Goal: Task Accomplishment & Management: Use online tool/utility

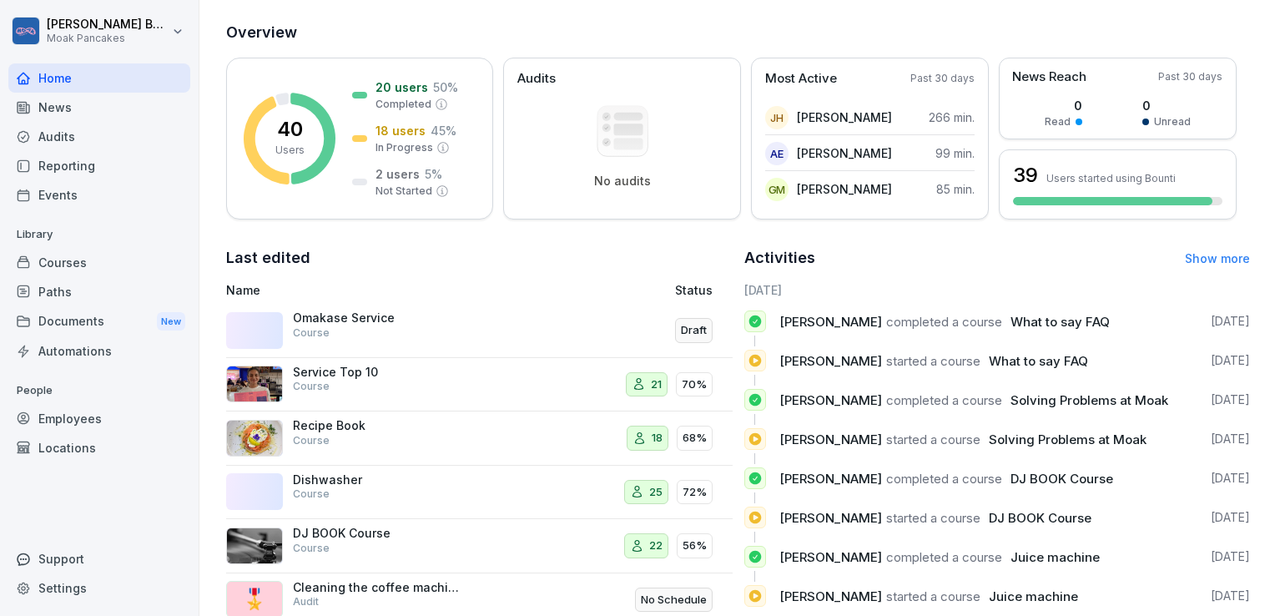
scroll to position [207, 0]
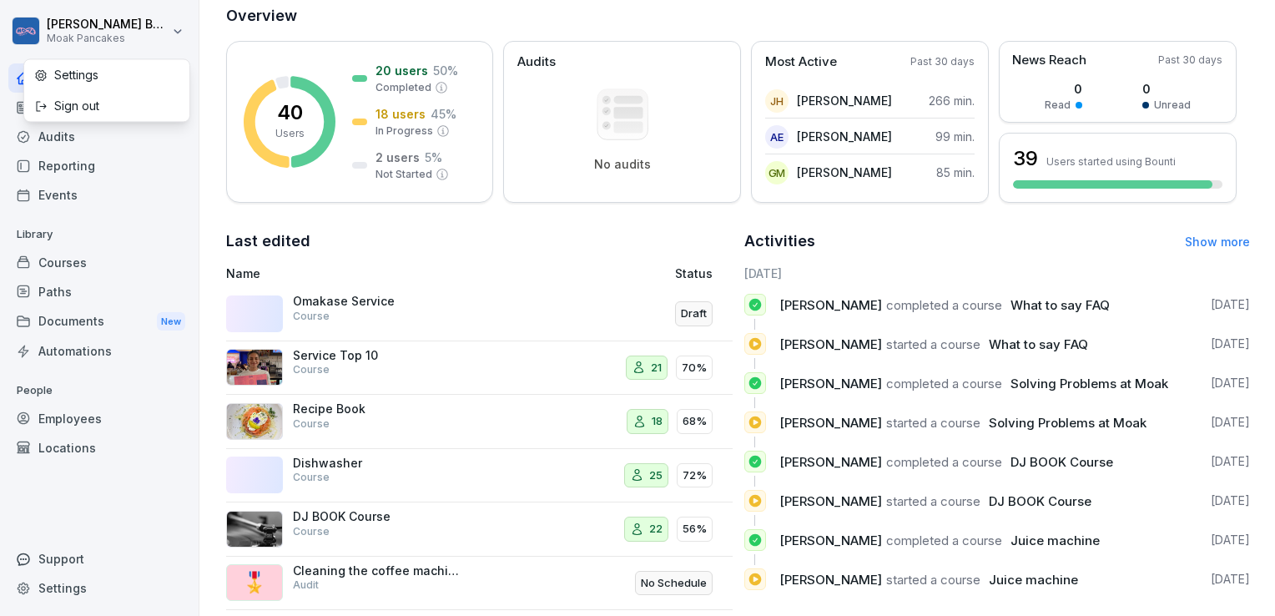
click at [171, 30] on html "Sara Benfatti Moak Pancakes Home News Audits Reporting Events Library Courses P…" at bounding box center [637, 308] width 1275 height 616
drag, startPoint x: 171, startPoint y: 30, endPoint x: 145, endPoint y: 31, distance: 25.9
click at [145, 31] on html "Sara Benfatti Moak Pancakes Home News Audits Reporting Events Library Courses P…" at bounding box center [637, 308] width 1275 height 616
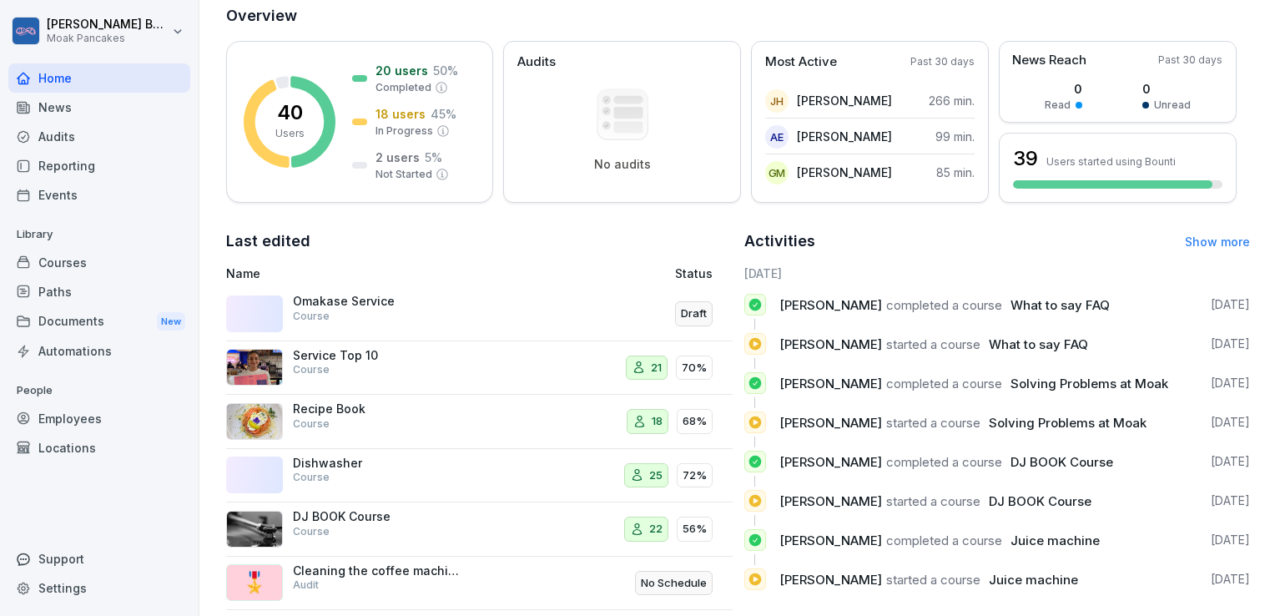
click at [45, 419] on div "Employees" at bounding box center [99, 418] width 182 height 29
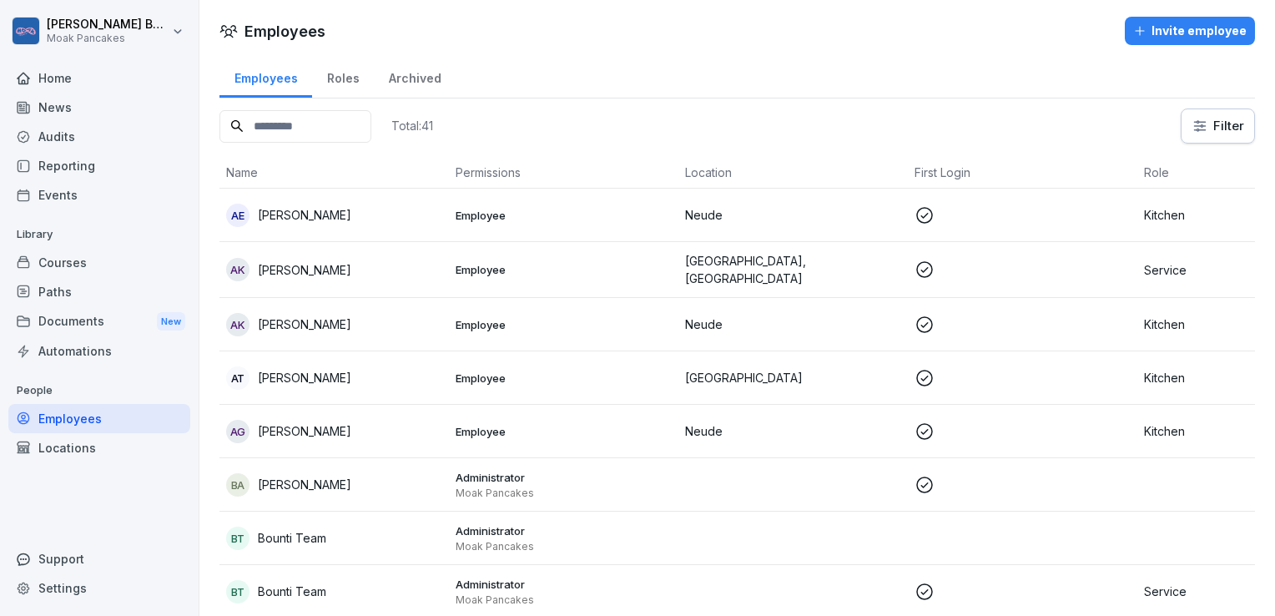
click at [344, 80] on div "Roles" at bounding box center [343, 76] width 62 height 43
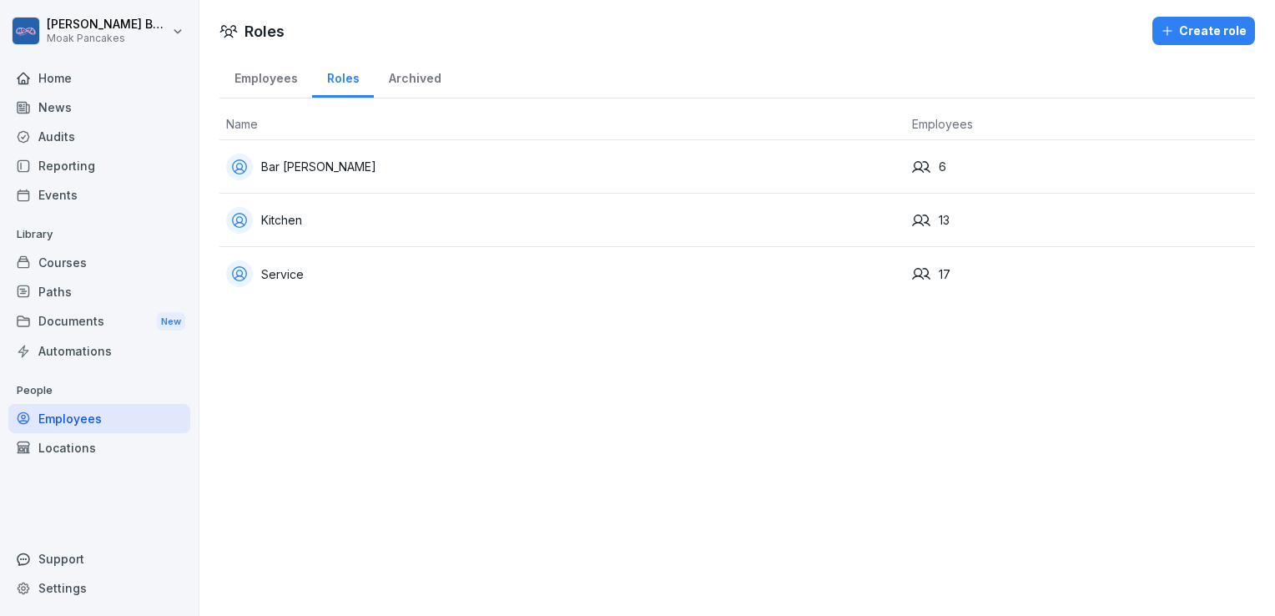
click at [397, 75] on div "Archived" at bounding box center [415, 76] width 82 height 43
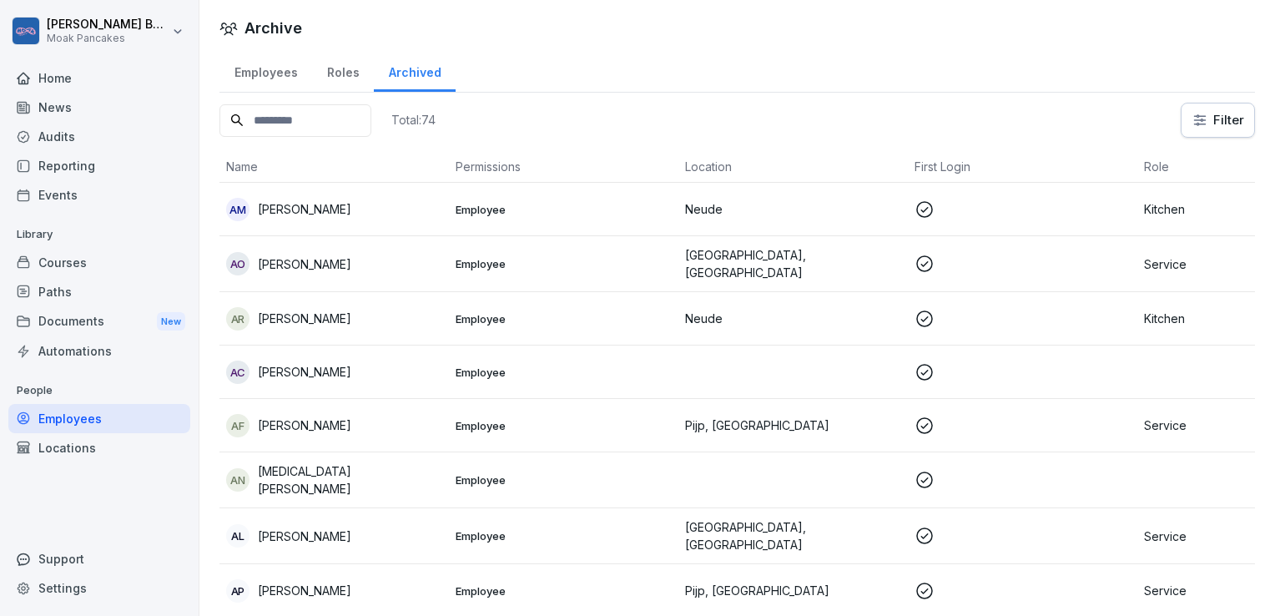
click at [257, 79] on div "Employees" at bounding box center [265, 70] width 93 height 43
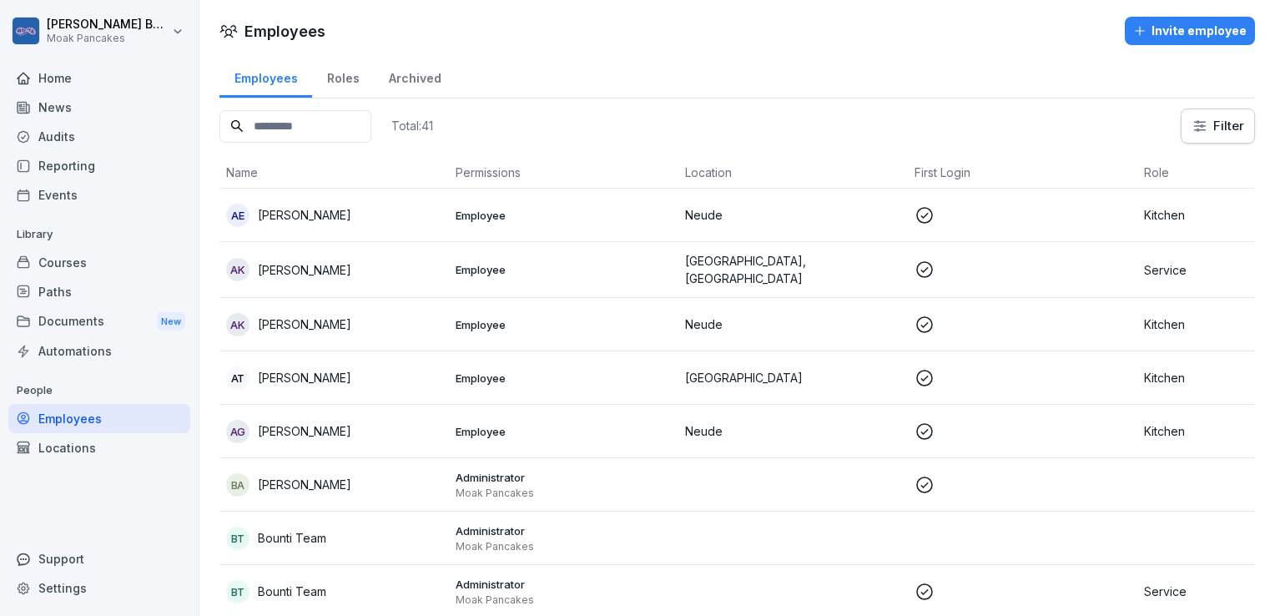
click at [286, 133] on input at bounding box center [295, 126] width 152 height 33
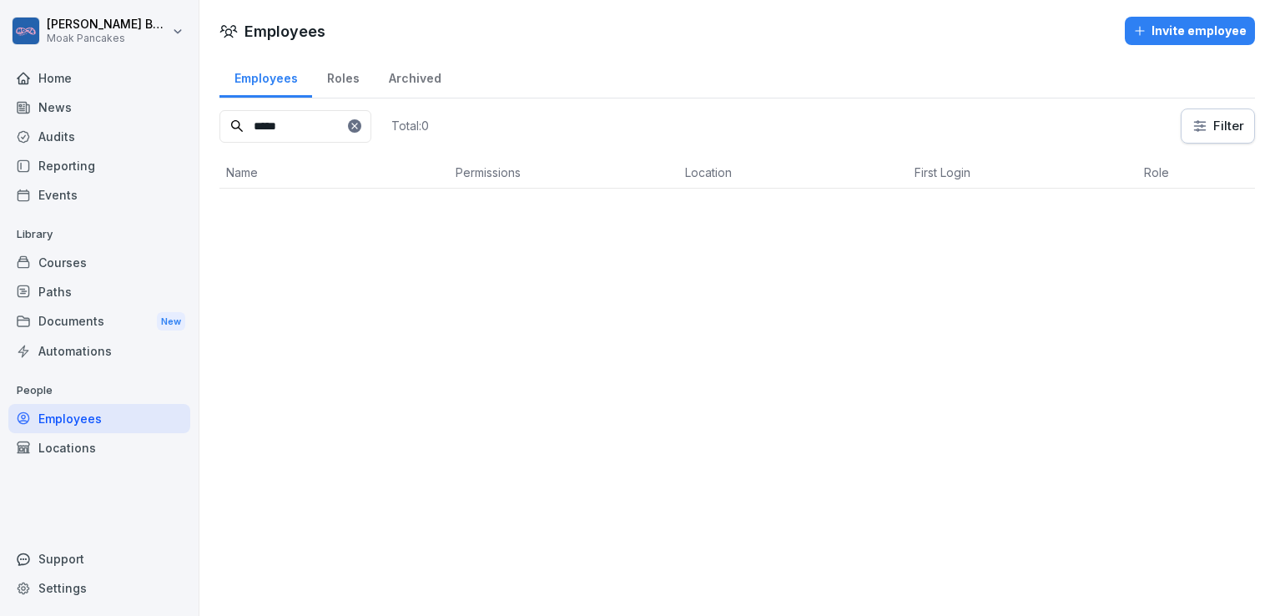
type input "*****"
click at [360, 127] on icon at bounding box center [355, 126] width 10 height 10
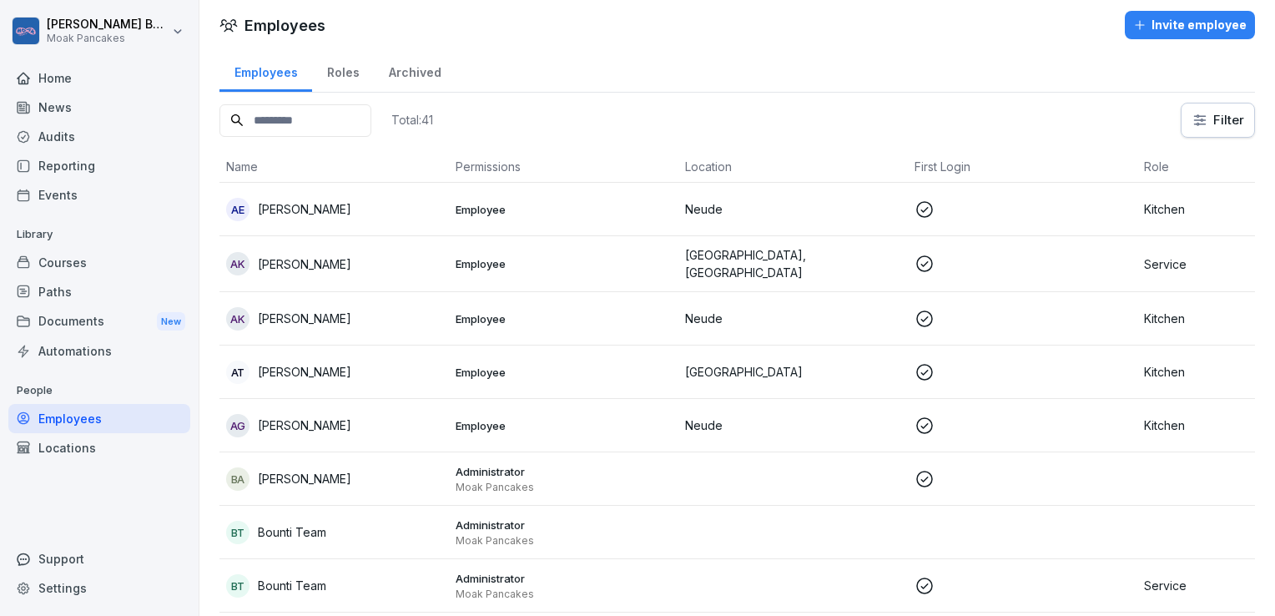
scroll to position [7, 0]
click at [356, 112] on input at bounding box center [295, 119] width 152 height 33
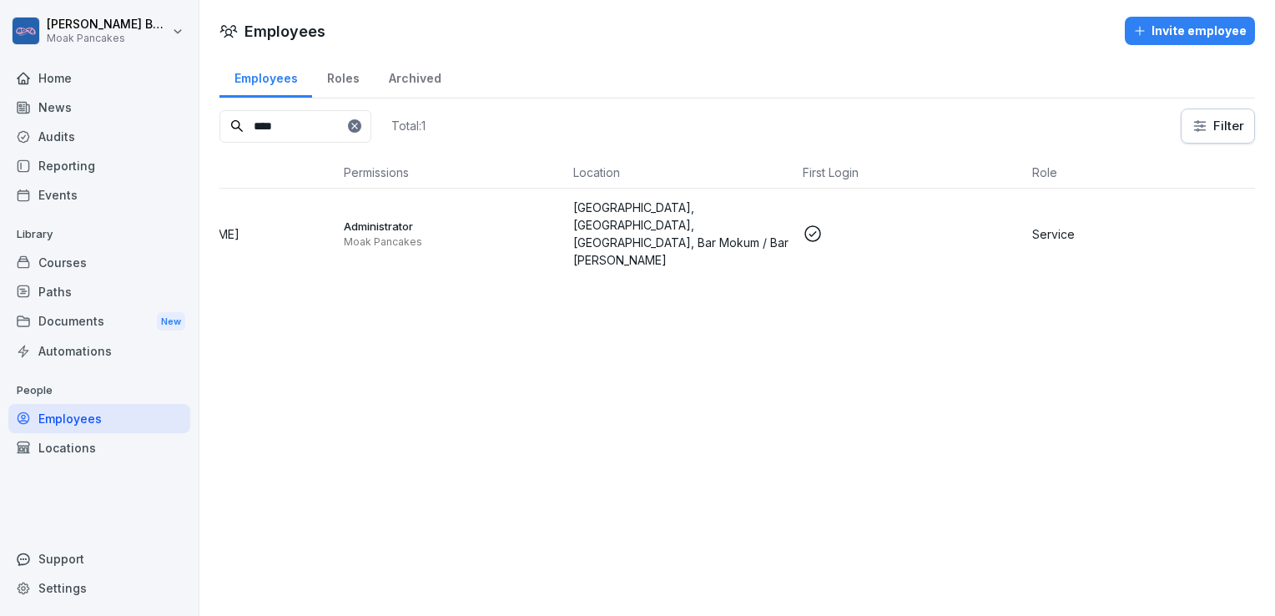
scroll to position [0, 0]
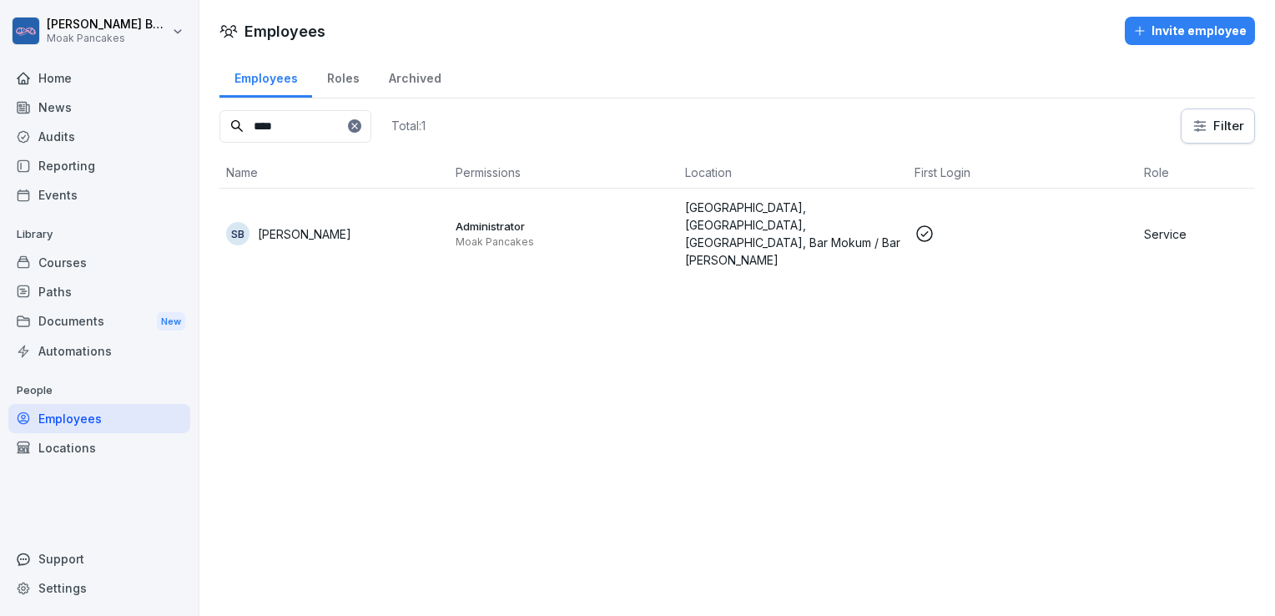
type input "****"
click at [143, 28] on html "Sara Benfatti Moak Pancakes Home News Audits Reporting Events Library Courses P…" at bounding box center [637, 308] width 1275 height 616
click at [136, 17] on html "Sara Benfatti Moak Pancakes Home News Audits Reporting Events Library Courses P…" at bounding box center [637, 308] width 1275 height 616
click at [96, 76] on div "Home" at bounding box center [99, 77] width 182 height 29
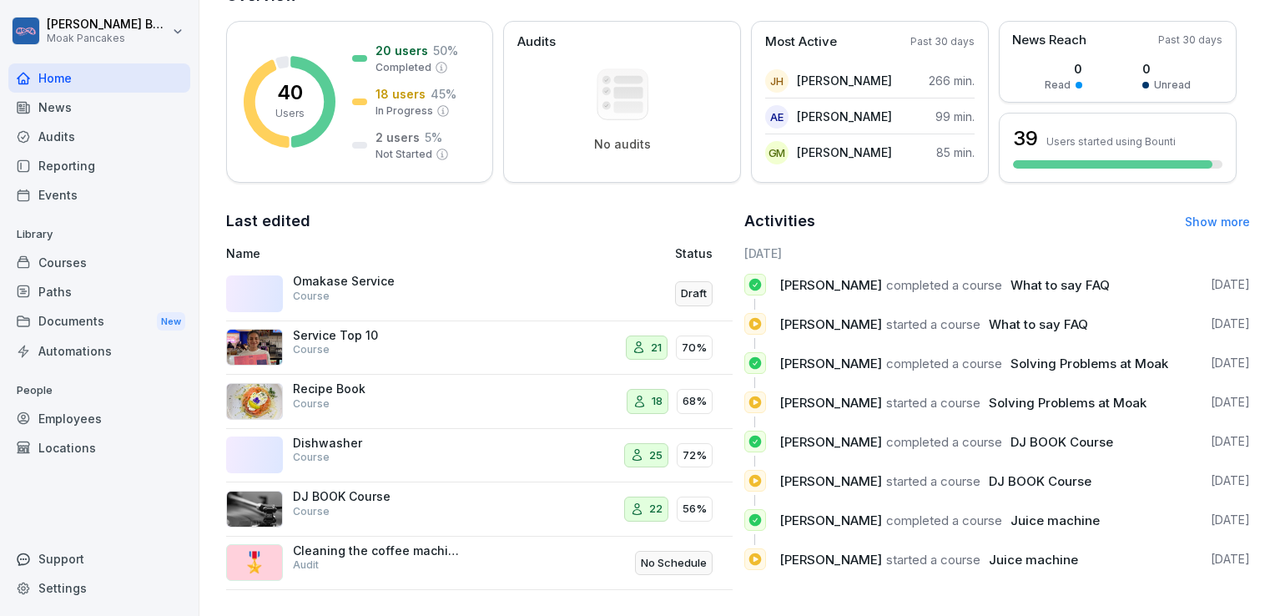
scroll to position [227, 0]
click at [517, 284] on div "Omakase Service Course" at bounding box center [381, 294] width 310 height 40
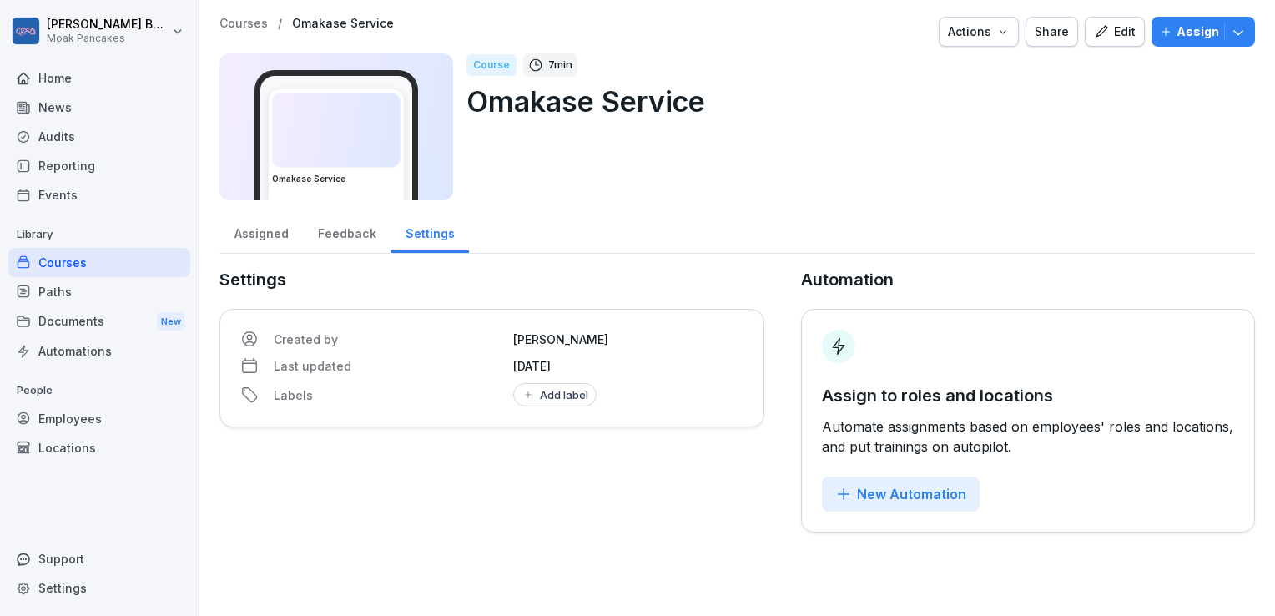
click at [517, 284] on p "Settings" at bounding box center [491, 279] width 545 height 25
click at [1095, 31] on icon "button" at bounding box center [1101, 31] width 15 height 15
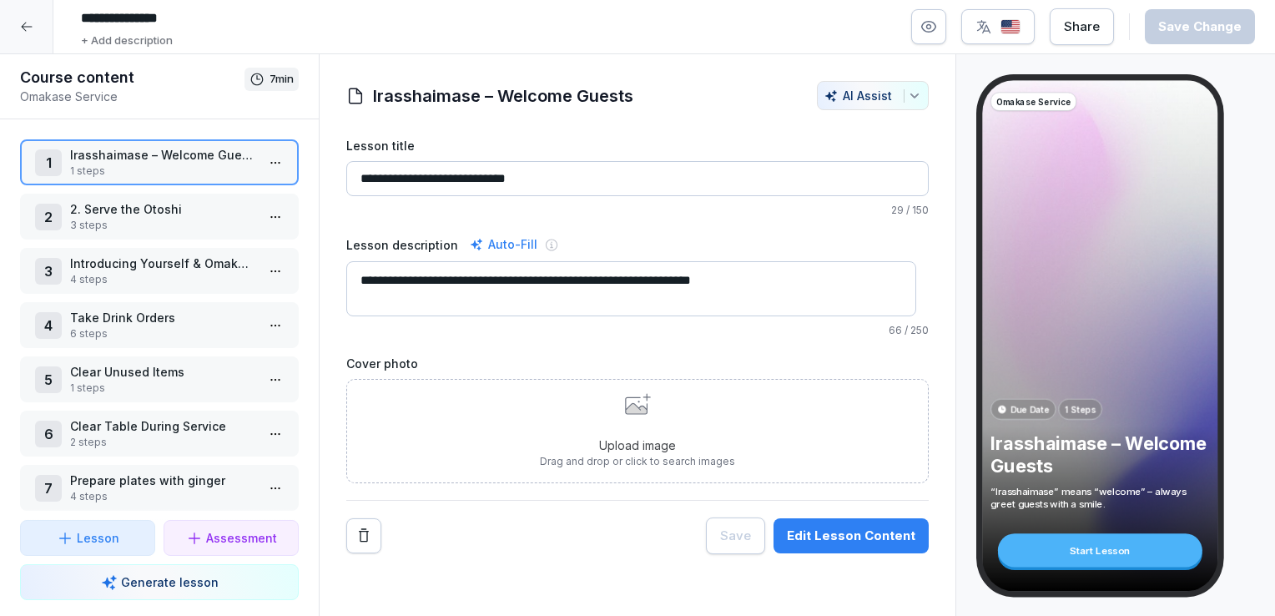
click at [190, 204] on p "2. Serve the Otoshi" at bounding box center [162, 209] width 185 height 18
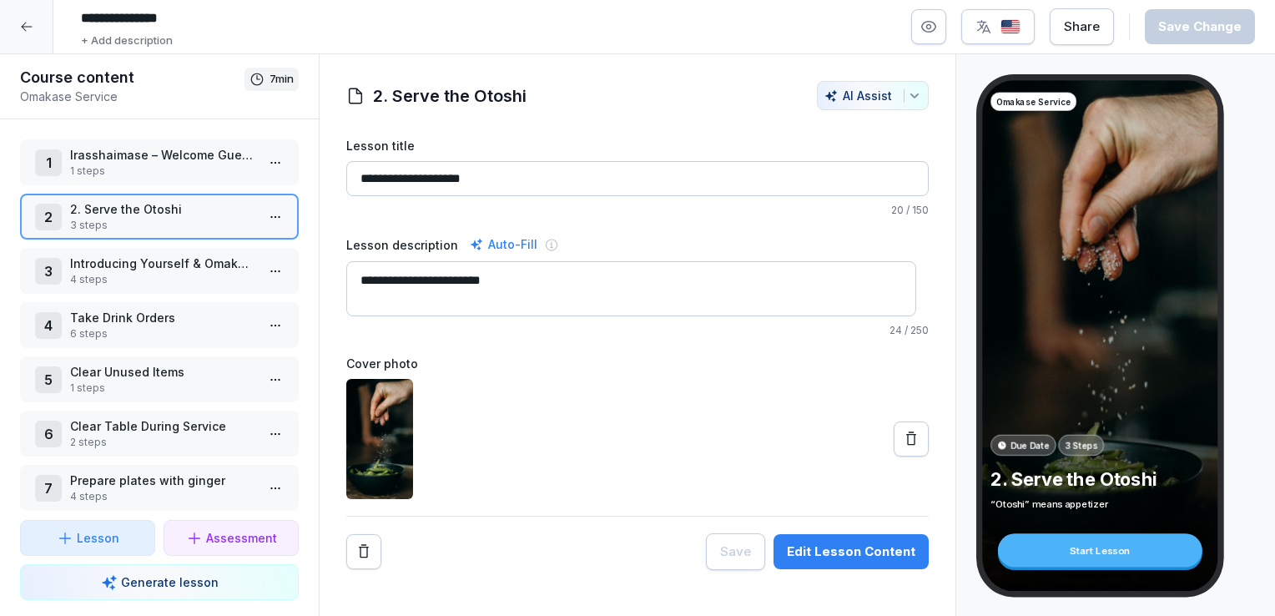
click at [184, 219] on p "3 steps" at bounding box center [162, 225] width 185 height 15
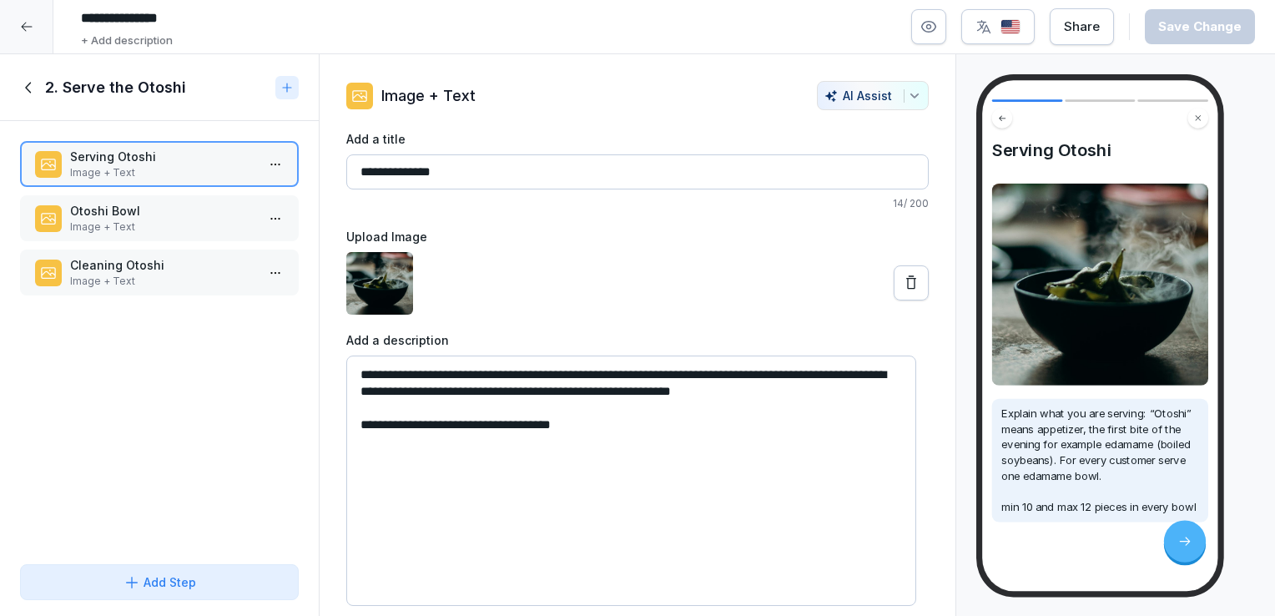
click at [201, 217] on p "Otoshi Bowl" at bounding box center [162, 211] width 185 height 18
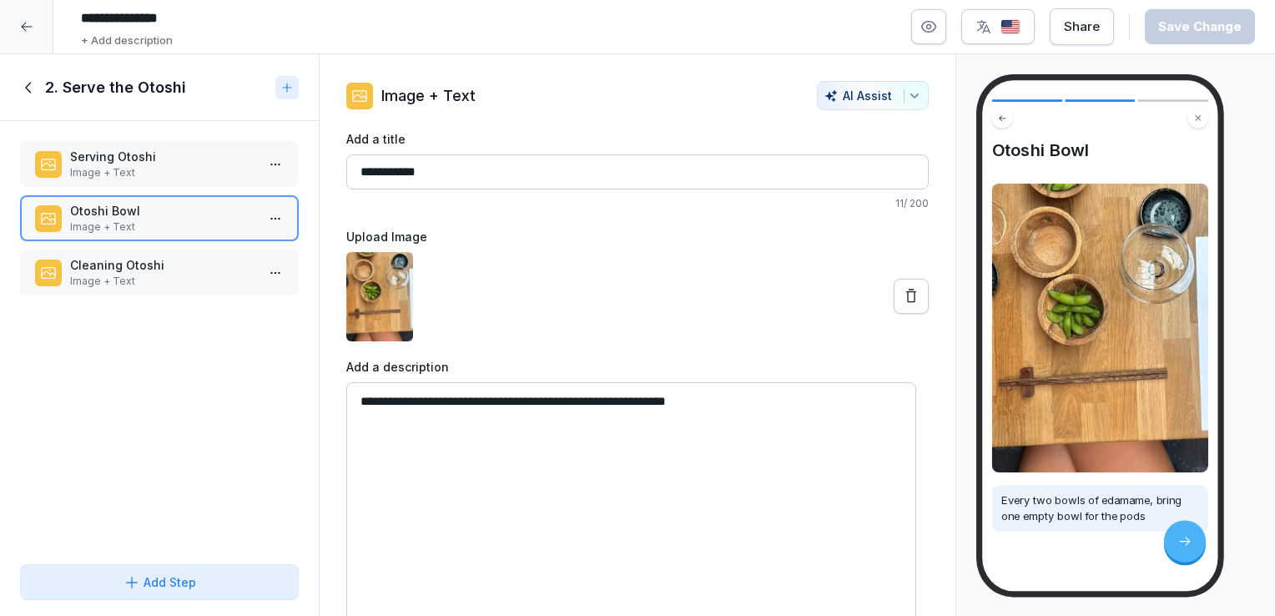
click at [207, 274] on p "Image + Text" at bounding box center [162, 281] width 185 height 15
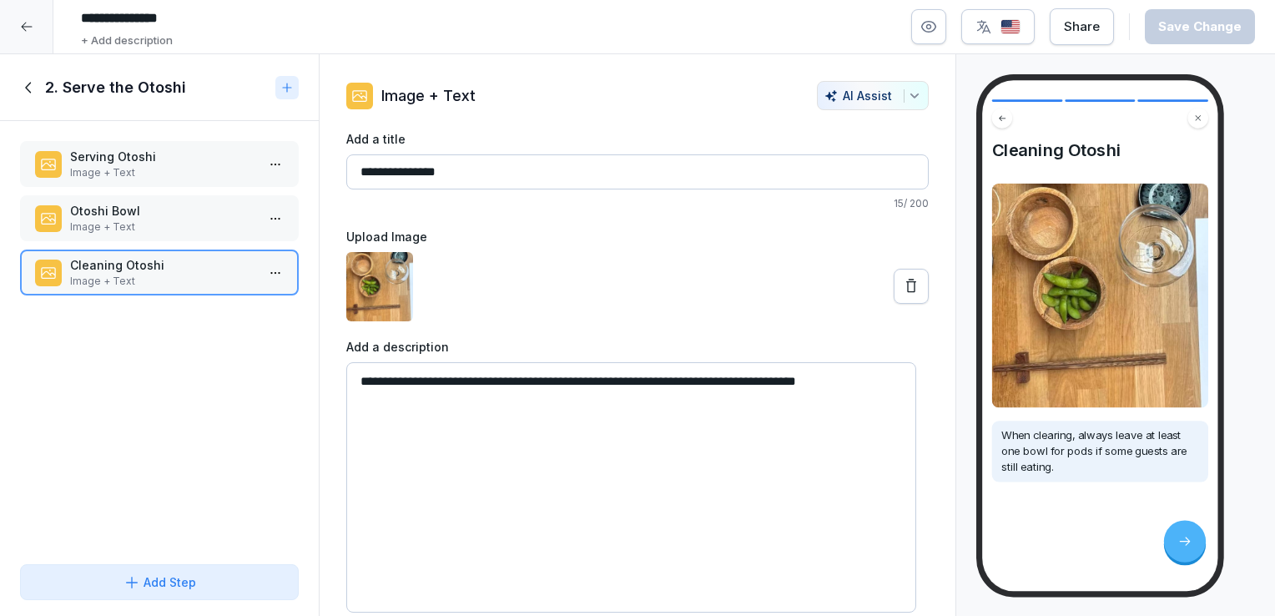
click at [27, 78] on div "2. Serve the Otoshi" at bounding box center [144, 88] width 249 height 20
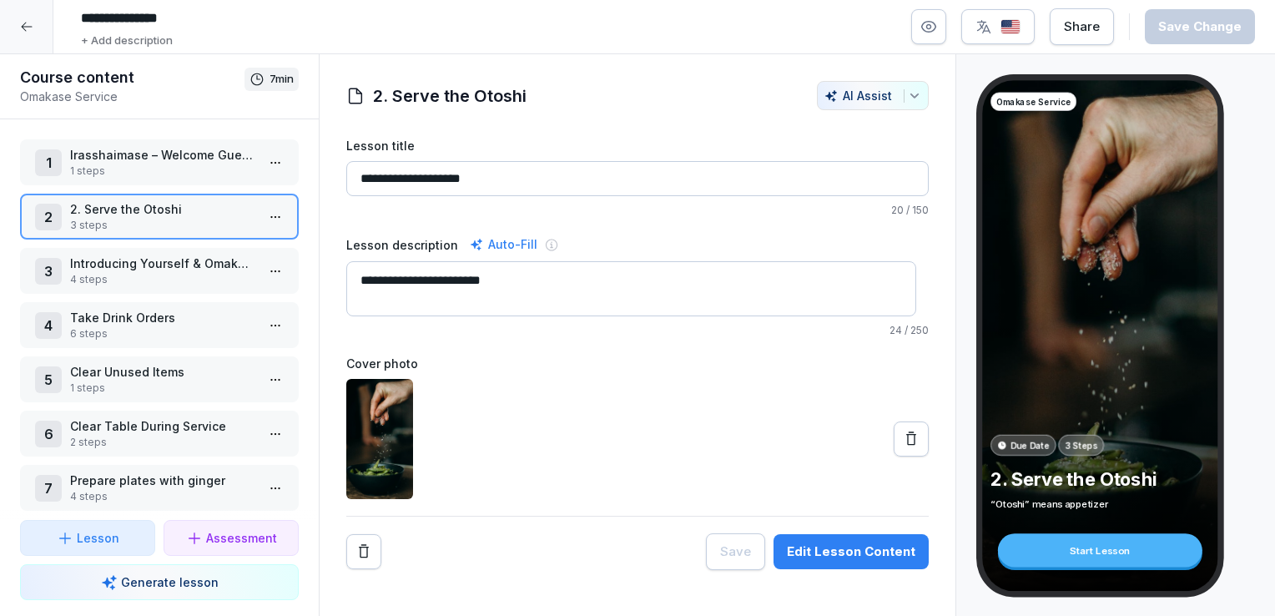
click at [204, 281] on p "4 steps" at bounding box center [162, 279] width 185 height 15
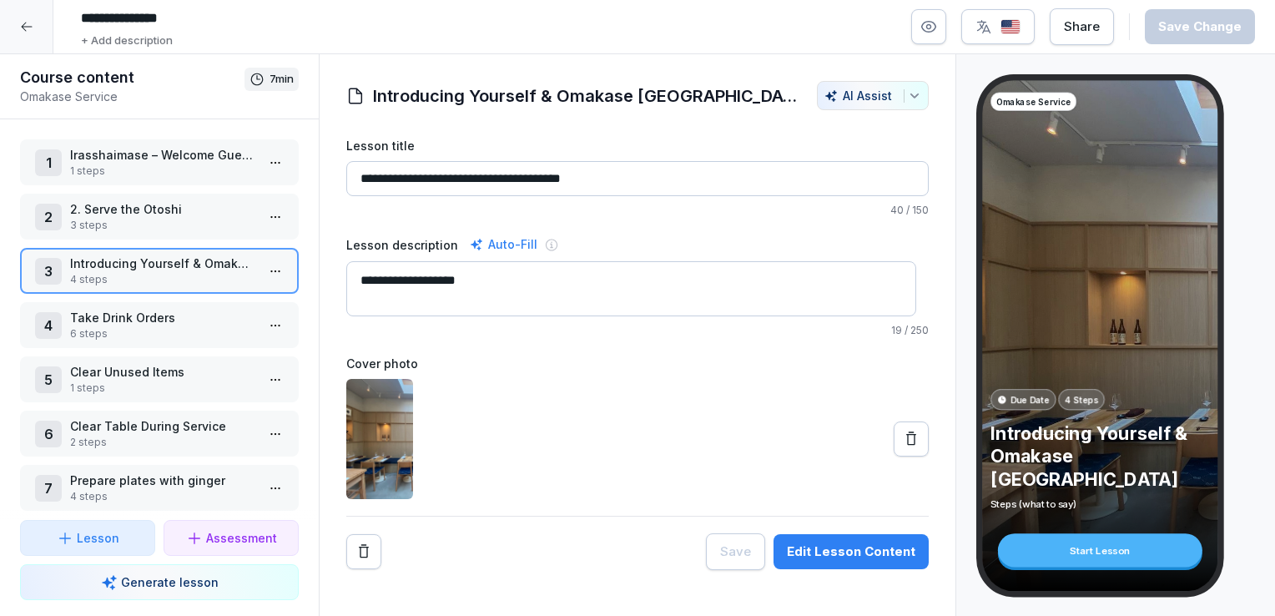
click at [207, 277] on p "4 steps" at bounding box center [162, 279] width 185 height 15
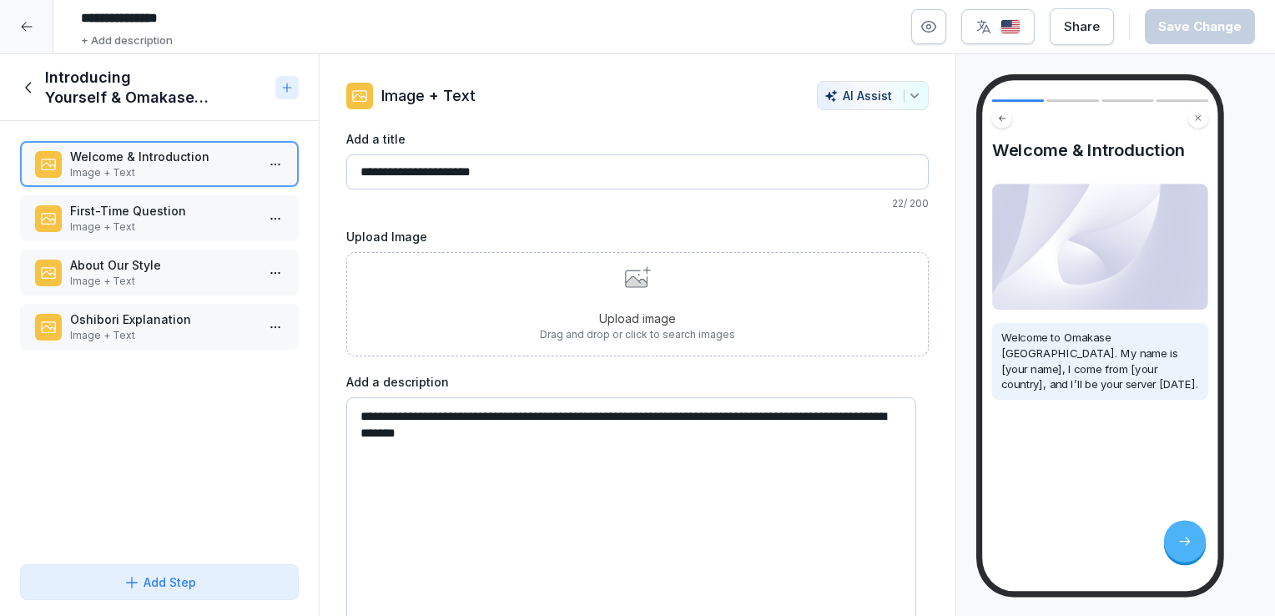
click at [1185, 534] on icon at bounding box center [1184, 541] width 14 height 14
click at [1180, 543] on icon at bounding box center [1184, 541] width 14 height 14
click at [201, 222] on p "Image + Text" at bounding box center [162, 226] width 185 height 15
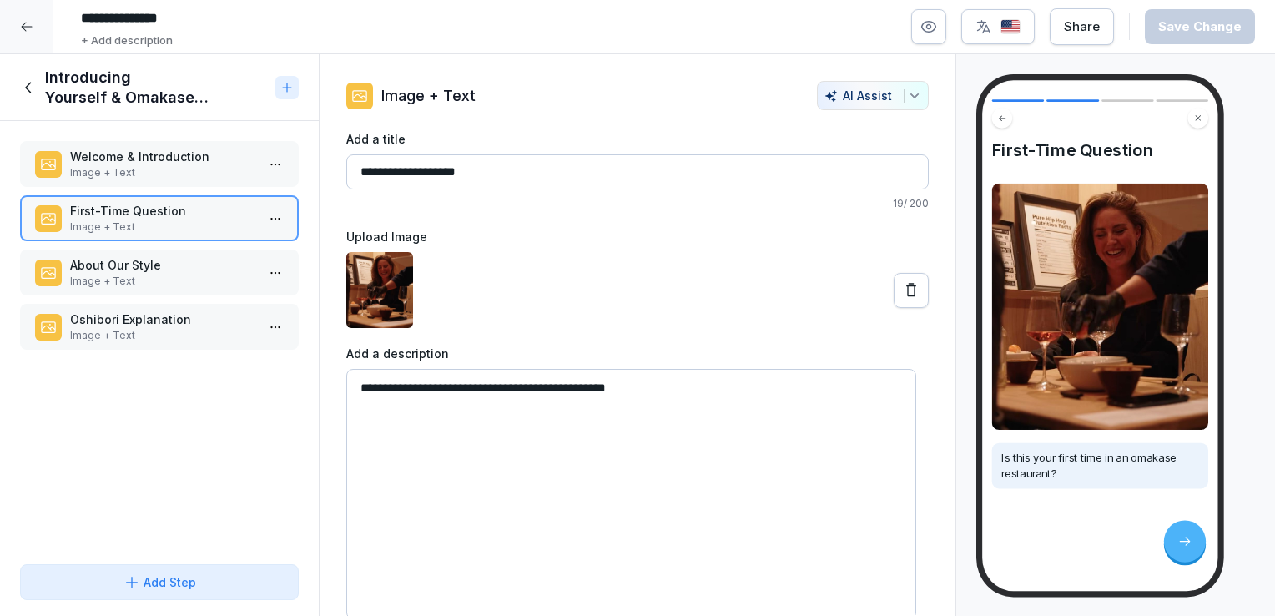
click at [153, 263] on p "About Our Style" at bounding box center [162, 265] width 185 height 18
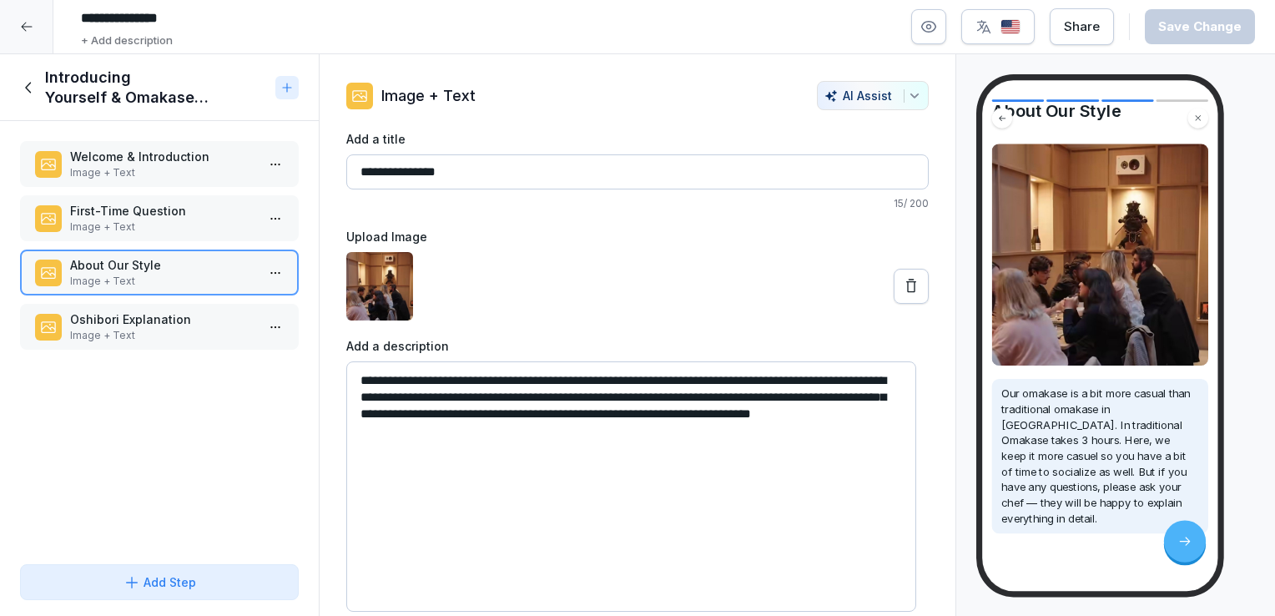
scroll to position [59, 0]
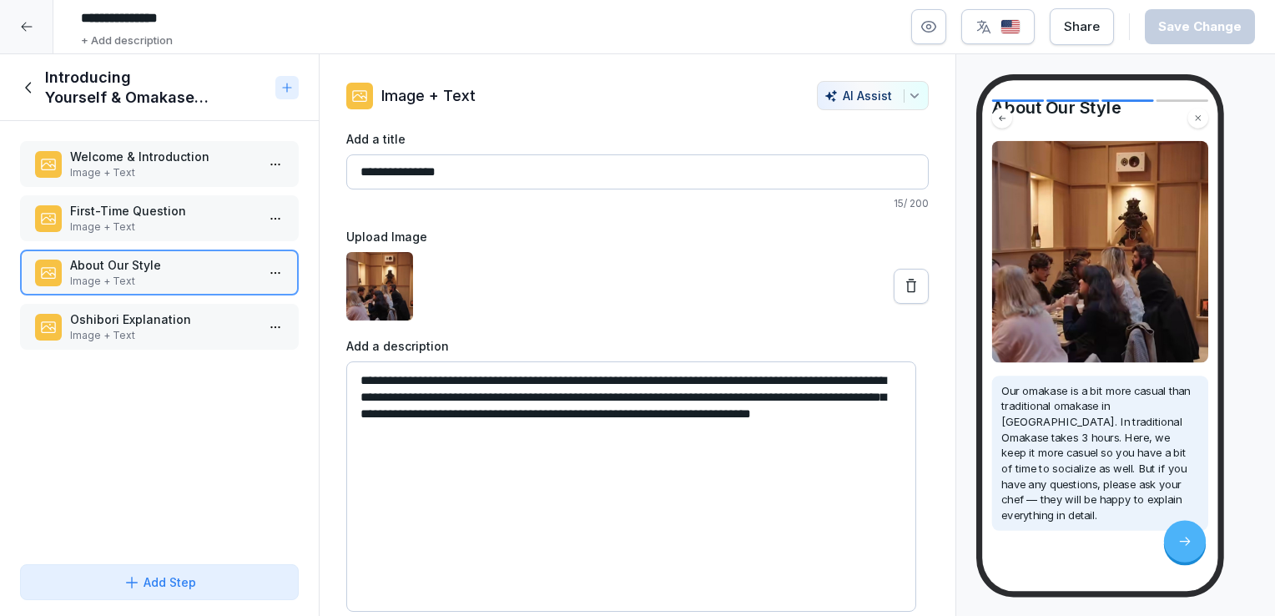
click at [206, 332] on p "Image + Text" at bounding box center [162, 335] width 185 height 15
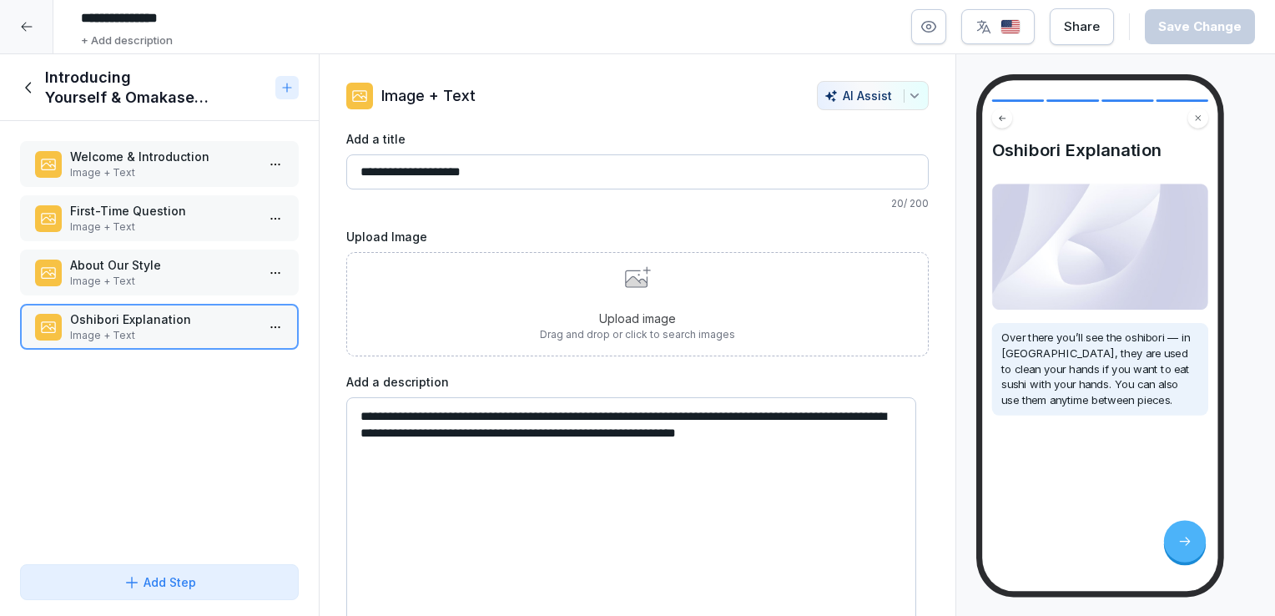
click at [20, 80] on icon at bounding box center [29, 87] width 18 height 18
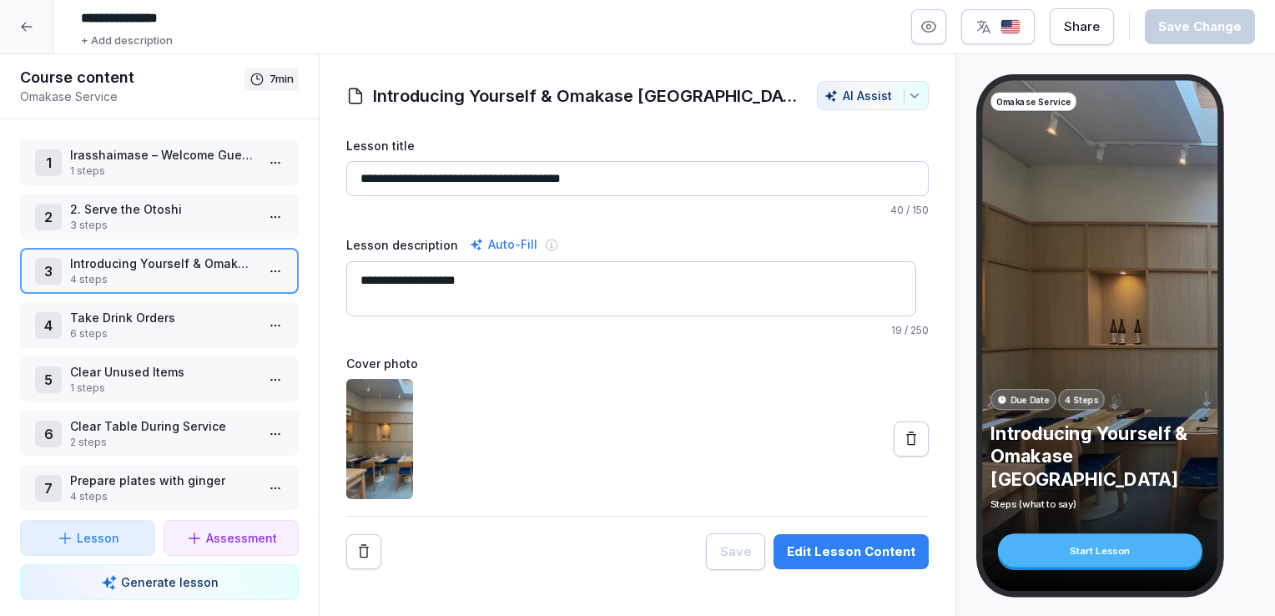
click at [191, 320] on p "Take Drink Orders" at bounding box center [162, 318] width 185 height 18
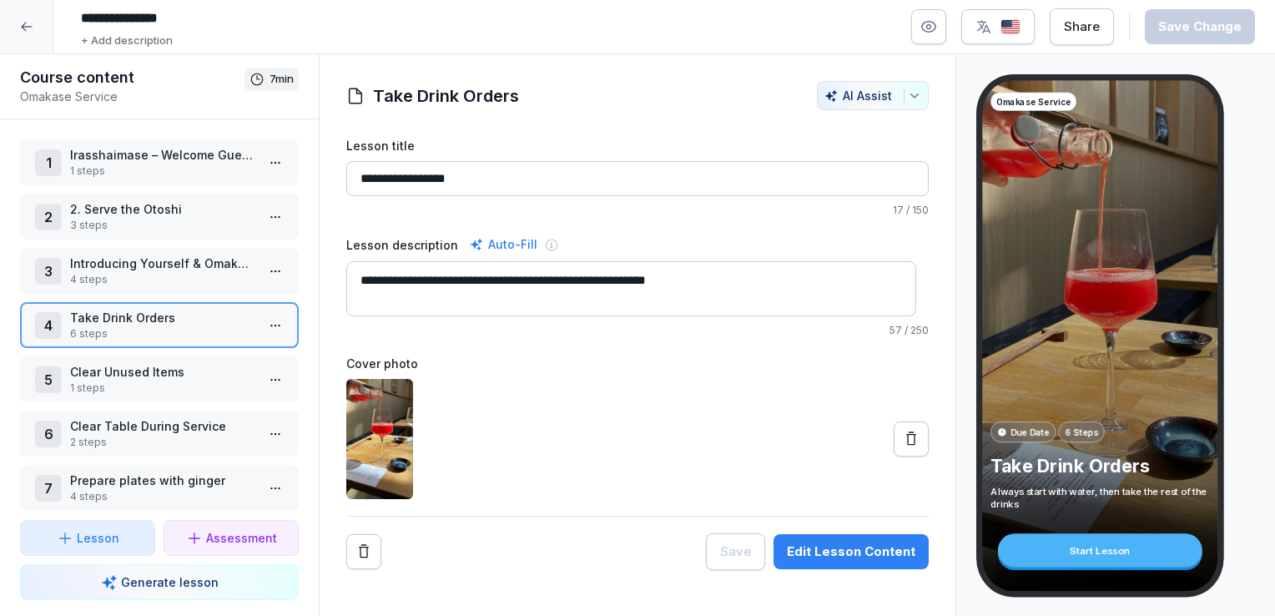
click at [186, 318] on p "Take Drink Orders" at bounding box center [162, 318] width 185 height 18
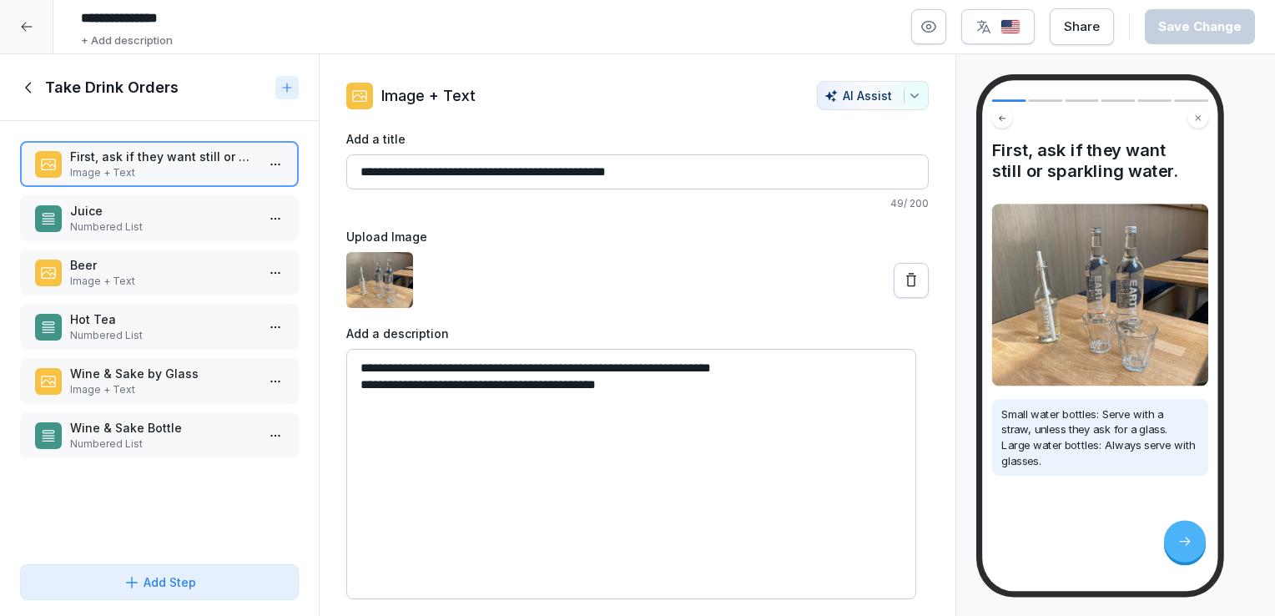
click at [192, 202] on p "Juice" at bounding box center [162, 211] width 185 height 18
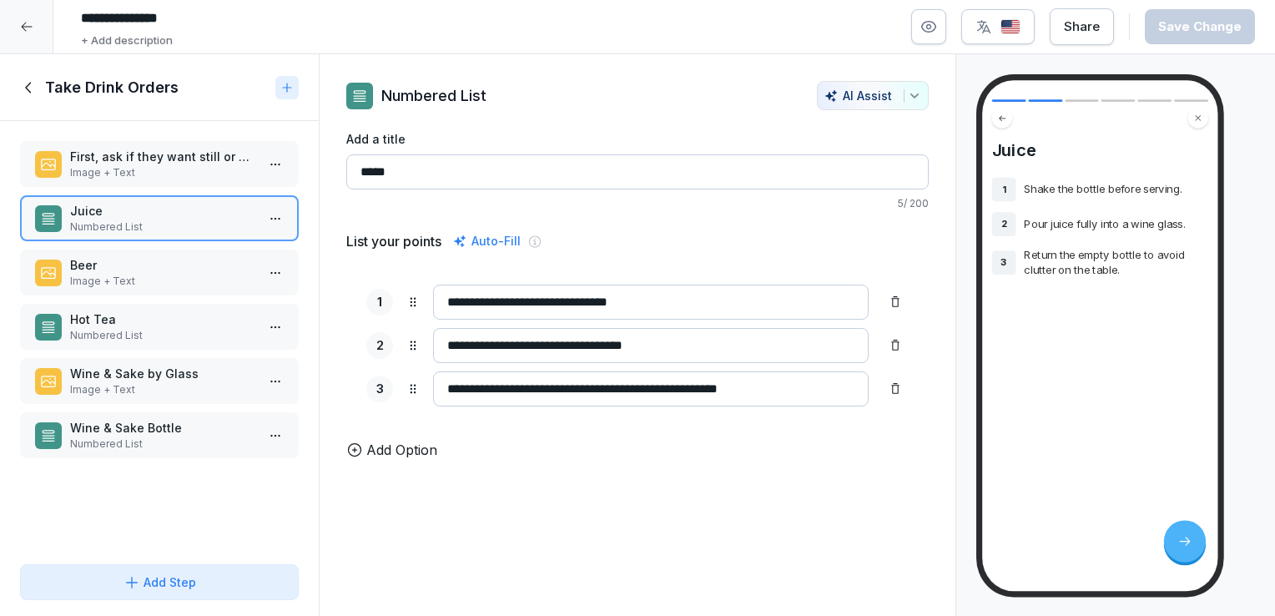
click at [410, 459] on p "Add Option" at bounding box center [401, 450] width 71 height 20
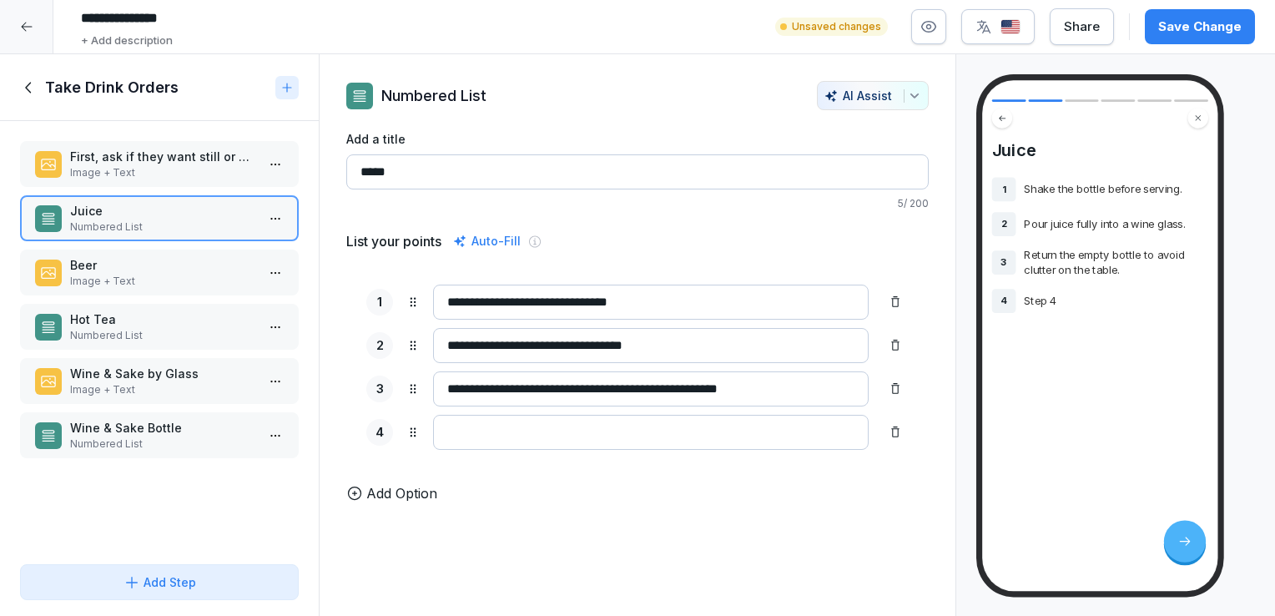
click at [410, 427] on icon at bounding box center [412, 431] width 13 height 13
click at [882, 428] on div at bounding box center [895, 432] width 27 height 27
click at [163, 260] on p "Beer" at bounding box center [162, 265] width 185 height 18
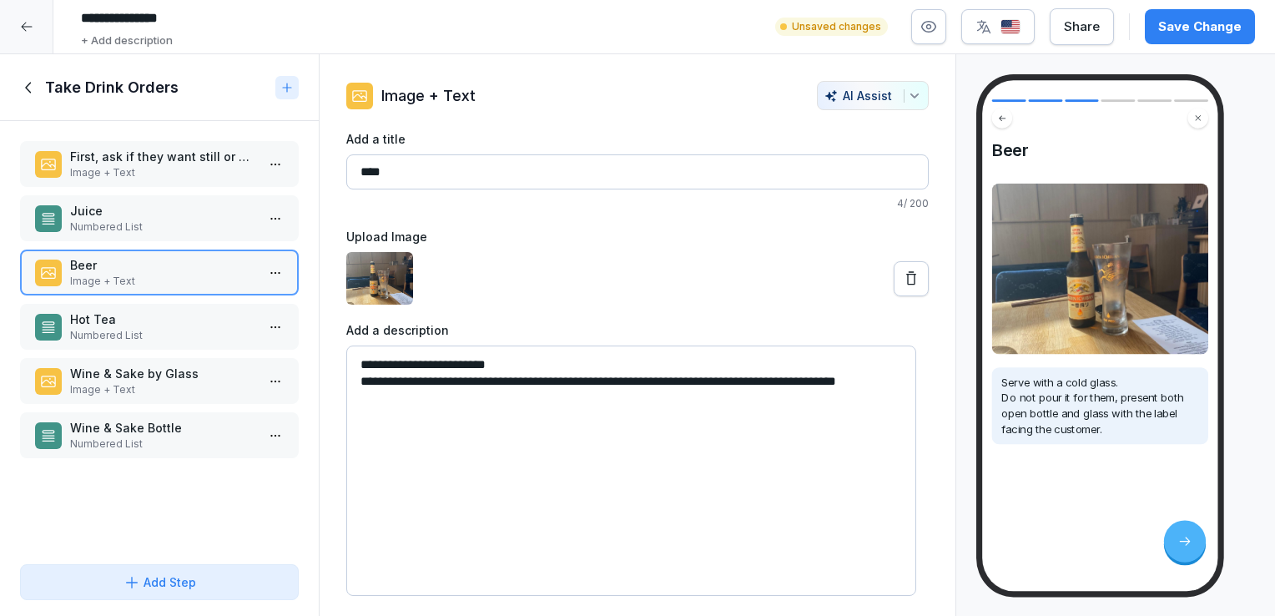
click at [172, 321] on p "Hot Tea" at bounding box center [162, 319] width 185 height 18
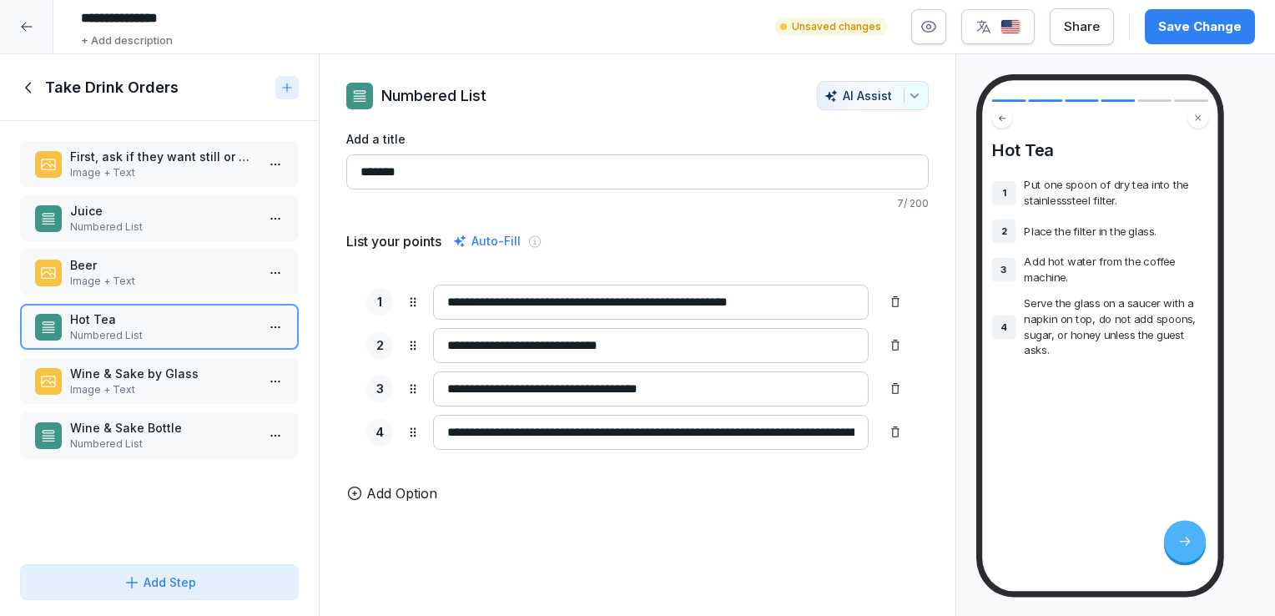
click at [184, 259] on p "Beer" at bounding box center [162, 265] width 185 height 18
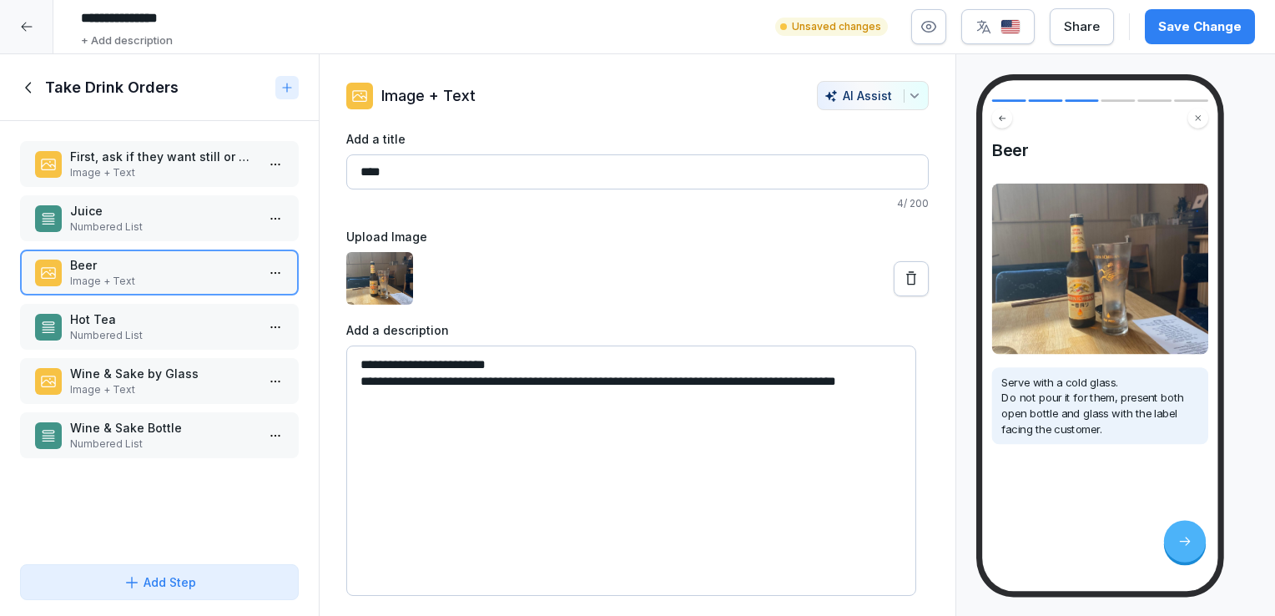
click at [32, 87] on icon at bounding box center [29, 87] width 18 height 18
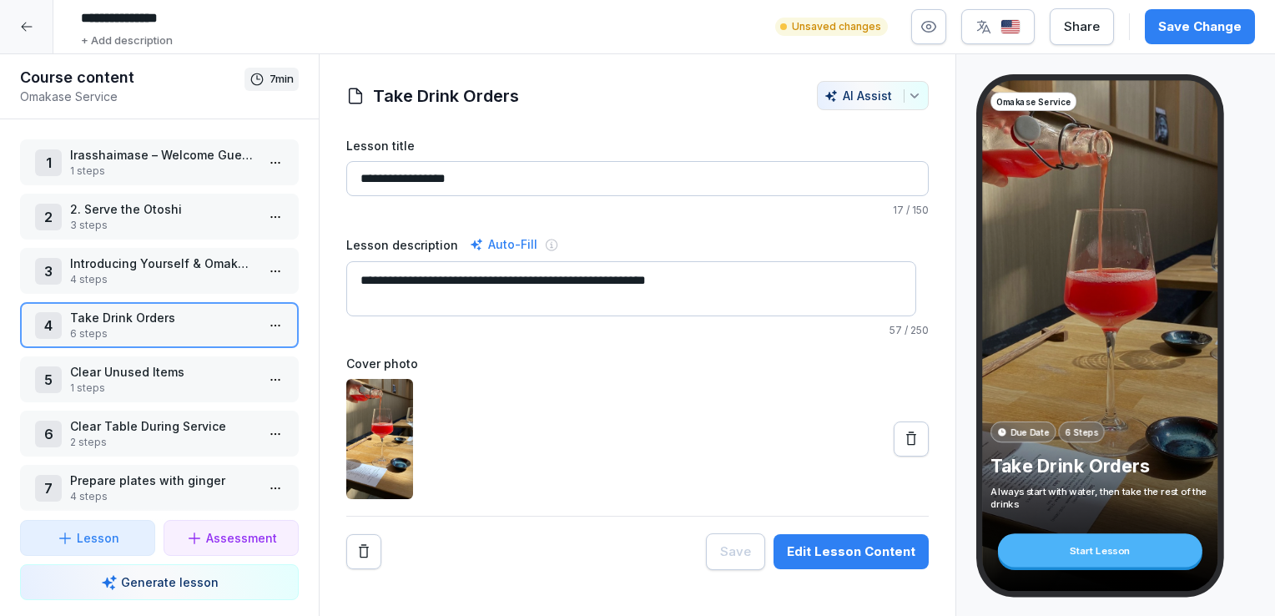
click at [28, 18] on div at bounding box center [26, 26] width 53 height 53
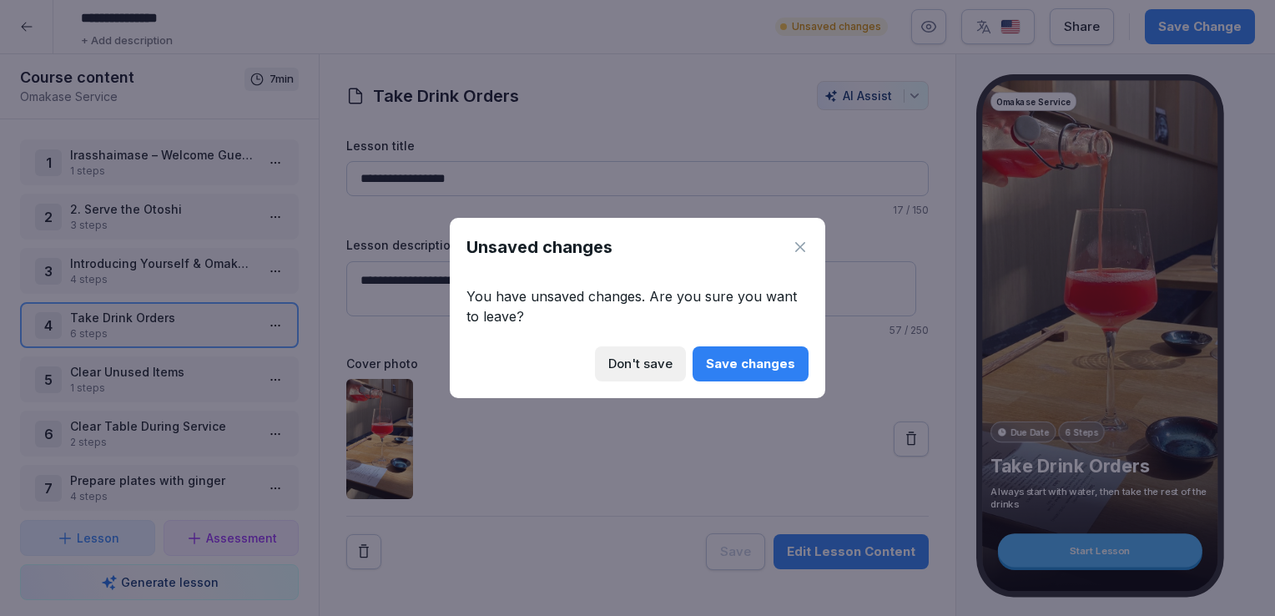
click at [737, 363] on div "Save changes" at bounding box center [750, 364] width 89 height 18
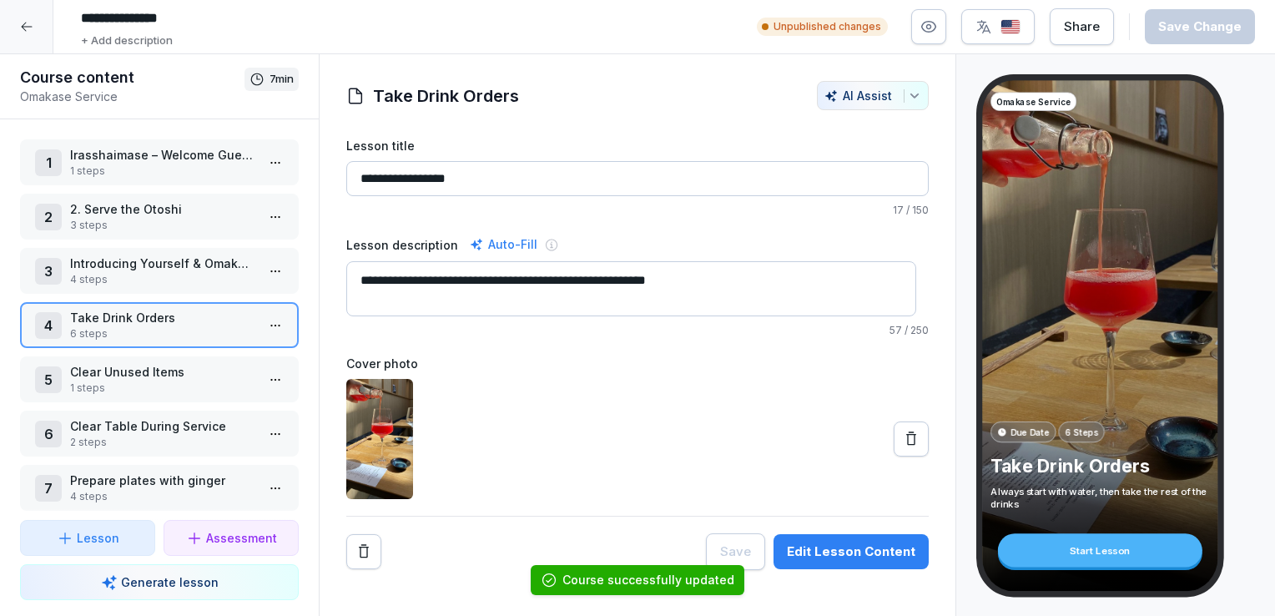
click at [26, 22] on icon at bounding box center [26, 26] width 13 height 13
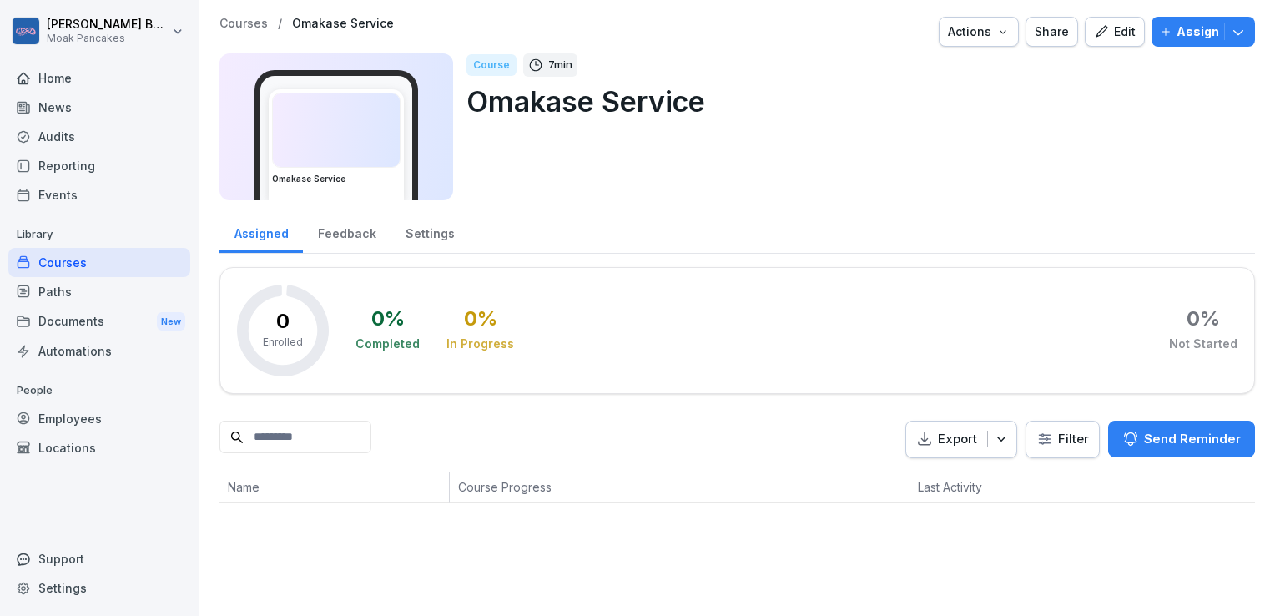
click at [88, 265] on div "Courses" at bounding box center [99, 262] width 182 height 29
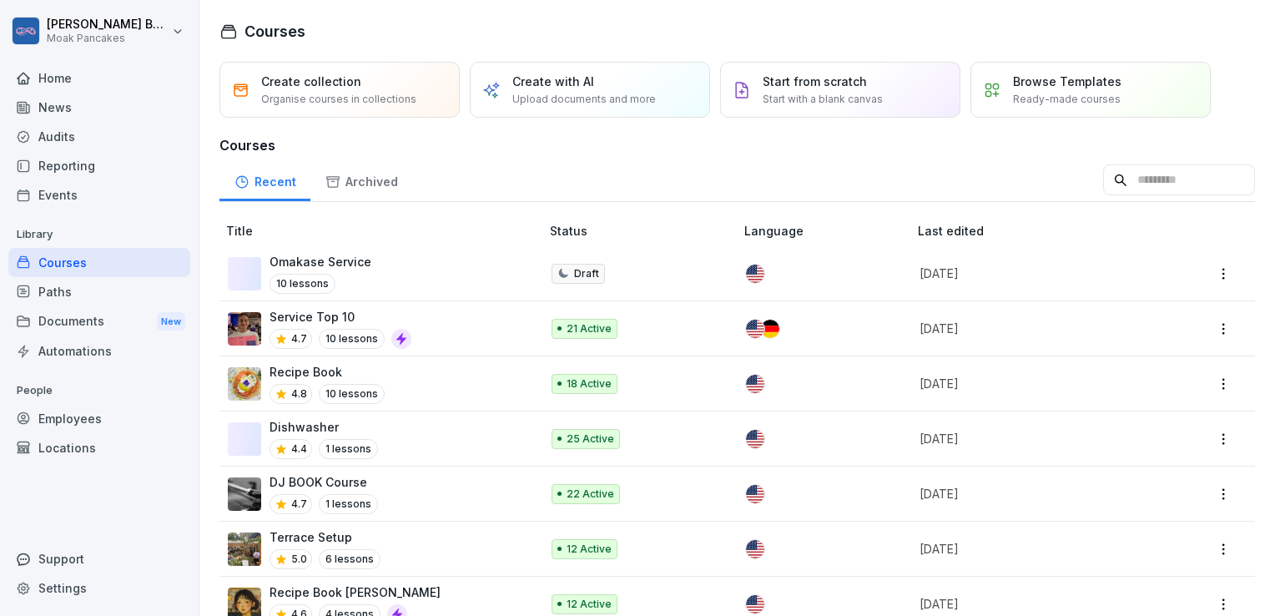
scroll to position [2, 0]
click at [402, 90] on p "Organise courses in collections" at bounding box center [338, 97] width 155 height 15
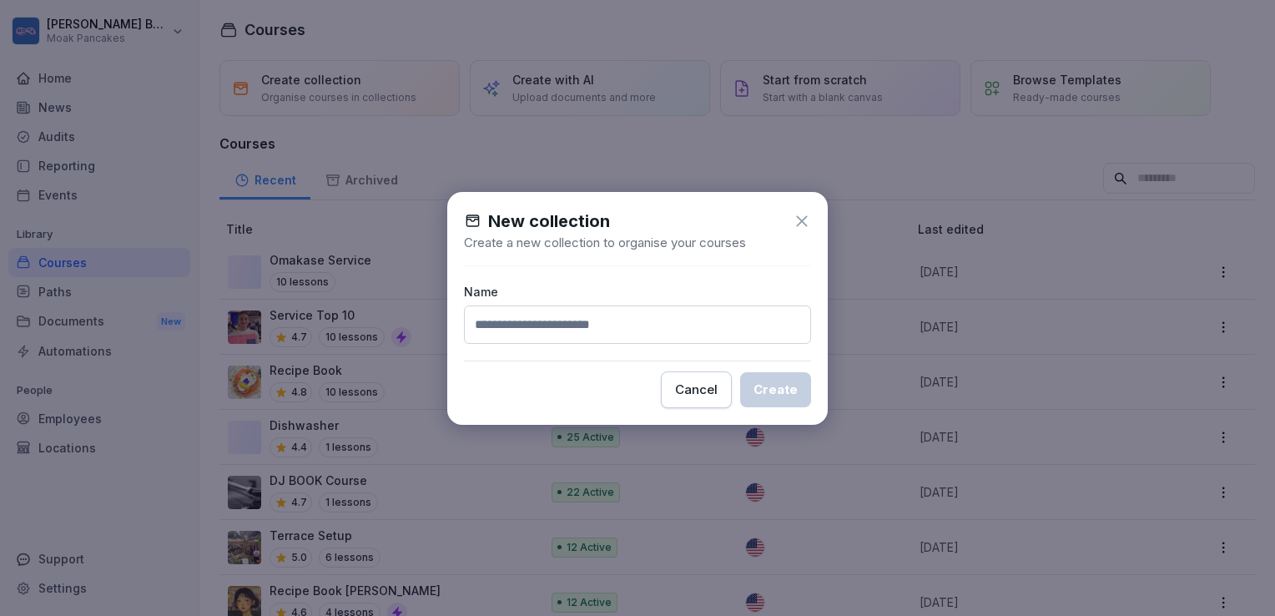
click at [802, 220] on icon at bounding box center [801, 220] width 11 height 11
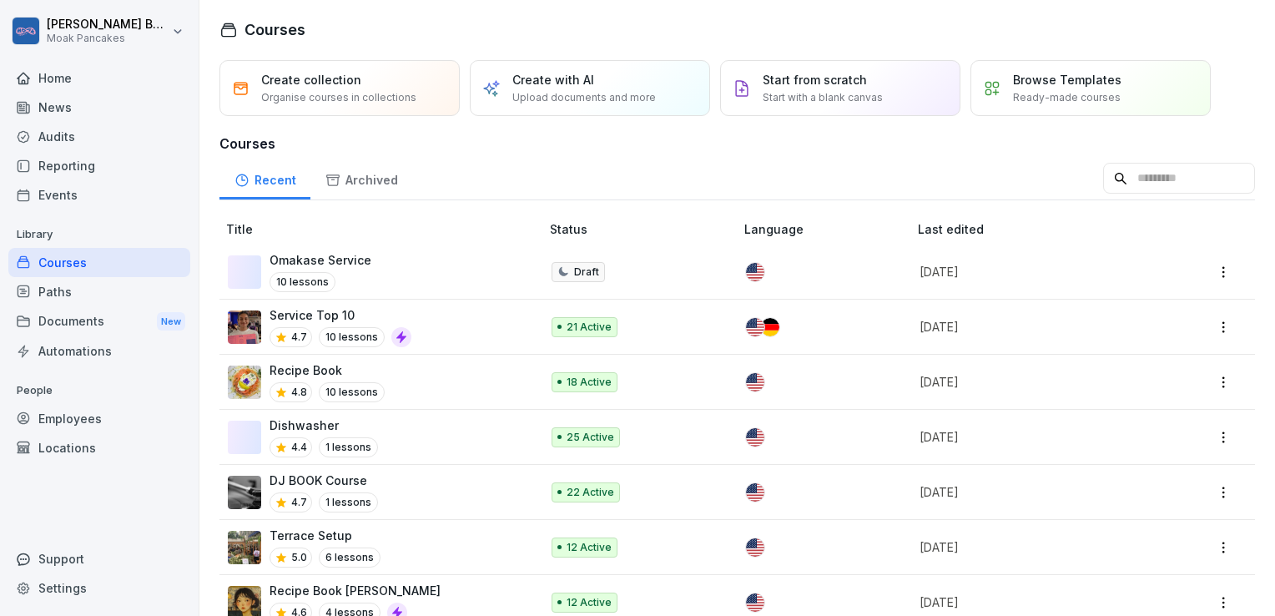
scroll to position [0, 0]
click at [96, 83] on div "Home" at bounding box center [99, 77] width 182 height 29
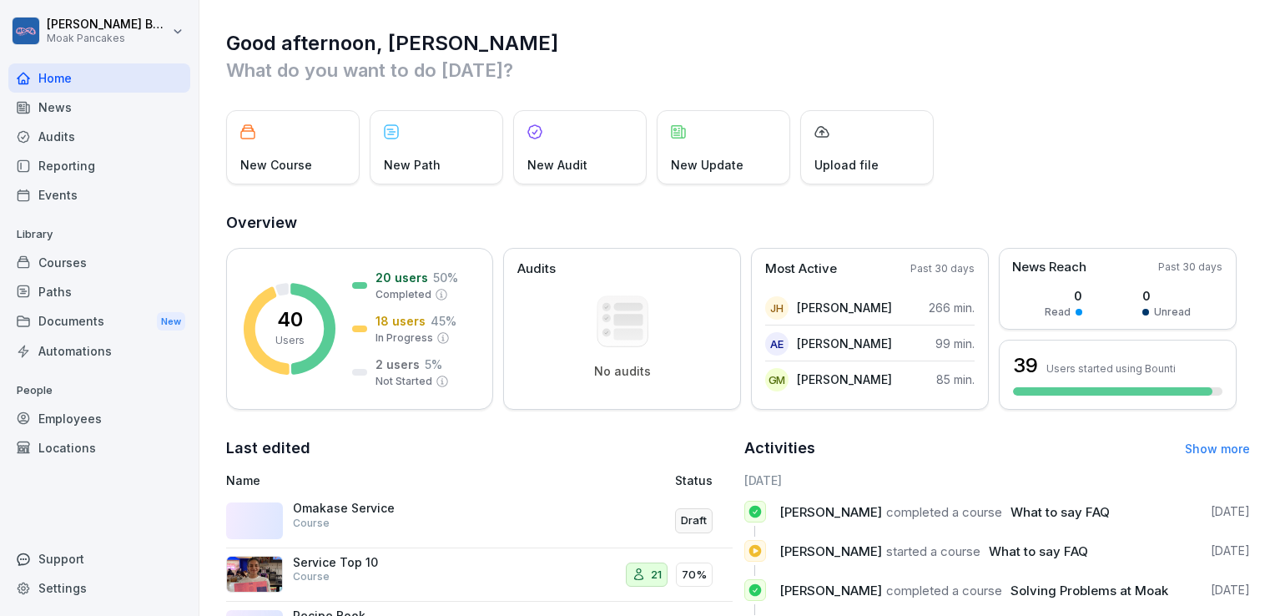
click at [307, 143] on div "New Course" at bounding box center [292, 147] width 133 height 74
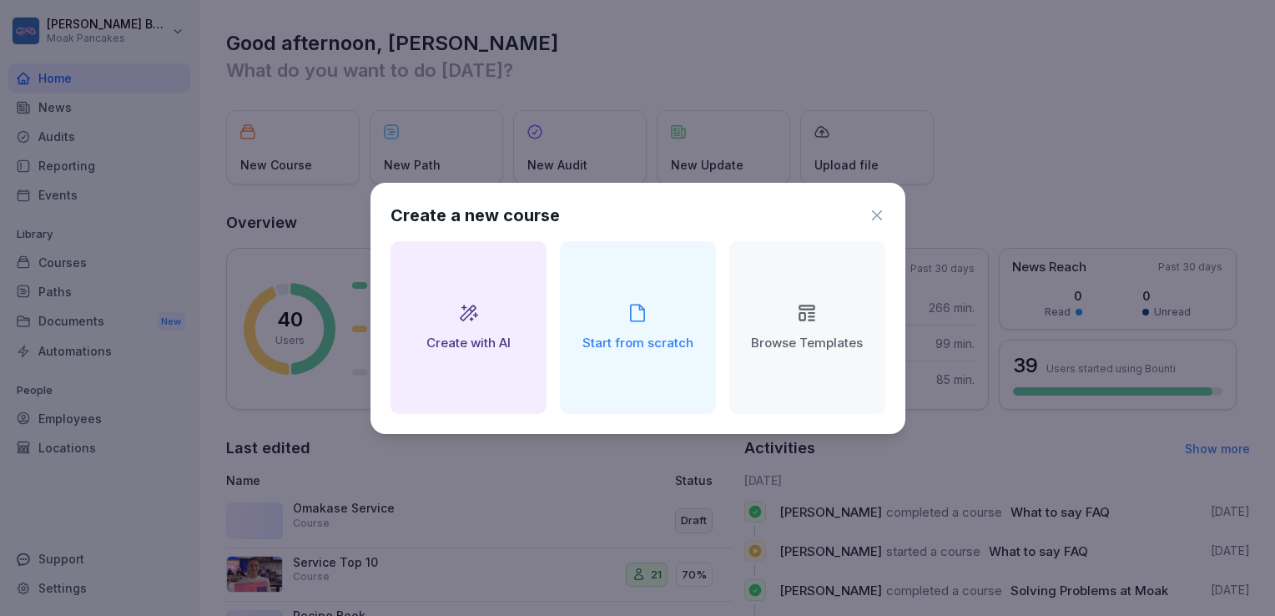
click at [808, 309] on icon at bounding box center [806, 306] width 14 height 3
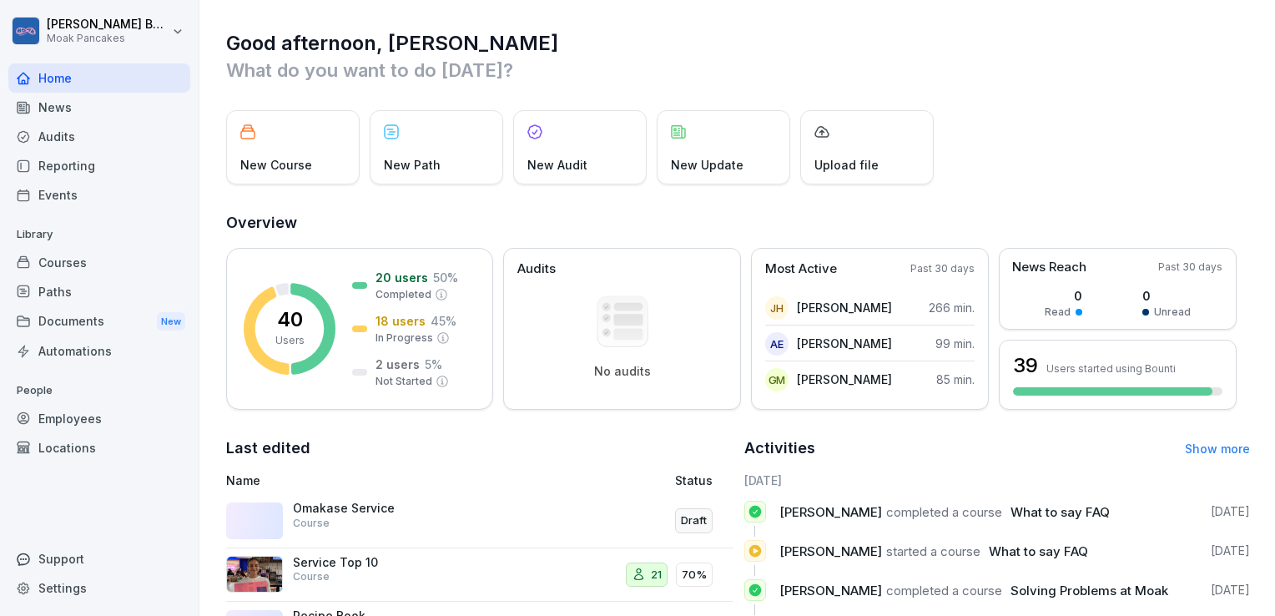
click at [303, 149] on div "New Course" at bounding box center [292, 147] width 133 height 74
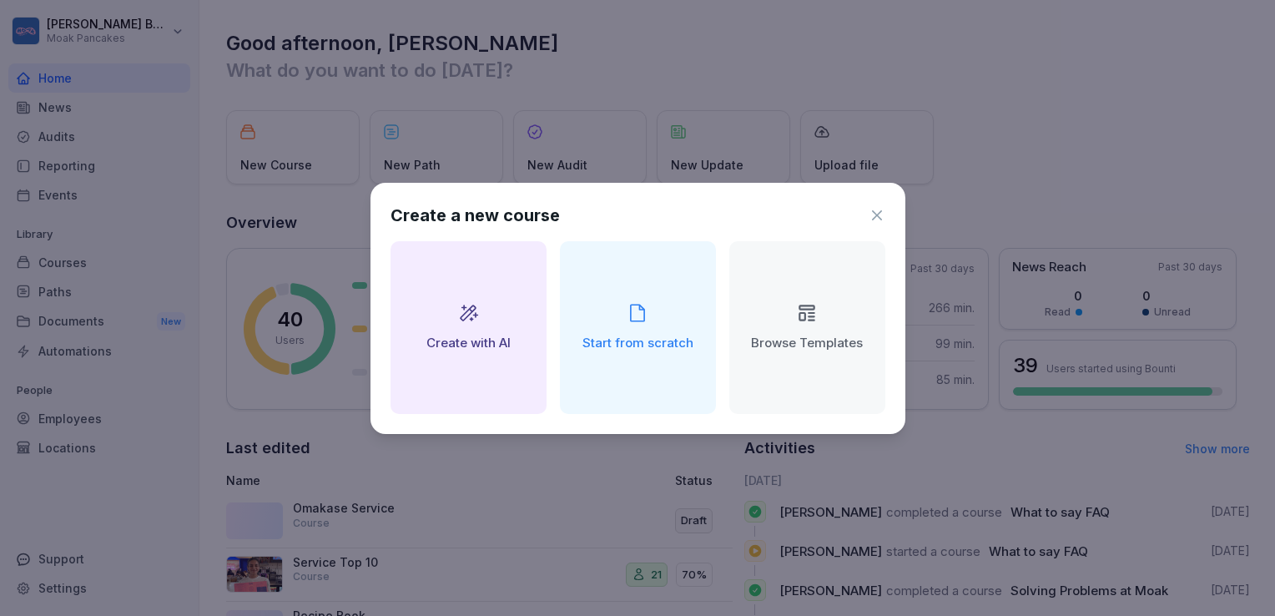
click at [494, 294] on div "Create with AI" at bounding box center [468, 327] width 156 height 173
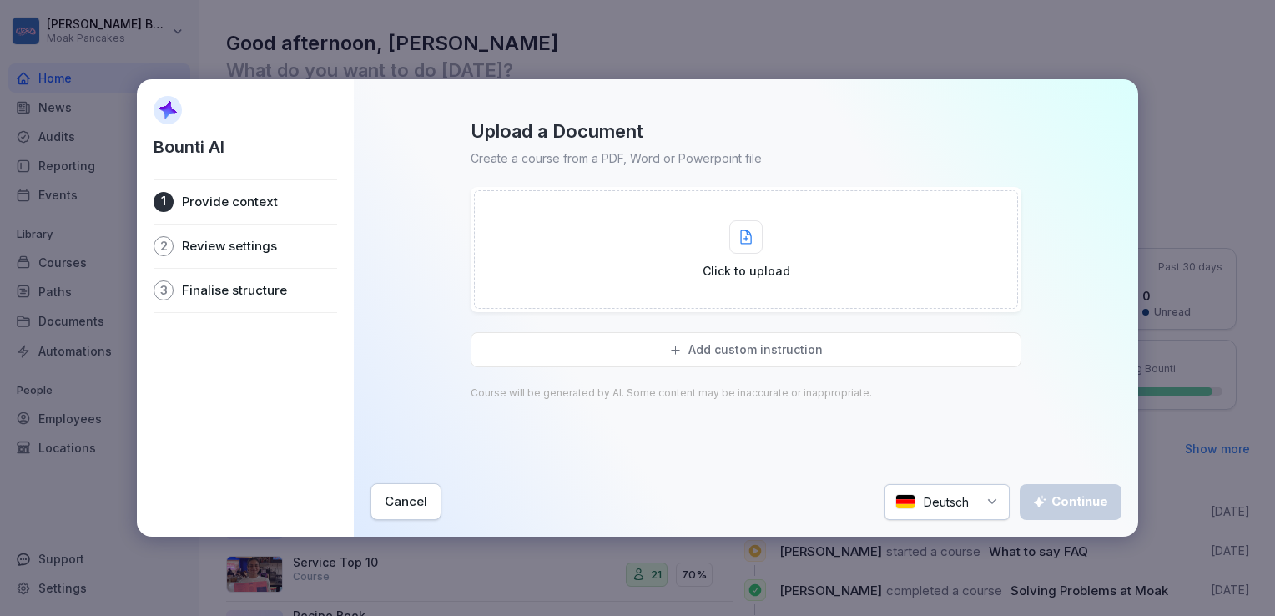
click at [747, 244] on icon at bounding box center [746, 236] width 12 height 15
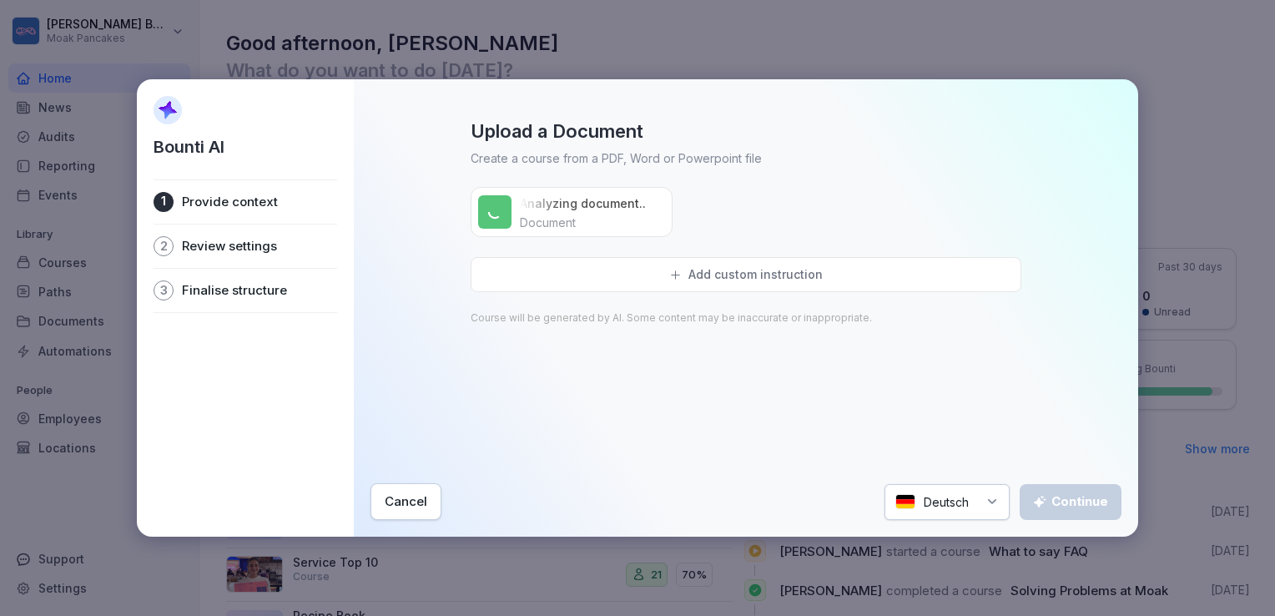
click at [927, 494] on div "Deutsch" at bounding box center [946, 502] width 125 height 36
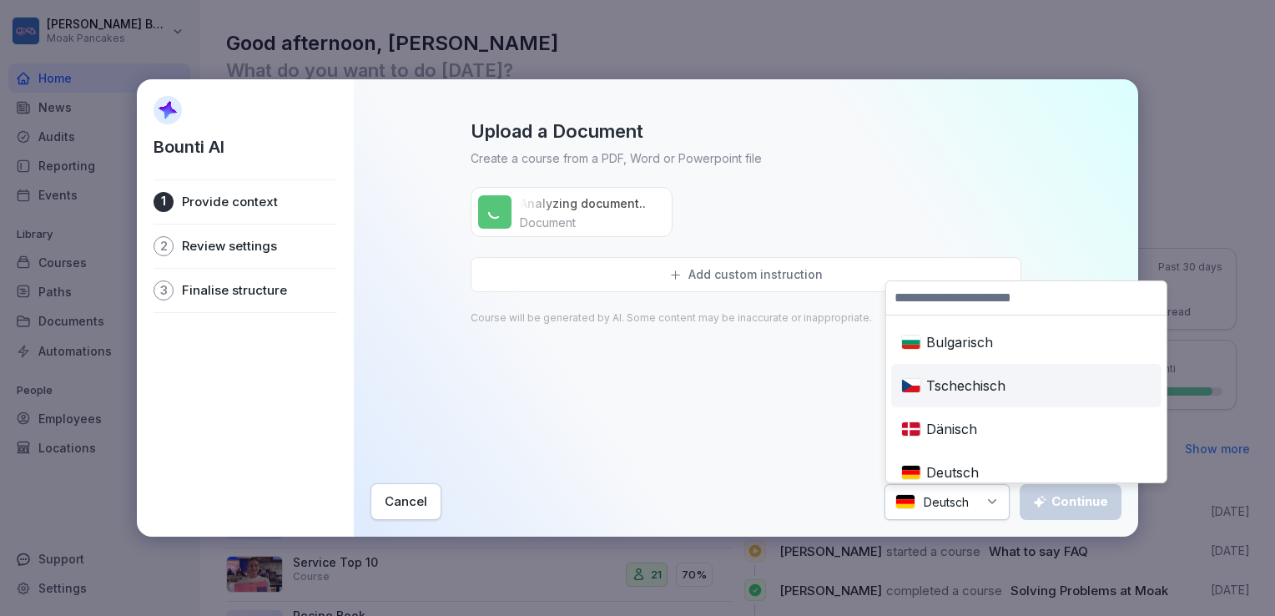
scroll to position [106, 0]
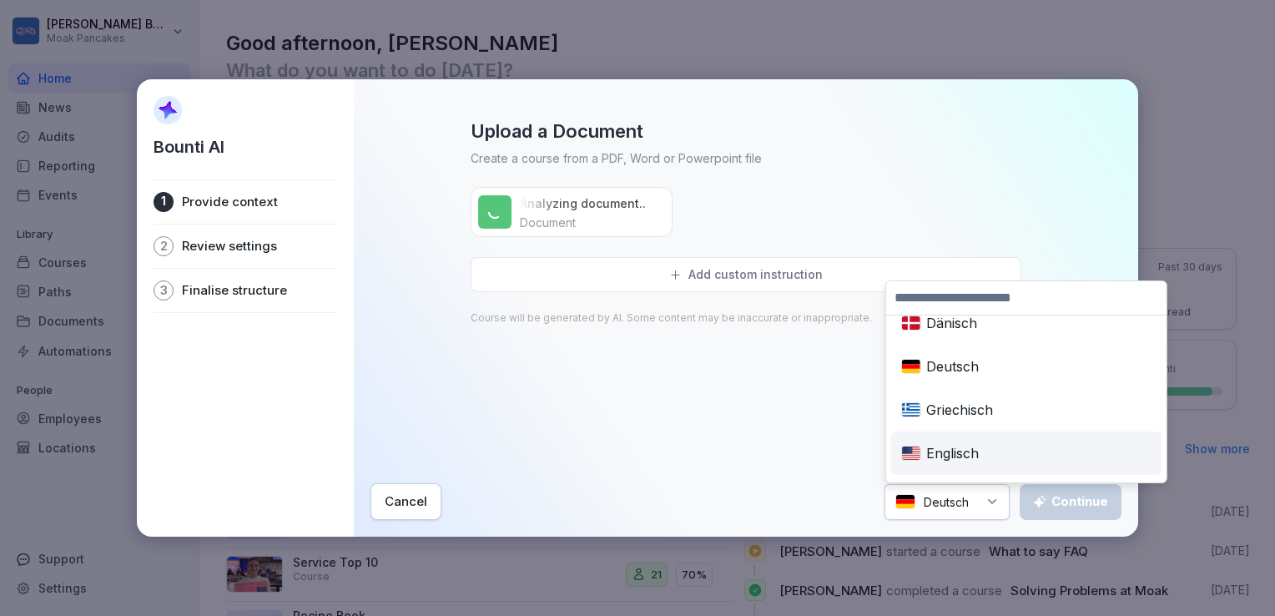
click at [937, 455] on div "Englisch" at bounding box center [1026, 453] width 264 height 37
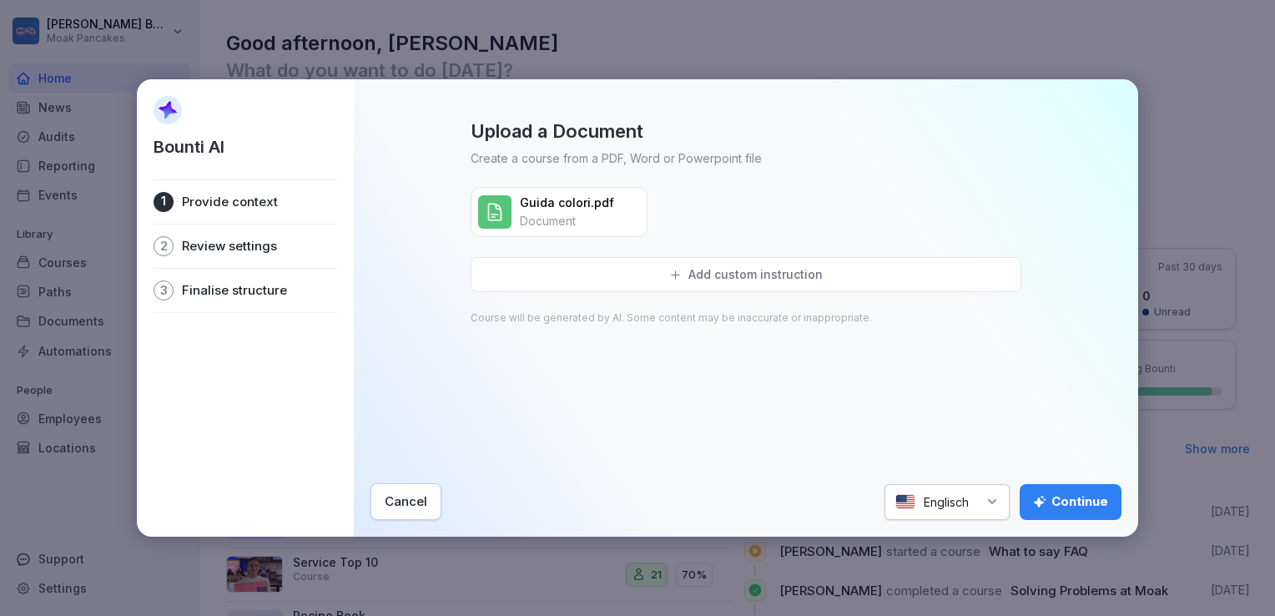
click at [1070, 503] on div "Continue" at bounding box center [1070, 501] width 75 height 18
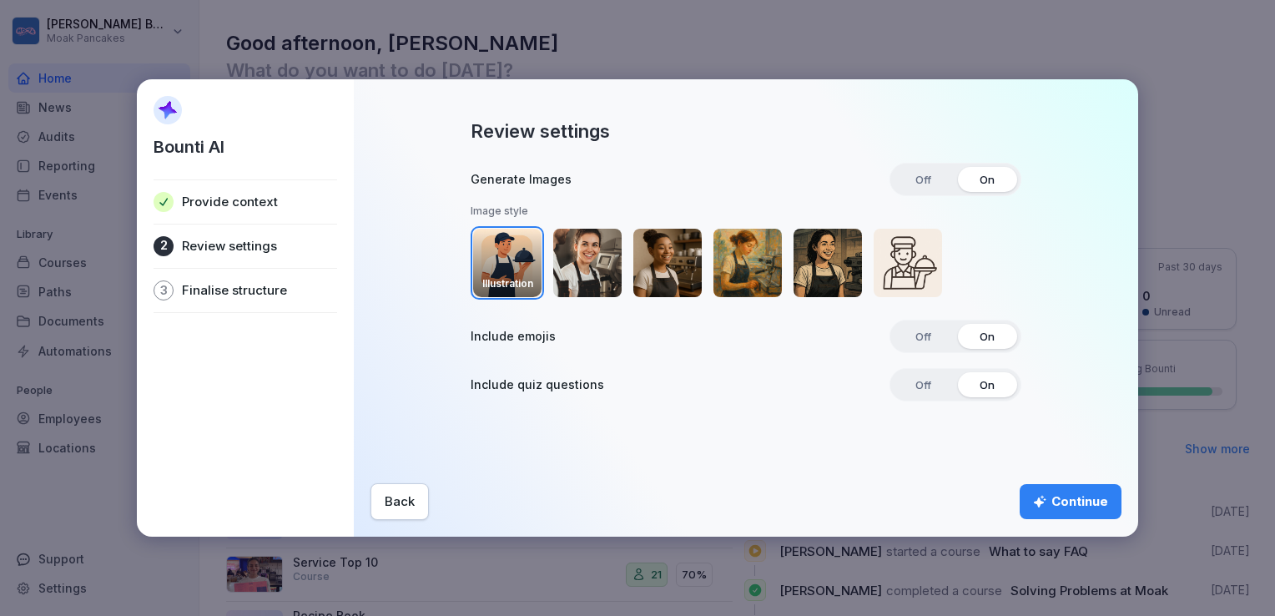
click at [1067, 496] on div "Continue" at bounding box center [1070, 501] width 75 height 18
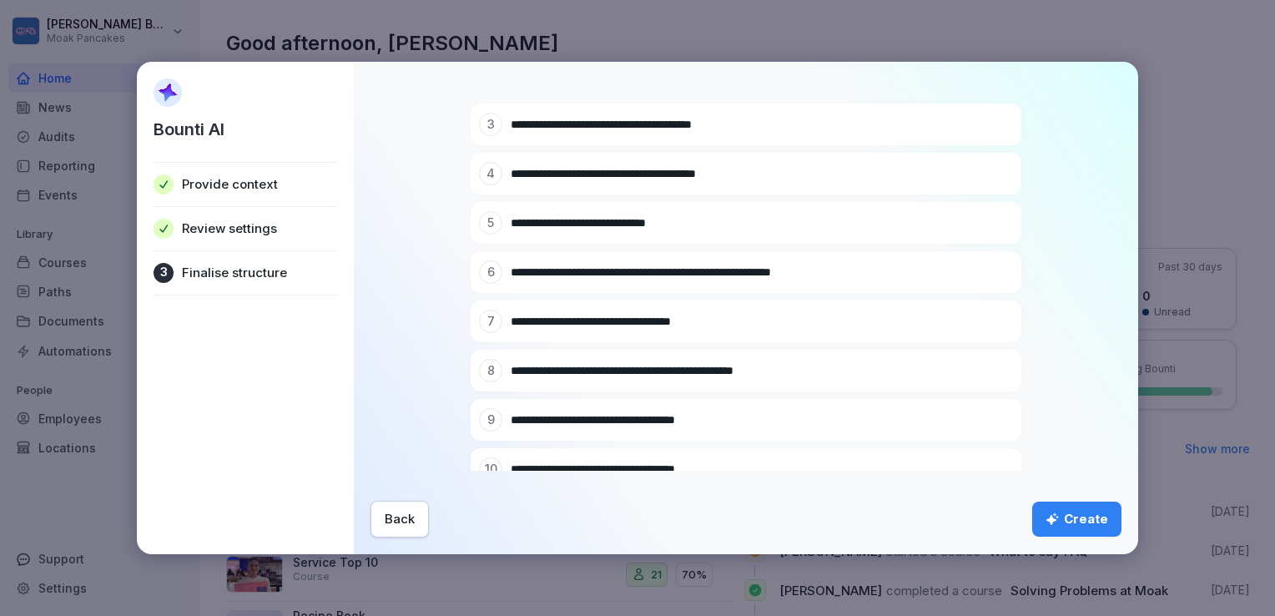
scroll to position [234, 0]
click at [969, 224] on icon at bounding box center [974, 223] width 10 height 10
click at [721, 222] on input "**********" at bounding box center [732, 222] width 442 height 17
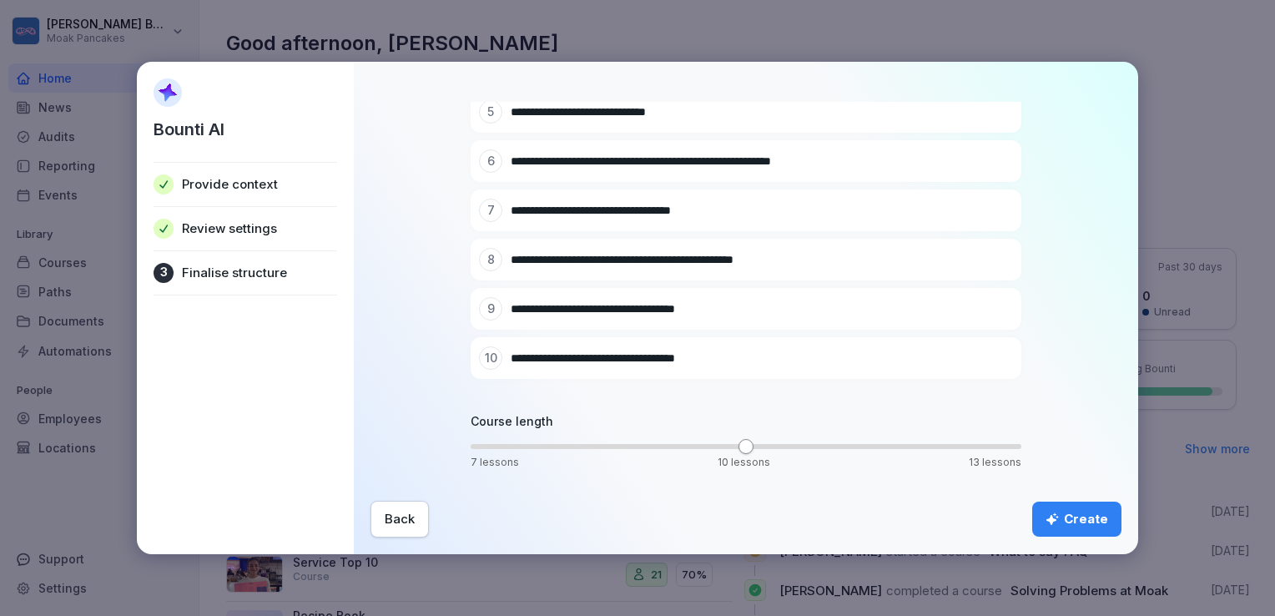
click at [1059, 518] on icon "submit" at bounding box center [1052, 519] width 13 height 13
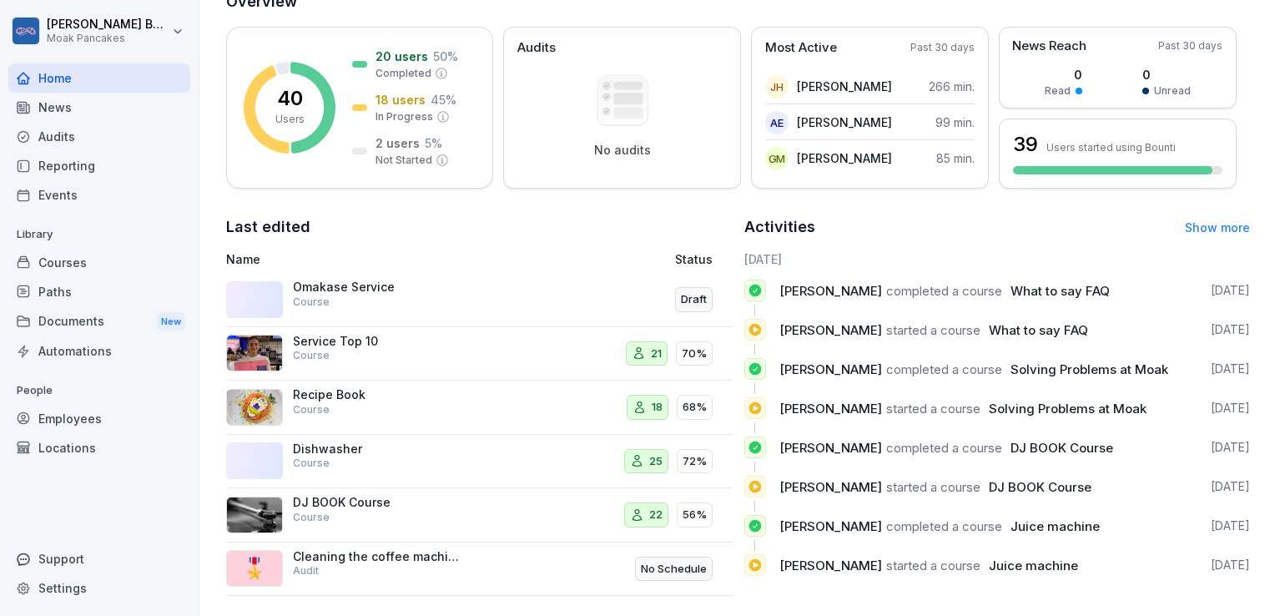
scroll to position [242, 0]
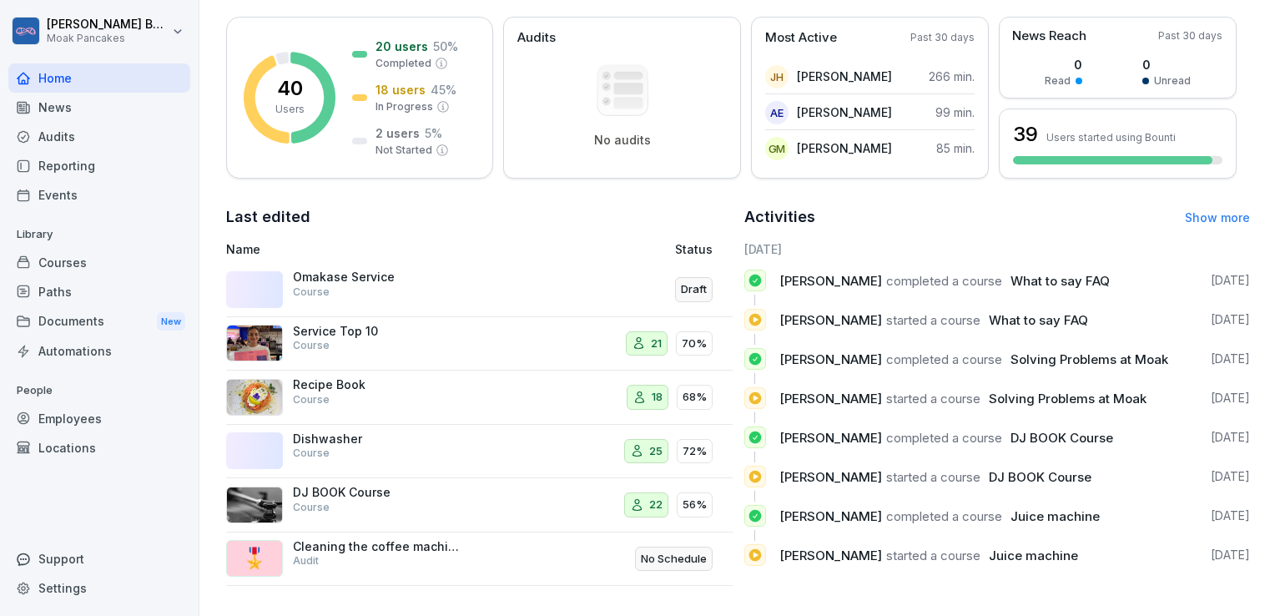
click at [50, 273] on div "Courses" at bounding box center [99, 262] width 182 height 29
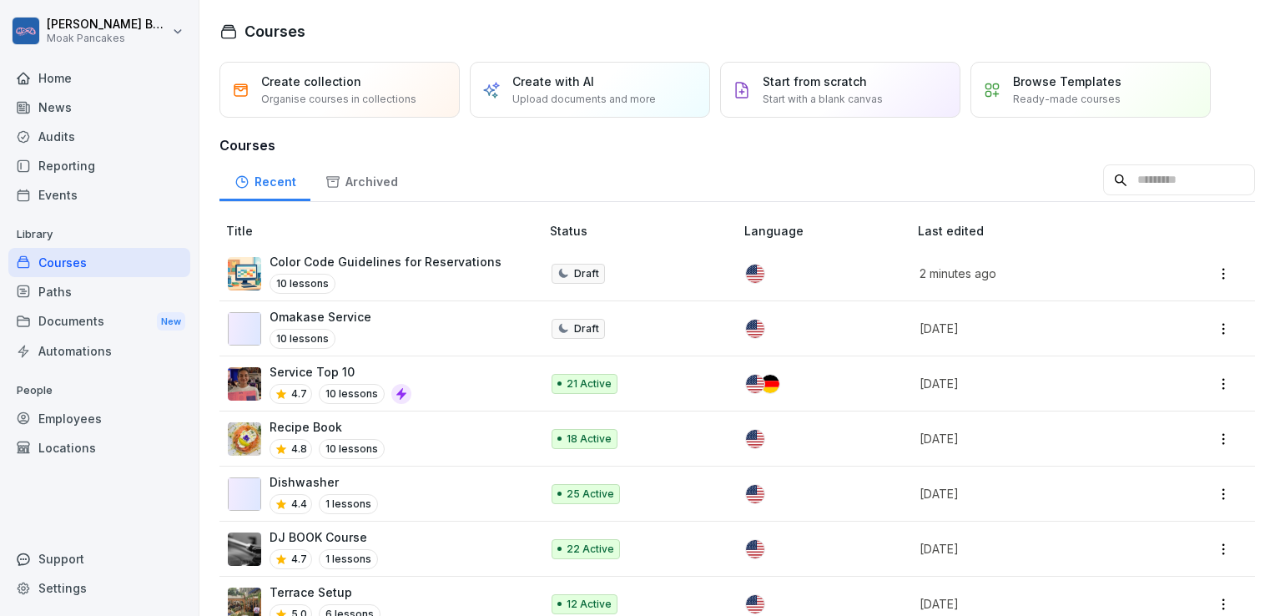
click at [471, 269] on div "Color Code Guidelines for Reservations 10 lessons" at bounding box center [385, 273] width 232 height 41
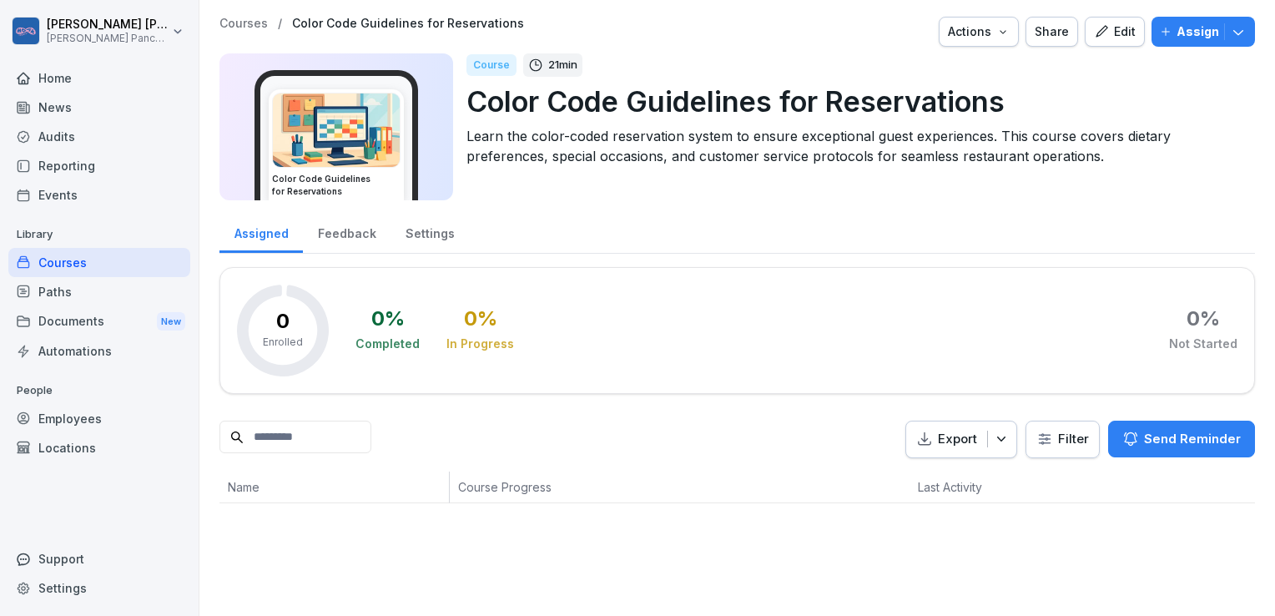
click at [1104, 26] on div "Edit" at bounding box center [1115, 32] width 42 height 18
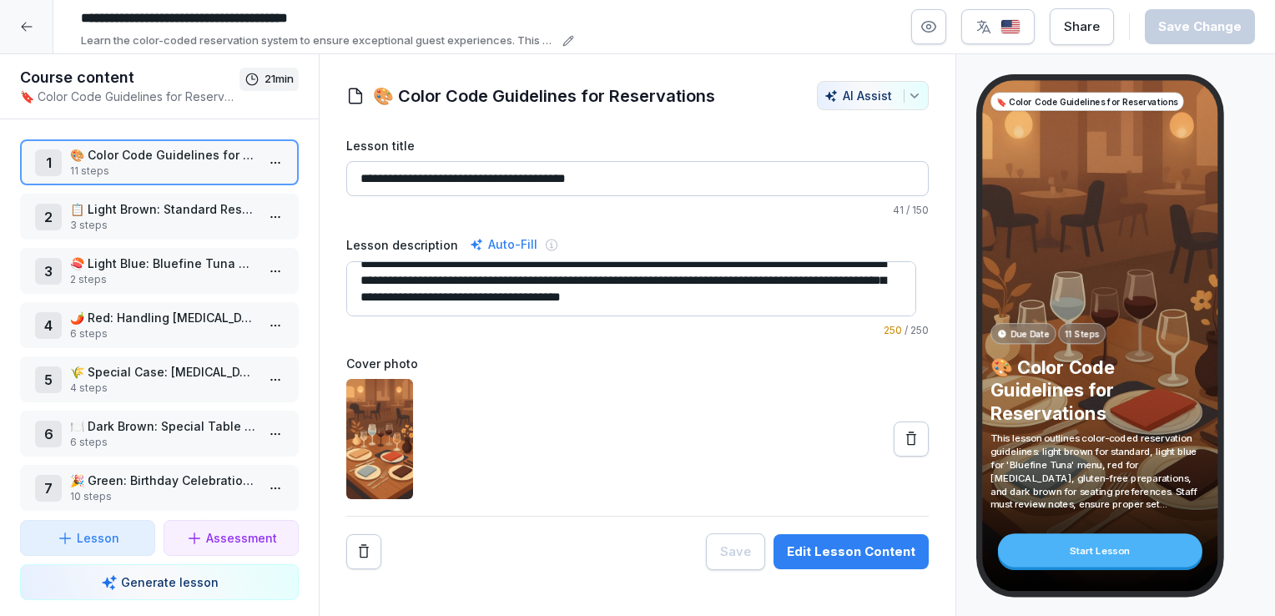
scroll to position [16, 0]
click at [164, 215] on p "📋 Light Brown: Standard Reservation Guidelines" at bounding box center [162, 209] width 185 height 18
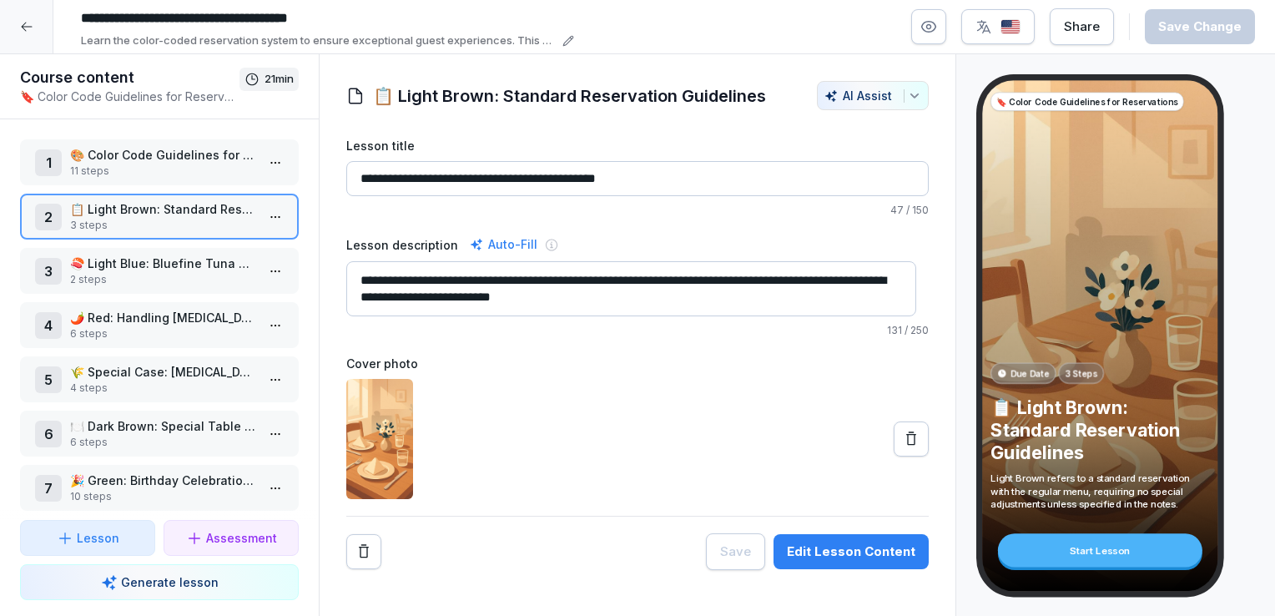
click at [199, 265] on p "🍣 Light Blue: Bluefine Tuna Menu Reservations" at bounding box center [162, 263] width 185 height 18
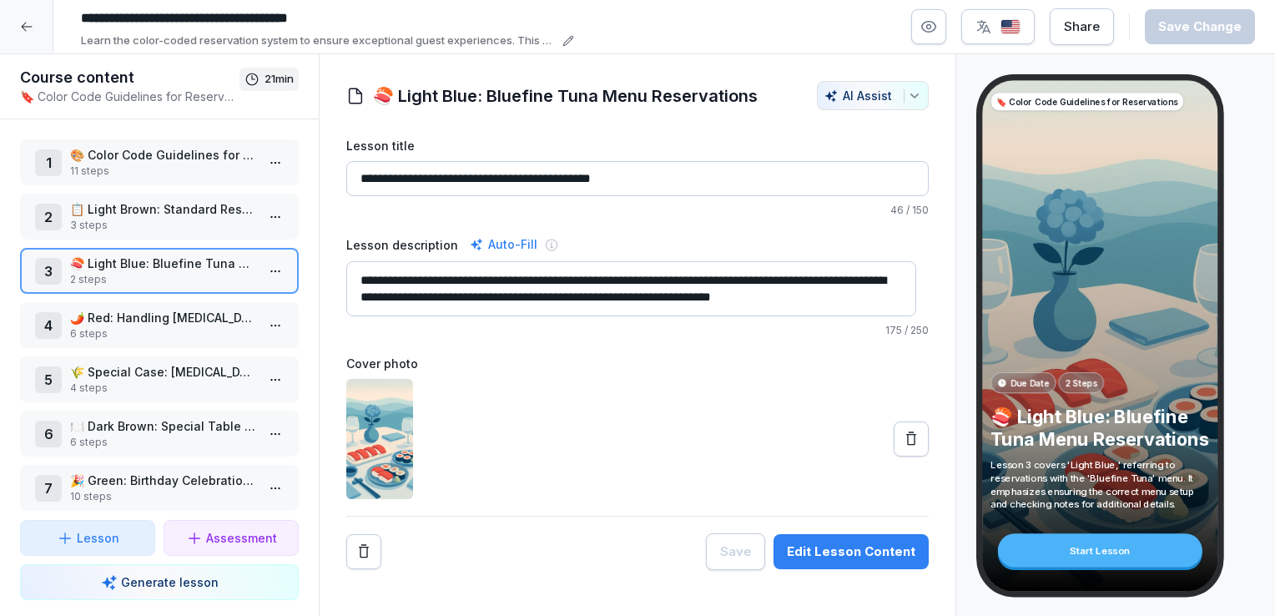
click at [202, 312] on p "🌶️ Red: Handling [MEDICAL_DATA] and Food Preferences" at bounding box center [162, 318] width 185 height 18
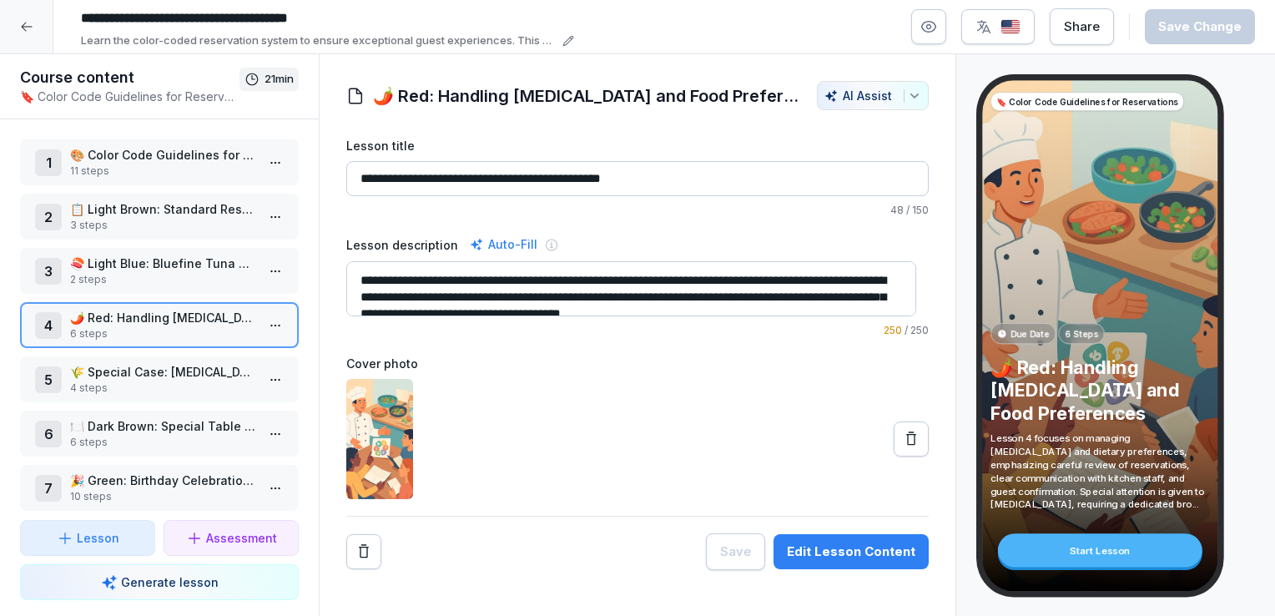
click at [143, 375] on p "🌾 Special Case: [MEDICAL_DATA]" at bounding box center [162, 372] width 185 height 18
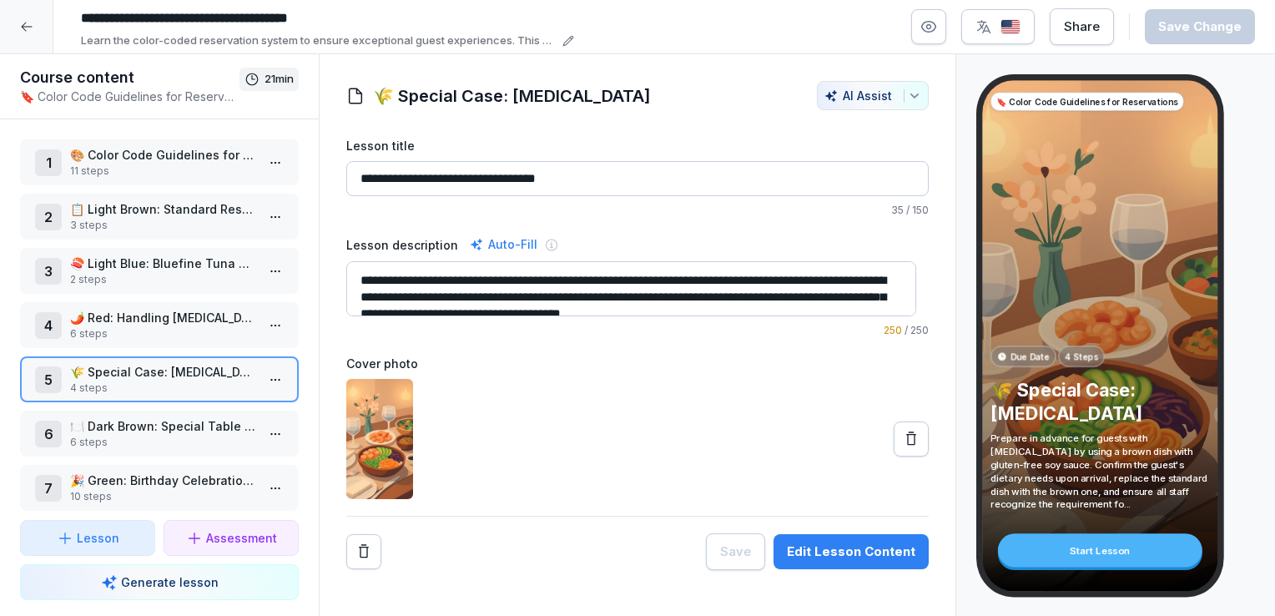
click at [216, 435] on p "6 steps" at bounding box center [162, 442] width 185 height 15
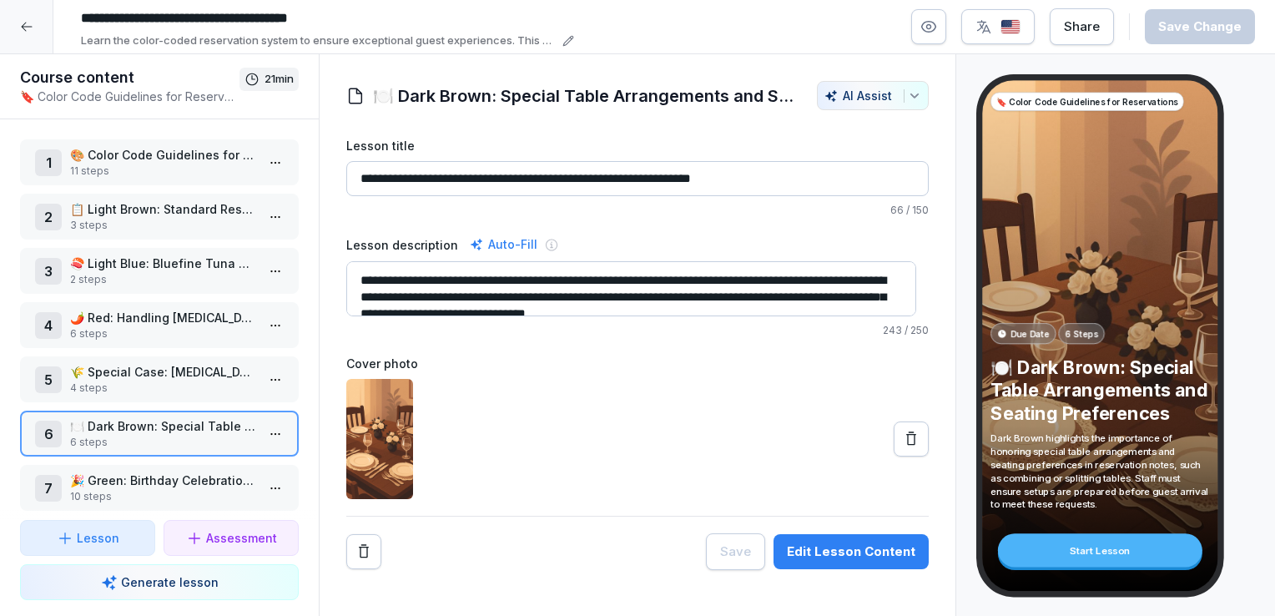
click at [213, 380] on p "4 steps" at bounding box center [162, 387] width 185 height 15
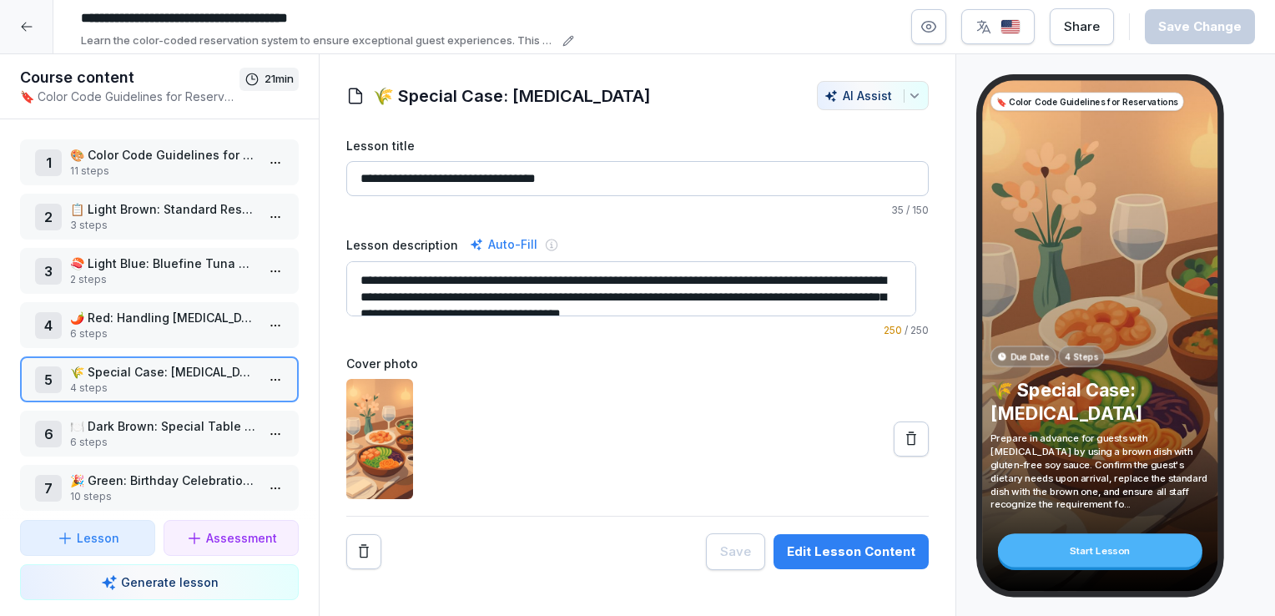
click at [190, 321] on p "🌶️ Red: Handling [MEDICAL_DATA] and Food Preferences" at bounding box center [162, 318] width 185 height 18
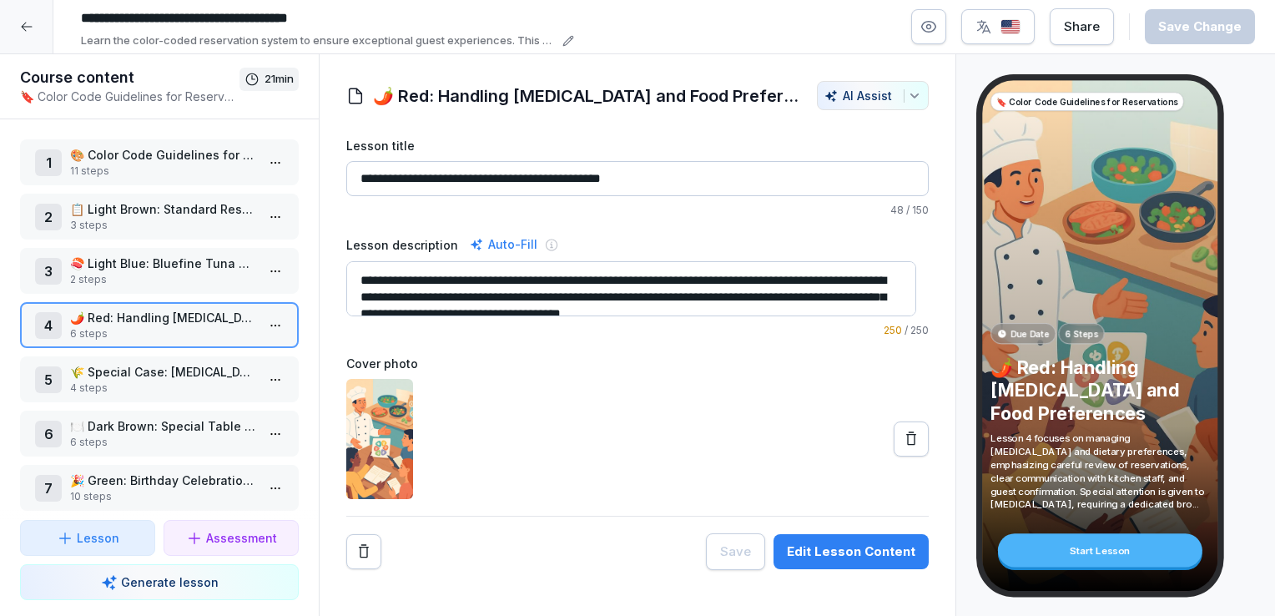
click at [135, 275] on p "2 steps" at bounding box center [162, 279] width 185 height 15
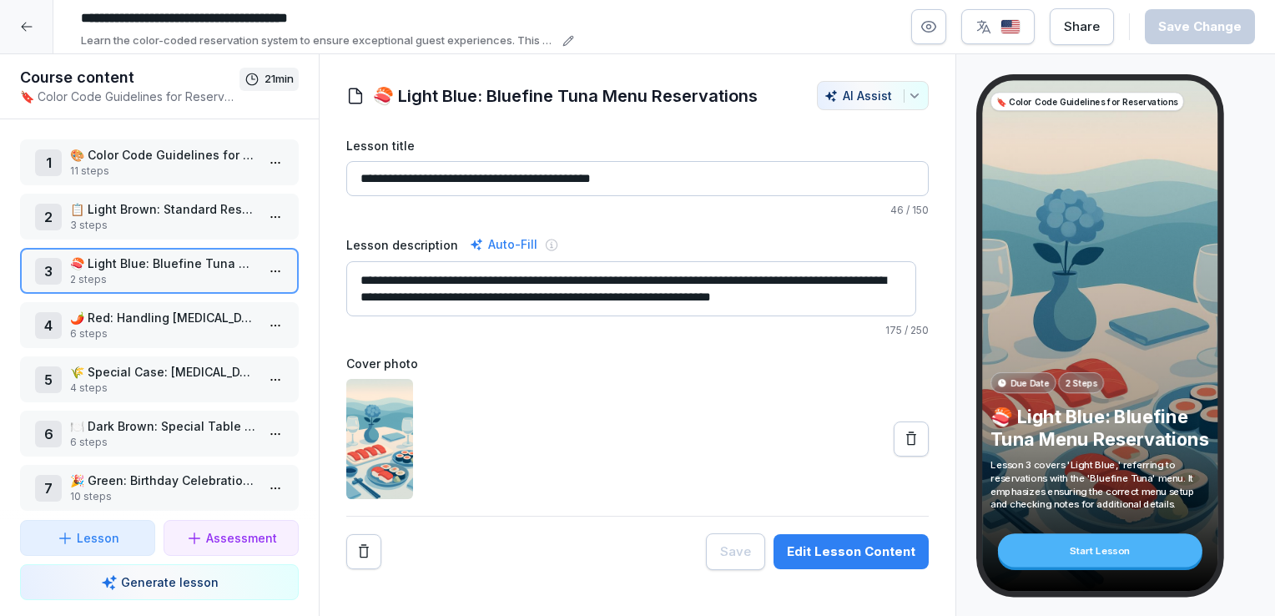
click at [155, 335] on p "6 steps" at bounding box center [162, 333] width 185 height 15
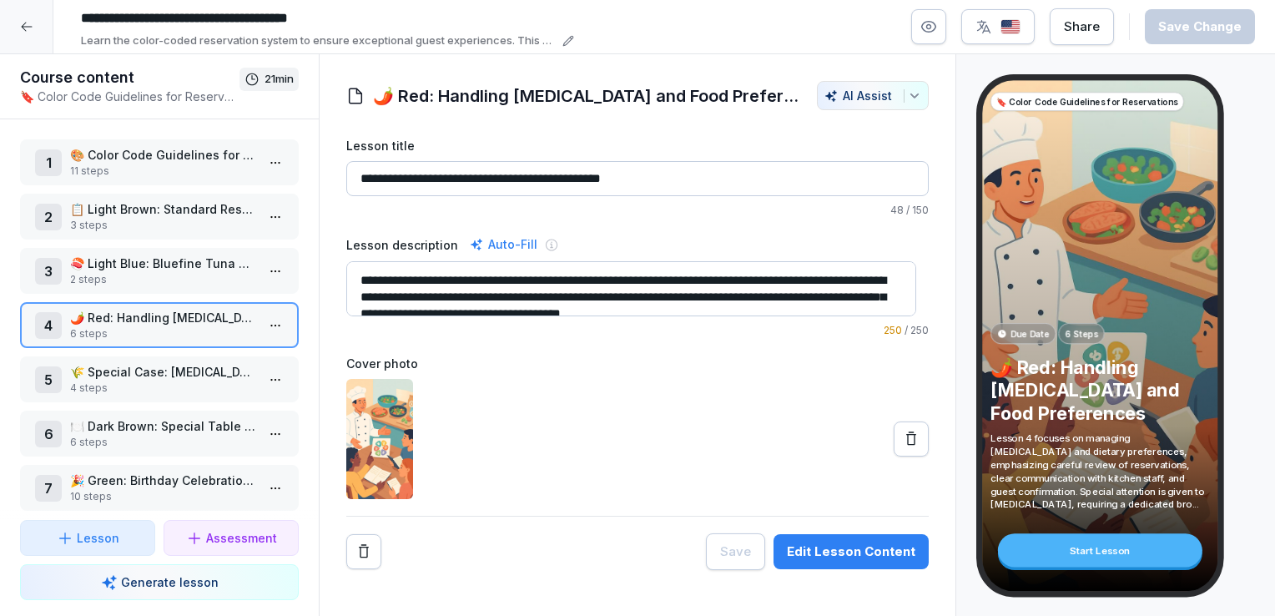
click at [165, 389] on p "4 steps" at bounding box center [162, 387] width 185 height 15
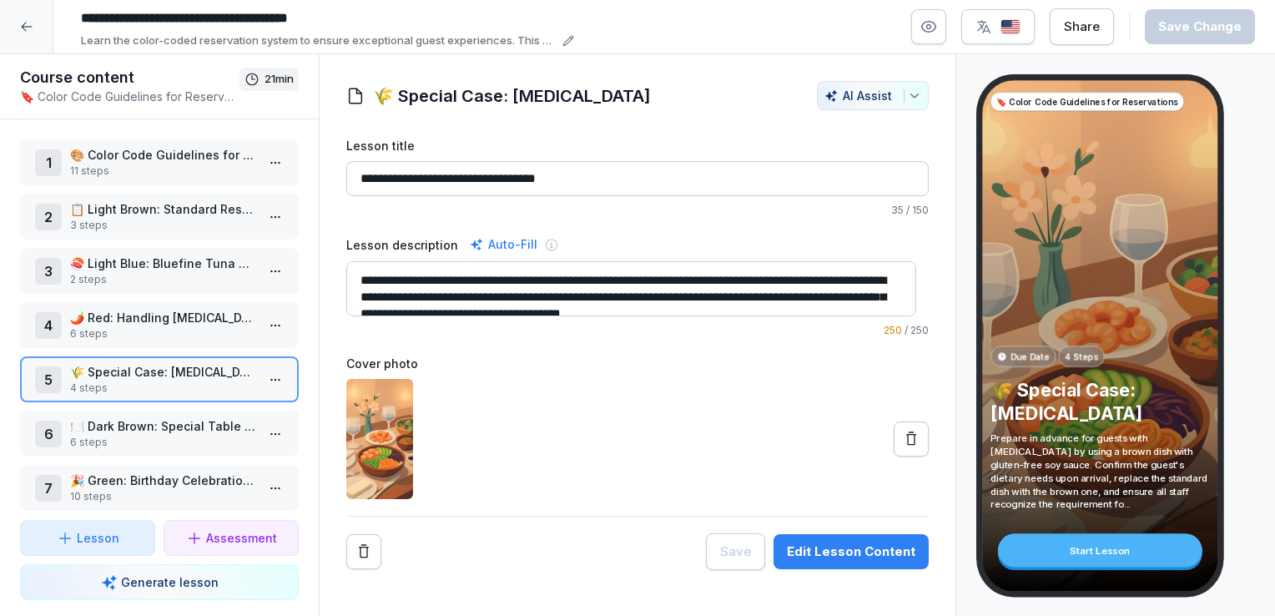
click at [165, 435] on p "6 steps" at bounding box center [162, 442] width 185 height 15
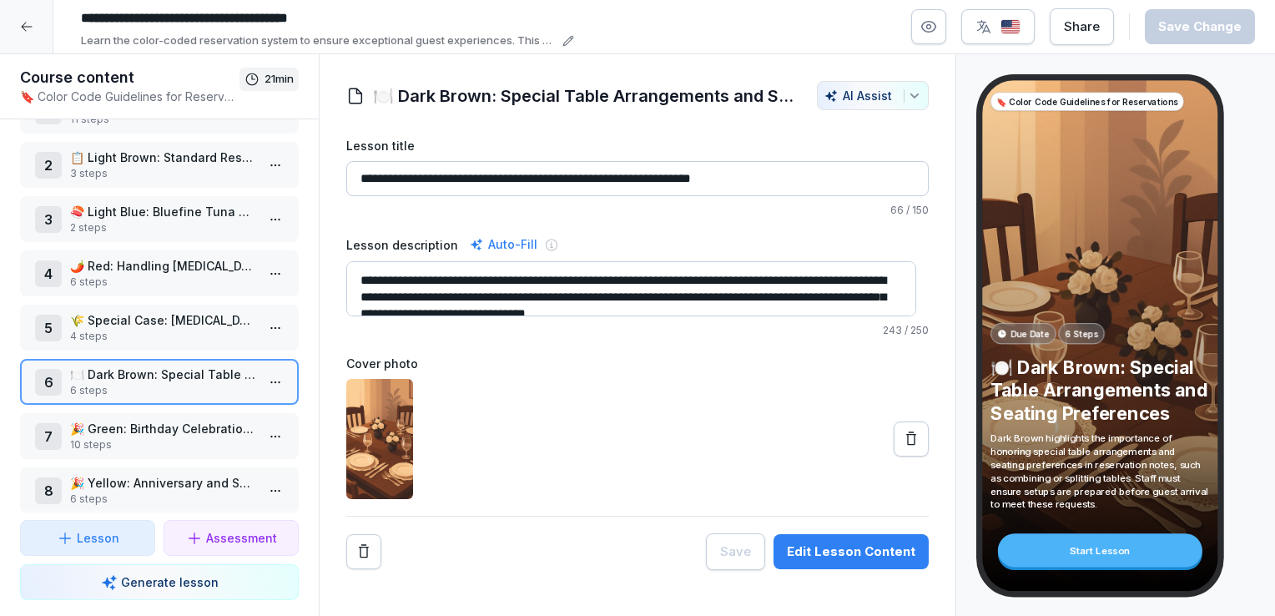
scroll to position [107, 0]
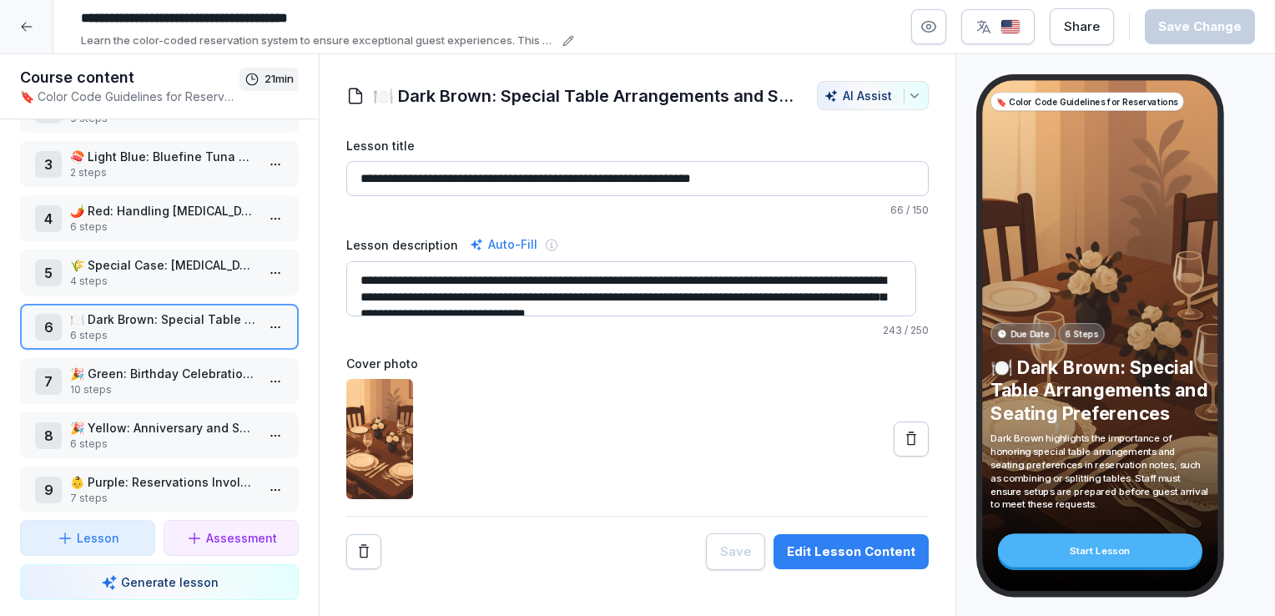
click at [175, 382] on p "10 steps" at bounding box center [162, 389] width 185 height 15
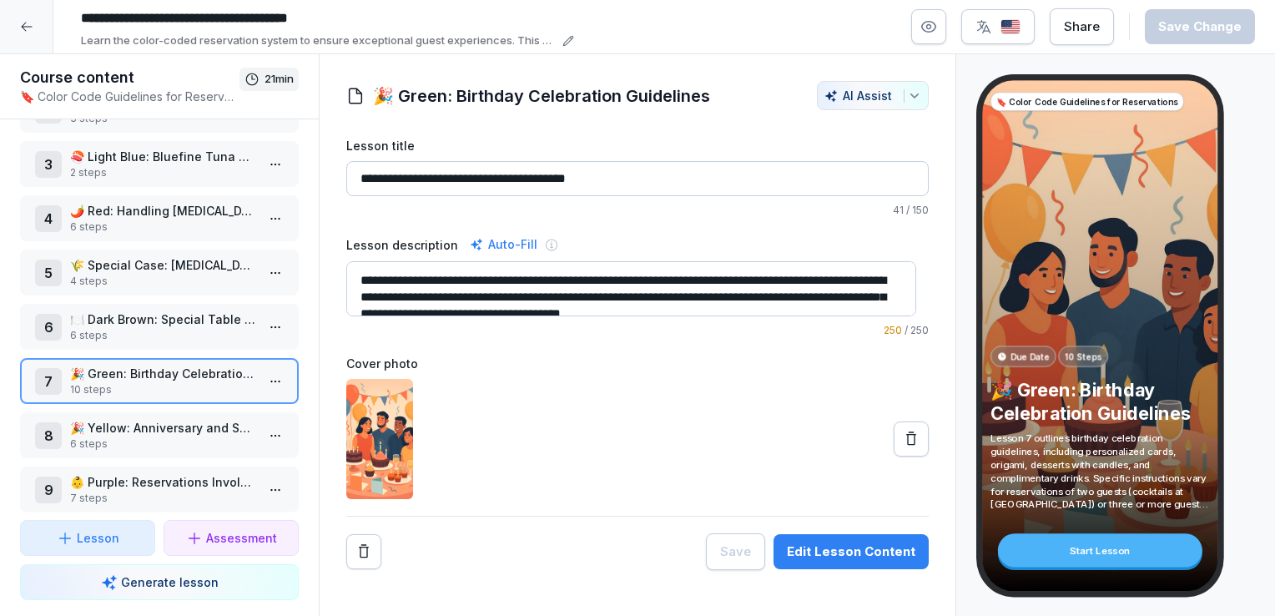
click at [113, 428] on p "🎉 Yellow: Anniversary and Special Occasion Celebrations" at bounding box center [162, 428] width 185 height 18
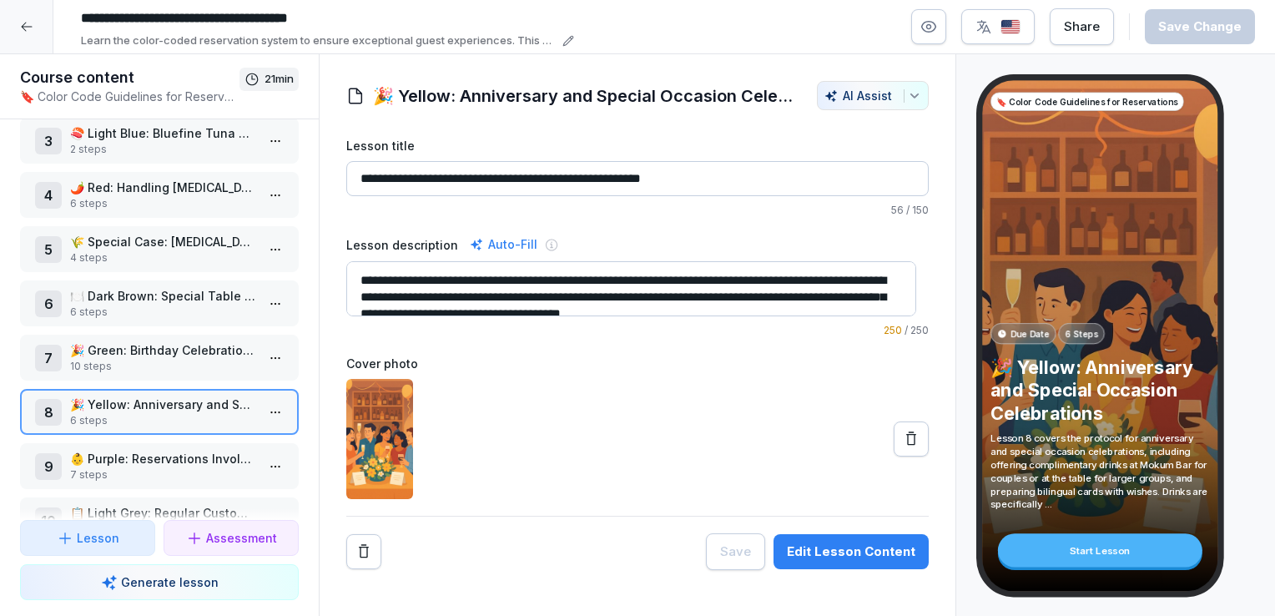
scroll to position [178, 0]
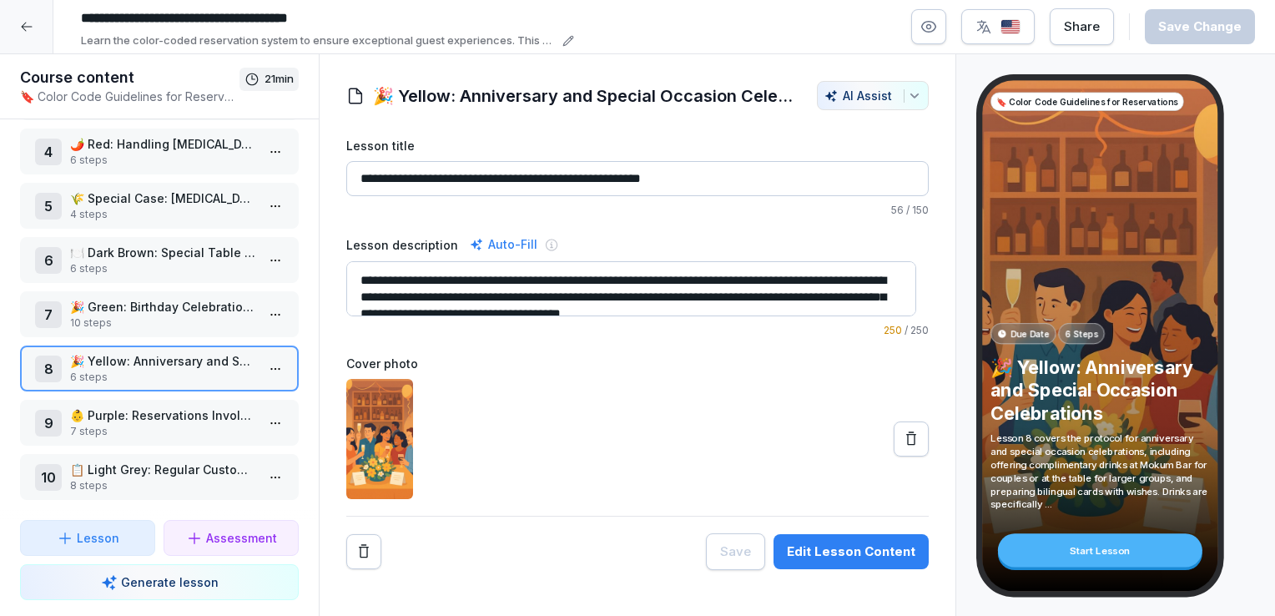
click at [169, 424] on p "7 steps" at bounding box center [162, 431] width 185 height 15
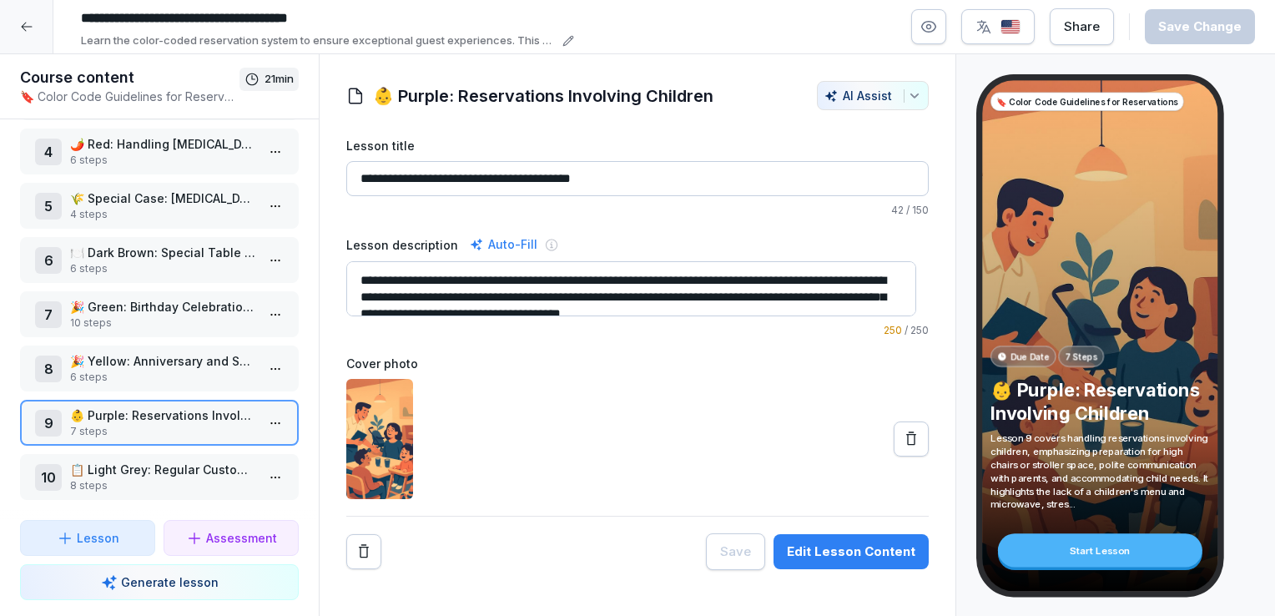
click at [174, 461] on p "📋 Light Grey: Regular Customer Guidelines" at bounding box center [162, 469] width 185 height 18
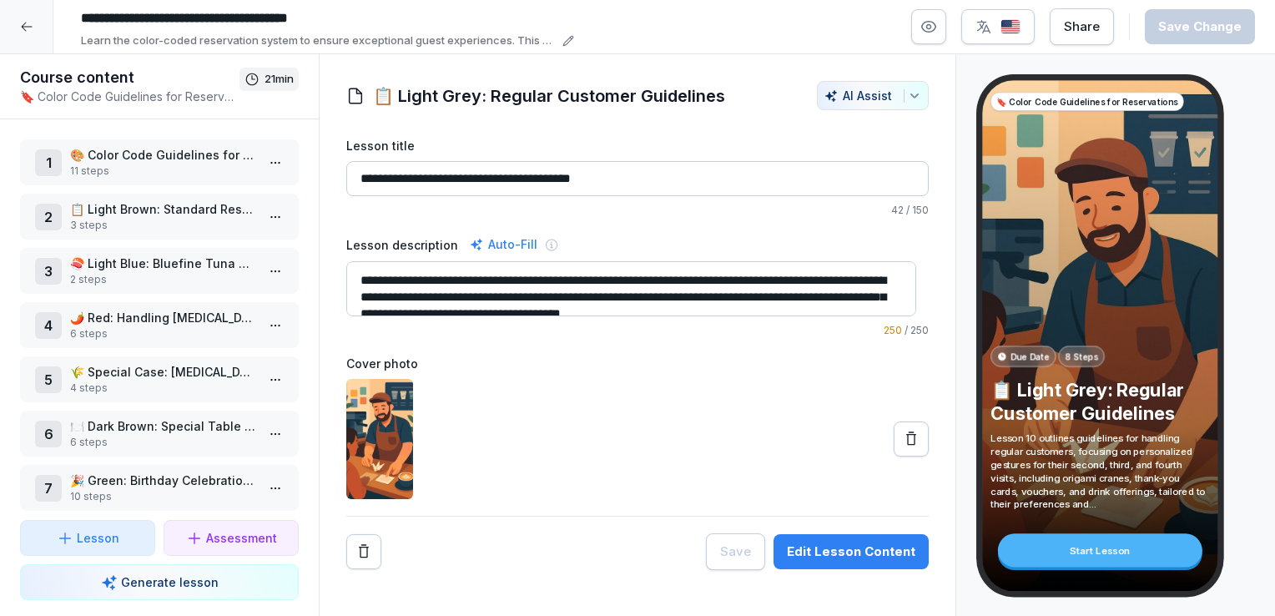
click at [169, 174] on p "11 steps" at bounding box center [162, 171] width 185 height 15
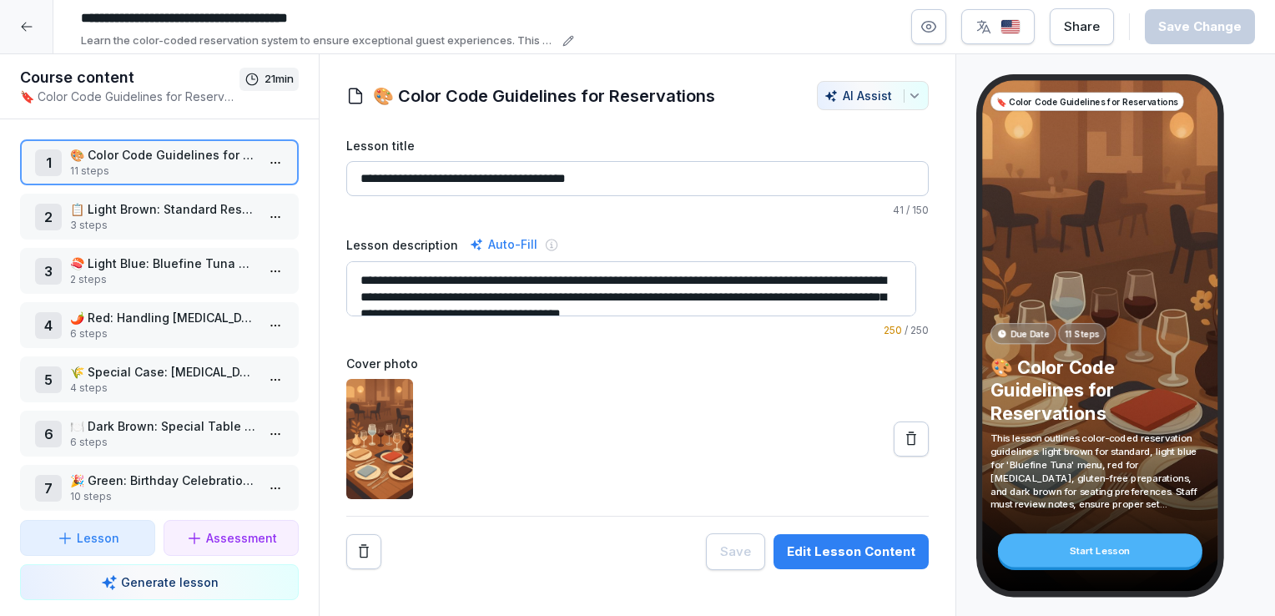
click at [218, 175] on p "11 steps" at bounding box center [162, 171] width 185 height 15
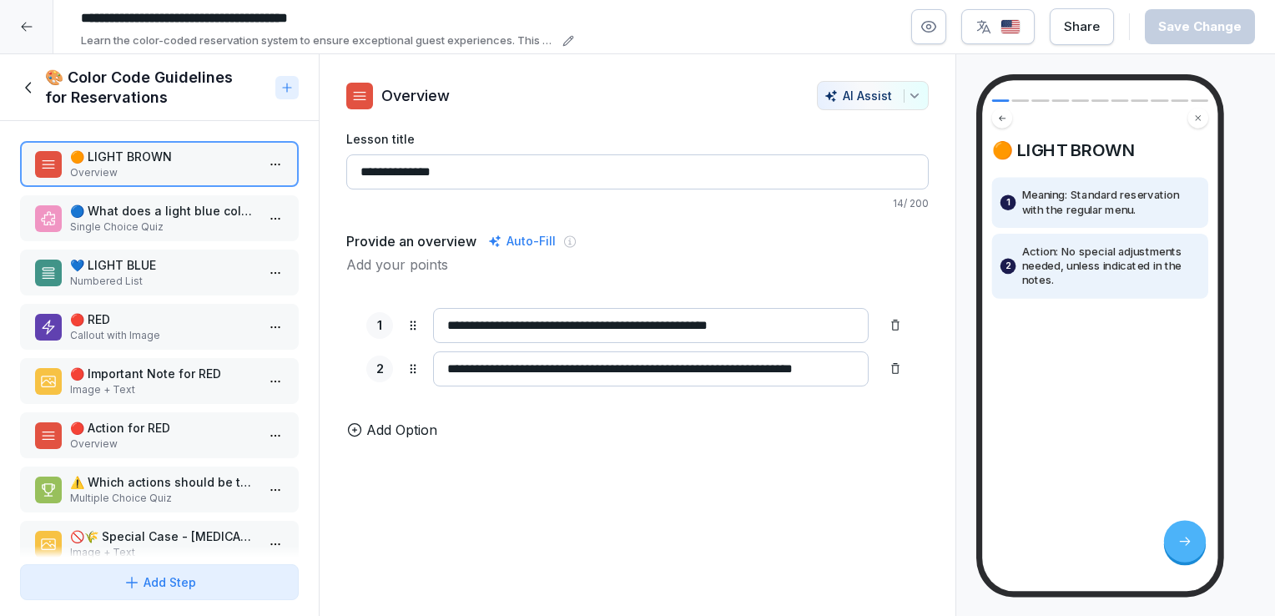
click at [379, 169] on input "**********" at bounding box center [637, 171] width 582 height 35
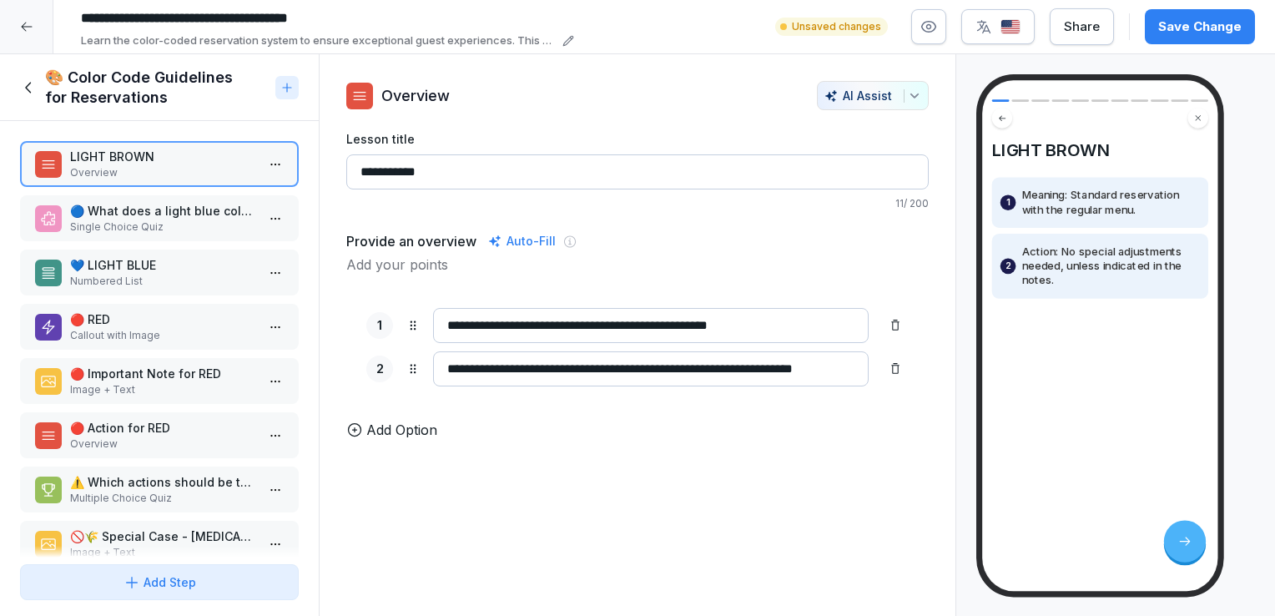
type input "**********"
click at [191, 218] on p "🔵 What does a light blue color code indicate in a reservation?" at bounding box center [162, 211] width 185 height 18
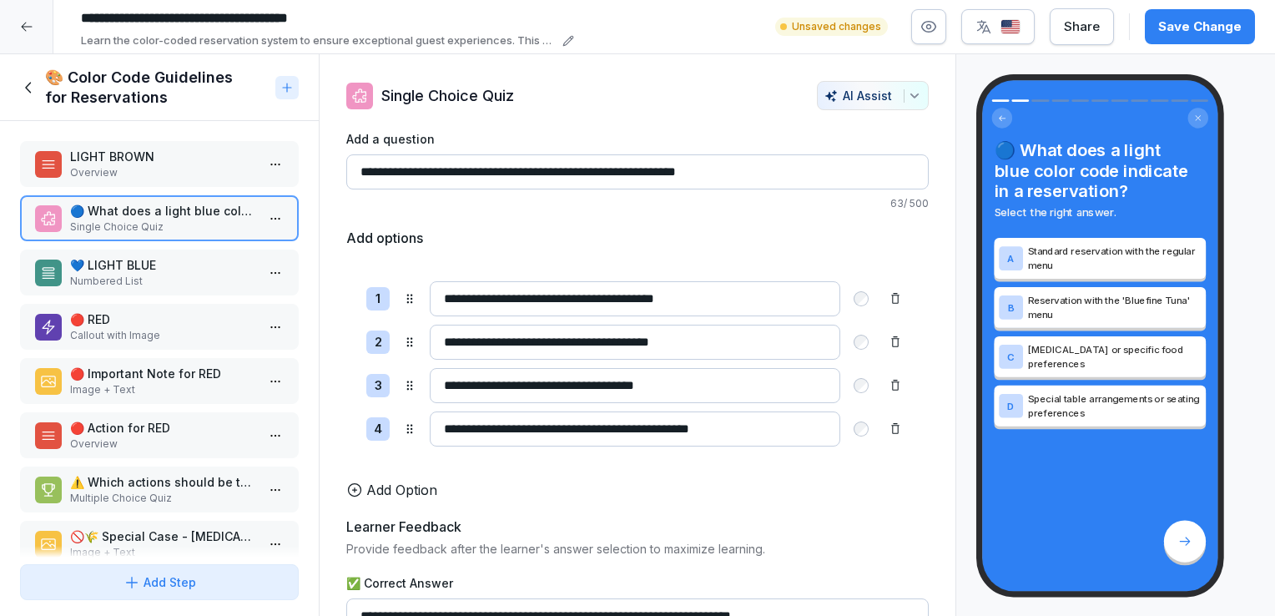
click at [191, 274] on p "Numbered List" at bounding box center [162, 281] width 185 height 15
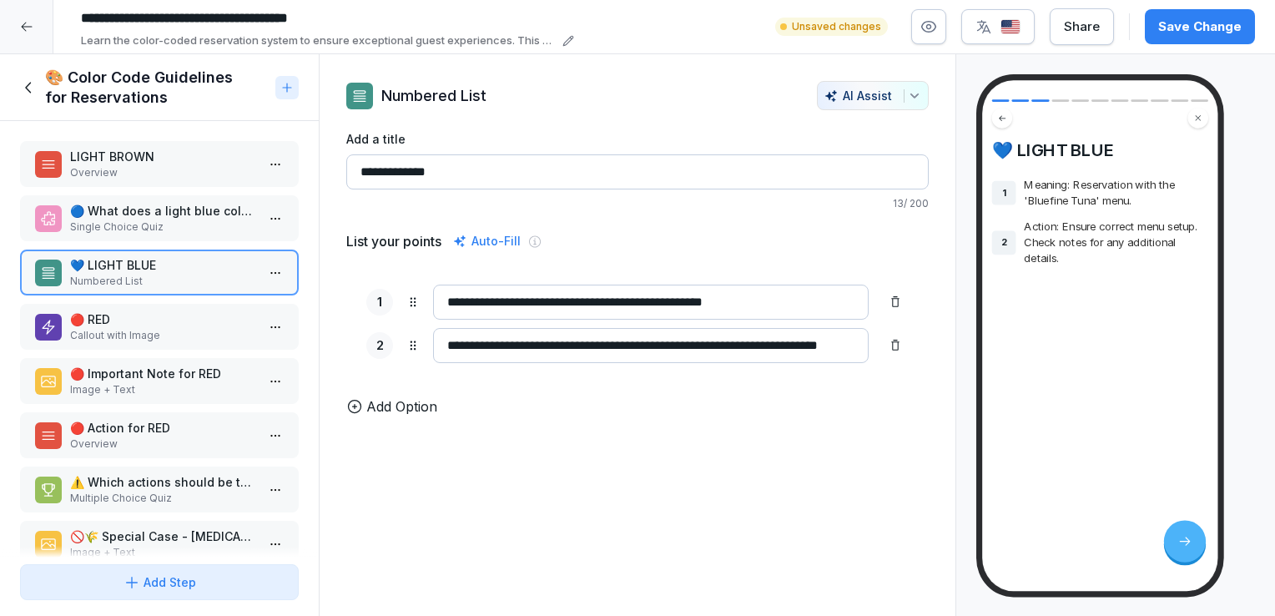
click at [157, 316] on p "🔴 RED" at bounding box center [162, 319] width 185 height 18
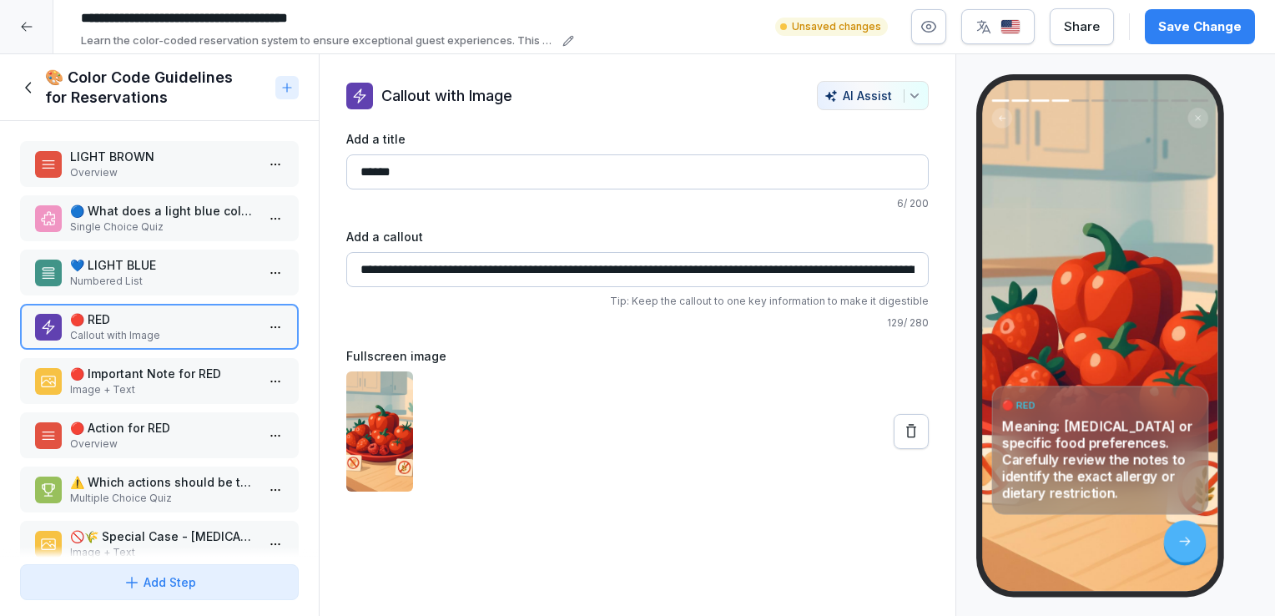
click at [208, 385] on p "Image + Text" at bounding box center [162, 389] width 185 height 15
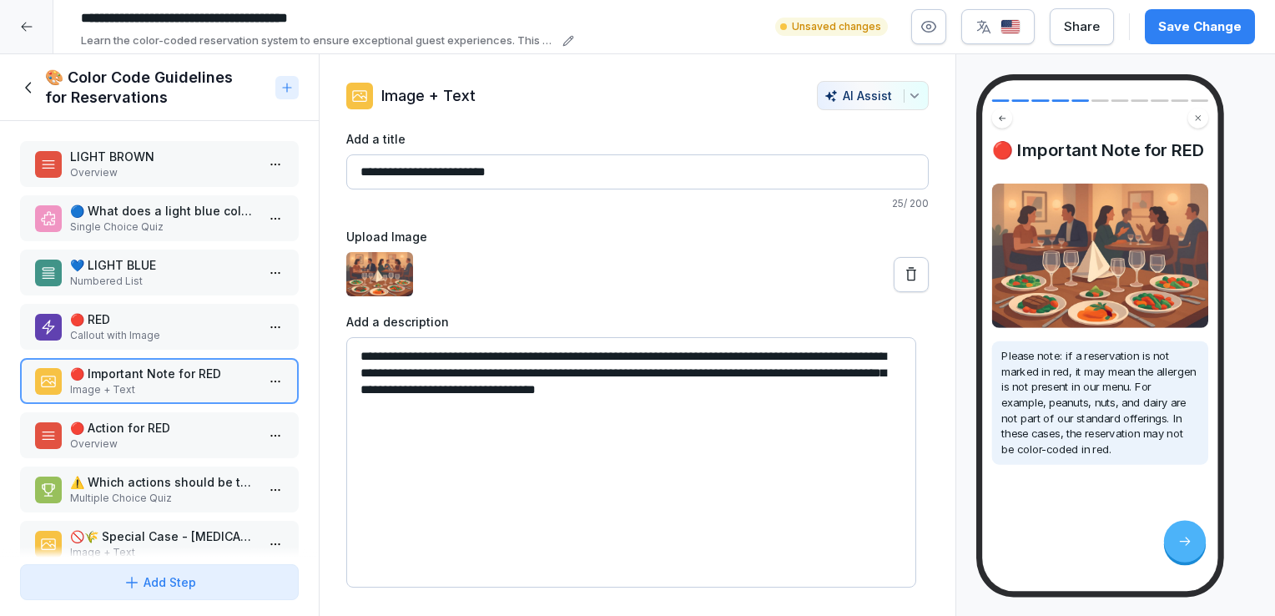
click at [196, 436] on p "Overview" at bounding box center [162, 443] width 185 height 15
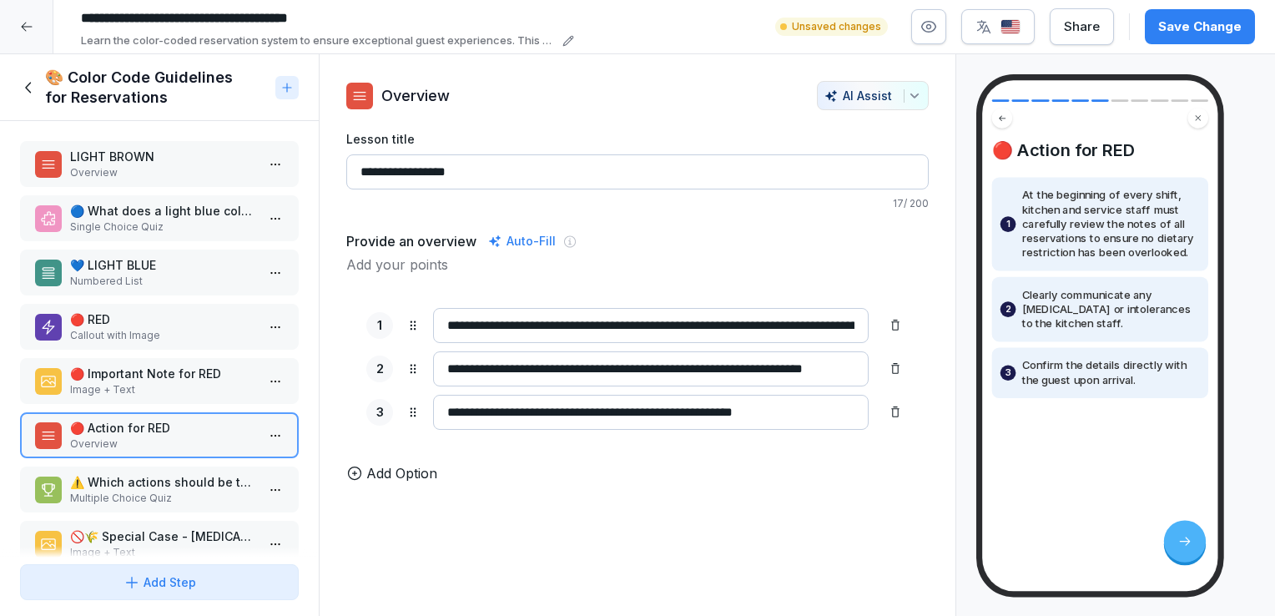
click at [223, 496] on p "Multiple Choice Quiz" at bounding box center [162, 498] width 185 height 15
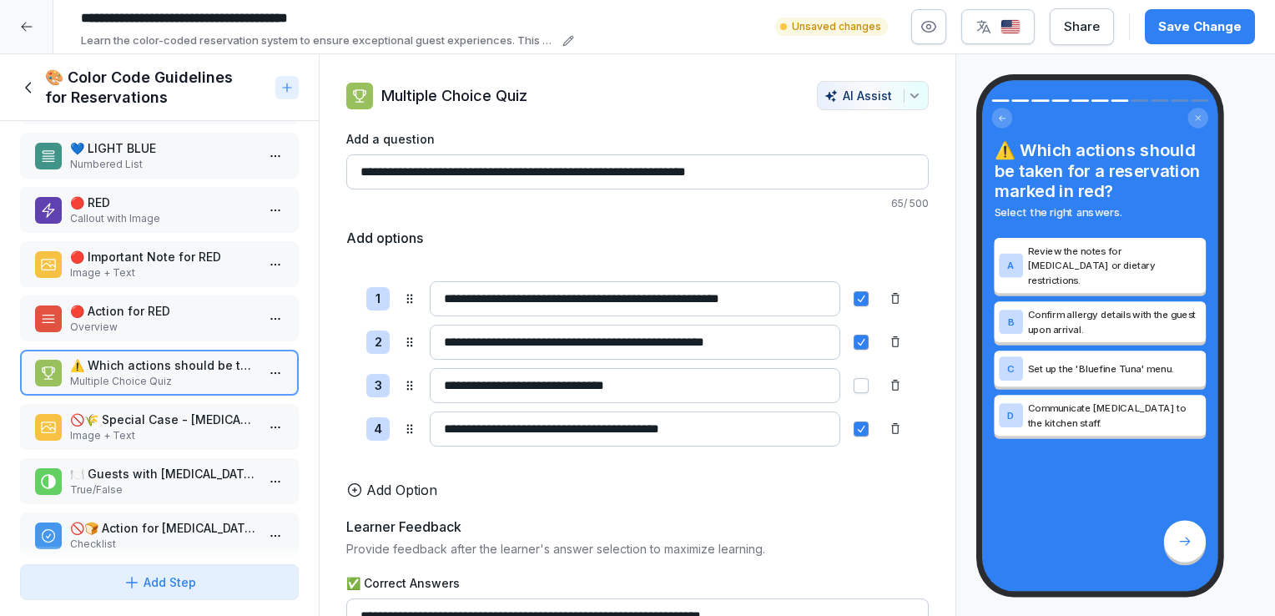
scroll to position [119, 0]
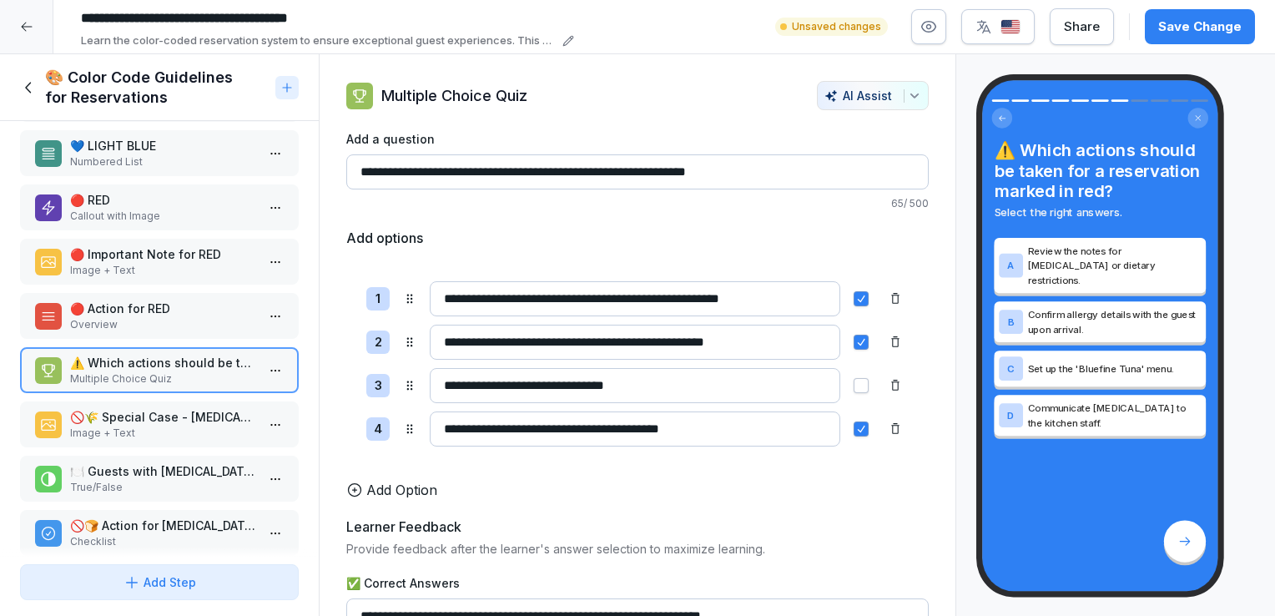
click at [153, 418] on p "🚫🌾 Special Case - Gluten Intolerance" at bounding box center [162, 417] width 185 height 18
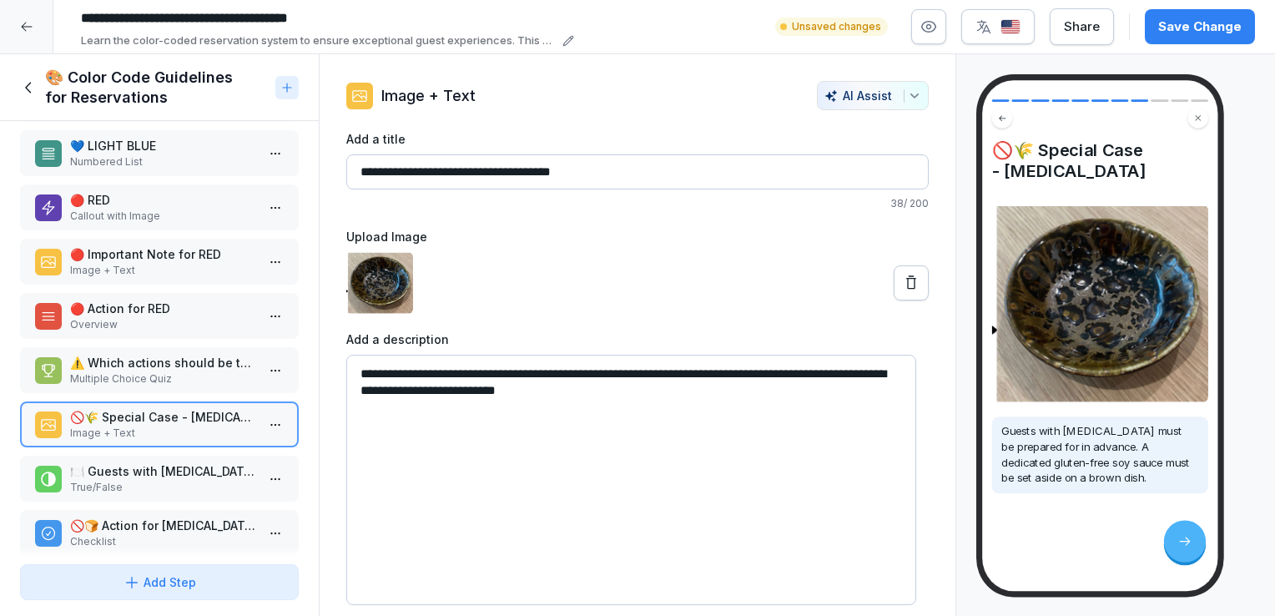
click at [197, 480] on p "True/False" at bounding box center [162, 487] width 185 height 15
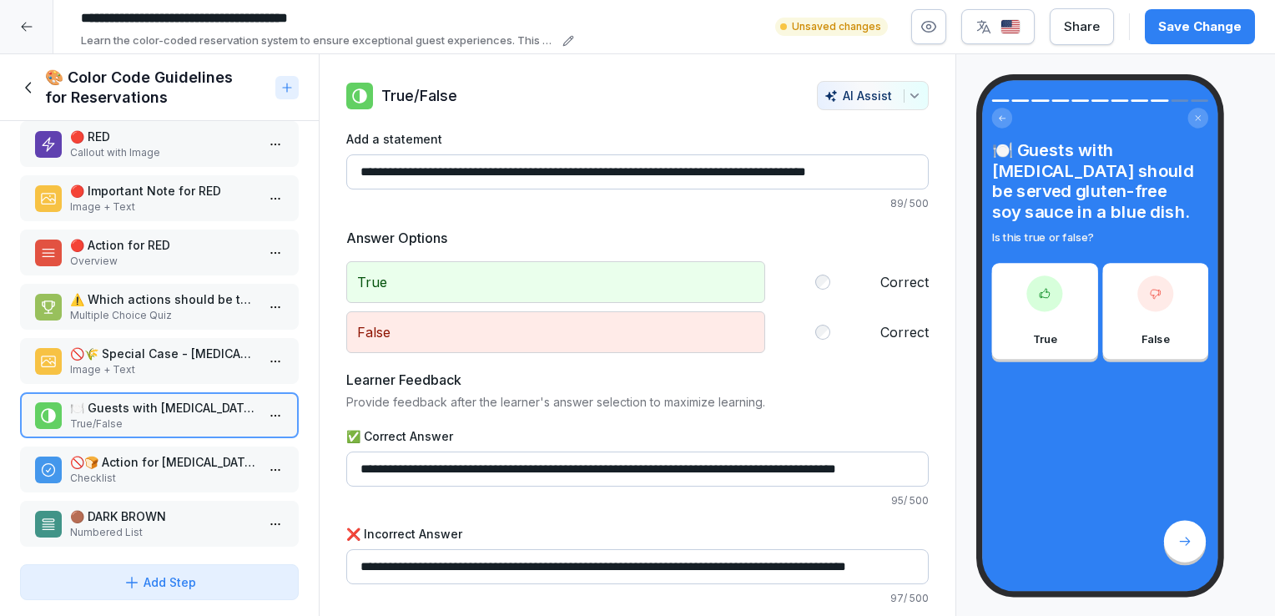
scroll to position [196, 0]
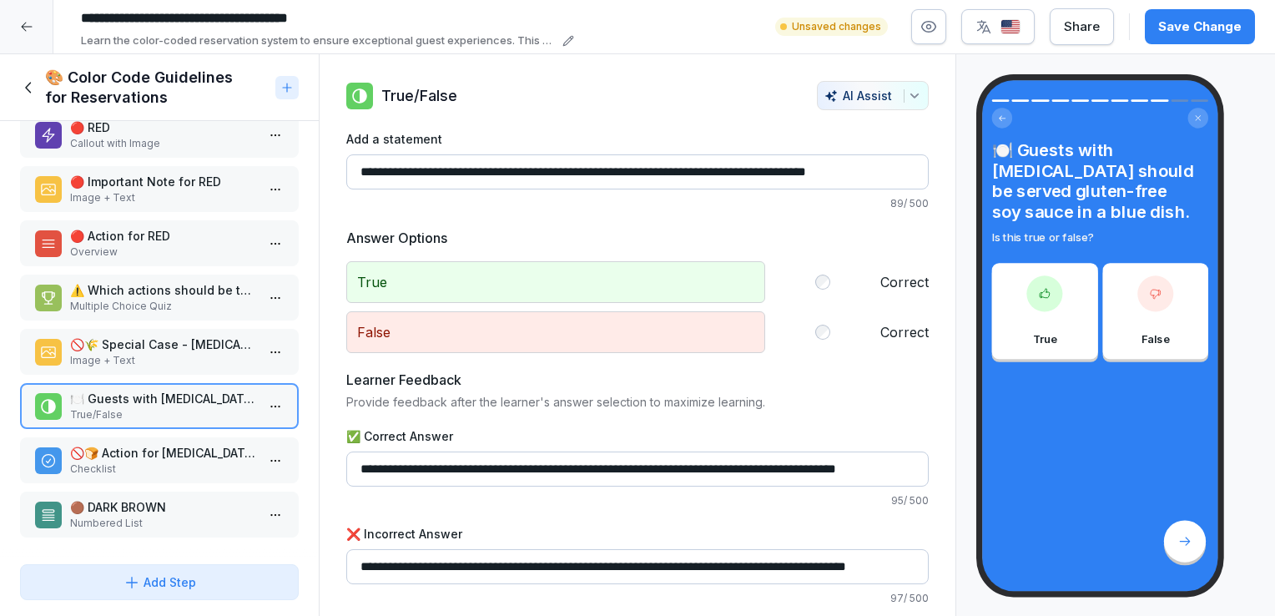
click at [150, 447] on p "🚫🍞 Action for Gluten Intolerance" at bounding box center [162, 453] width 185 height 18
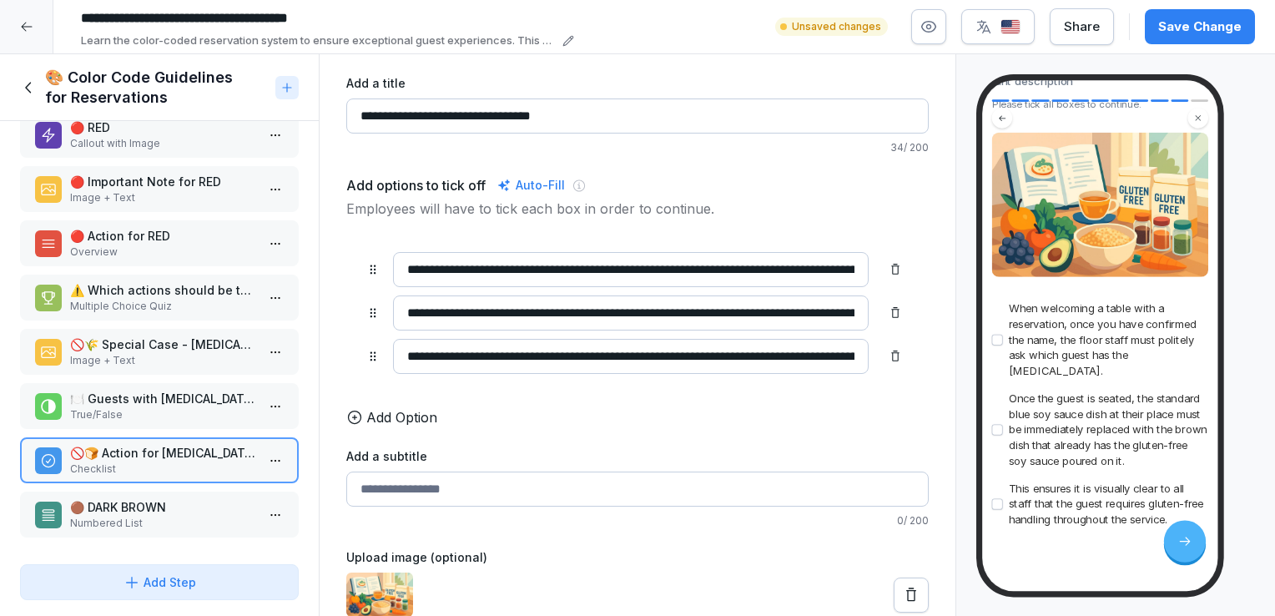
scroll to position [177, 0]
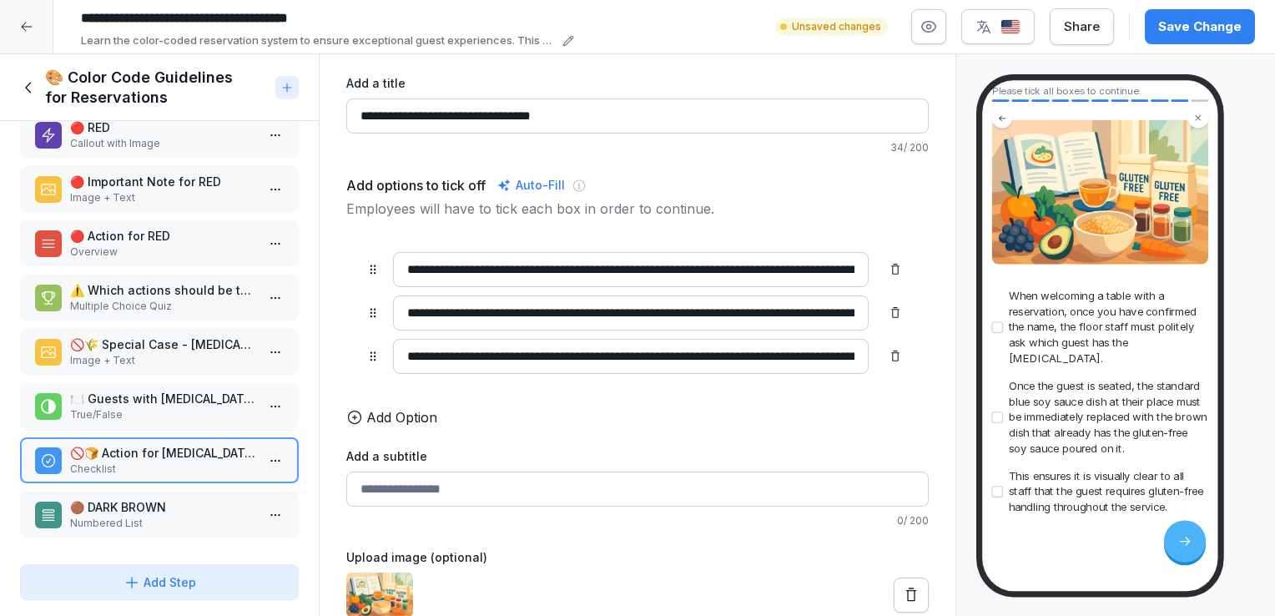
click at [159, 516] on p "Numbered List" at bounding box center [162, 523] width 185 height 15
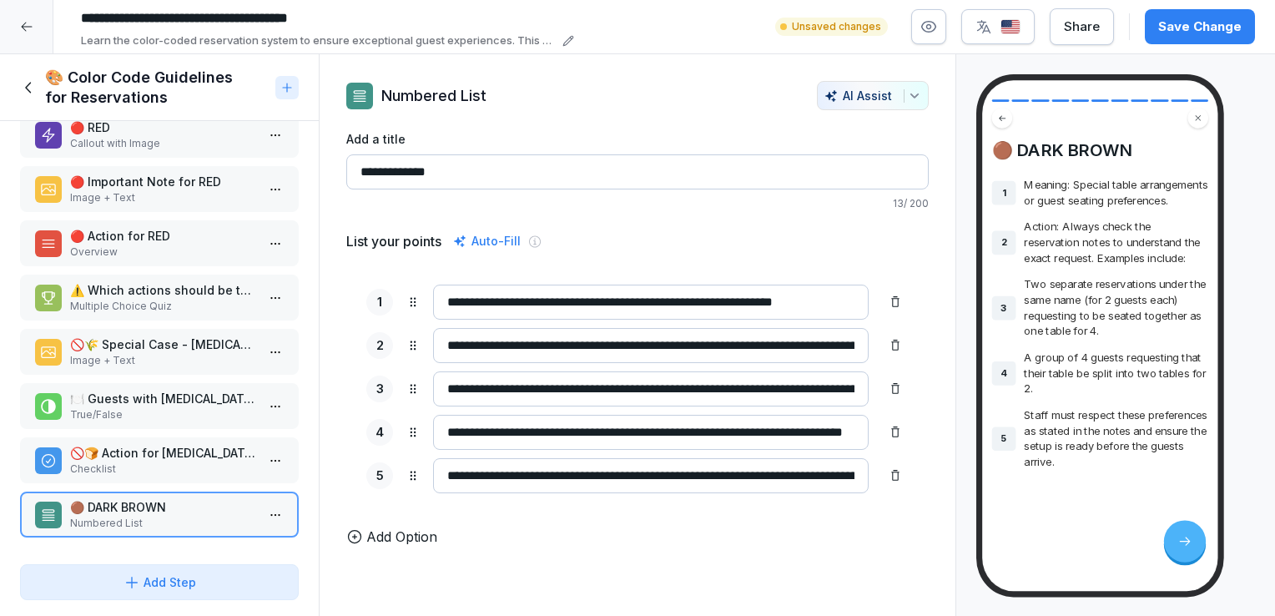
click at [30, 80] on icon at bounding box center [29, 87] width 18 height 18
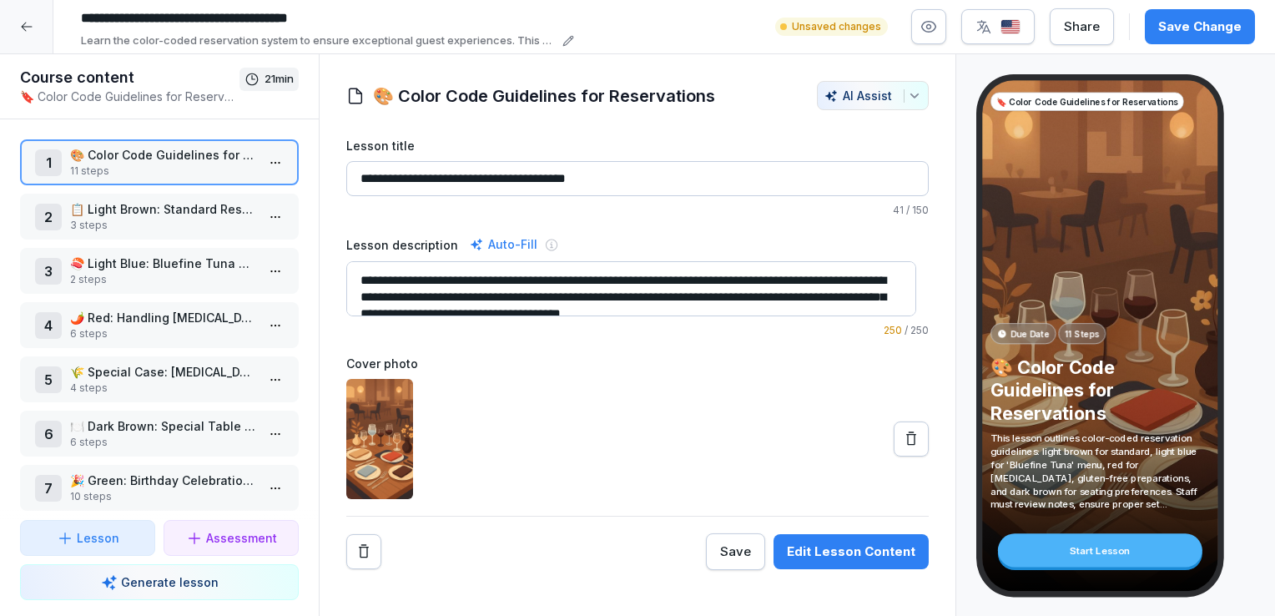
click at [164, 224] on p "3 steps" at bounding box center [162, 225] width 185 height 15
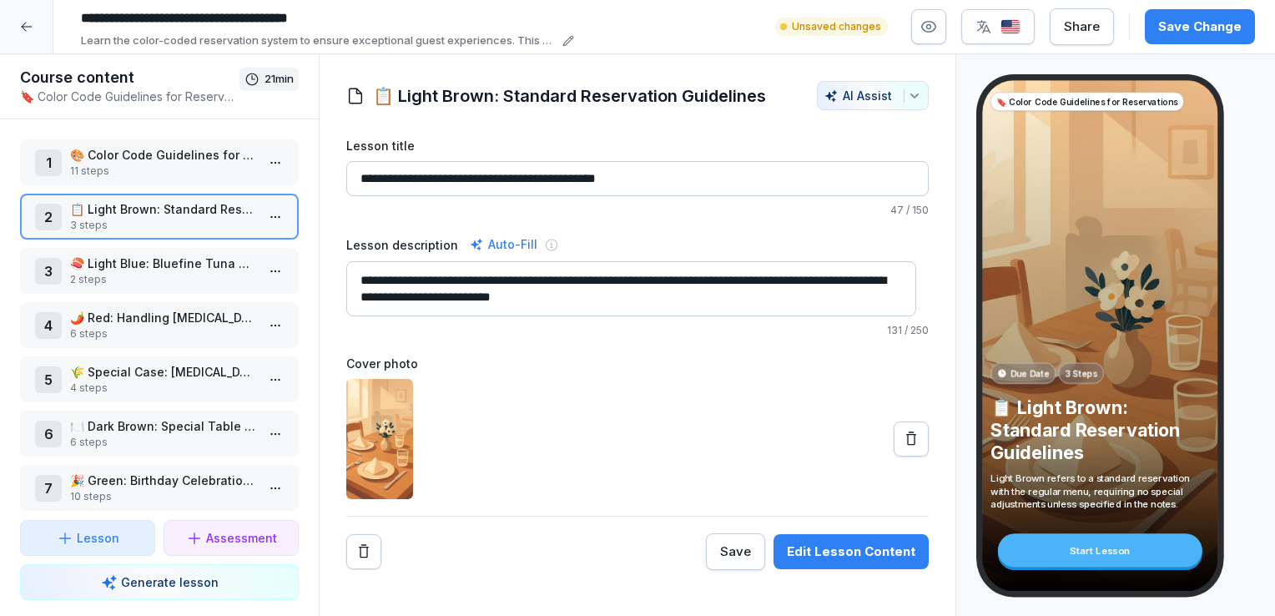
click at [191, 157] on p "🎨 Color Code Guidelines for Reservations" at bounding box center [162, 155] width 185 height 18
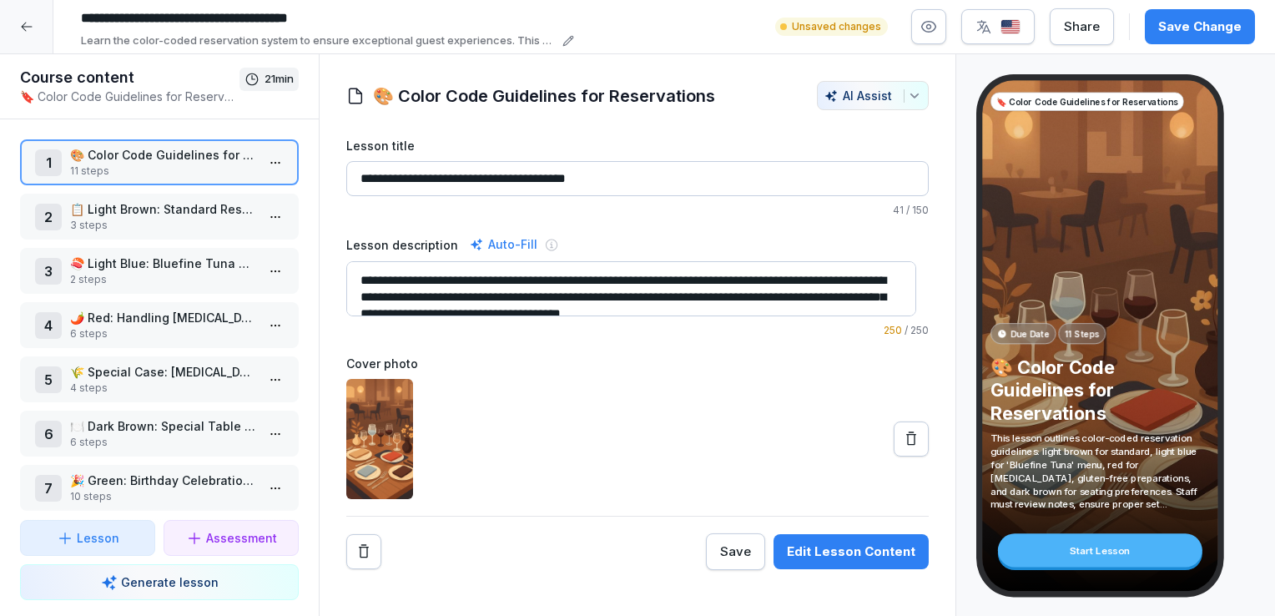
click at [118, 169] on p "11 steps" at bounding box center [162, 171] width 185 height 15
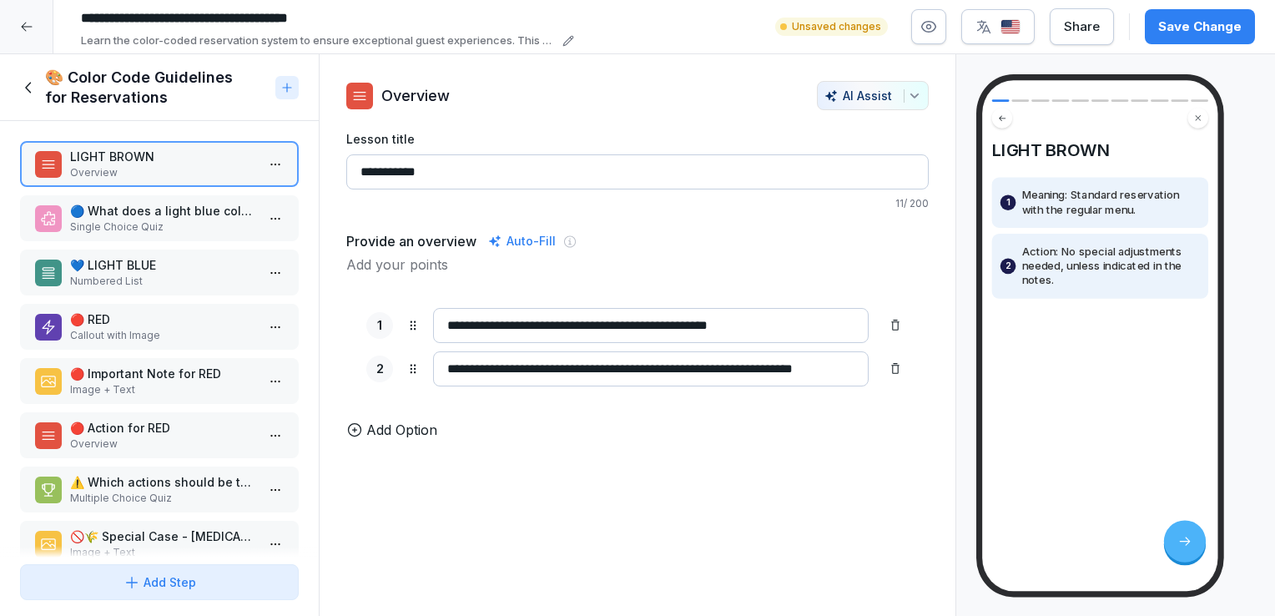
click at [181, 230] on p "Single Choice Quiz" at bounding box center [162, 226] width 185 height 15
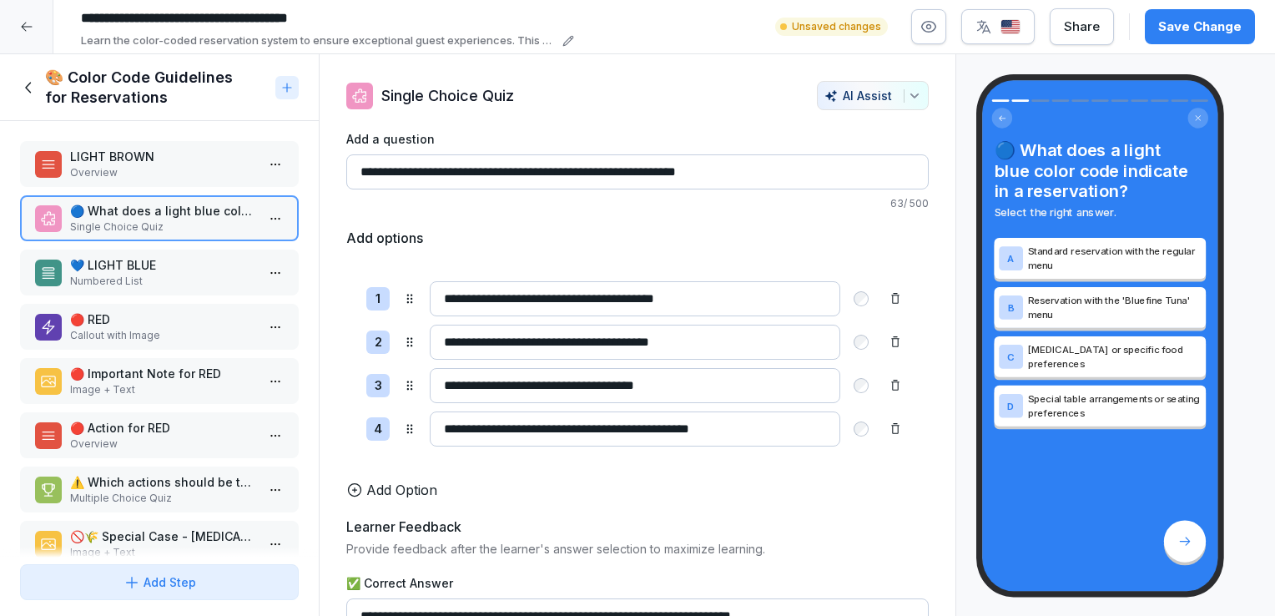
click at [196, 170] on p "Overview" at bounding box center [162, 172] width 185 height 15
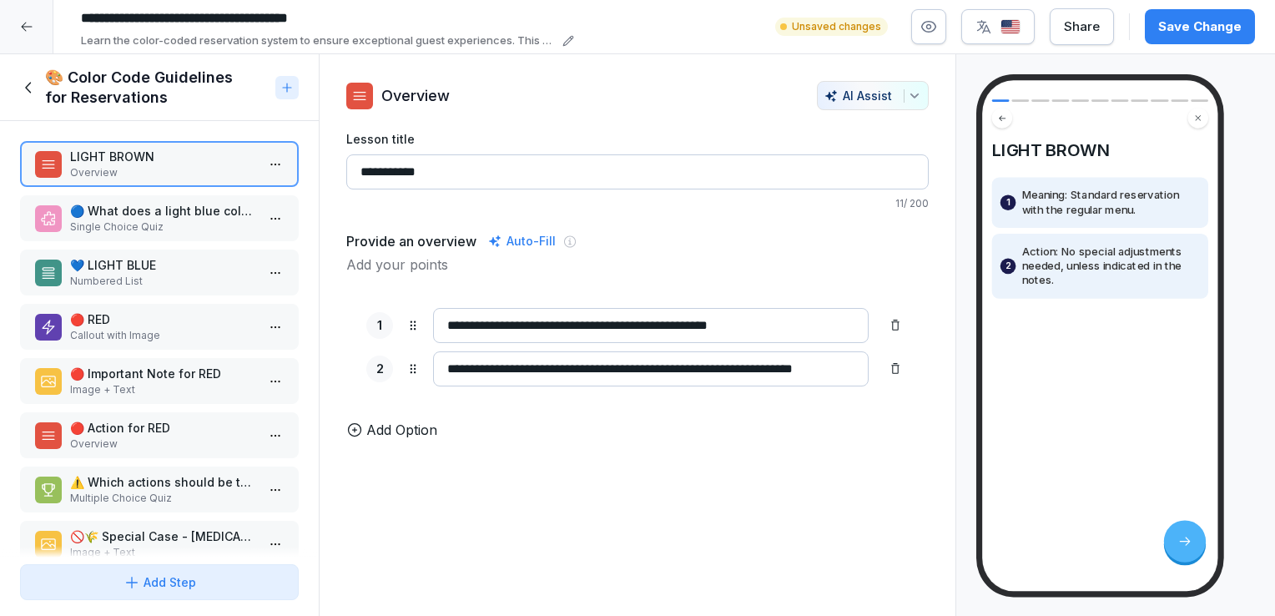
click at [192, 229] on p "Single Choice Quiz" at bounding box center [162, 226] width 185 height 15
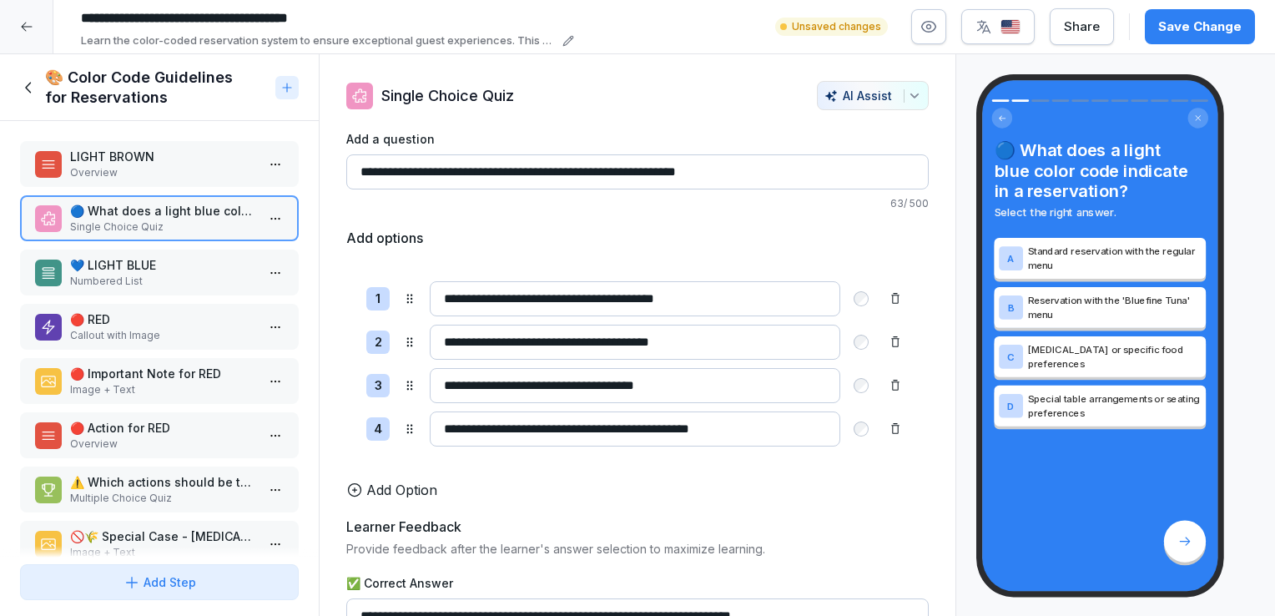
click at [181, 274] on p "Numbered List" at bounding box center [162, 281] width 185 height 15
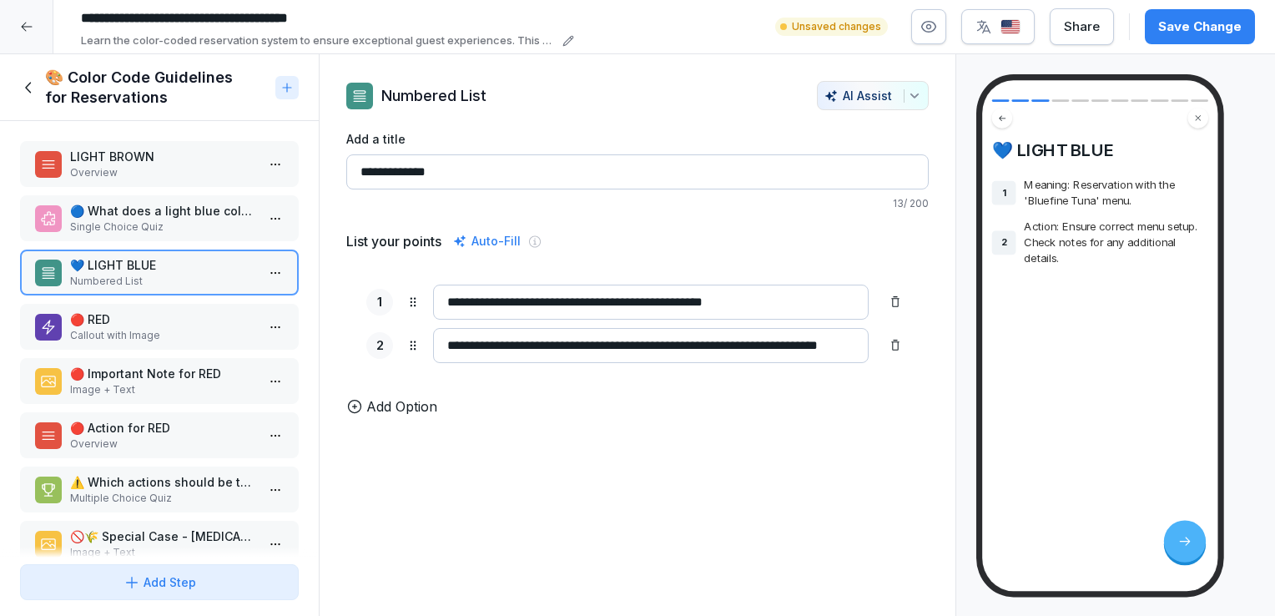
click at [178, 324] on p "🔴 RED" at bounding box center [162, 319] width 185 height 18
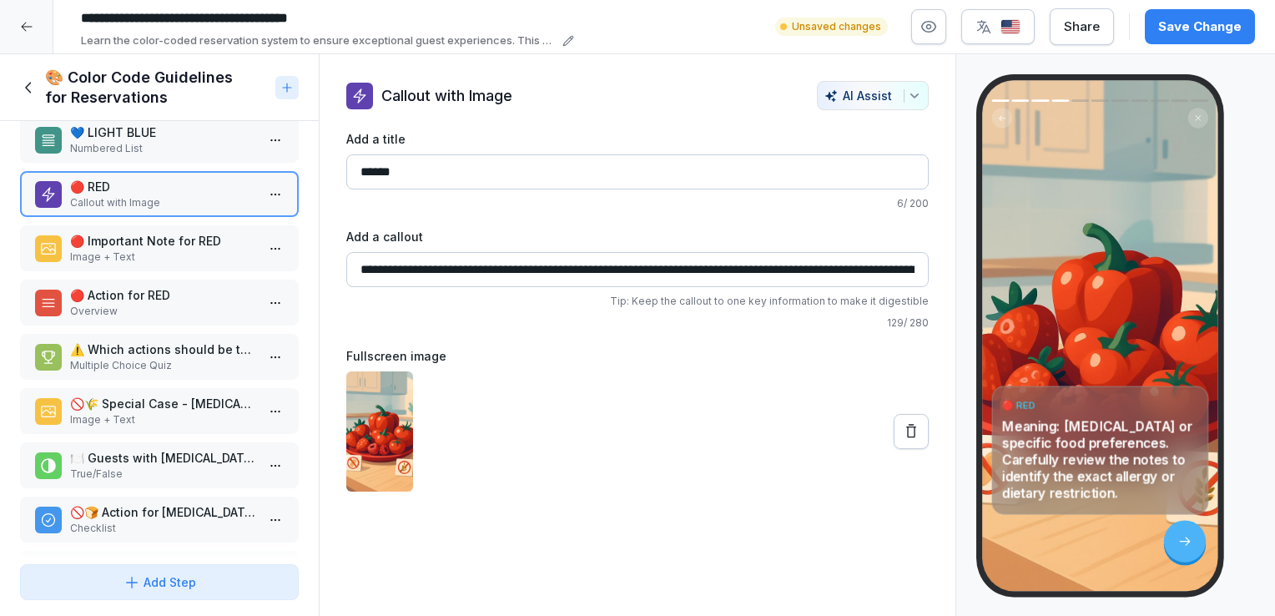
scroll to position [196, 0]
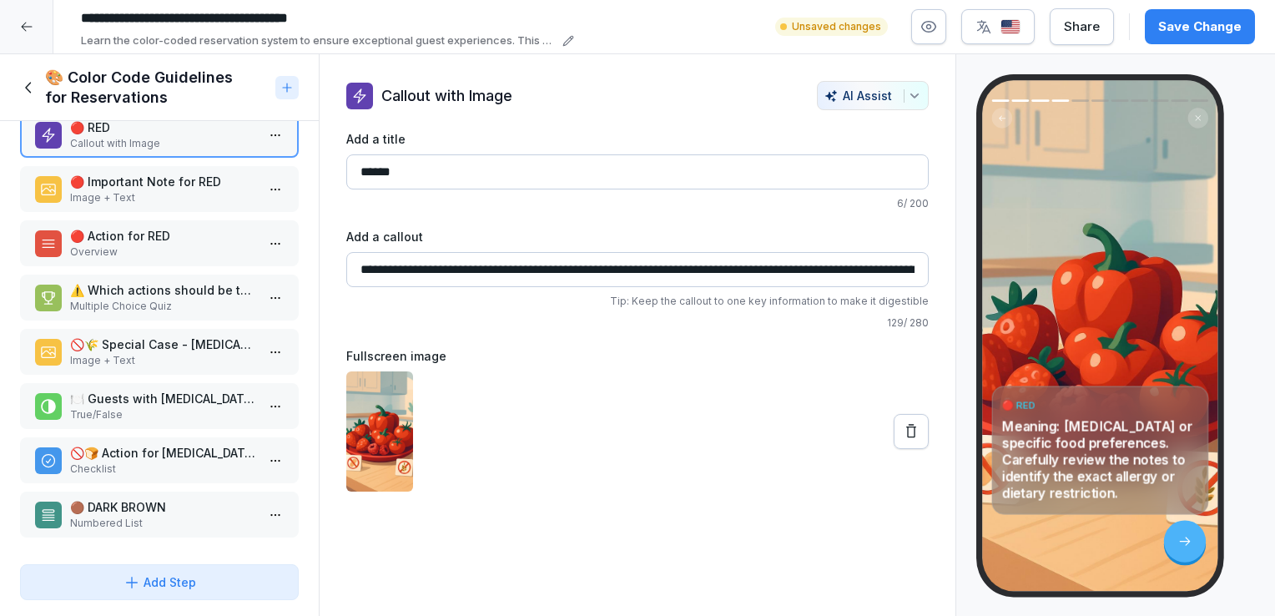
click at [25, 83] on icon at bounding box center [29, 87] width 18 height 18
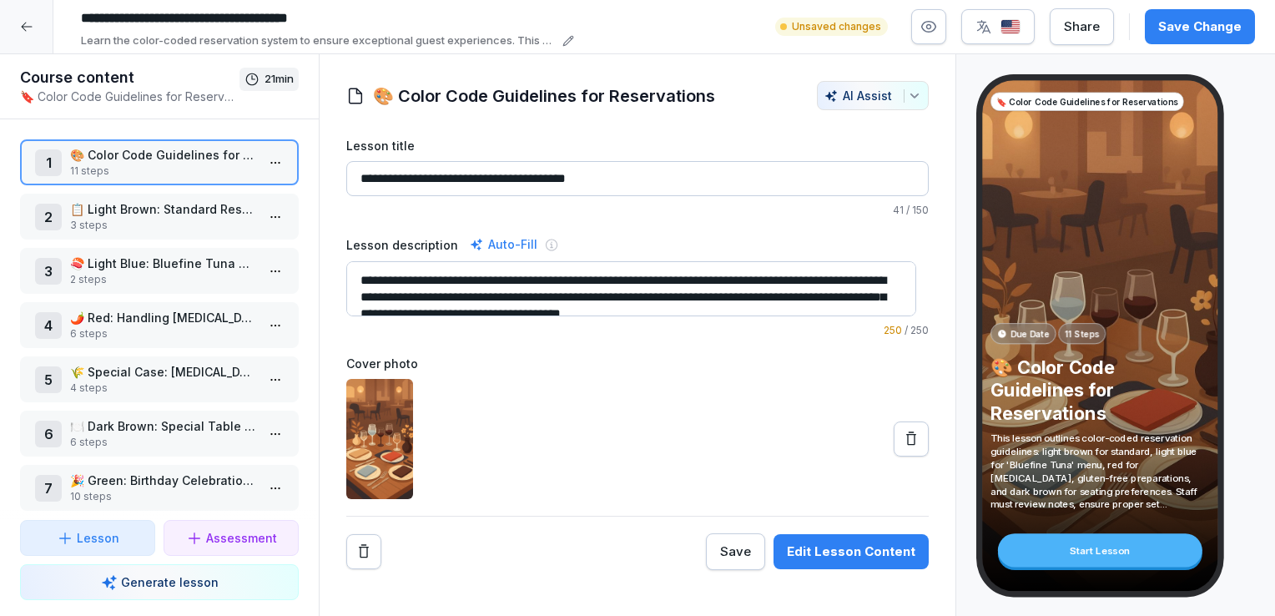
click at [152, 221] on p "3 steps" at bounding box center [162, 225] width 185 height 15
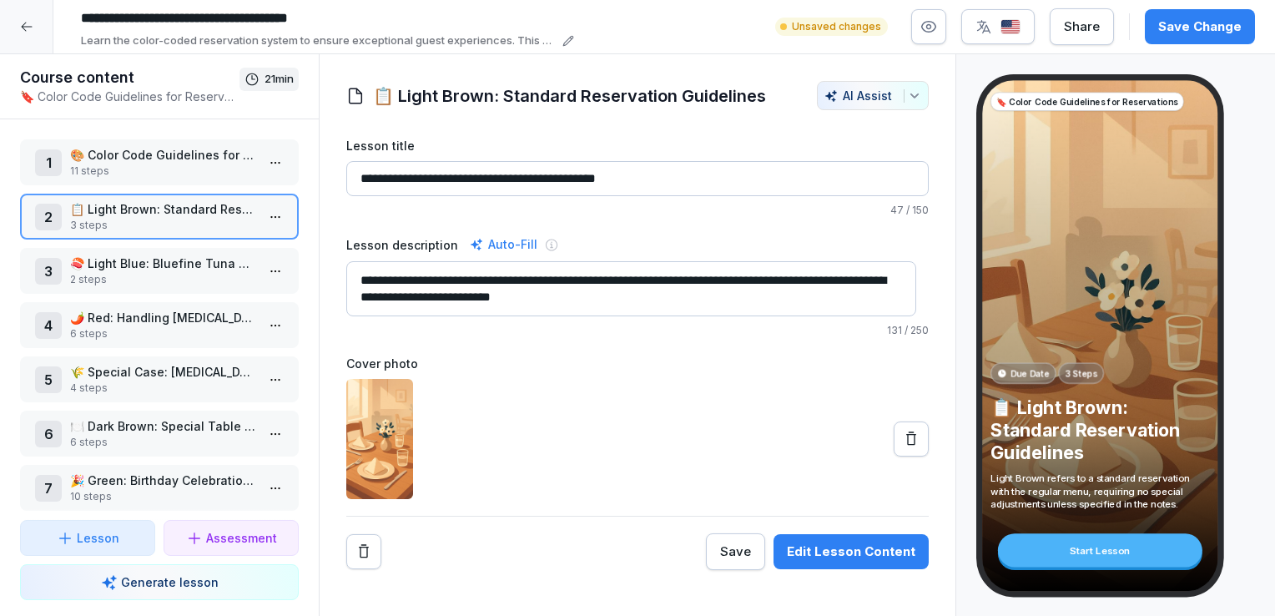
click at [108, 225] on p "3 steps" at bounding box center [162, 225] width 185 height 15
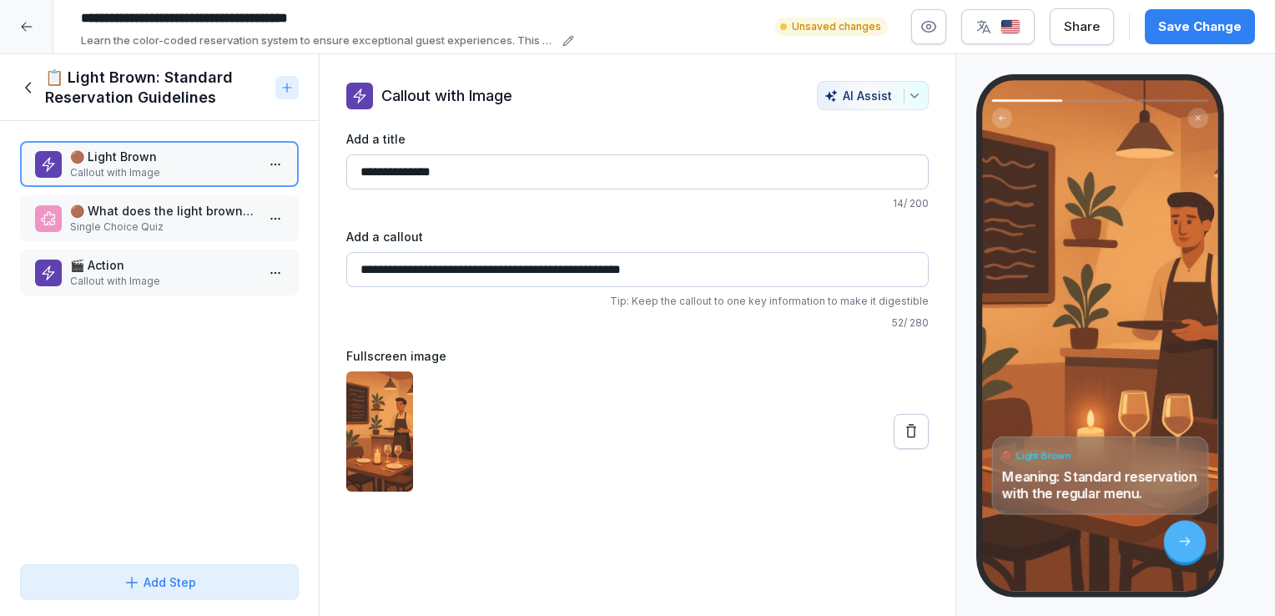
click at [165, 212] on p "🟤 What does the light brown color indicate in the reservation system?" at bounding box center [162, 211] width 185 height 18
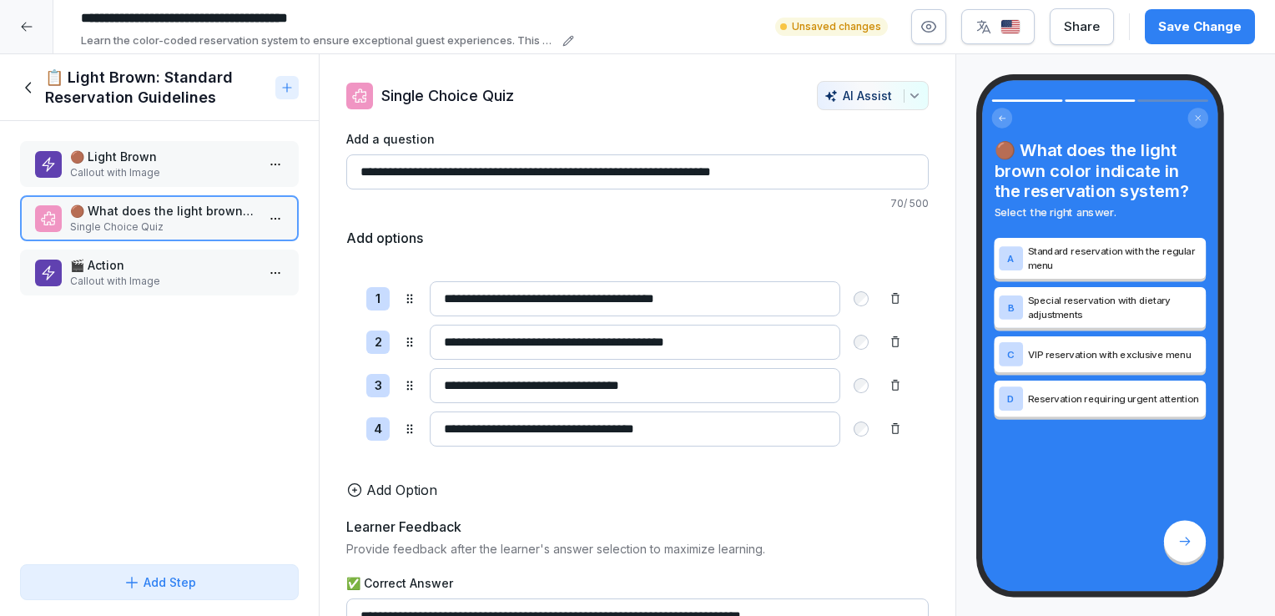
click at [204, 278] on p "Callout with Image" at bounding box center [162, 281] width 185 height 15
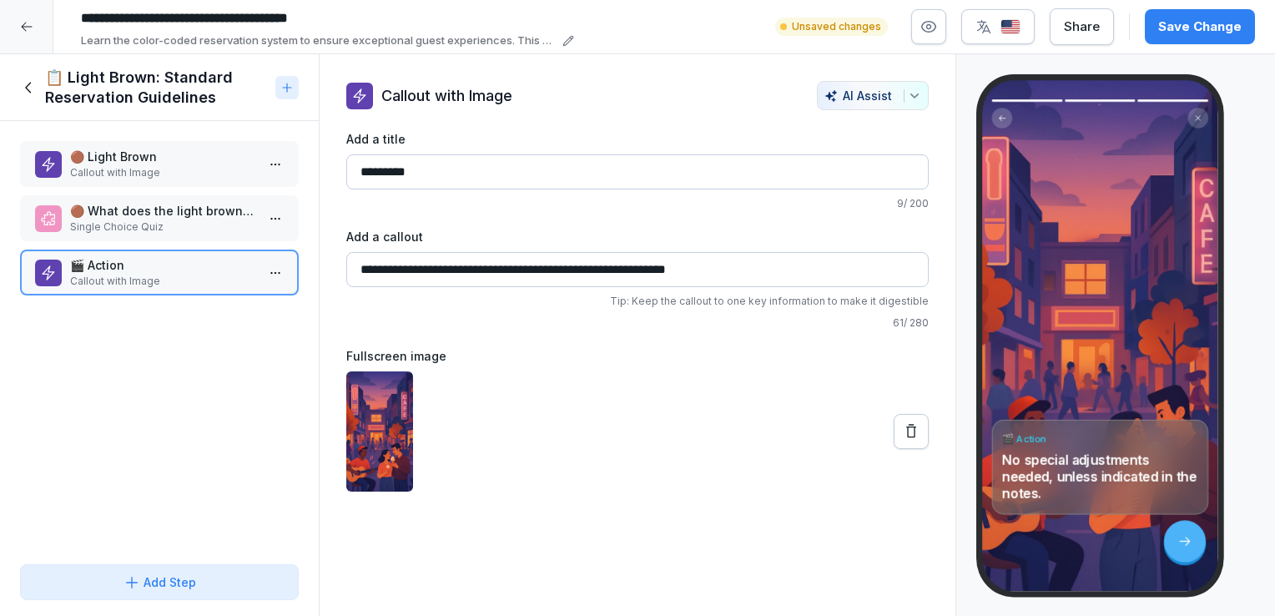
click at [394, 414] on img at bounding box center [379, 431] width 67 height 120
click at [379, 412] on img at bounding box center [379, 431] width 67 height 120
click at [903, 419] on button at bounding box center [910, 431] width 35 height 35
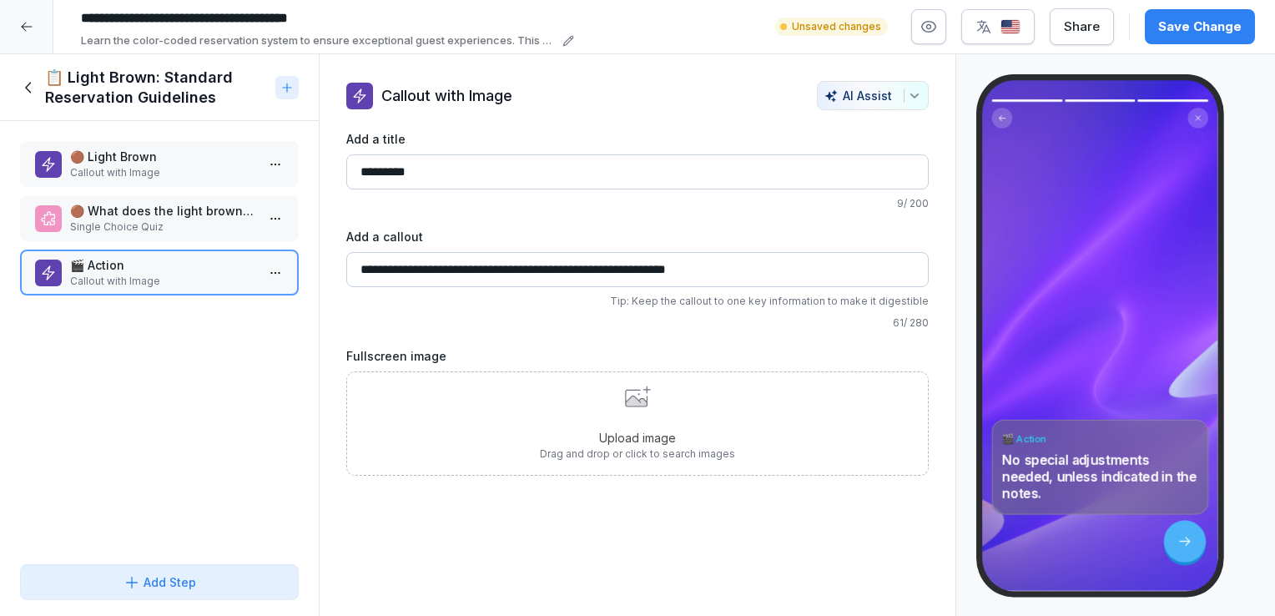
click at [643, 397] on icon at bounding box center [638, 396] width 26 height 22
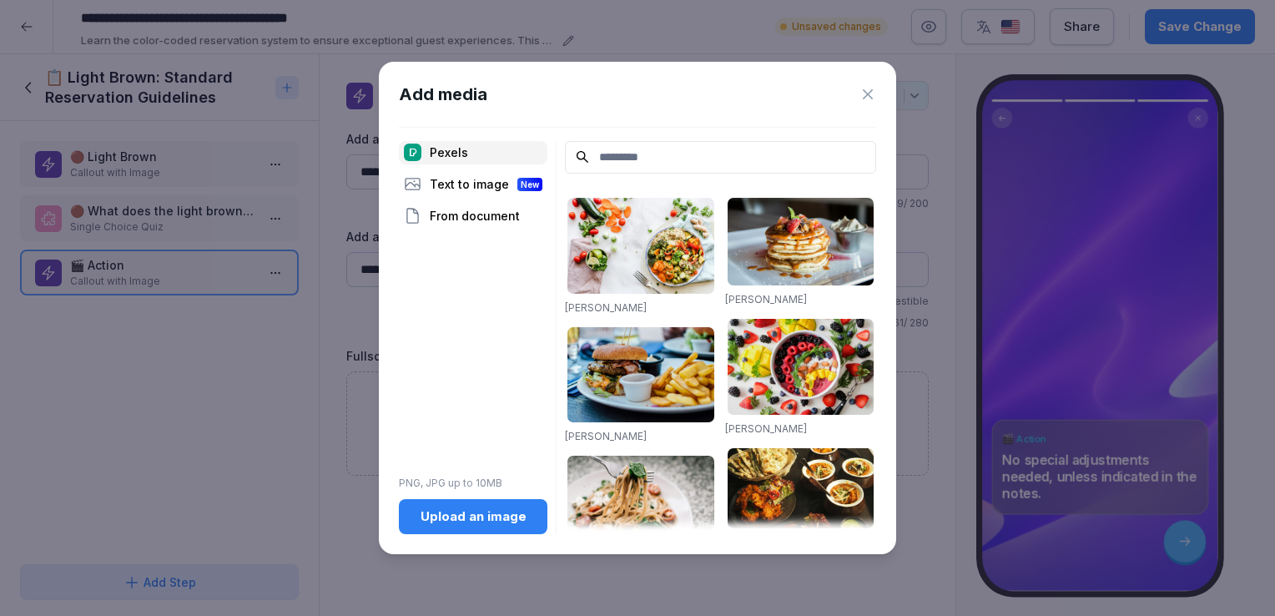
click at [460, 184] on div "Text to image New" at bounding box center [473, 184] width 148 height 23
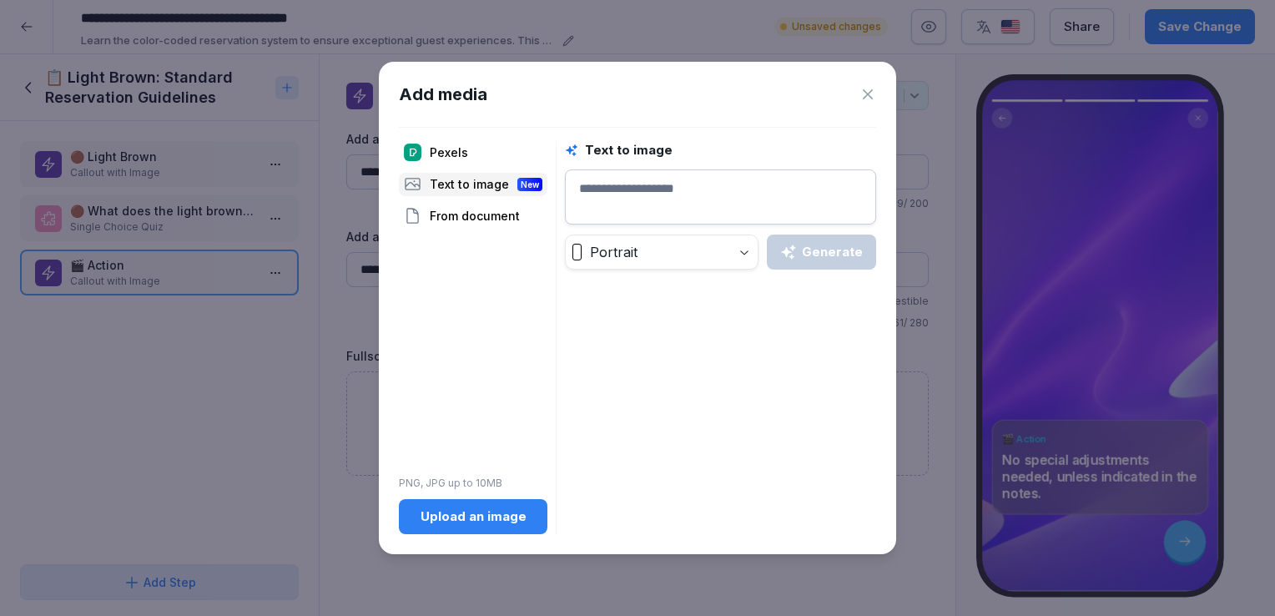
click at [482, 162] on div "Pexels" at bounding box center [473, 152] width 148 height 23
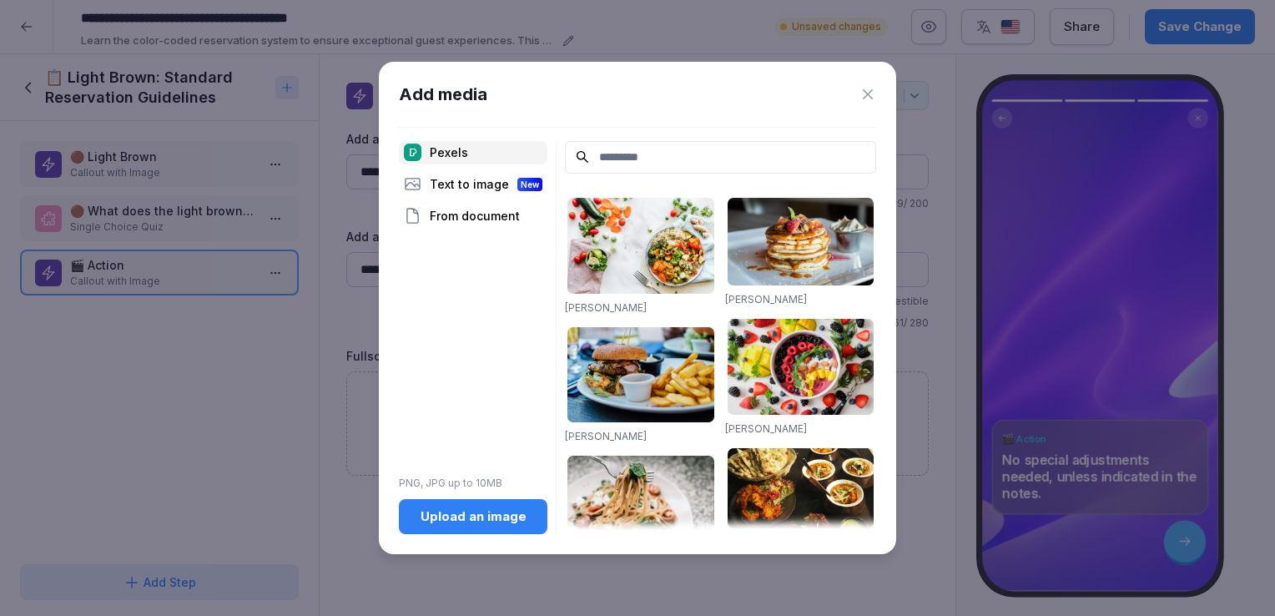
click at [604, 154] on input at bounding box center [720, 157] width 311 height 33
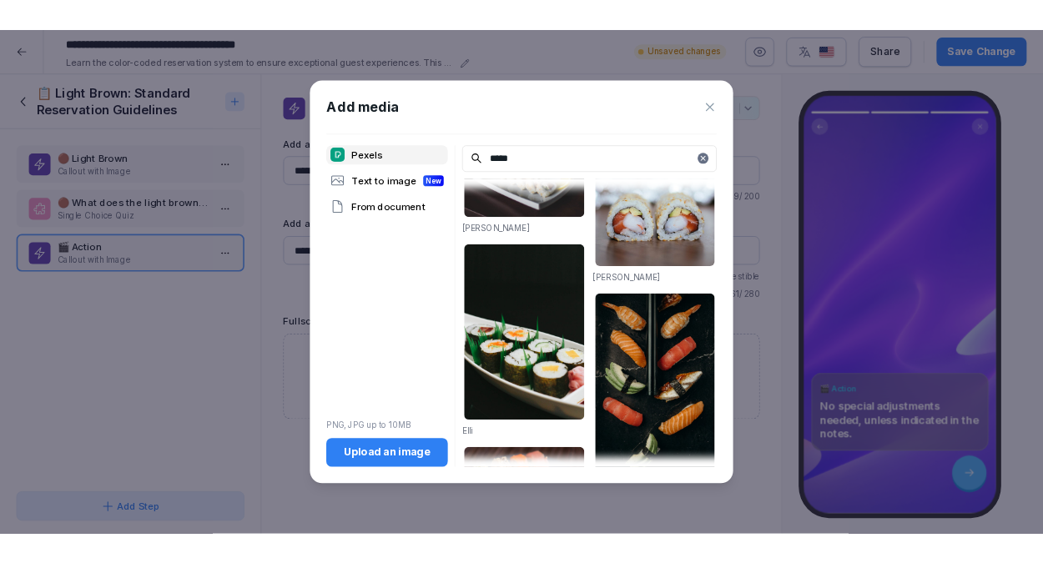
scroll to position [1565, 0]
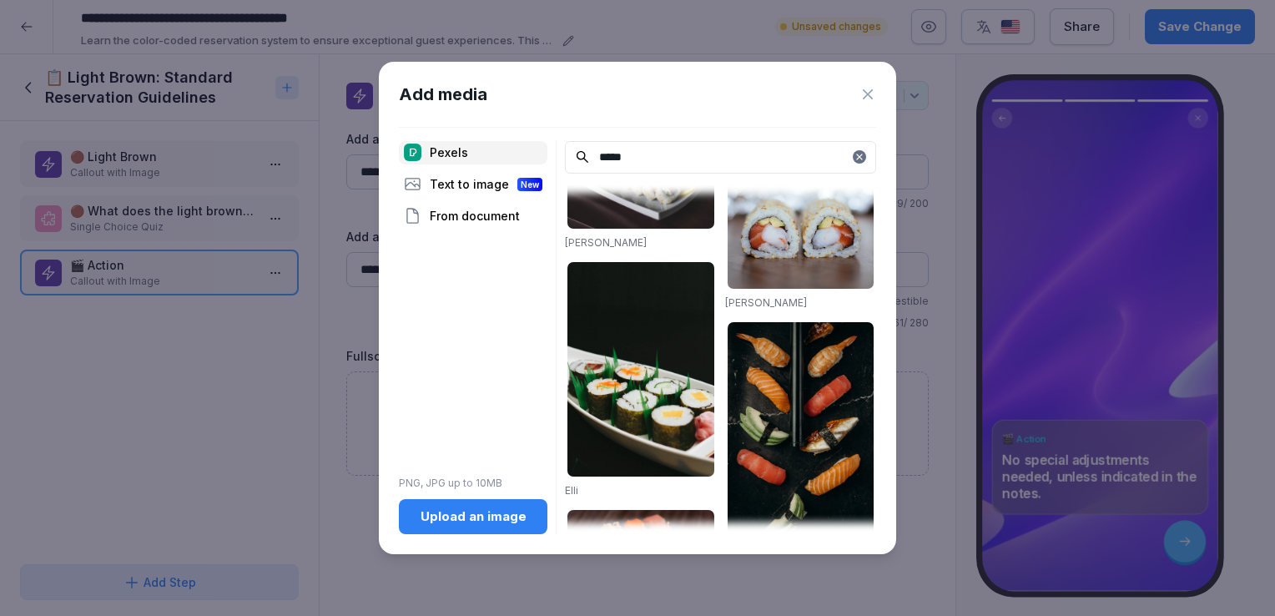
type input "*****"
click at [747, 372] on img at bounding box center [800, 433] width 147 height 222
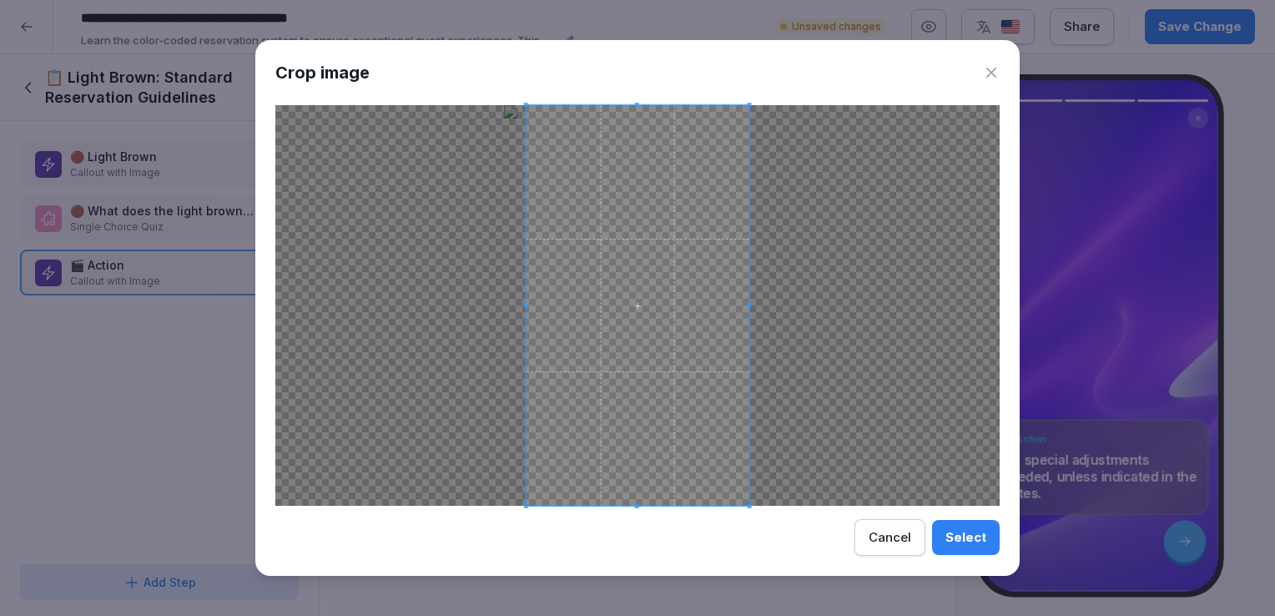
click at [969, 542] on div "Select" at bounding box center [965, 537] width 41 height 18
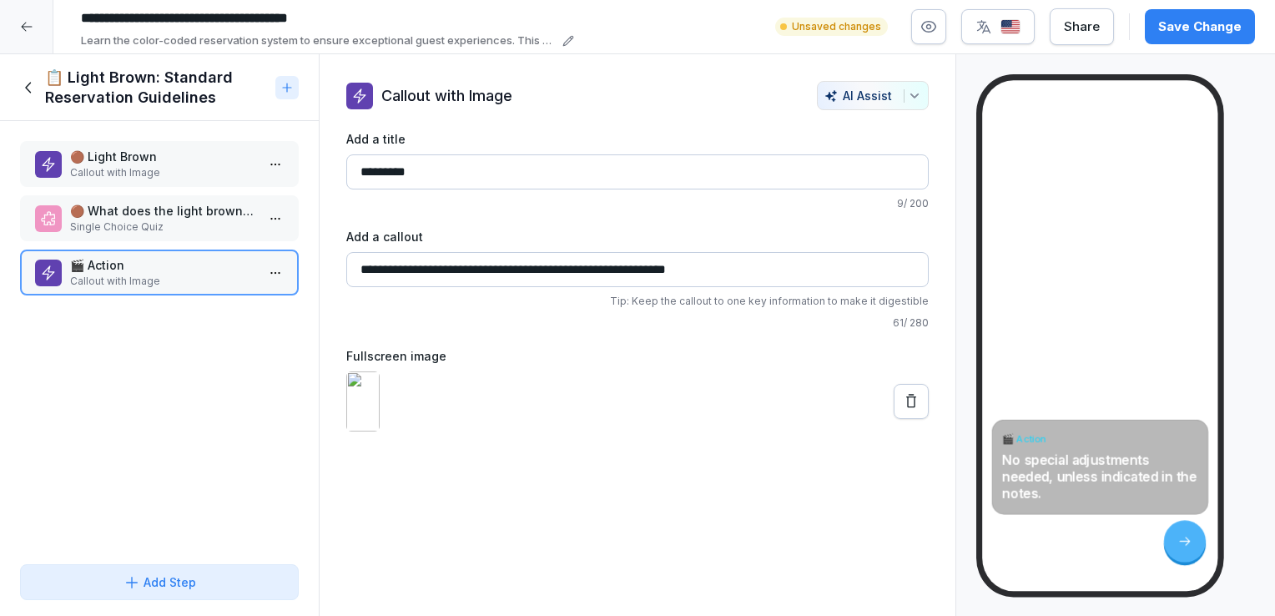
click at [32, 84] on icon at bounding box center [29, 87] width 18 height 18
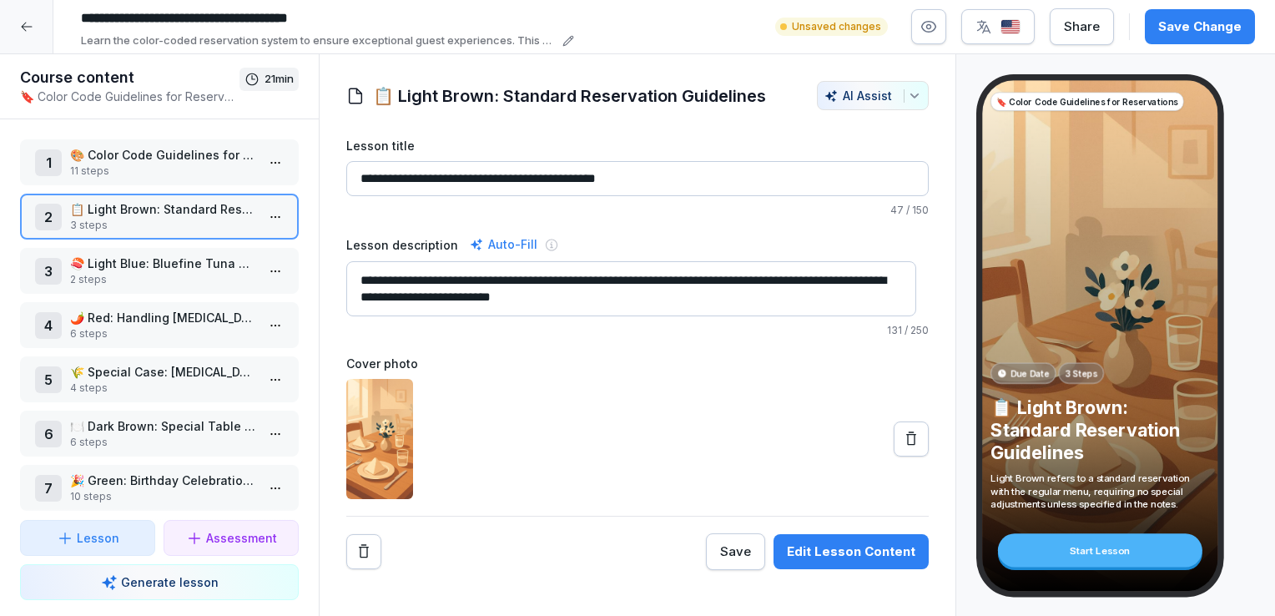
click at [563, 375] on div "Cover photo" at bounding box center [637, 427] width 582 height 144
click at [903, 437] on icon at bounding box center [911, 438] width 17 height 17
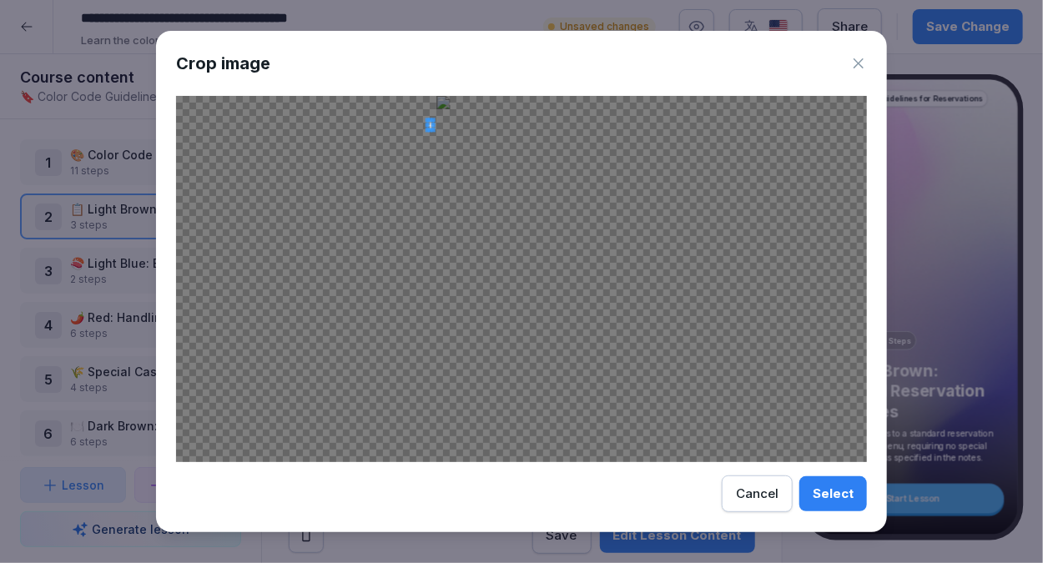
click at [420, 115] on div at bounding box center [521, 279] width 691 height 366
click at [773, 495] on div "Cancel" at bounding box center [757, 494] width 43 height 18
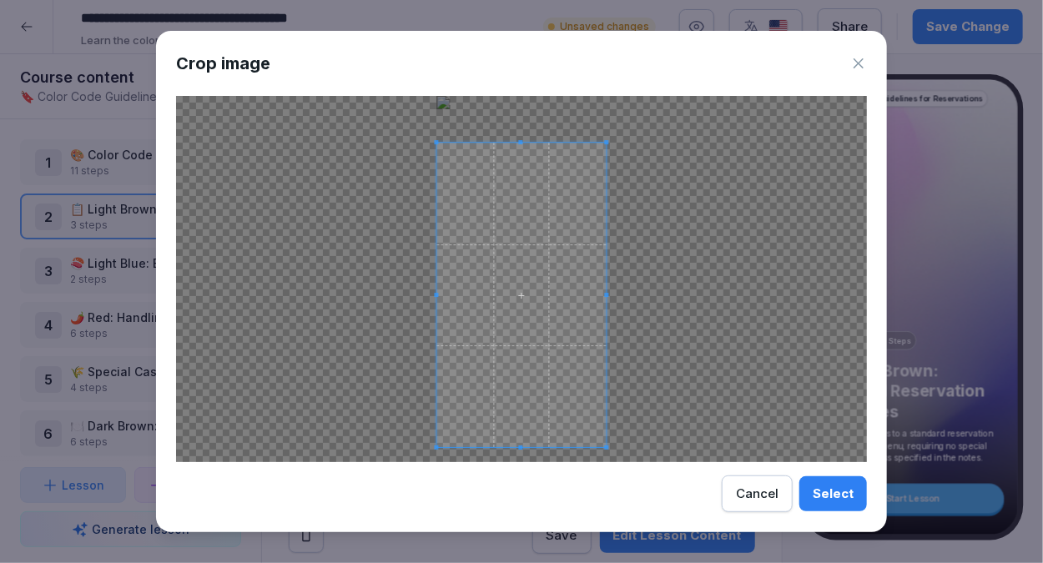
click at [552, 360] on span at bounding box center [521, 295] width 169 height 304
click at [823, 499] on div "Select" at bounding box center [833, 494] width 41 height 18
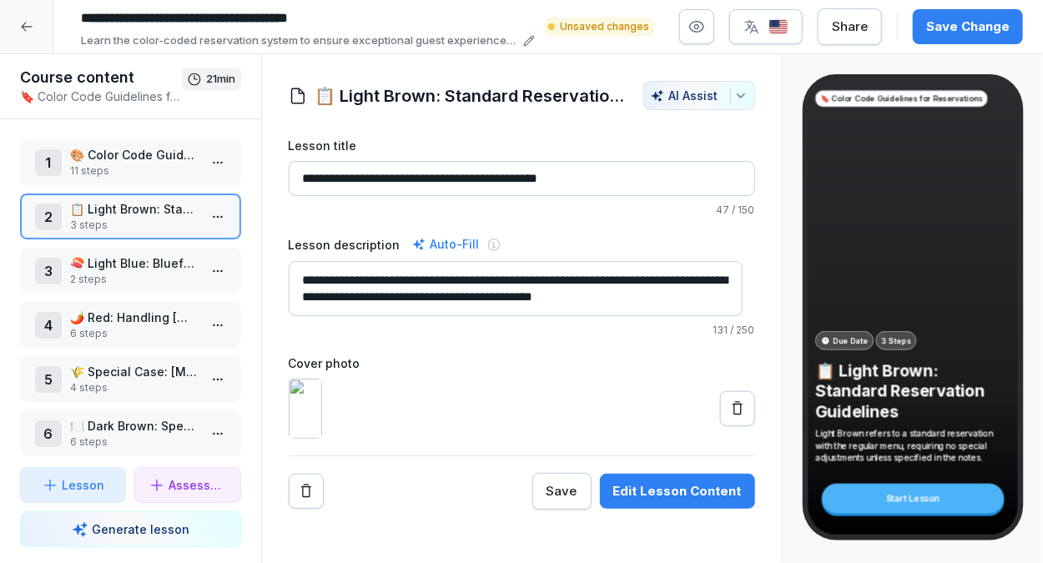
scroll to position [17, 0]
click at [154, 216] on p "📋 Light Brown: Standard Reservation Guidelines" at bounding box center [134, 209] width 128 height 18
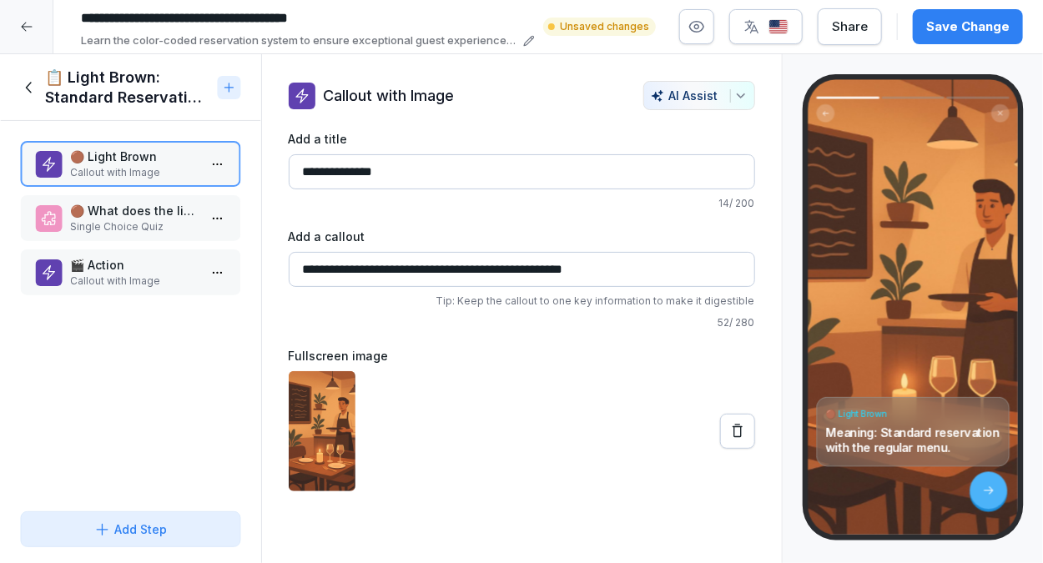
click at [138, 219] on p "Single Choice Quiz" at bounding box center [134, 226] width 128 height 15
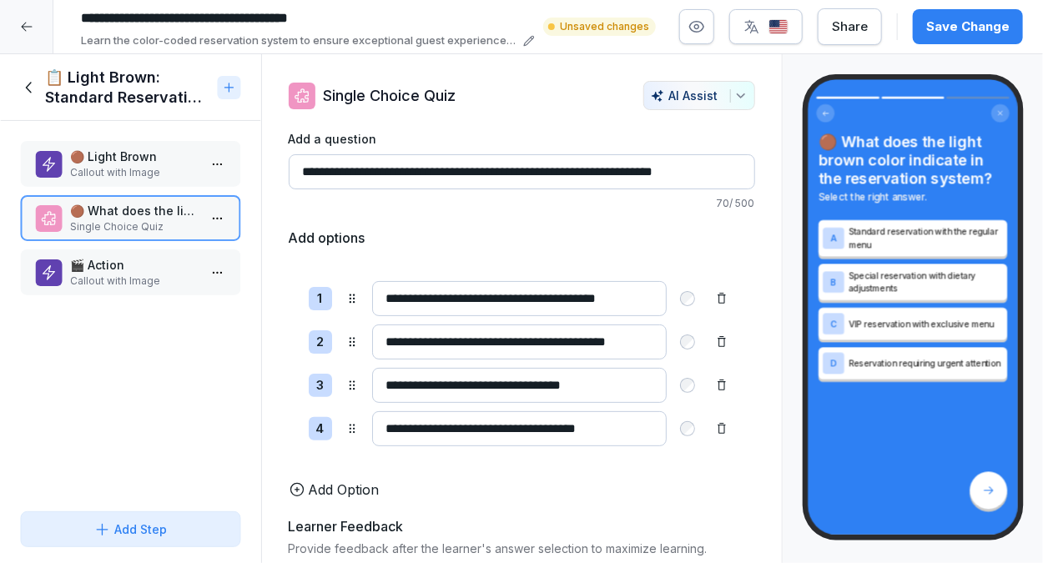
click at [130, 267] on p "🎬 Action" at bounding box center [134, 265] width 128 height 18
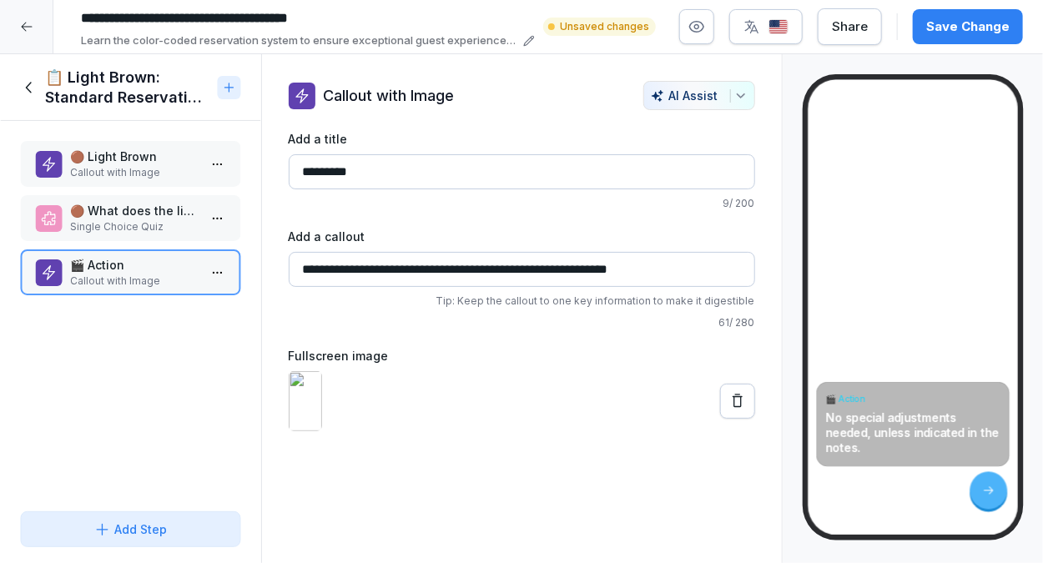
click at [734, 419] on button at bounding box center [737, 401] width 35 height 35
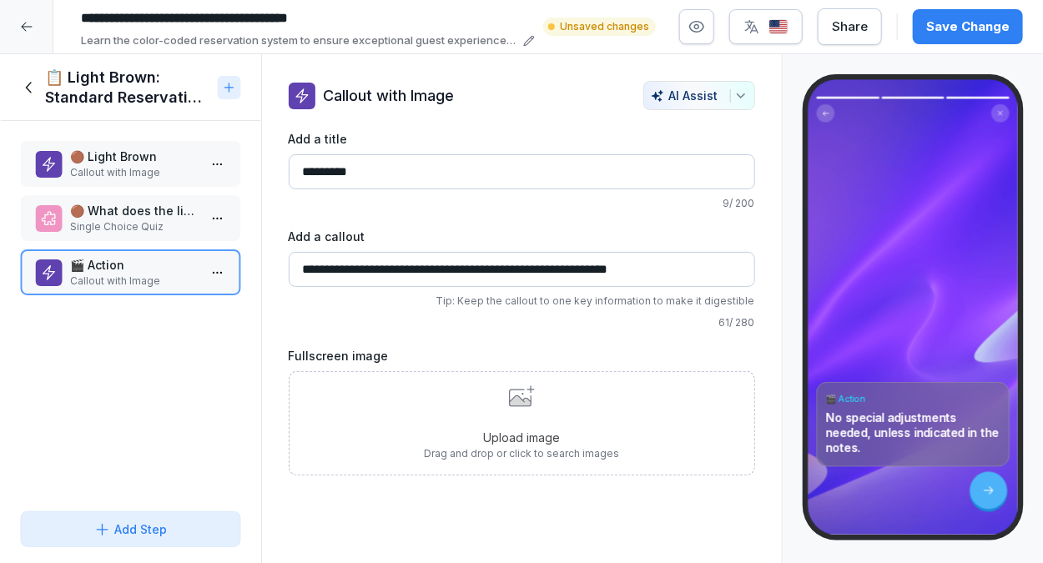
click at [496, 414] on div "Upload image Drag and drop or click to search images" at bounding box center [521, 423] width 195 height 76
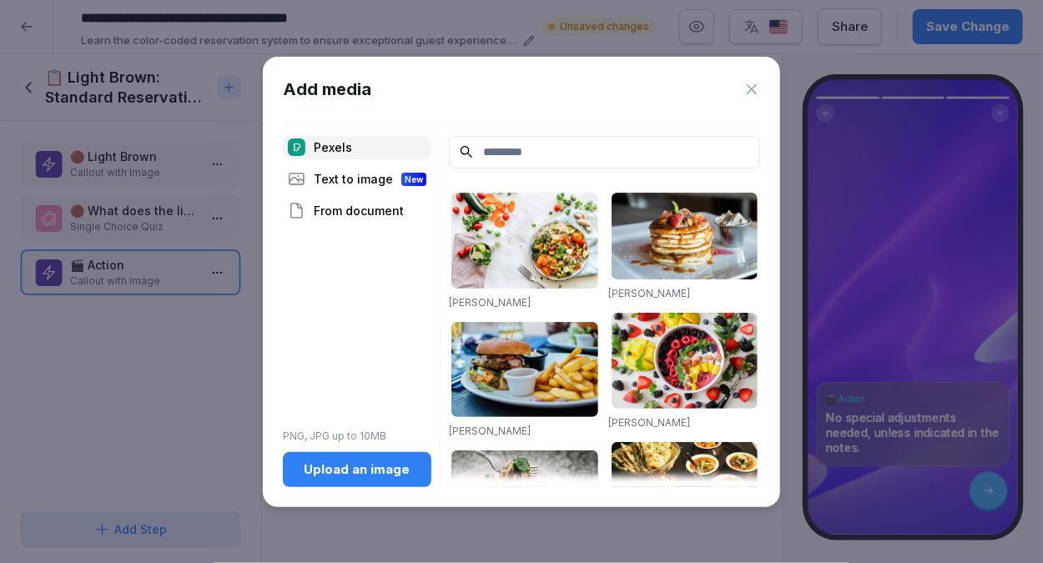
click at [548, 156] on input at bounding box center [604, 152] width 311 height 33
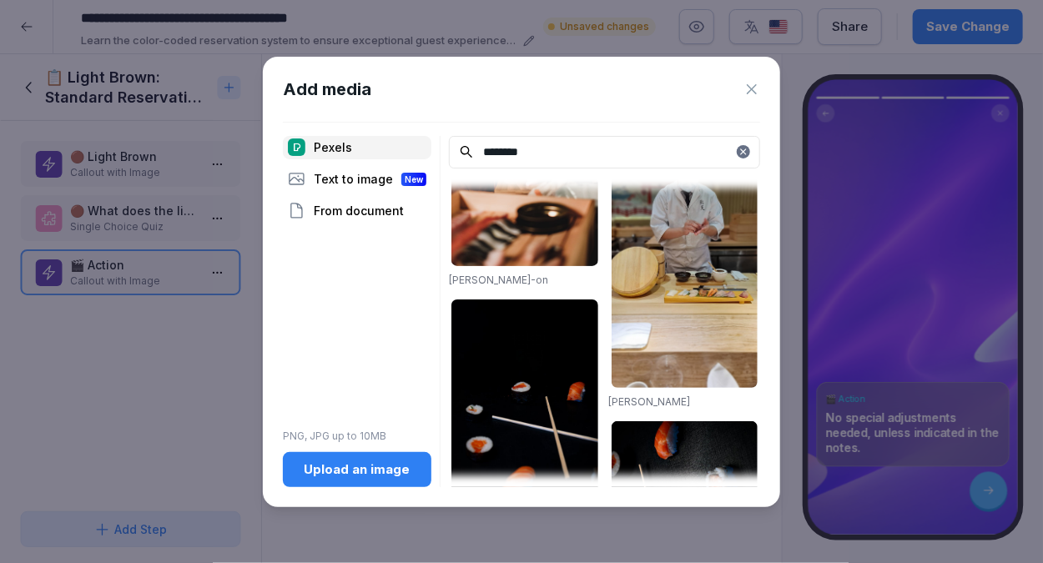
scroll to position [2405, 0]
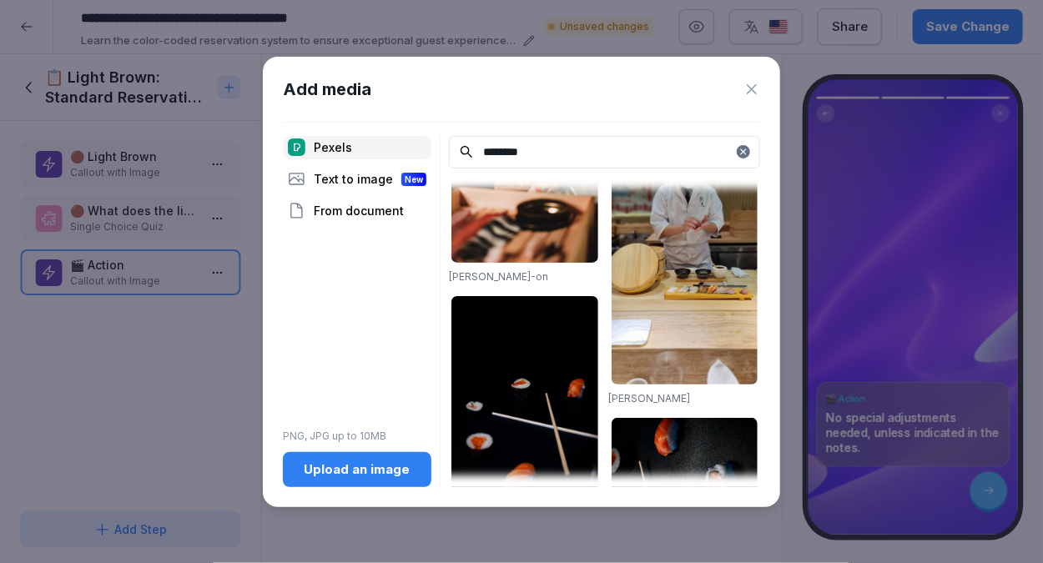
type input "*******"
click at [560, 296] on img at bounding box center [524, 407] width 147 height 222
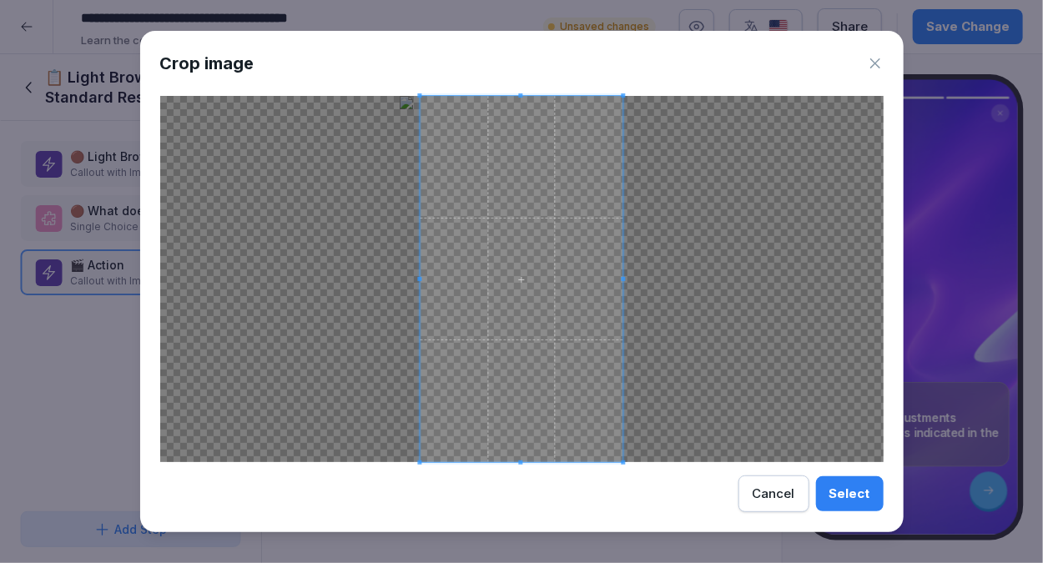
click at [844, 486] on div "Select" at bounding box center [849, 494] width 41 height 18
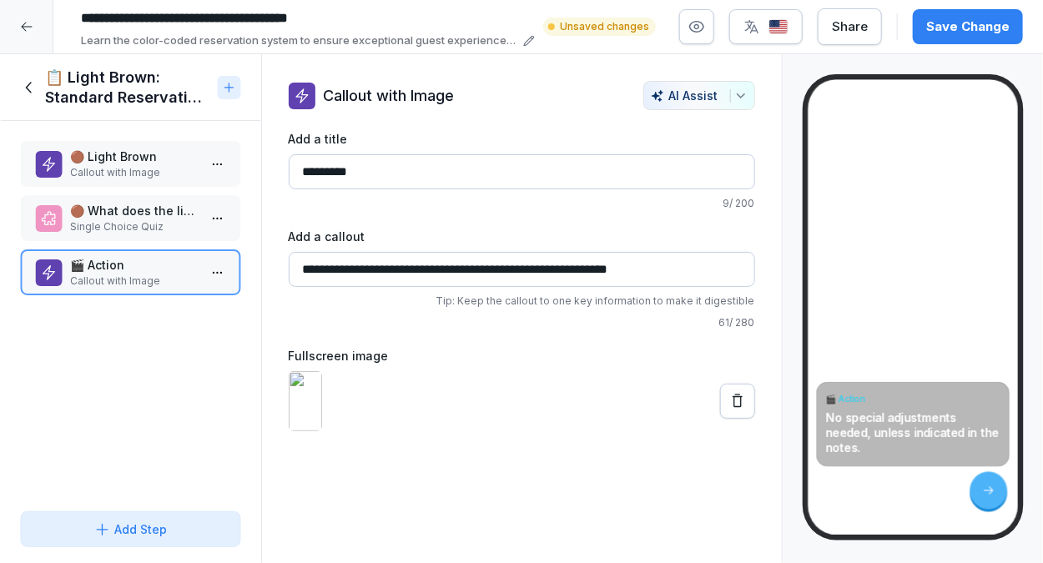
click at [23, 78] on icon at bounding box center [29, 87] width 18 height 18
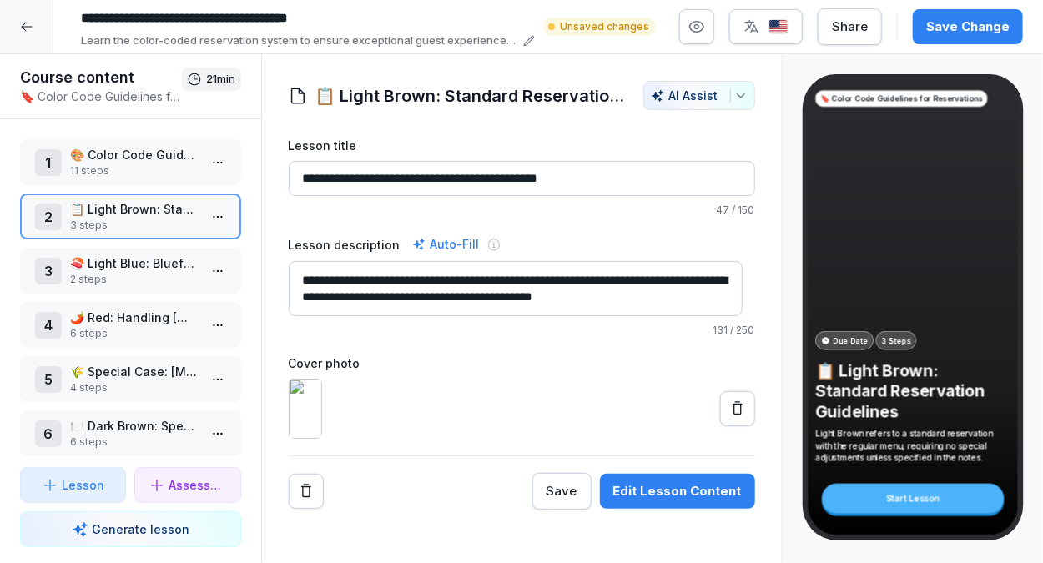
click at [159, 276] on p "2 steps" at bounding box center [134, 279] width 128 height 15
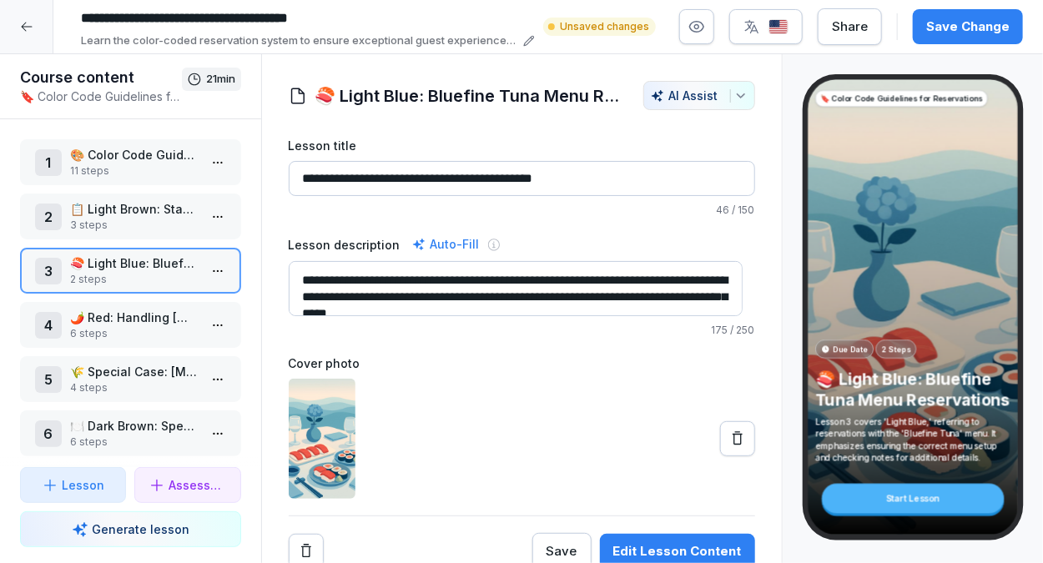
click at [531, 405] on div at bounding box center [522, 439] width 466 height 120
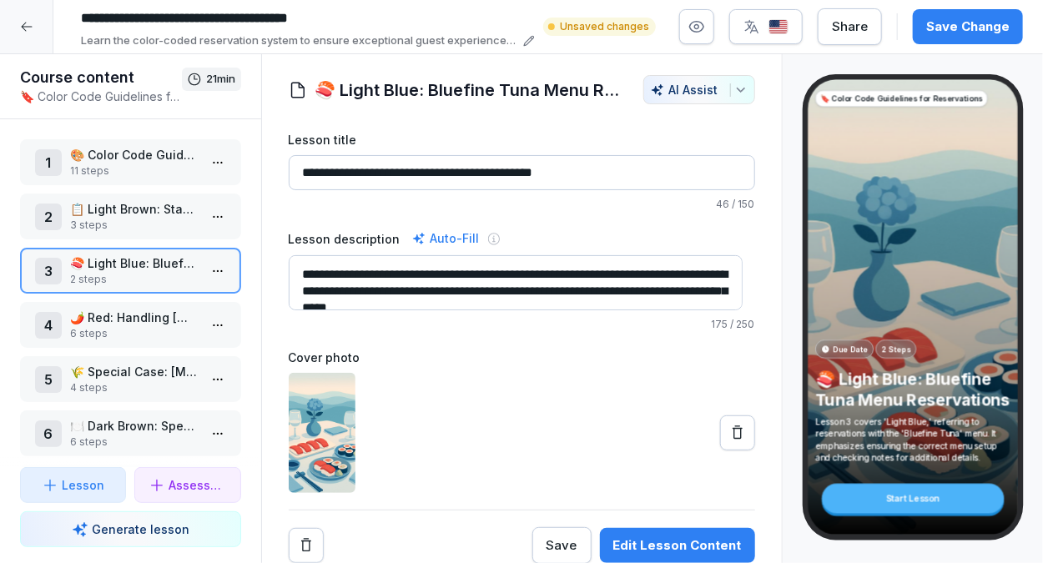
click at [729, 425] on icon at bounding box center [737, 433] width 17 height 17
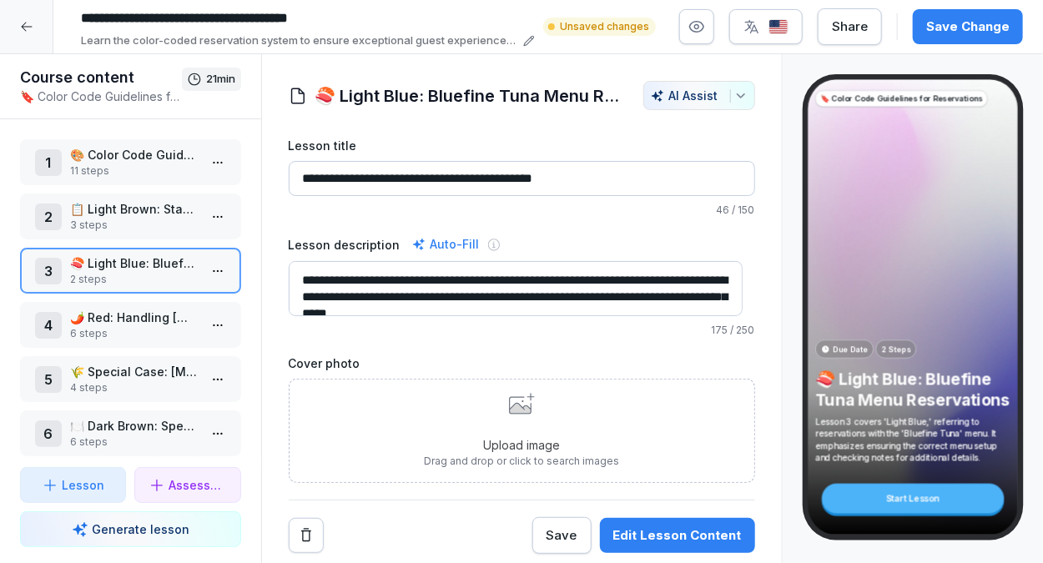
scroll to position [0, 0]
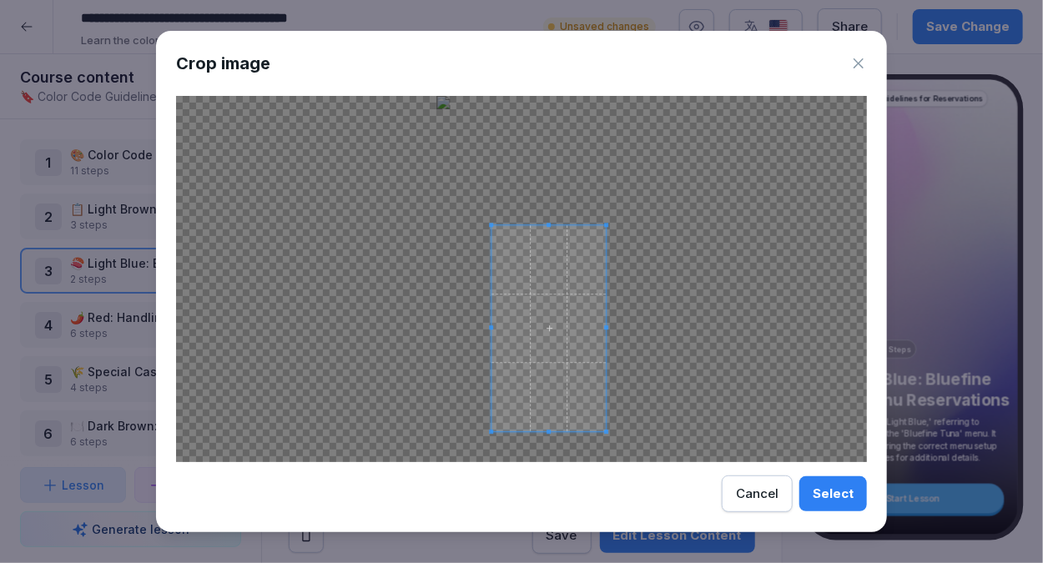
click at [482, 225] on div at bounding box center [521, 279] width 691 height 366
click at [511, 318] on span at bounding box center [548, 345] width 114 height 206
click at [829, 495] on div "Select" at bounding box center [833, 494] width 41 height 18
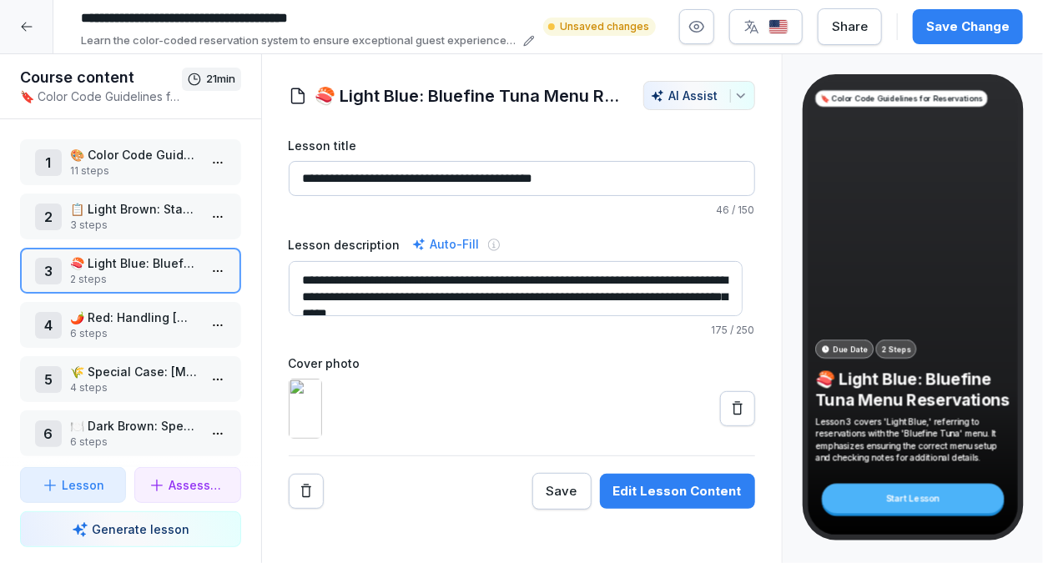
click at [314, 427] on img at bounding box center [305, 409] width 33 height 60
click at [722, 426] on button at bounding box center [737, 408] width 35 height 35
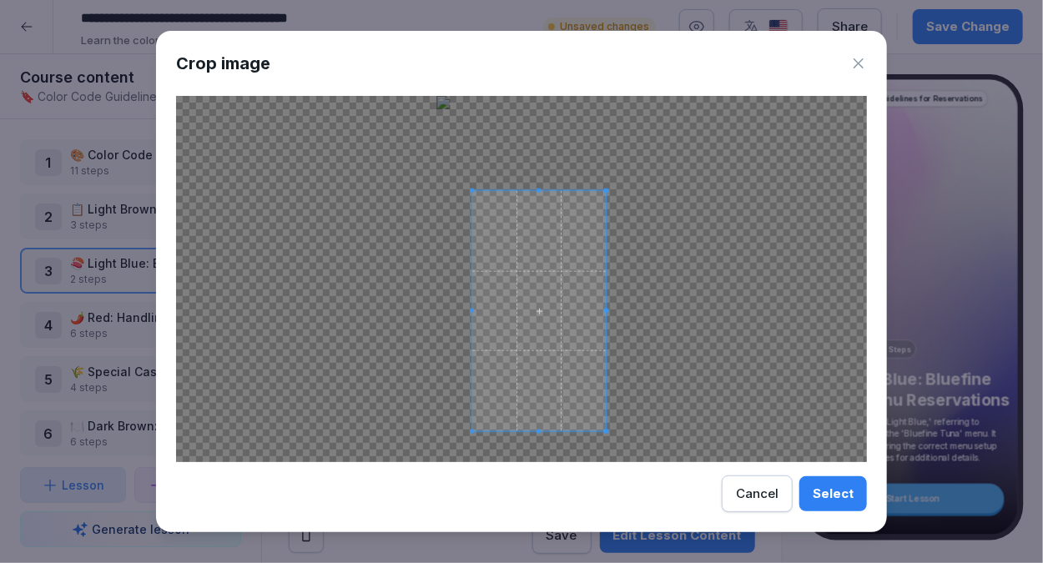
click at [458, 191] on div at bounding box center [521, 279] width 691 height 366
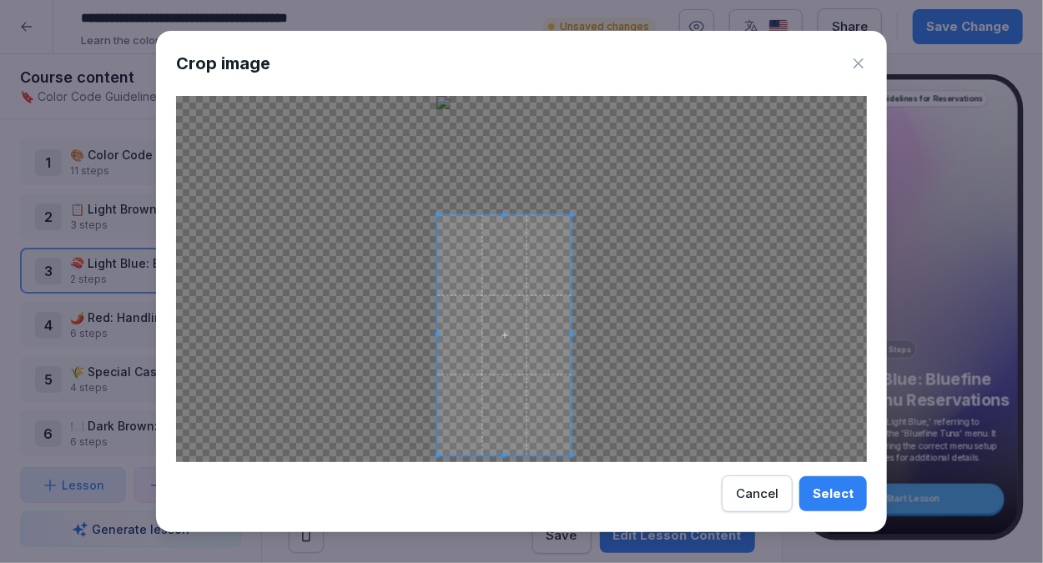
click at [461, 290] on span at bounding box center [504, 335] width 133 height 240
click at [834, 499] on div "Select" at bounding box center [833, 494] width 41 height 18
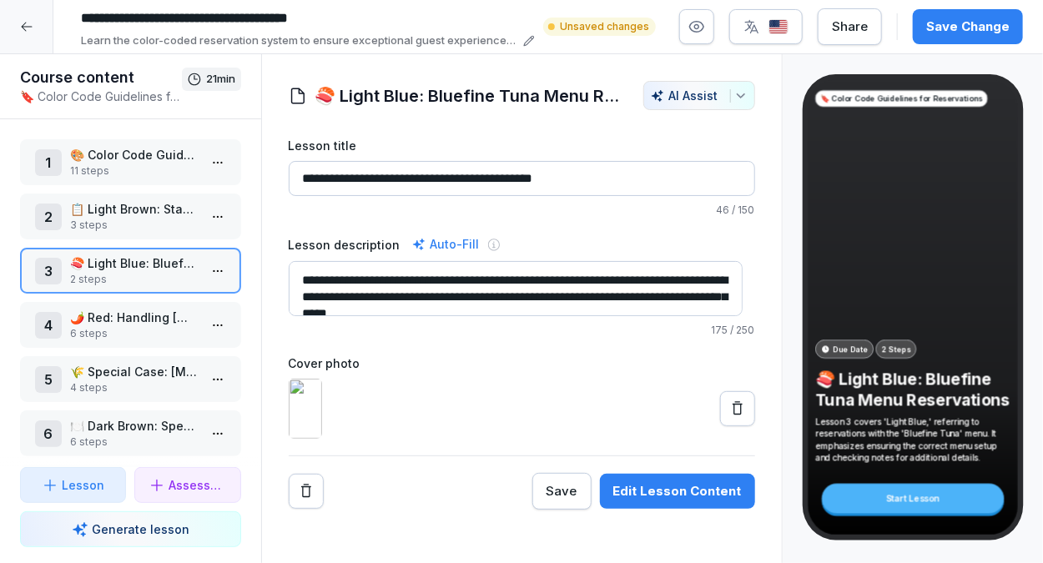
click at [165, 266] on p "🍣 Light Blue: Bluefine Tuna Menu Reservations" at bounding box center [134, 263] width 128 height 18
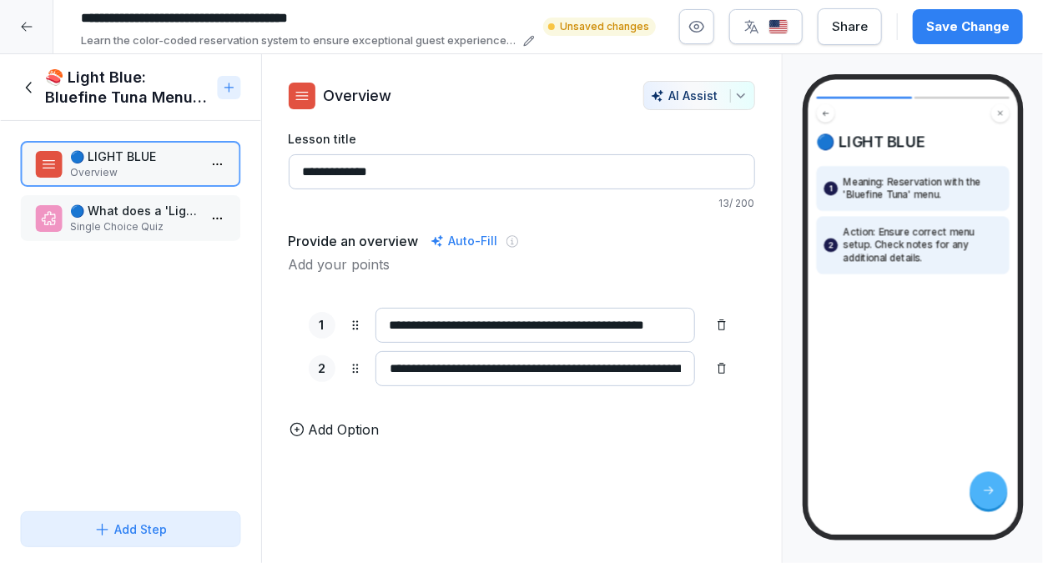
click at [148, 213] on p "🔵 What does a 'Light Blue' reservation signify?" at bounding box center [134, 211] width 128 height 18
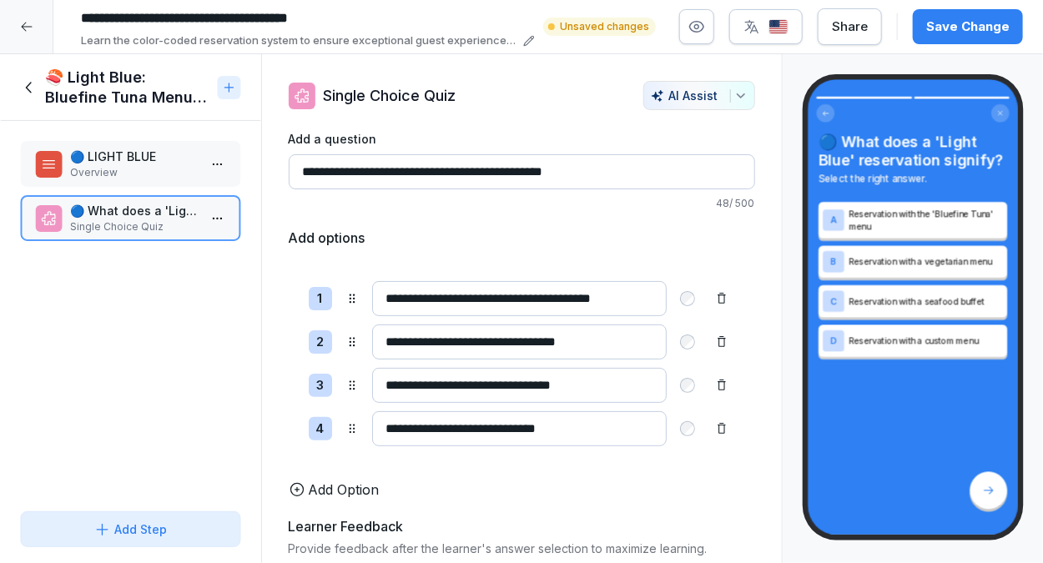
click at [28, 83] on icon at bounding box center [29, 87] width 18 height 18
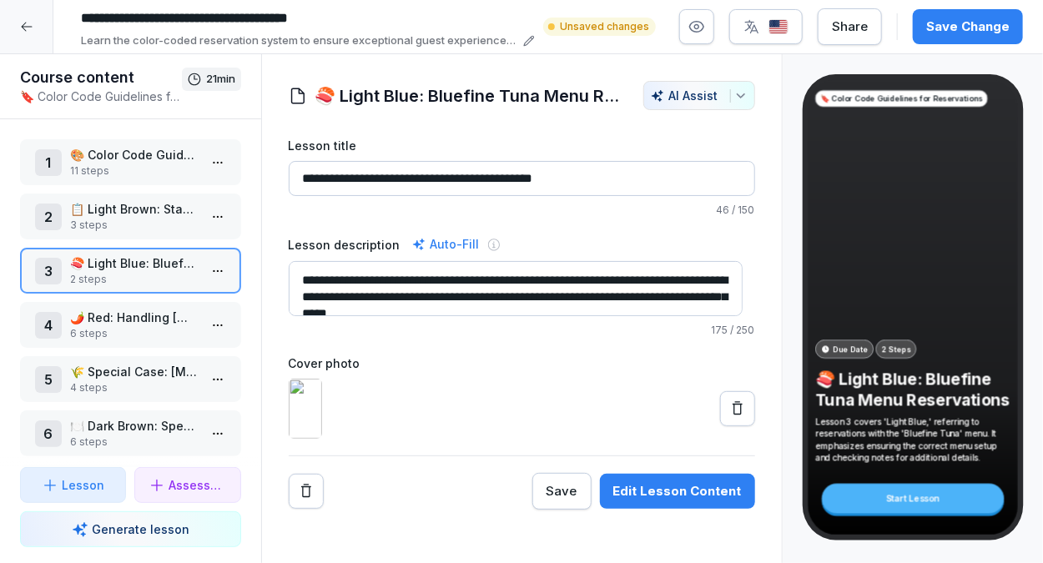
click at [107, 322] on p "🌶️ Red: Handling [MEDICAL_DATA] and Food Preferences" at bounding box center [134, 318] width 128 height 18
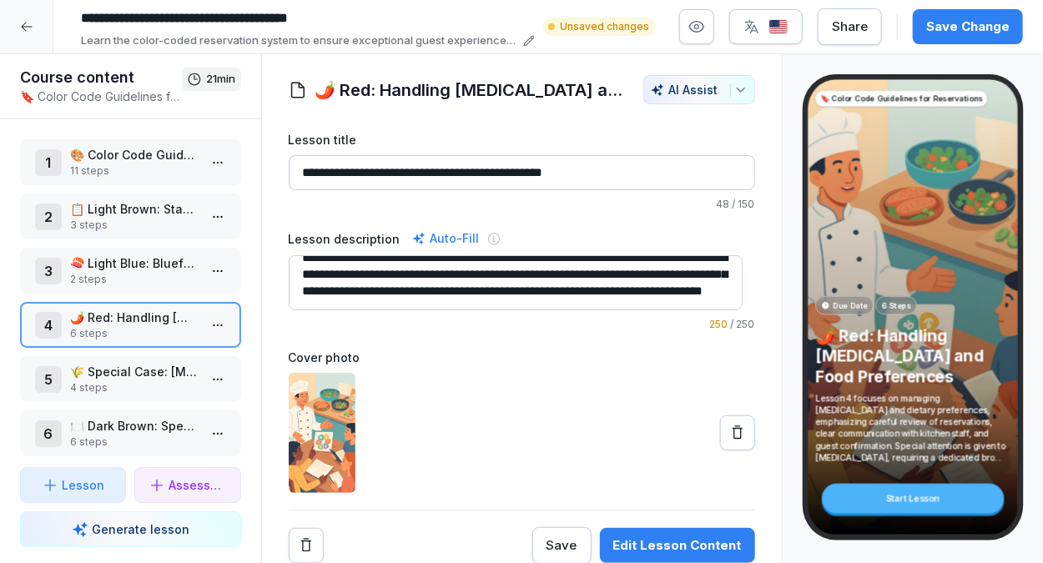
scroll to position [33, 0]
drag, startPoint x: 554, startPoint y: 264, endPoint x: 627, endPoint y: 299, distance: 81.7
click at [627, 299] on div "**********" at bounding box center [522, 280] width 466 height 103
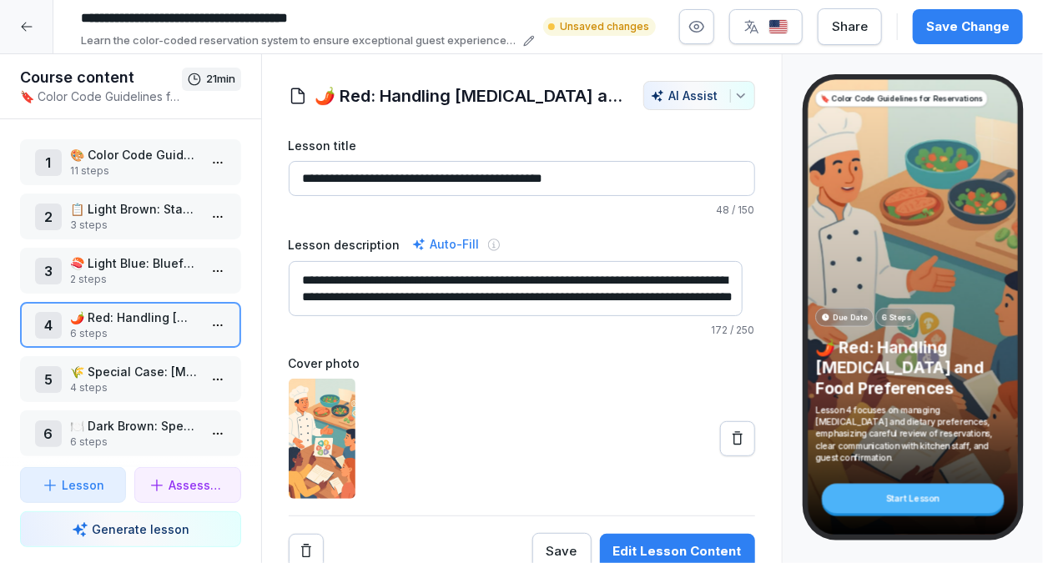
scroll to position [16, 0]
type textarea "**********"
click at [156, 326] on p "6 steps" at bounding box center [134, 333] width 128 height 15
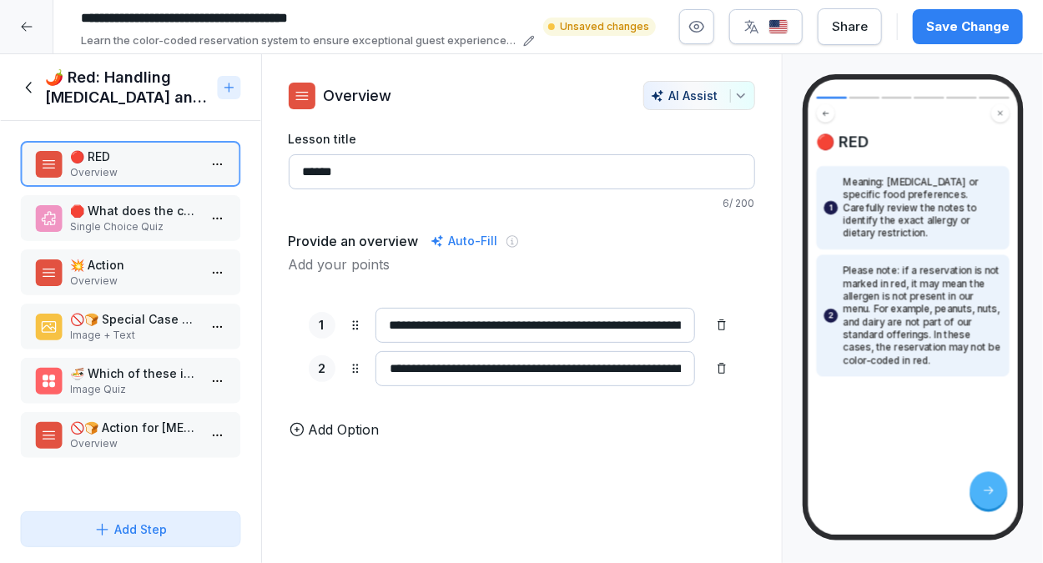
click at [160, 222] on p "Single Choice Quiz" at bounding box center [134, 226] width 128 height 15
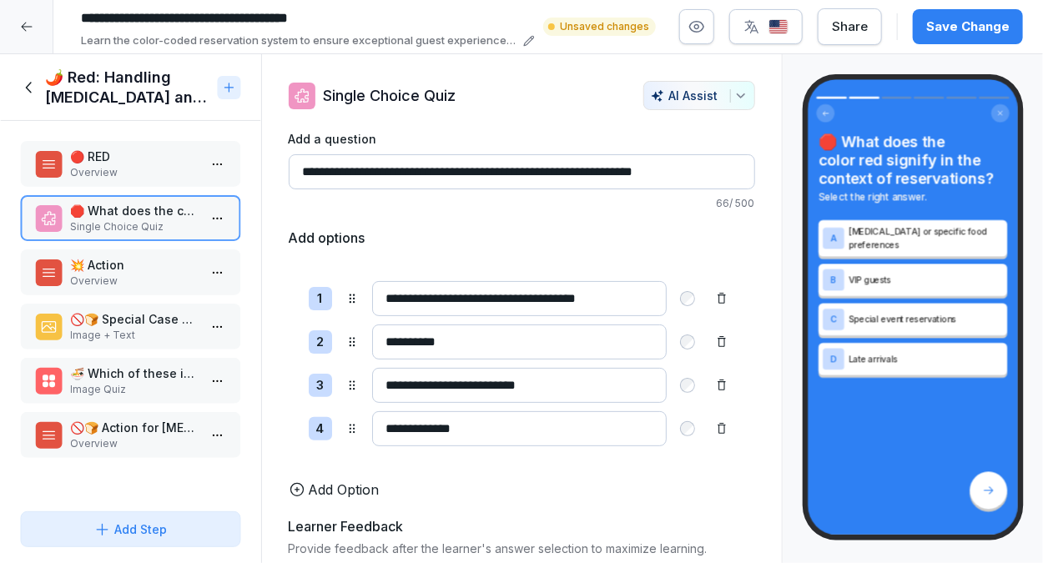
click at [143, 283] on p "Overview" at bounding box center [134, 281] width 128 height 15
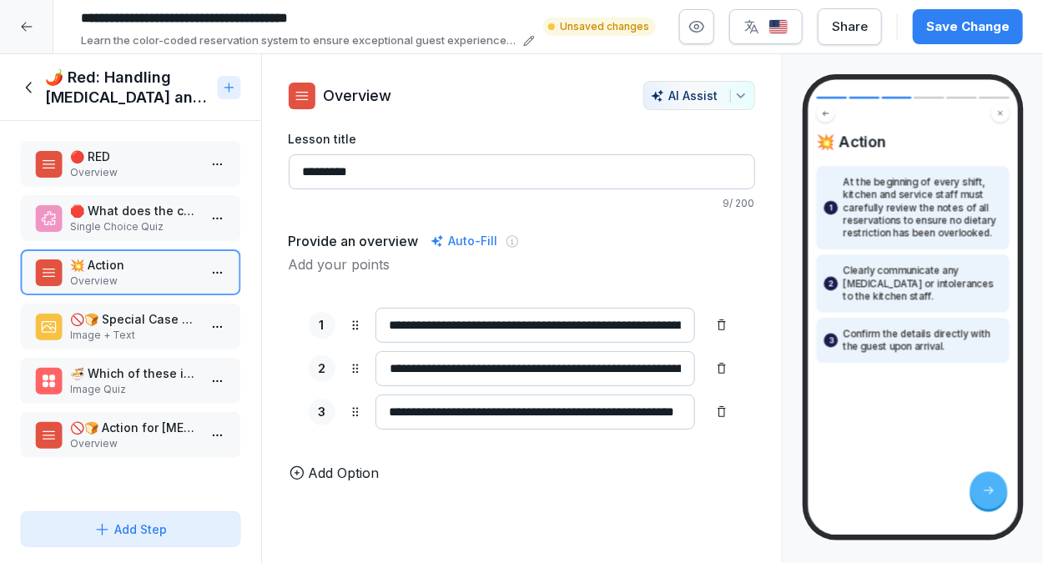
click at [152, 325] on p "🚫🍞 Special Case - Gluten Intolerance" at bounding box center [134, 319] width 128 height 18
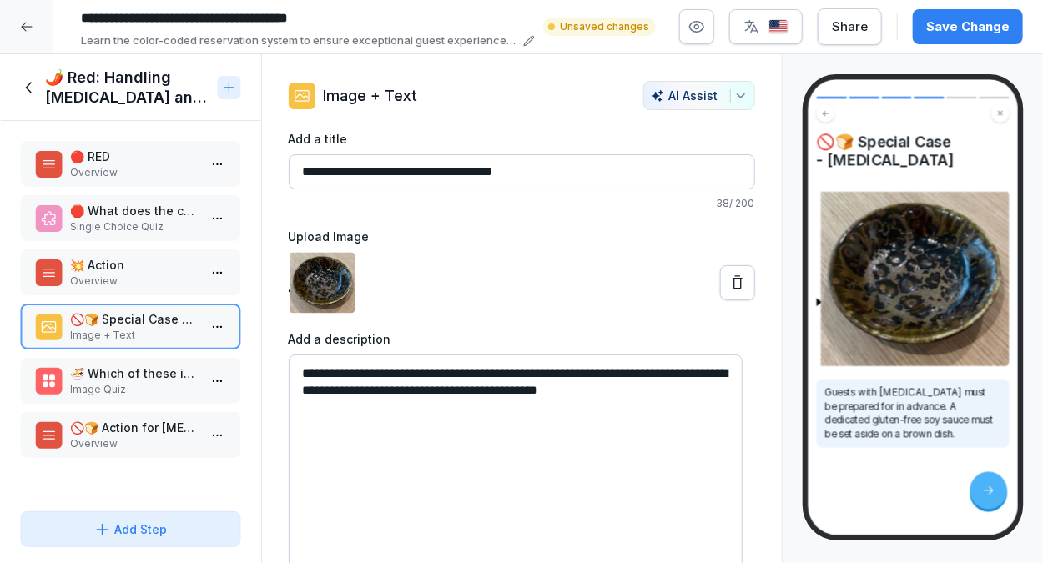
click at [230, 94] on div at bounding box center [229, 87] width 23 height 23
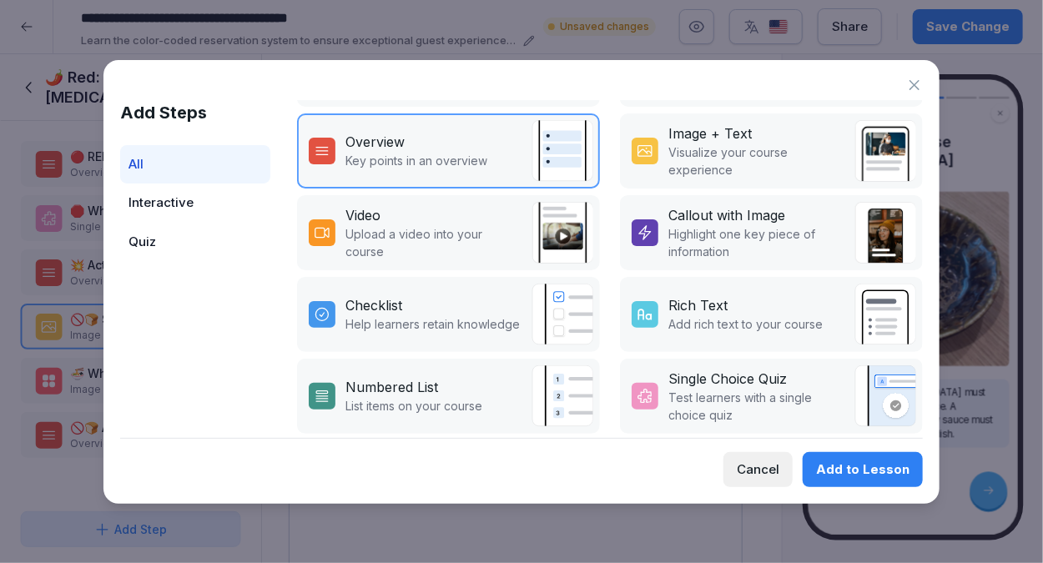
scroll to position [233, 0]
click at [751, 227] on p "Highlight one key piece of information" at bounding box center [757, 241] width 178 height 35
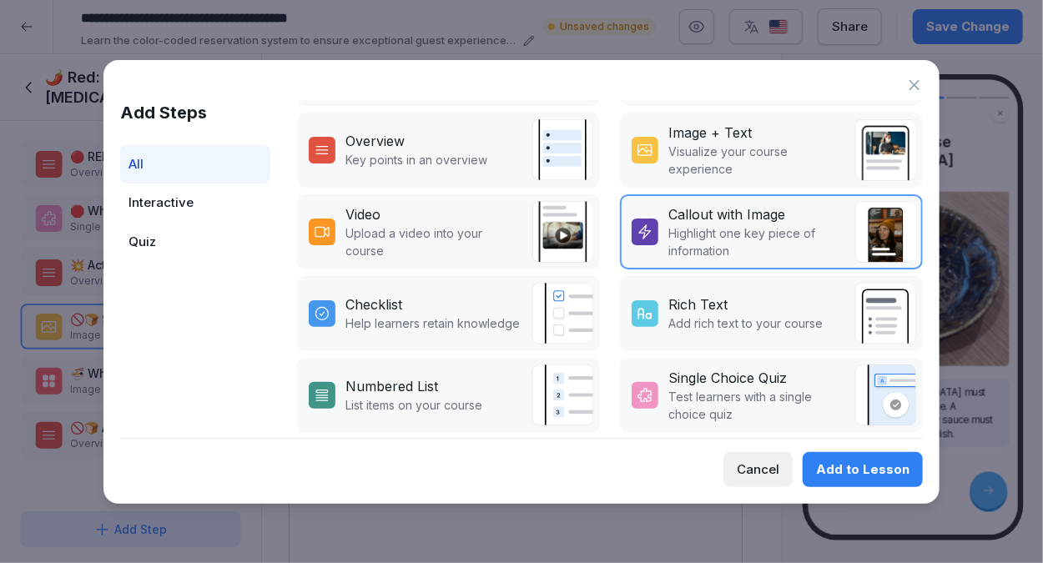
click at [868, 461] on div "Add to Lesson" at bounding box center [862, 469] width 93 height 18
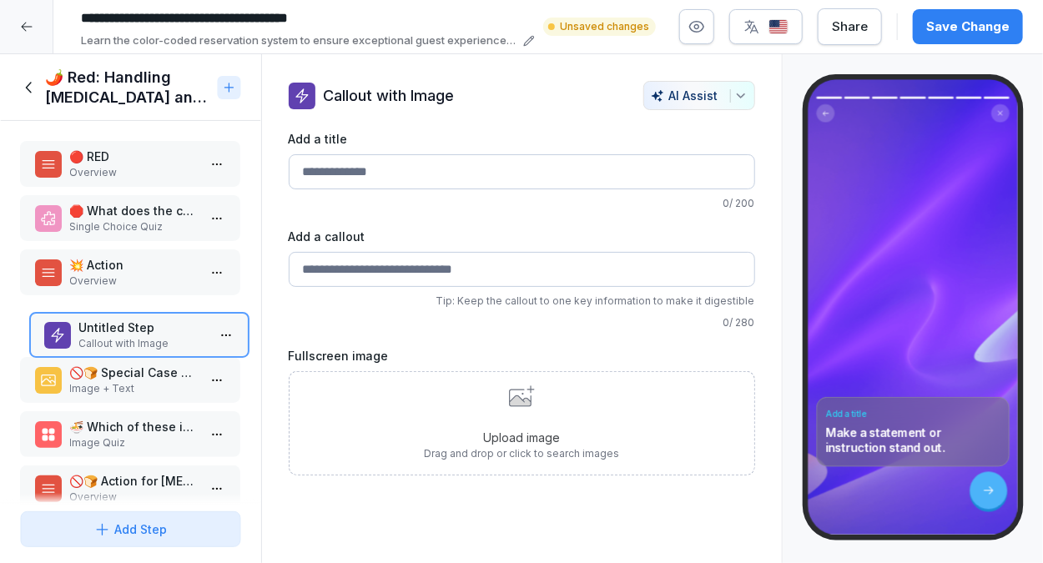
drag, startPoint x: 146, startPoint y: 468, endPoint x: 153, endPoint y: 314, distance: 153.7
click at [153, 319] on p "Untitled Step" at bounding box center [143, 328] width 128 height 18
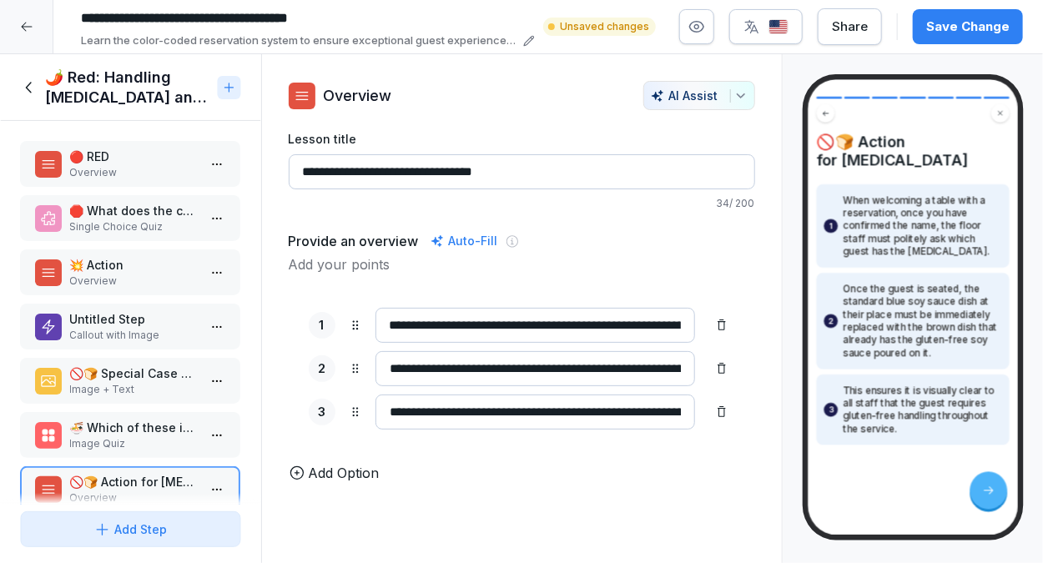
click at [148, 383] on p "Image + Text" at bounding box center [134, 389] width 128 height 15
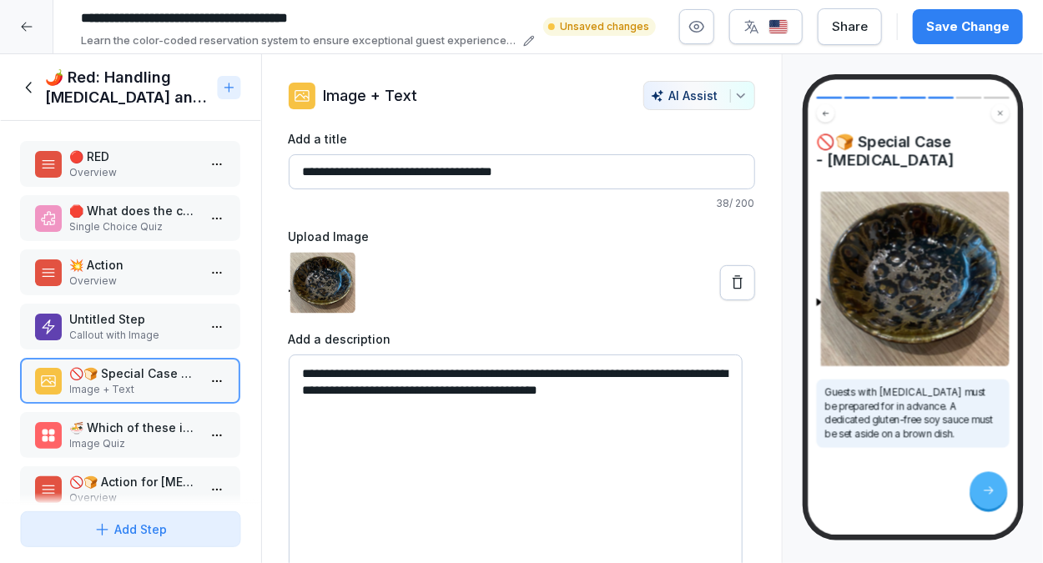
click at [147, 304] on div "Untitled Step Callout with Image" at bounding box center [130, 327] width 221 height 46
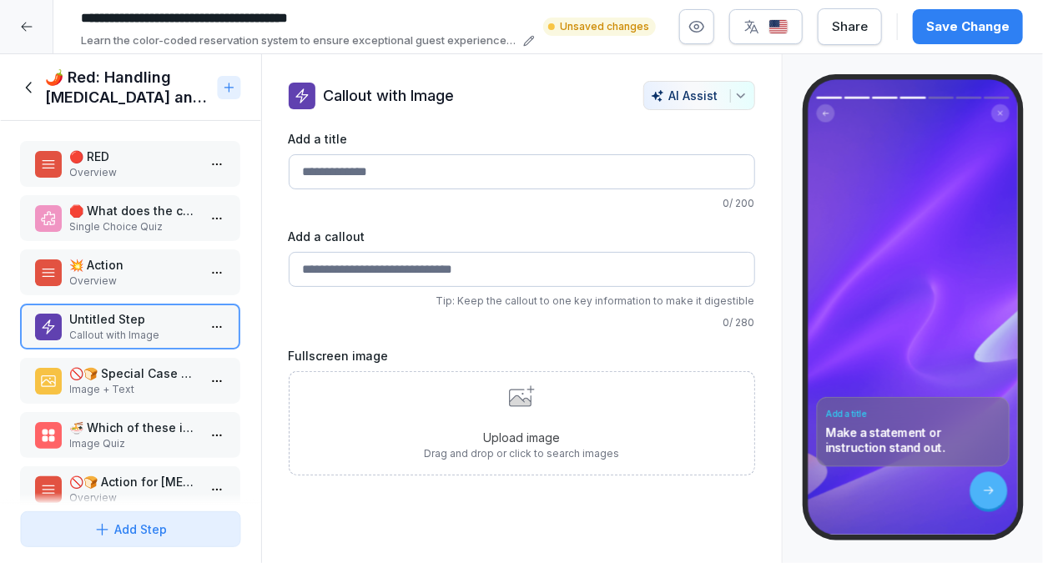
click at [133, 369] on p "🚫🍞 Special Case - Gluten Intolerance" at bounding box center [134, 374] width 128 height 18
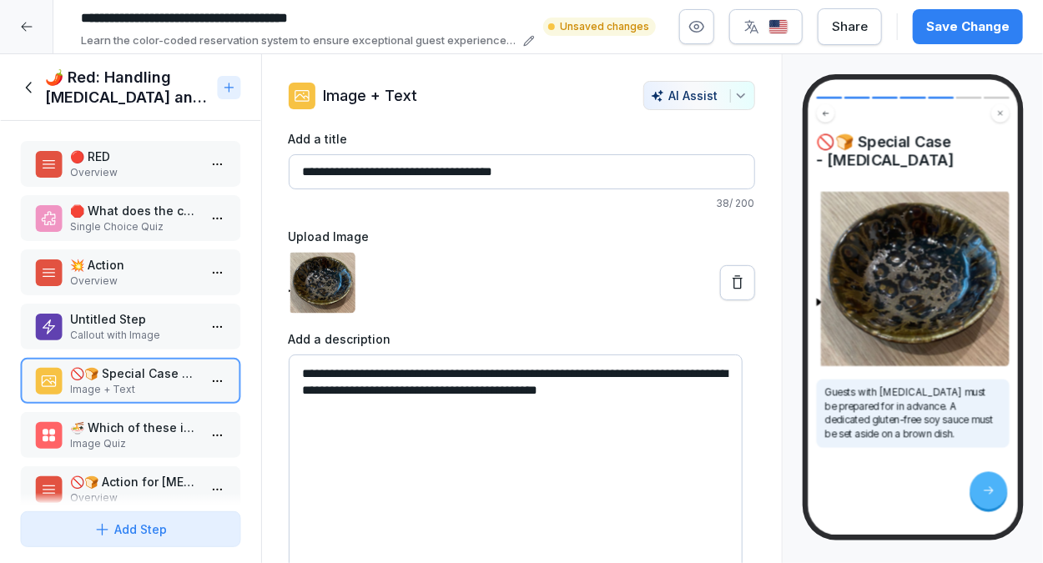
drag, startPoint x: 297, startPoint y: 169, endPoint x: 563, endPoint y: 189, distance: 266.8
click at [563, 189] on div "**********" at bounding box center [522, 170] width 466 height 81
click at [584, 259] on div at bounding box center [522, 283] width 466 height 62
click at [27, 85] on icon at bounding box center [28, 87] width 6 height 11
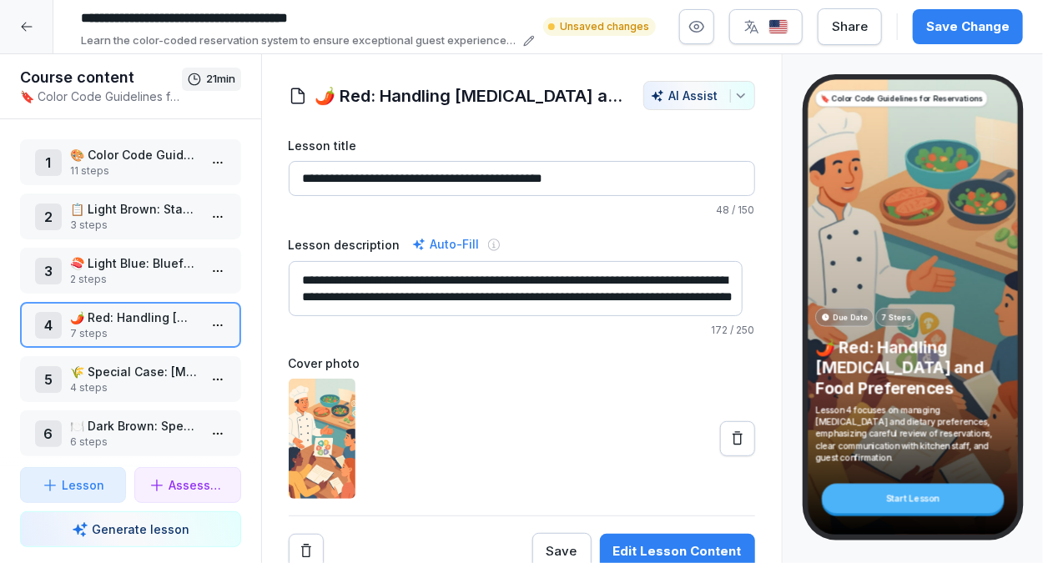
click at [127, 373] on p "🌾 Special Case: [MEDICAL_DATA]" at bounding box center [134, 372] width 128 height 18
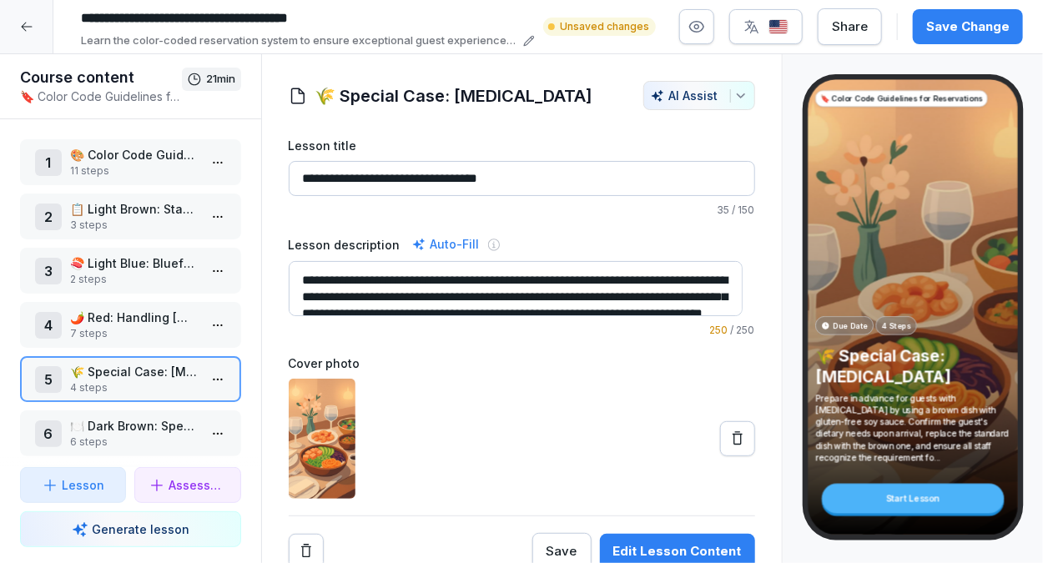
click at [139, 380] on p "4 steps" at bounding box center [134, 387] width 128 height 15
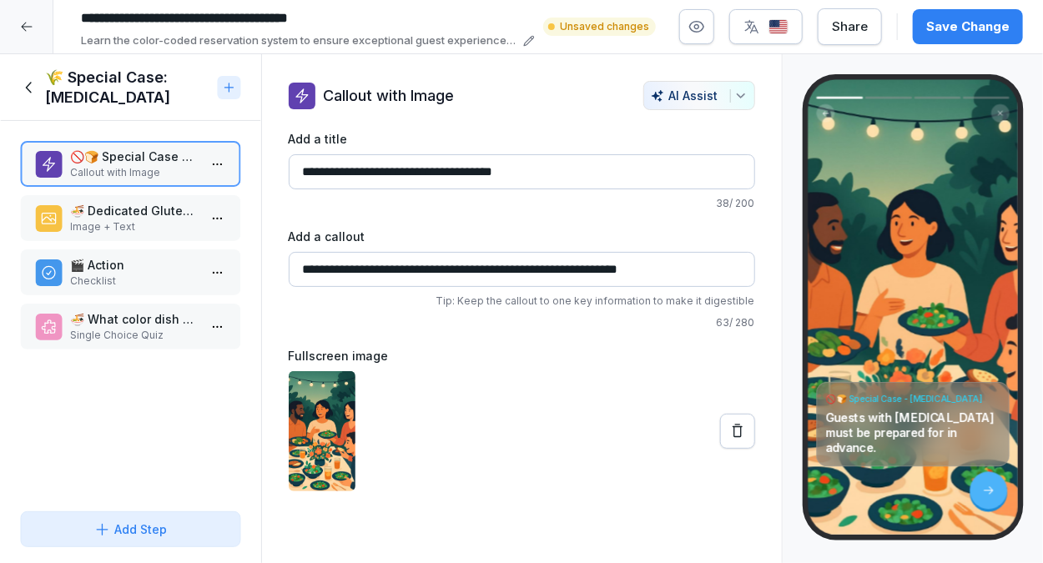
click at [155, 224] on p "Image + Text" at bounding box center [134, 226] width 128 height 15
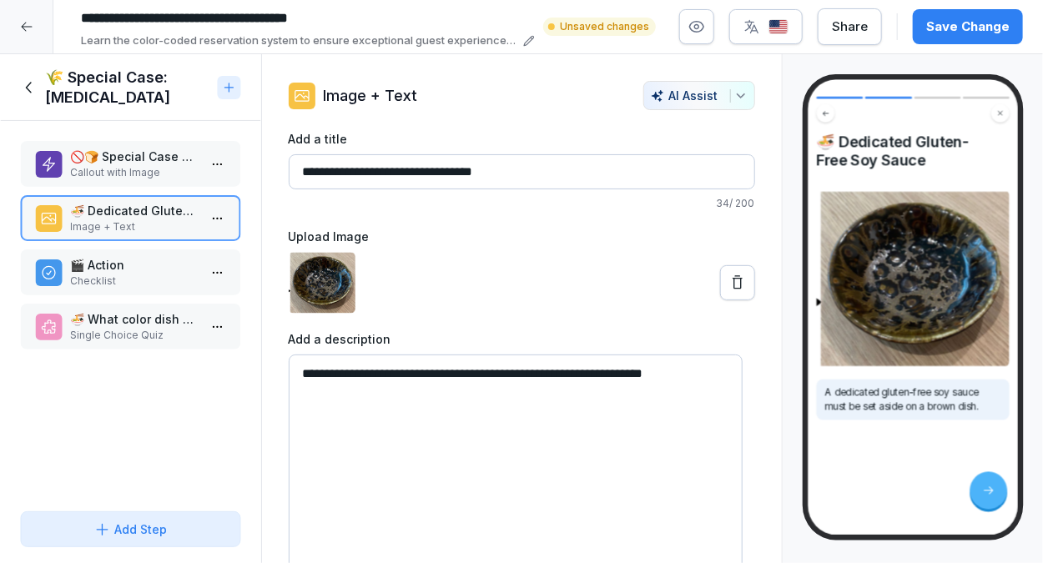
click at [149, 274] on p "Checklist" at bounding box center [134, 281] width 128 height 15
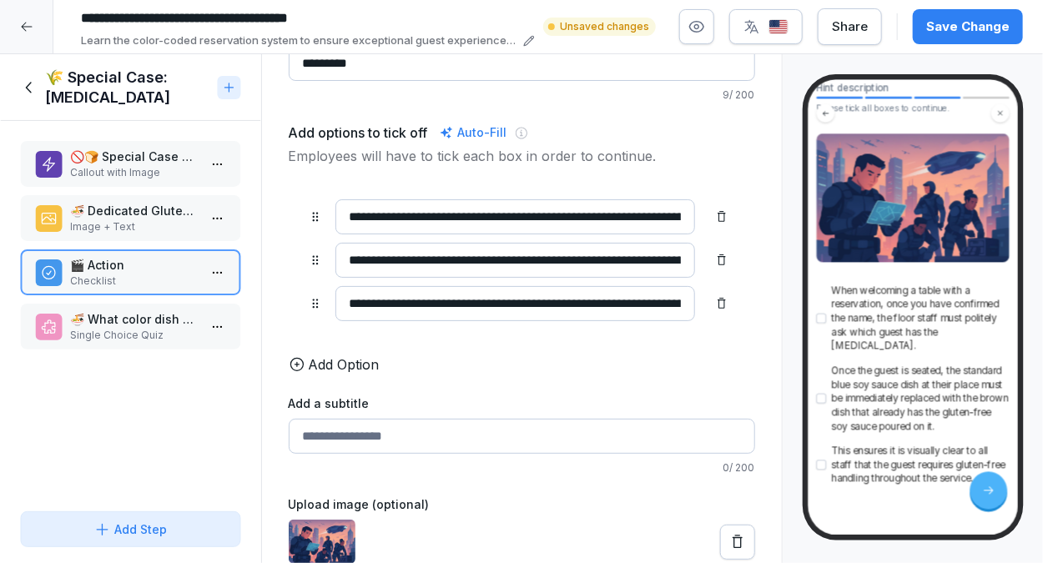
scroll to position [148, 0]
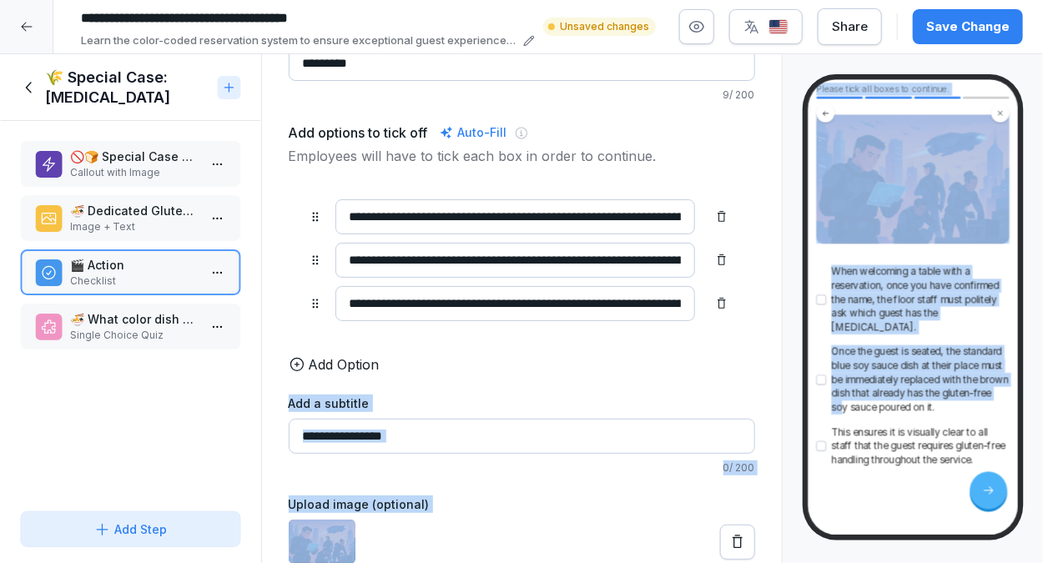
drag, startPoint x: 860, startPoint y: 410, endPoint x: 650, endPoint y: 364, distance: 215.3
click at [650, 364] on div "Course content 🔖 Color Code Guidelines for Reservations 21 min 1 🎨 Color Code G…" at bounding box center [521, 309] width 1043 height 510
click at [650, 364] on div "**********" at bounding box center [522, 293] width 466 height 542
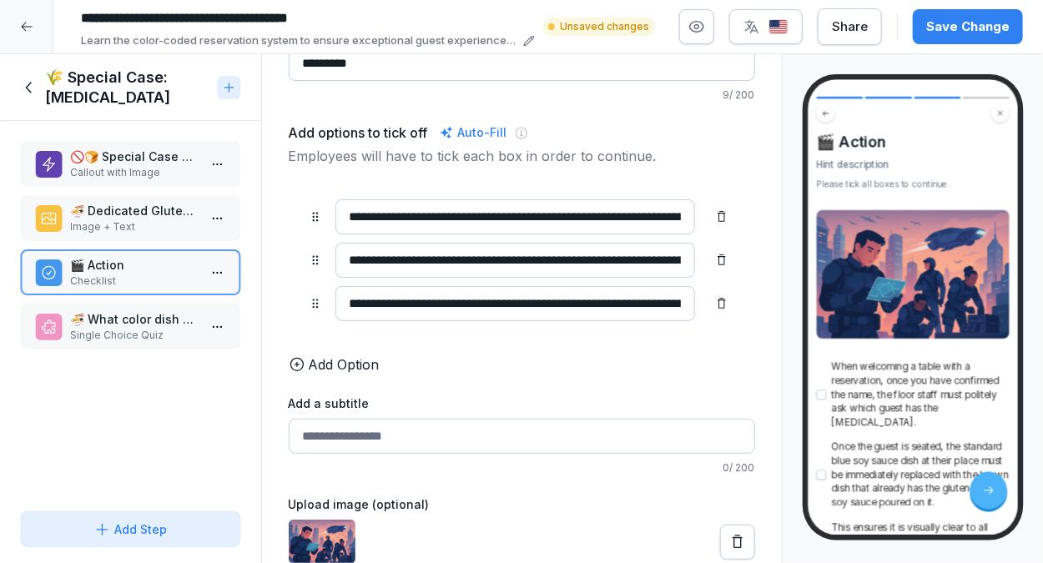
scroll to position [0, 0]
click at [724, 525] on button at bounding box center [737, 542] width 35 height 35
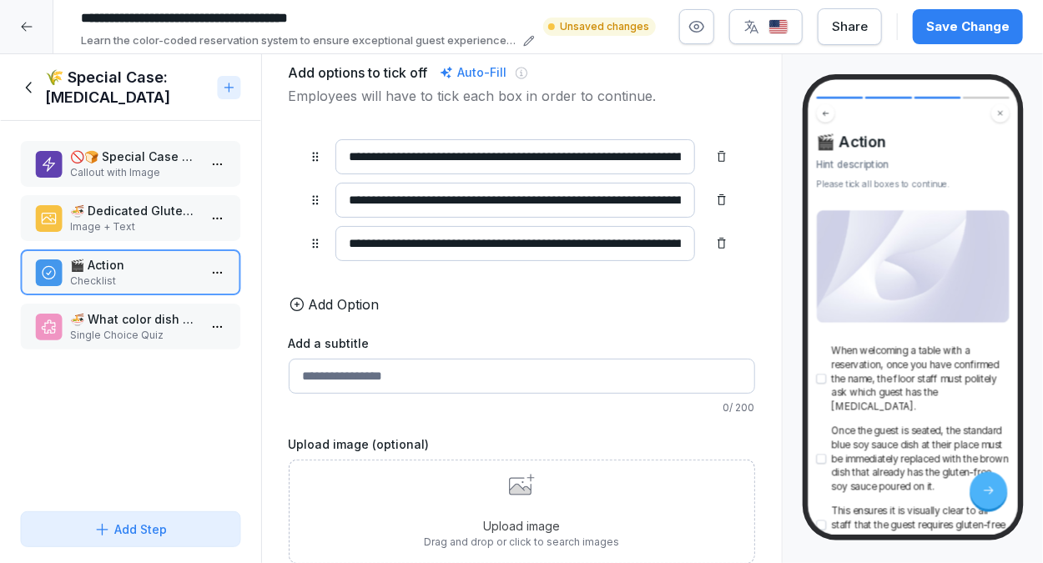
scroll to position [189, 0]
click at [133, 321] on p "🍜 What color dish should be used for gluten-free soy sauce?" at bounding box center [134, 319] width 128 height 18
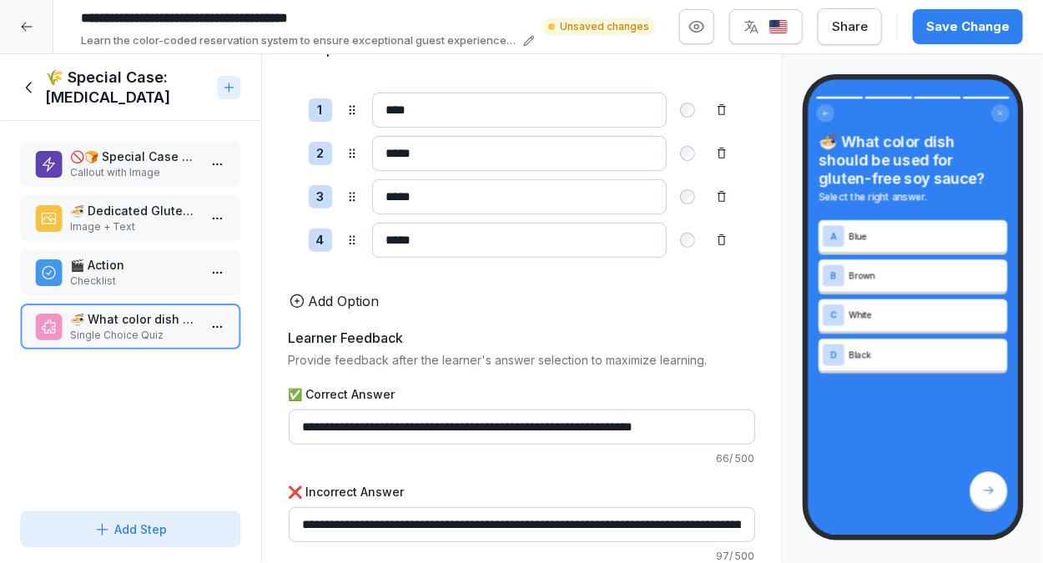
scroll to position [200, 0]
click at [715, 190] on icon at bounding box center [721, 196] width 13 height 13
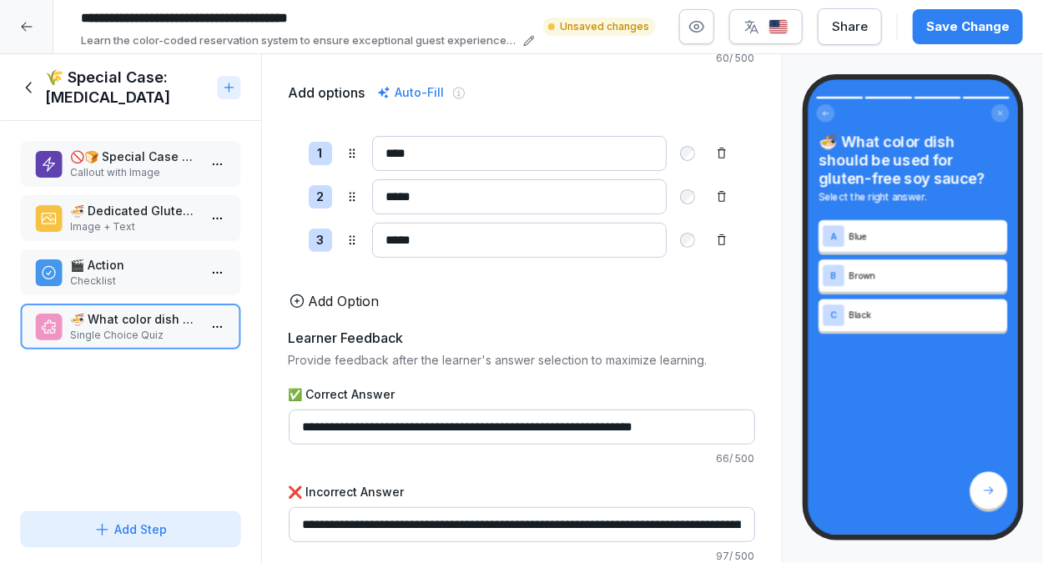
scroll to position [168, 0]
click at [708, 227] on div at bounding box center [721, 240] width 27 height 27
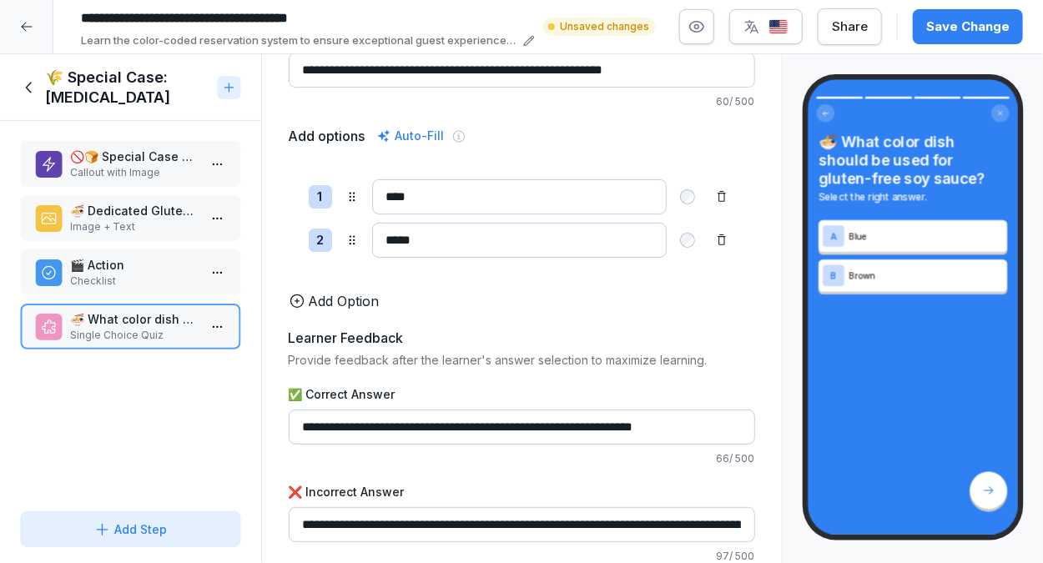
click at [132, 222] on p "Image + Text" at bounding box center [134, 226] width 128 height 15
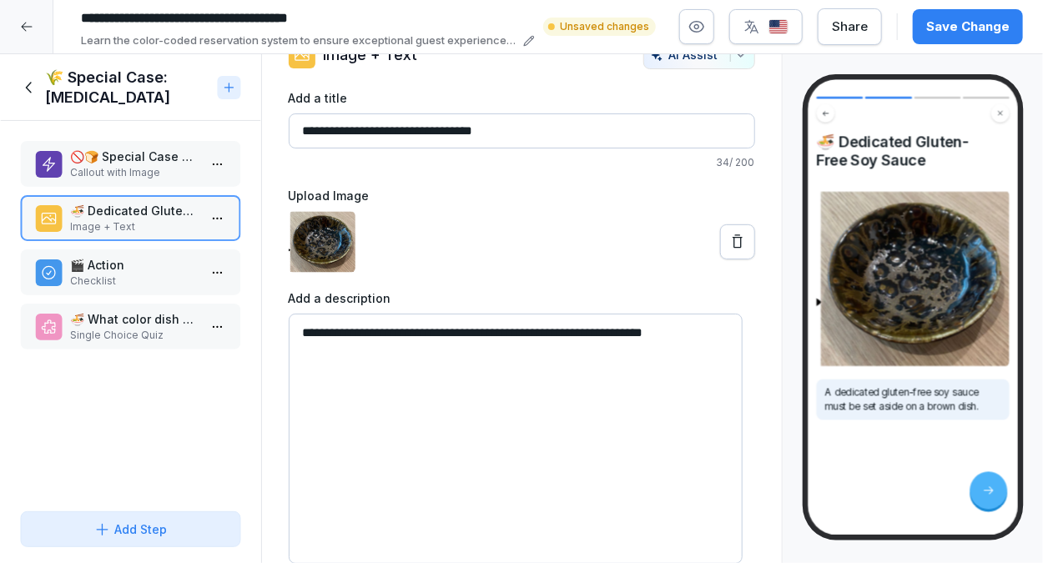
click at [95, 162] on p "🚫🍞 Special Case - Gluten Intolerance" at bounding box center [134, 157] width 128 height 18
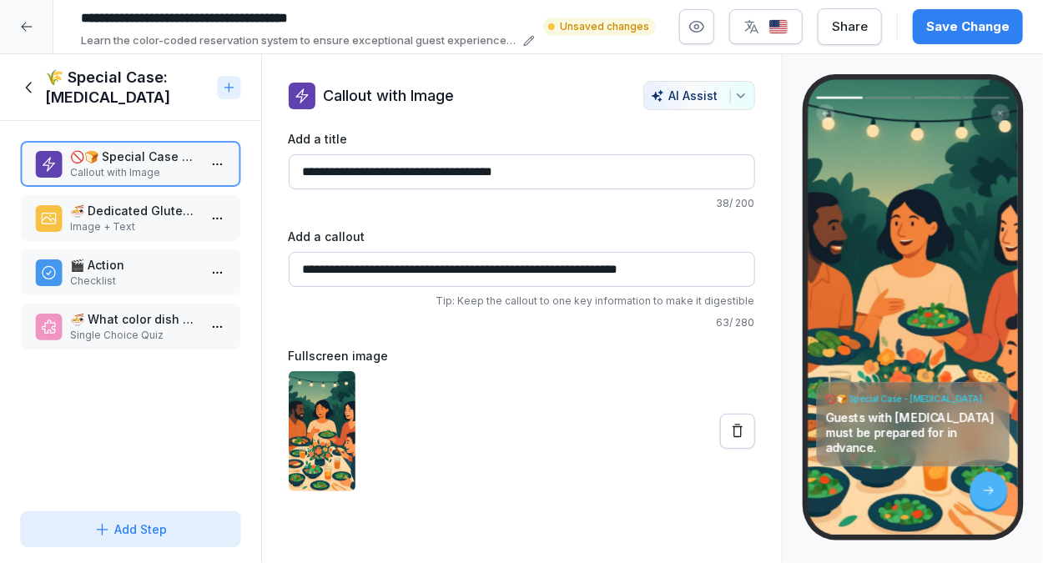
click at [63, 76] on h1 "🌾 Special Case: [MEDICAL_DATA]" at bounding box center [128, 88] width 166 height 40
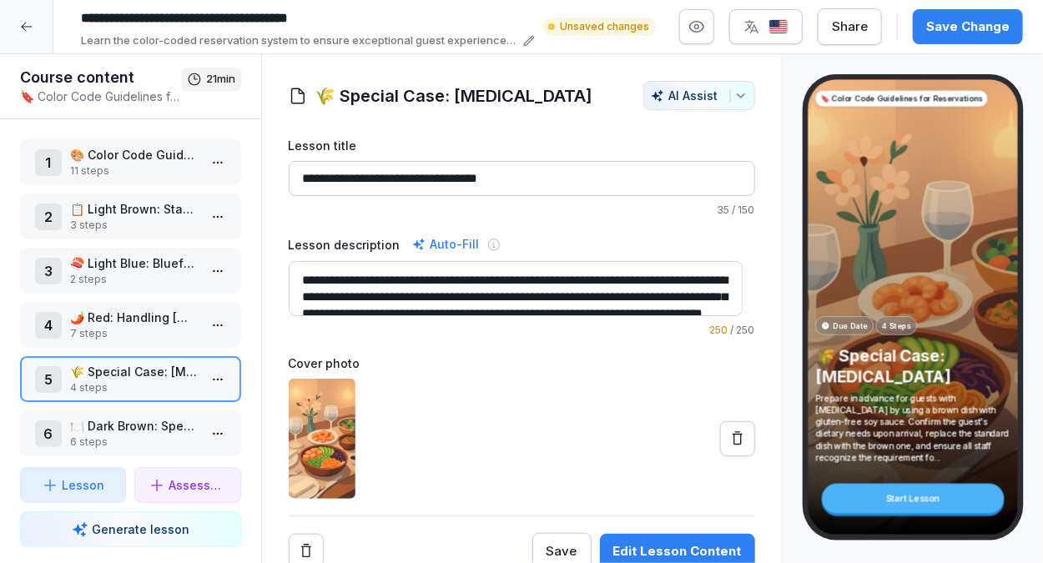
click at [334, 96] on h1 "🌾 Special Case: [MEDICAL_DATA]" at bounding box center [454, 95] width 278 height 25
click at [330, 96] on h1 "🌾 Special Case: [MEDICAL_DATA]" at bounding box center [454, 95] width 278 height 25
drag, startPoint x: 314, startPoint y: 179, endPoint x: 300, endPoint y: 180, distance: 14.2
click at [300, 180] on input "**********" at bounding box center [522, 178] width 466 height 35
click at [157, 385] on p "4 steps" at bounding box center [134, 387] width 128 height 15
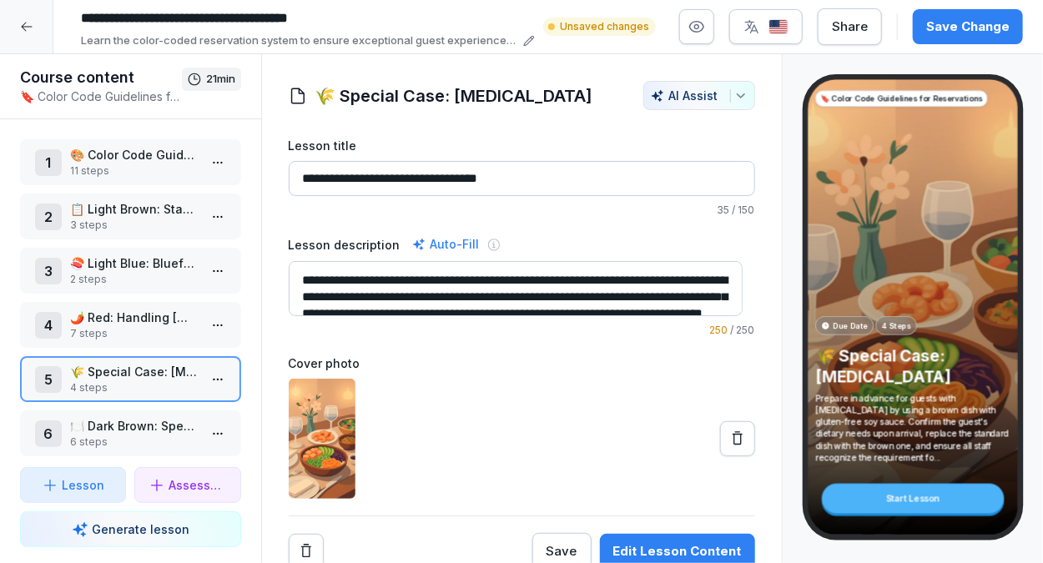
click at [157, 385] on p "4 steps" at bounding box center [134, 387] width 128 height 15
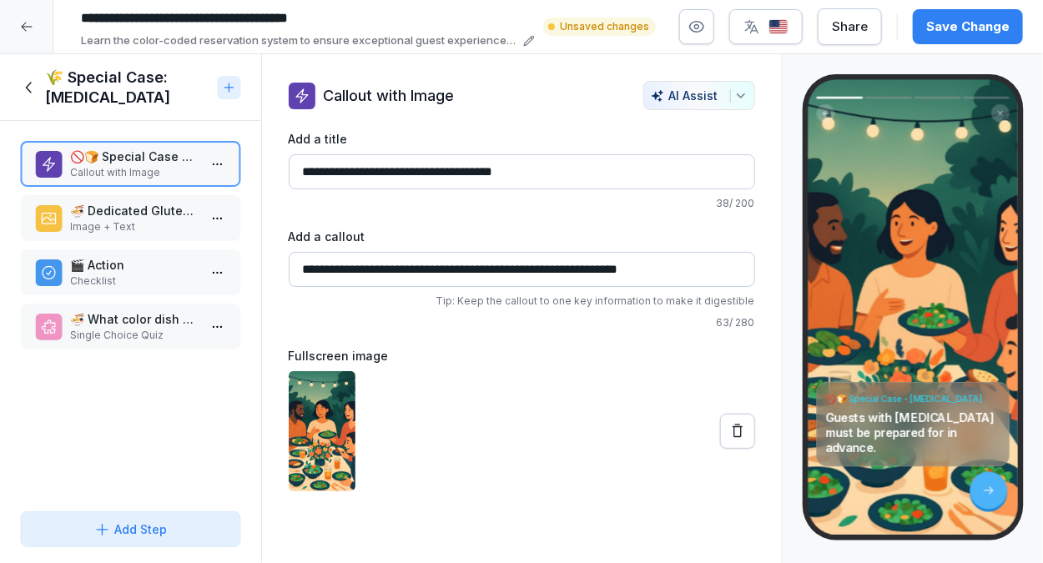
click at [330, 169] on input "**********" at bounding box center [522, 171] width 466 height 35
paste input "**"
click at [320, 172] on input "**********" at bounding box center [522, 171] width 466 height 35
type input "**********"
click at [455, 390] on div at bounding box center [522, 431] width 466 height 120
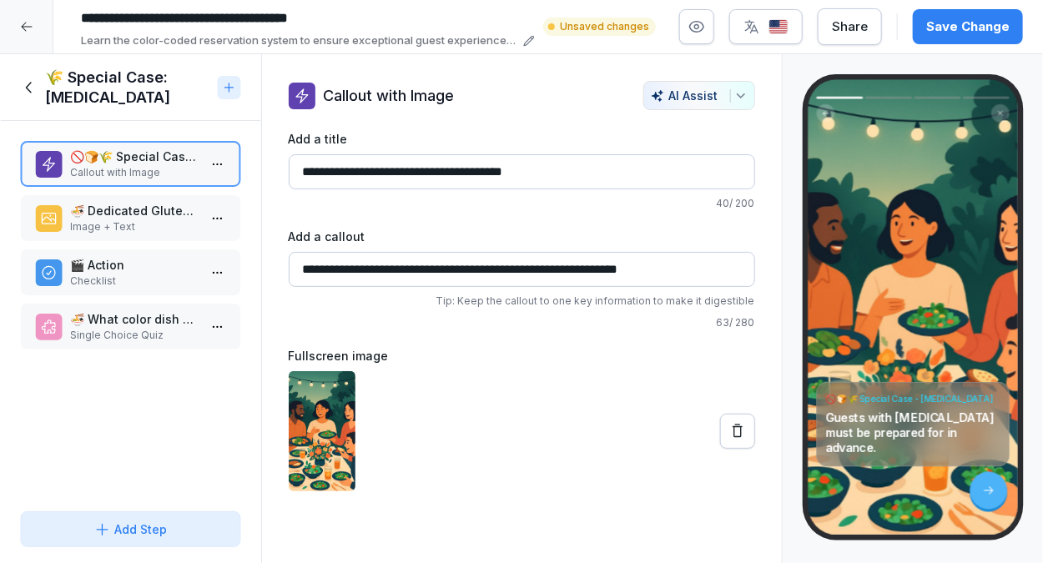
click at [732, 425] on icon at bounding box center [737, 430] width 10 height 13
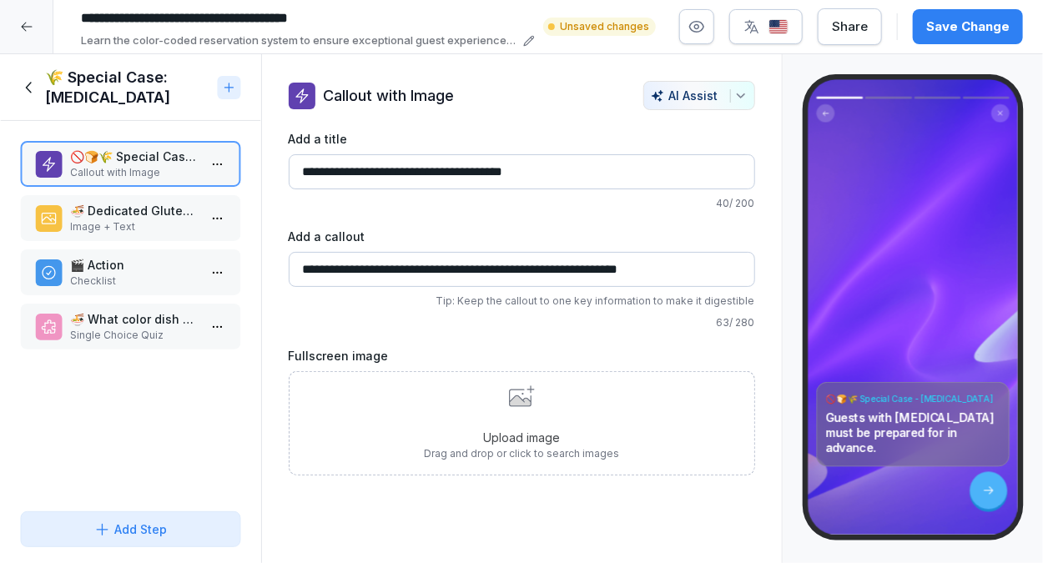
click at [531, 412] on div "Upload image Drag and drop or click to search images" at bounding box center [521, 423] width 195 height 76
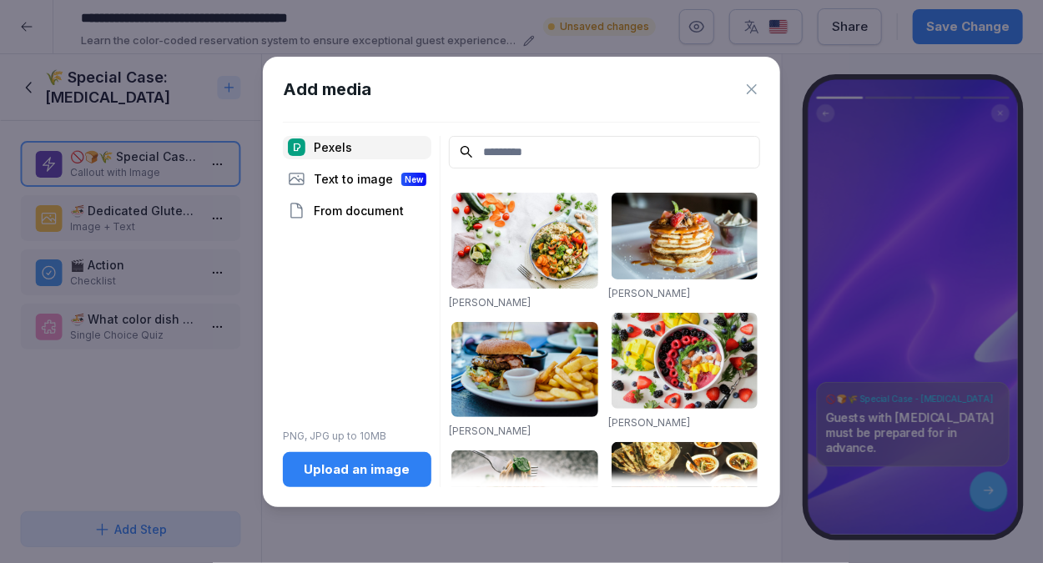
click at [349, 179] on div "Text to image New" at bounding box center [357, 179] width 148 height 23
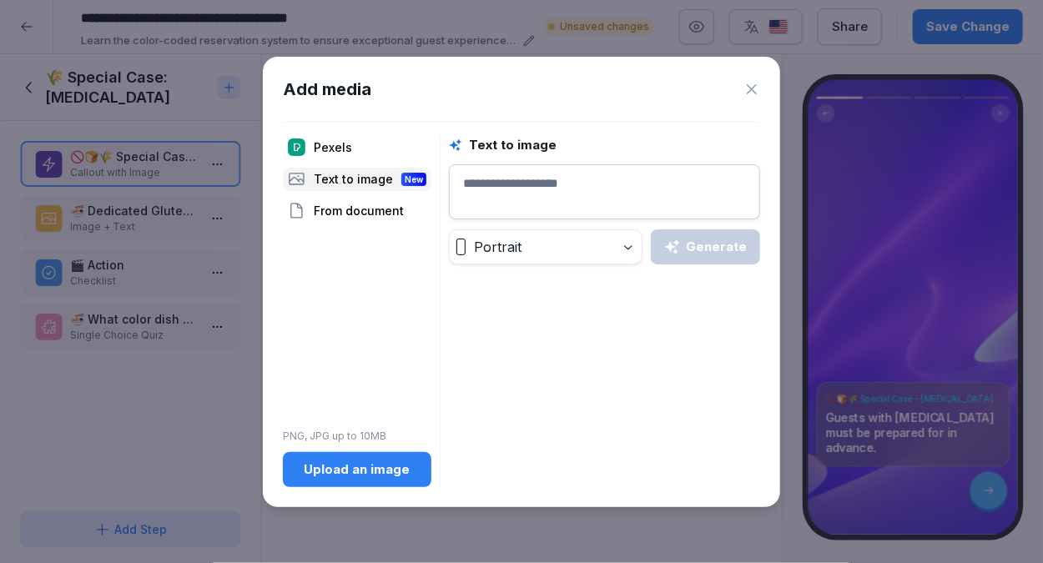
drag, startPoint x: 497, startPoint y: 184, endPoint x: 534, endPoint y: 248, distance: 74.0
click at [534, 248] on div "Text to image Portrait Generate" at bounding box center [604, 200] width 311 height 129
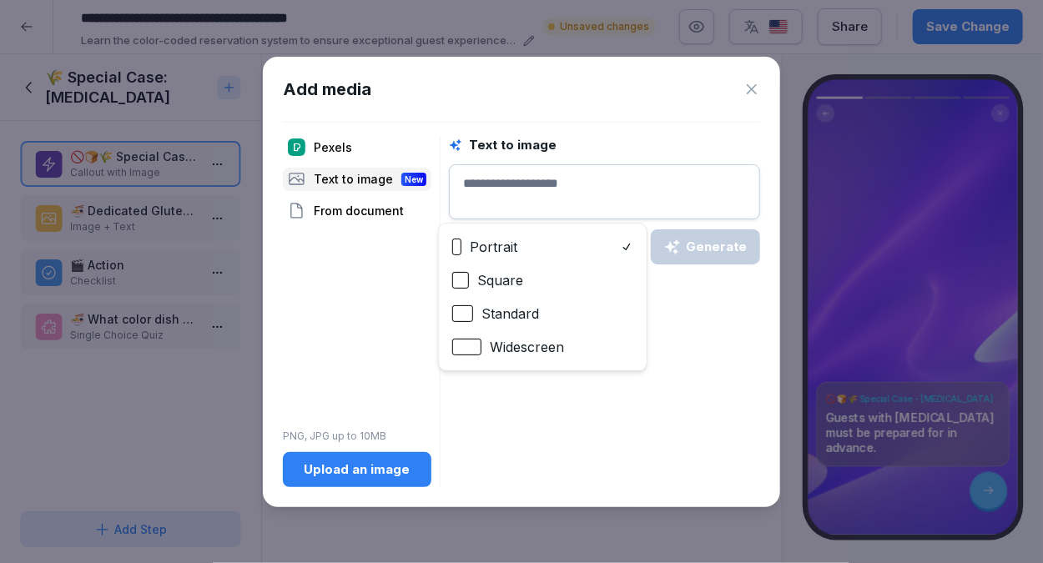
click at [534, 248] on body "**********" at bounding box center [521, 281] width 1043 height 563
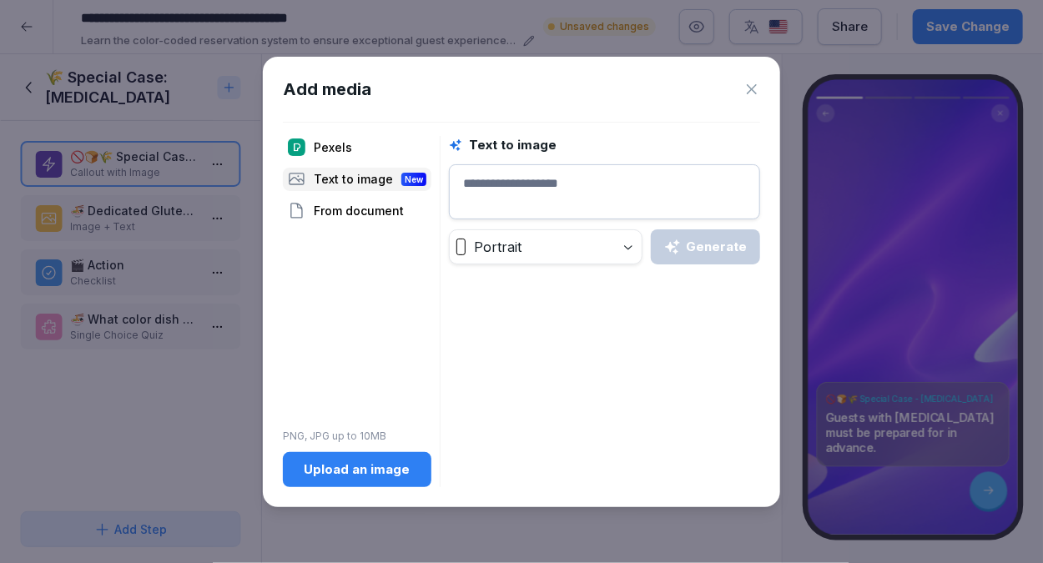
click at [527, 186] on textarea at bounding box center [604, 191] width 311 height 55
click at [754, 86] on icon at bounding box center [752, 89] width 10 height 10
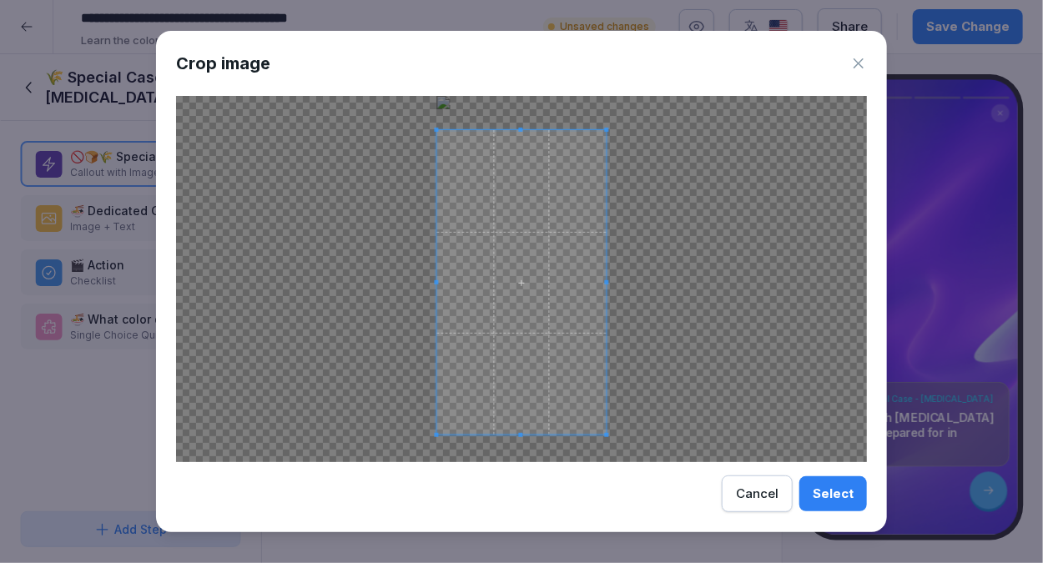
click at [555, 366] on span at bounding box center [521, 282] width 169 height 304
click at [821, 486] on div "Select" at bounding box center [833, 494] width 41 height 18
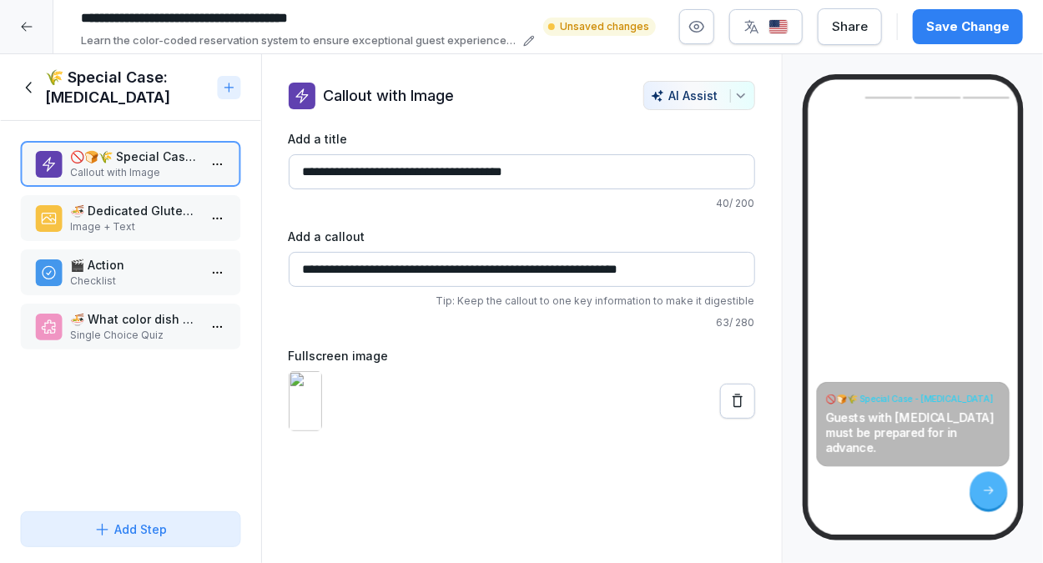
click at [315, 431] on img at bounding box center [305, 401] width 33 height 60
click at [737, 419] on button at bounding box center [737, 401] width 35 height 35
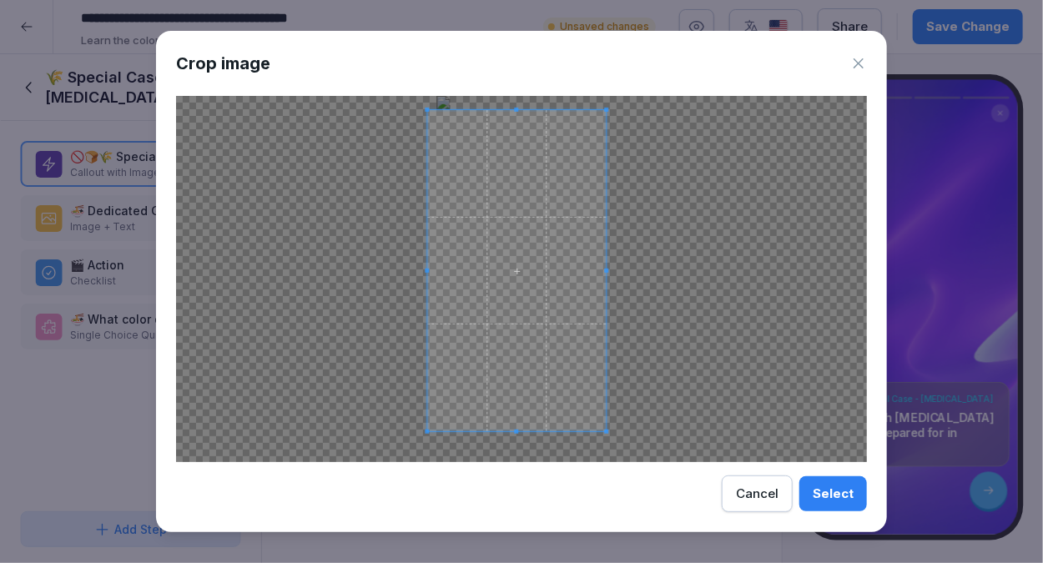
click at [417, 109] on div at bounding box center [521, 279] width 691 height 366
click at [606, 436] on div at bounding box center [521, 279] width 691 height 366
click at [617, 447] on div at bounding box center [521, 279] width 691 height 366
click at [834, 496] on div "Select" at bounding box center [833, 494] width 41 height 18
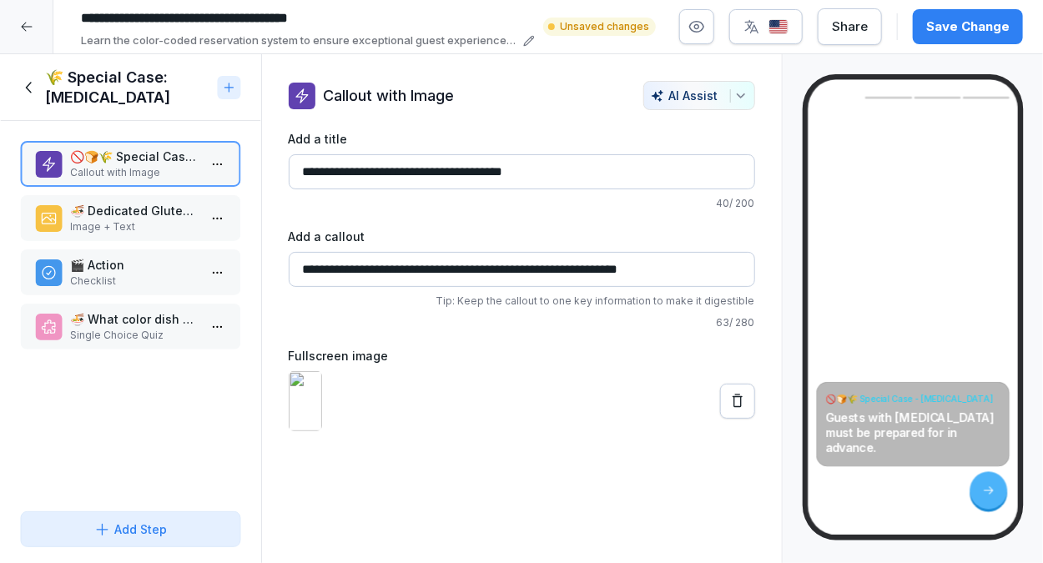
click at [150, 206] on p "🍜 Dedicated Gluten-Free Soy Sauce" at bounding box center [134, 211] width 128 height 18
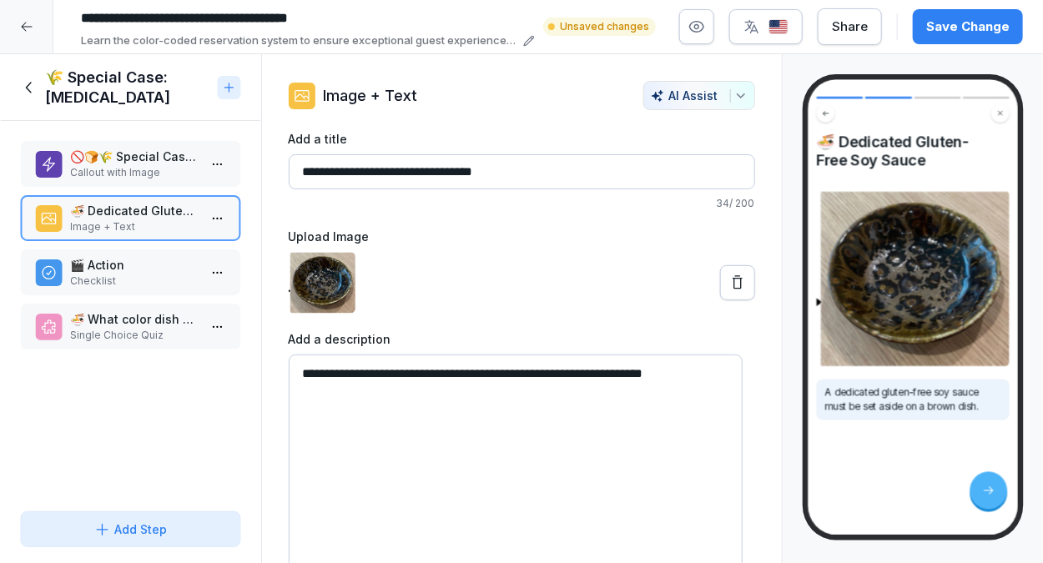
click at [320, 170] on input "**********" at bounding box center [522, 171] width 466 height 35
click at [368, 169] on input "**********" at bounding box center [522, 171] width 466 height 35
type input "**********"
click at [159, 256] on p "🎬 Action" at bounding box center [134, 265] width 128 height 18
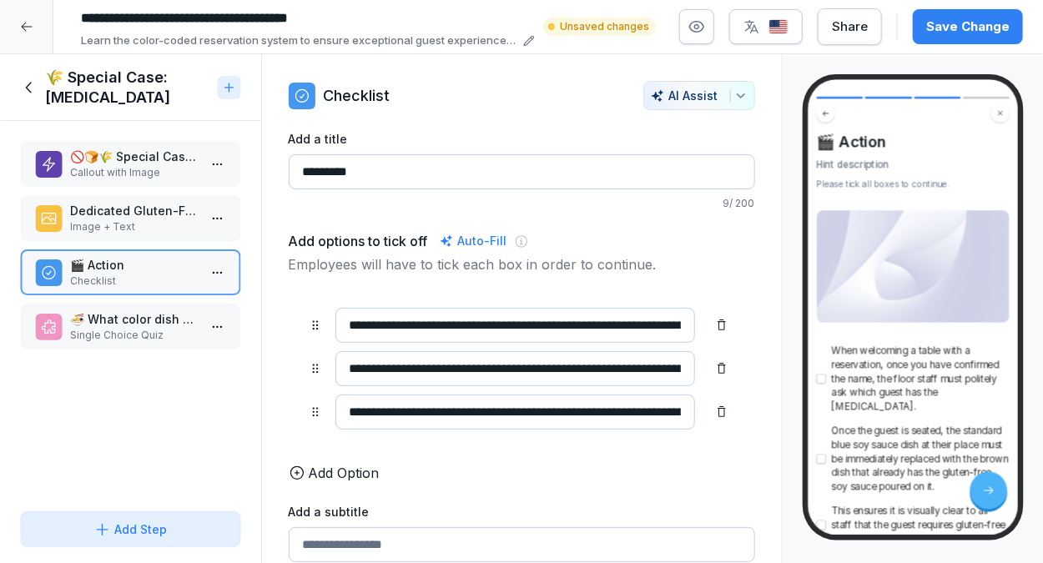
click at [155, 223] on p "Image + Text" at bounding box center [134, 226] width 128 height 15
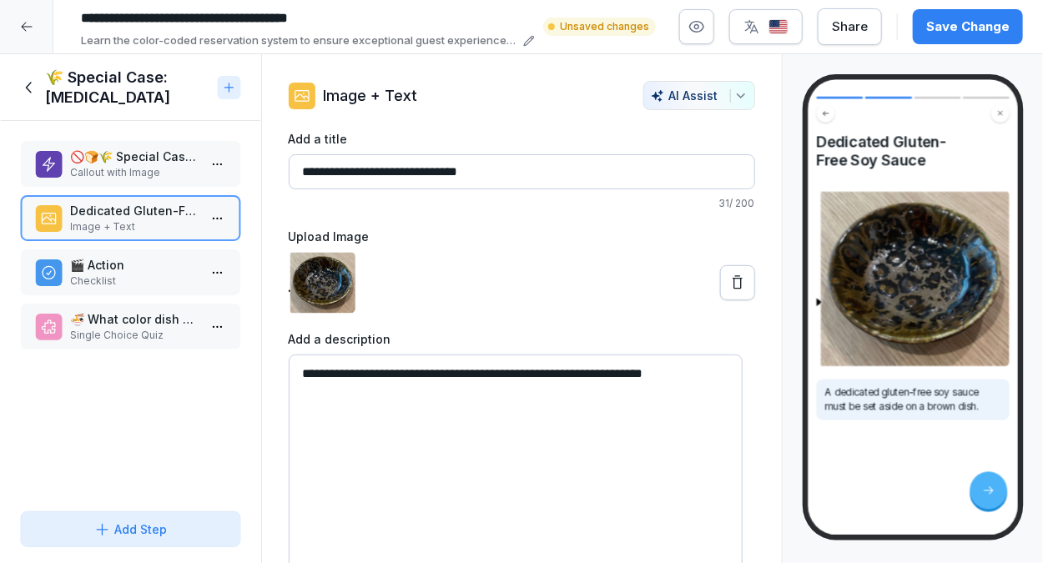
click at [330, 303] on img at bounding box center [322, 283] width 67 height 62
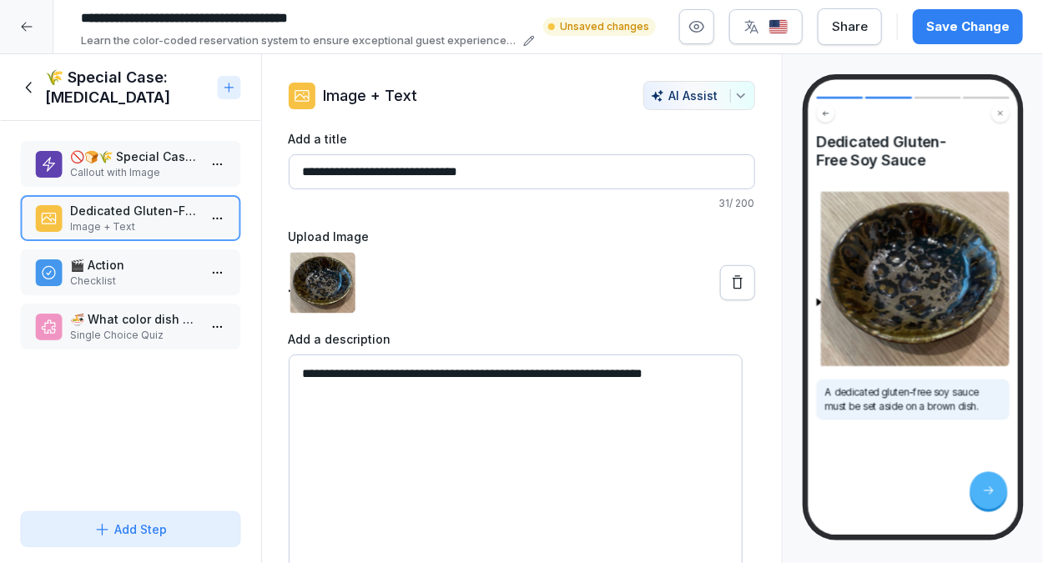
click at [330, 303] on img at bounding box center [322, 283] width 67 height 62
click at [140, 266] on p "🎬 Action" at bounding box center [134, 265] width 128 height 18
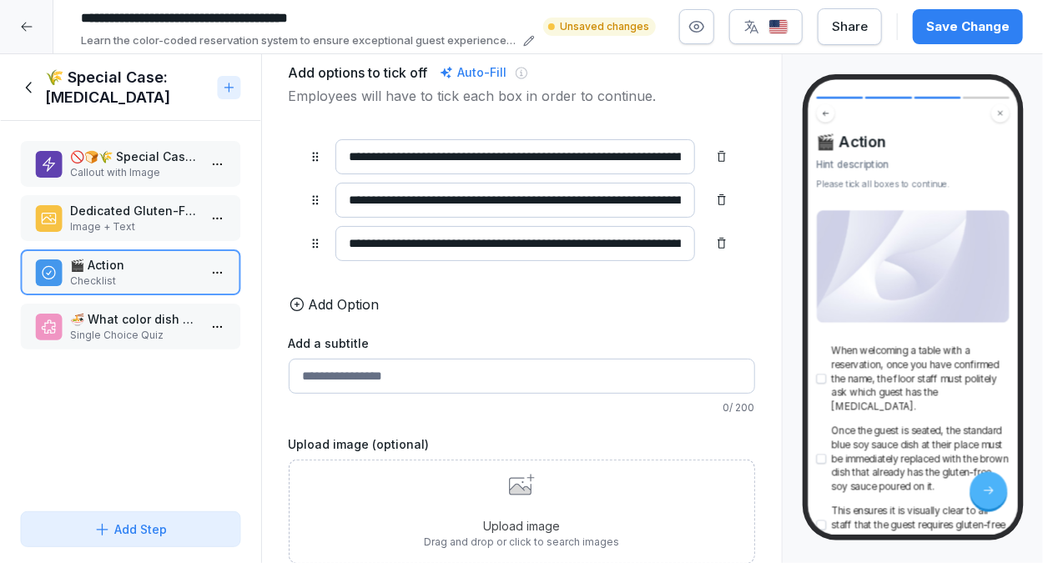
scroll to position [190, 0]
click at [521, 474] on icon at bounding box center [522, 485] width 26 height 22
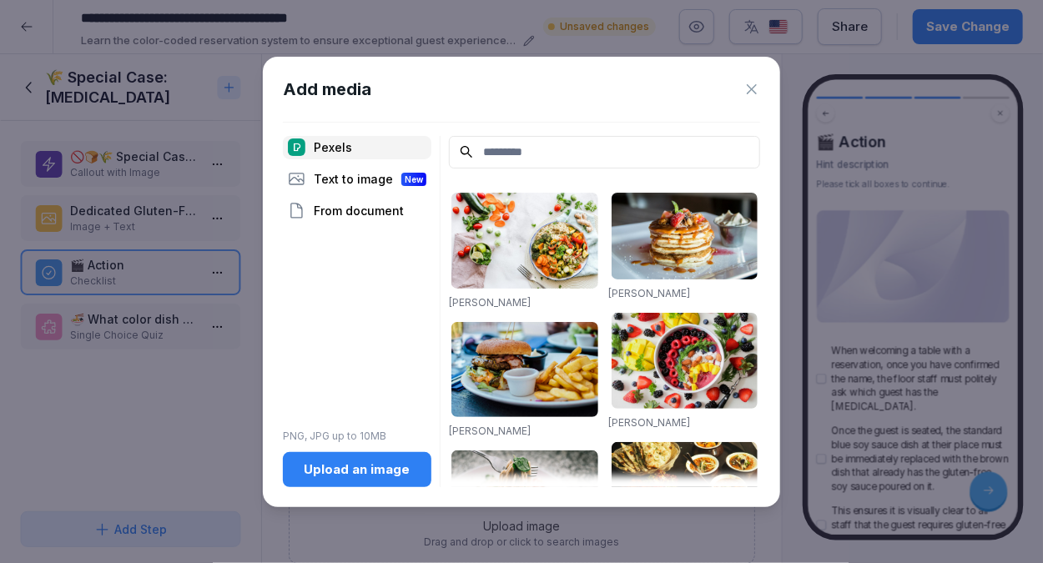
click at [626, 134] on div "Add media Pexels Text to image New From document PNG, JPG up to 10MB Upload an …" at bounding box center [521, 282] width 517 height 450
click at [747, 91] on icon at bounding box center [751, 89] width 17 height 17
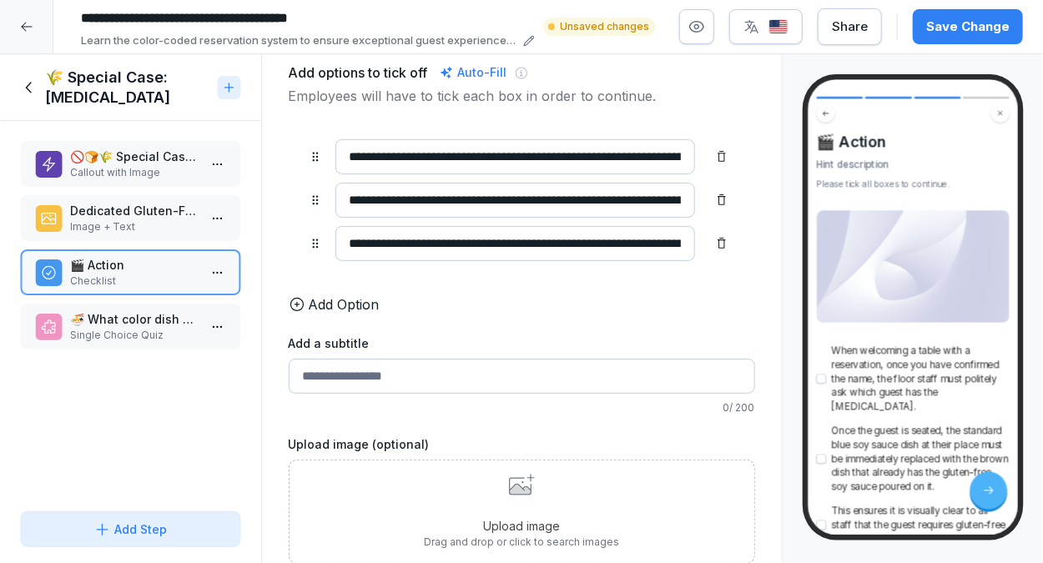
click at [157, 181] on div "🚫🍞🌾 Special Case - Gluten Intolerance Callout with Image" at bounding box center [130, 164] width 221 height 46
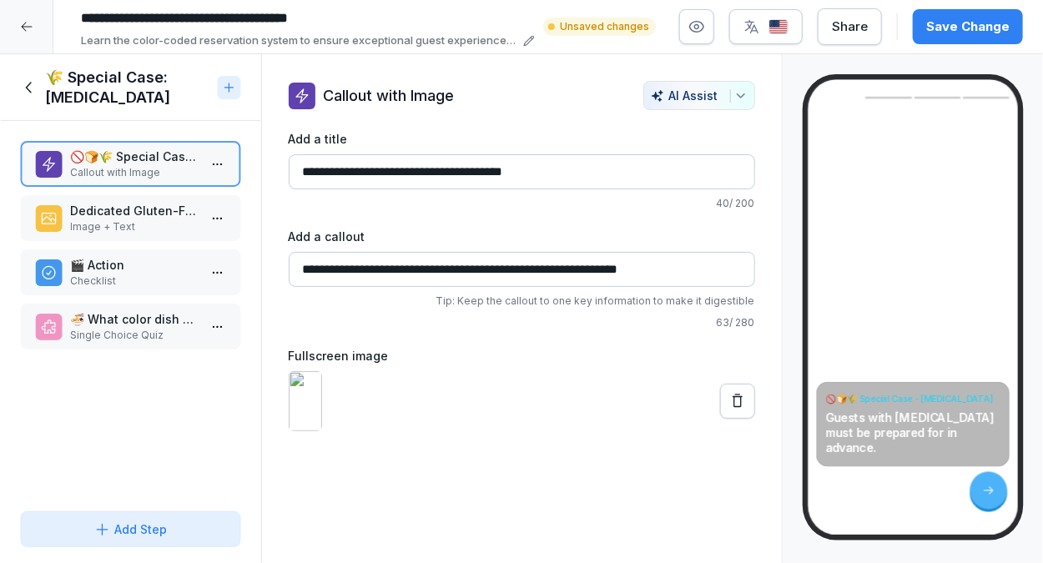
click at [720, 419] on button at bounding box center [737, 401] width 35 height 35
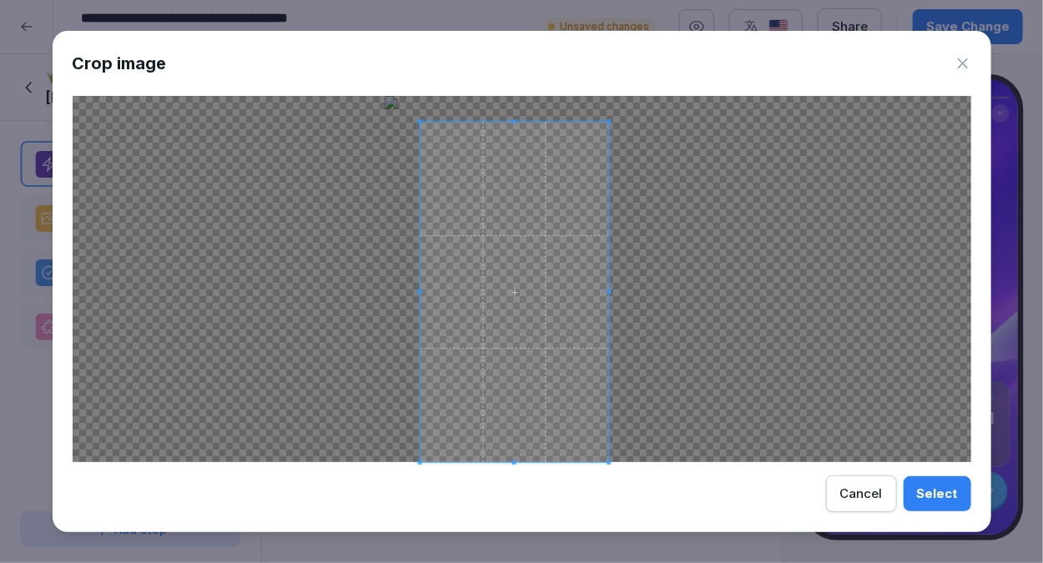
click at [601, 122] on div at bounding box center [514, 292] width 189 height 340
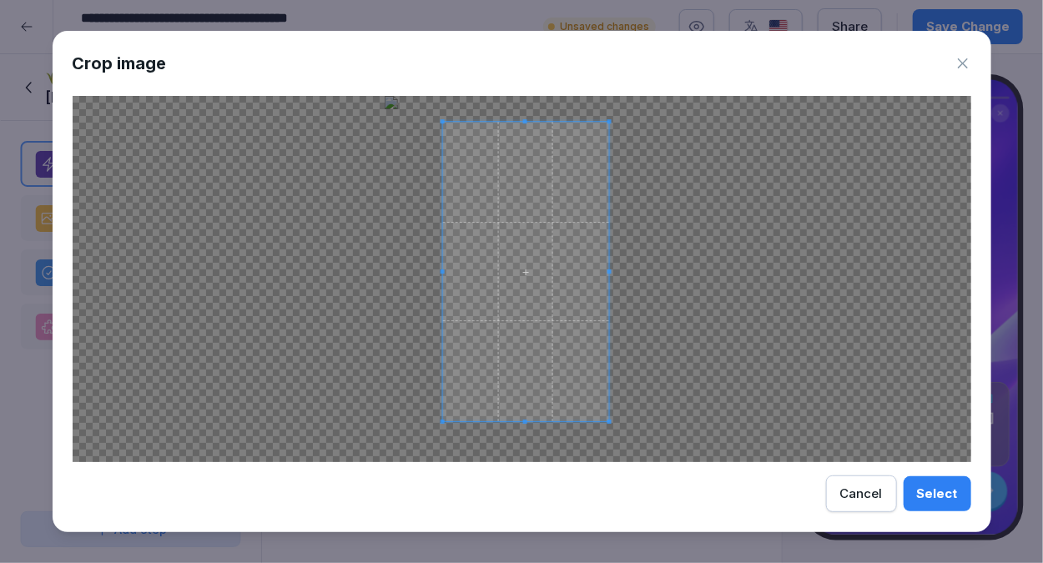
click at [442, 431] on div at bounding box center [522, 279] width 898 height 366
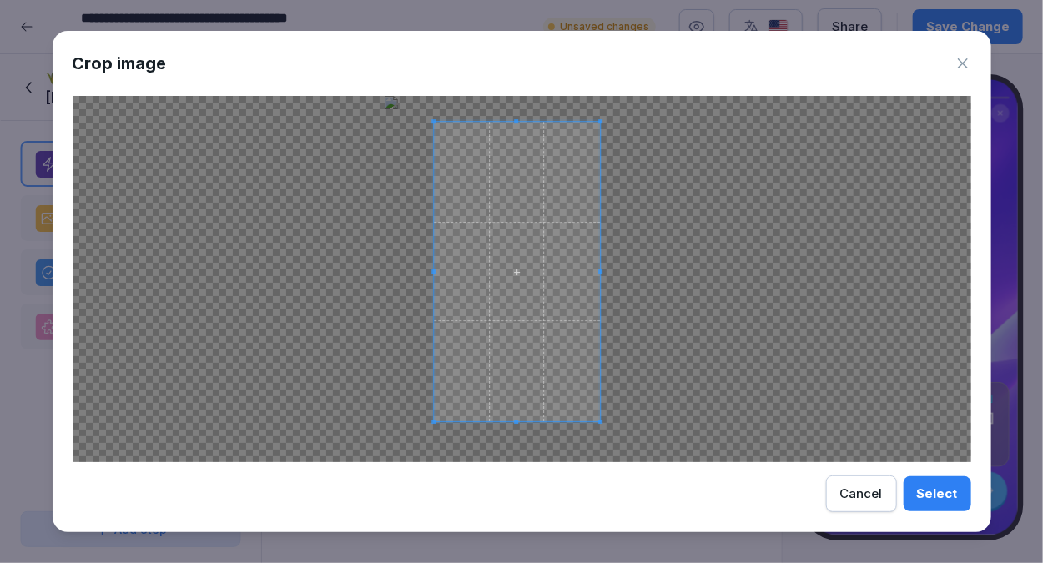
click at [507, 367] on span at bounding box center [517, 271] width 166 height 299
click at [931, 486] on div "Select" at bounding box center [937, 494] width 41 height 18
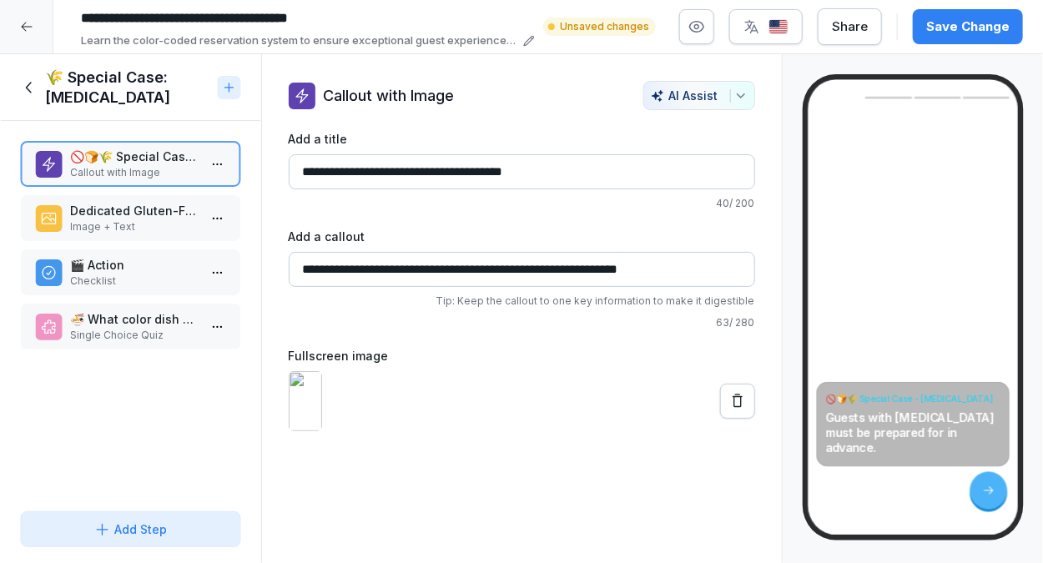
click at [724, 419] on button at bounding box center [737, 401] width 35 height 35
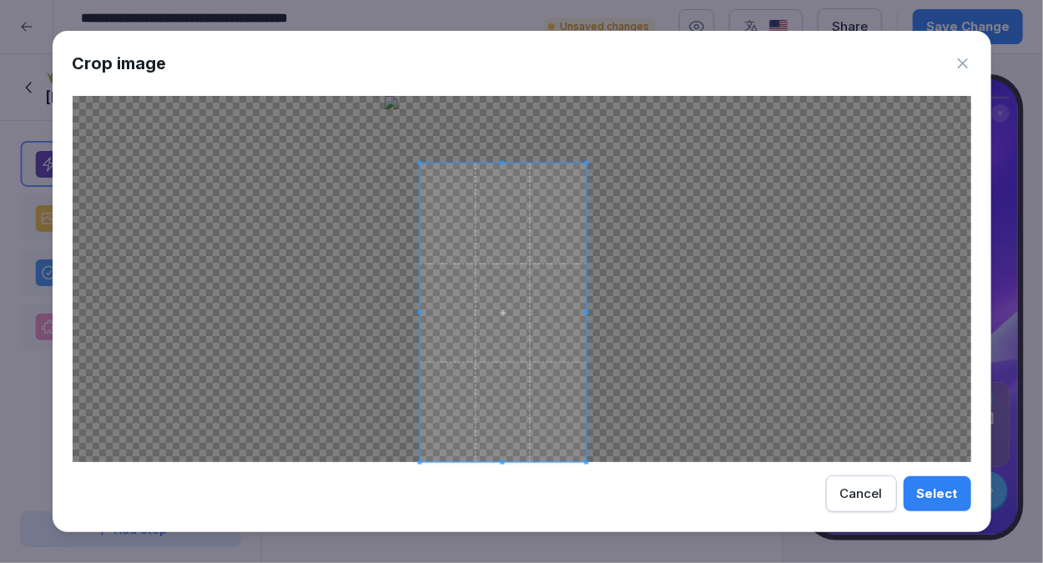
click at [547, 164] on div at bounding box center [503, 313] width 166 height 299
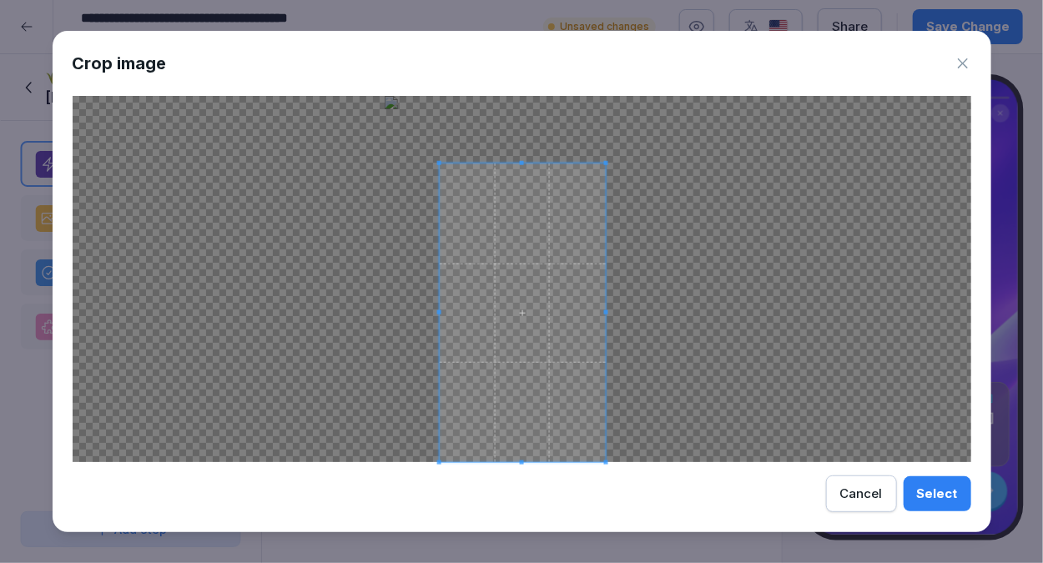
click at [494, 360] on span at bounding box center [522, 313] width 166 height 299
click at [443, 459] on div at bounding box center [522, 279] width 898 height 366
click at [501, 415] on span at bounding box center [517, 313] width 159 height 287
click at [951, 490] on div "Select" at bounding box center [937, 494] width 41 height 18
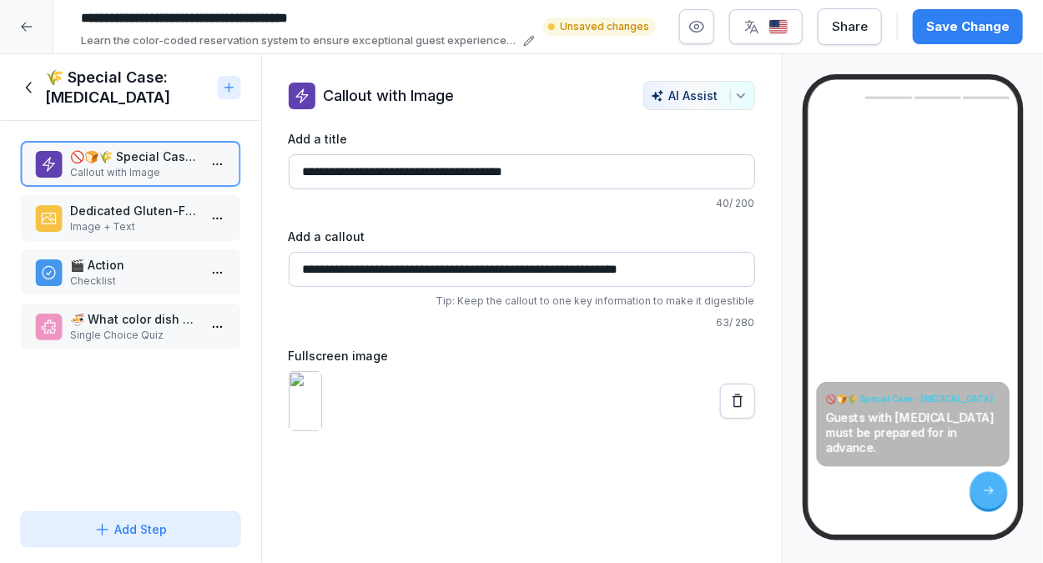
click at [132, 224] on p "Image + Text" at bounding box center [134, 226] width 128 height 15
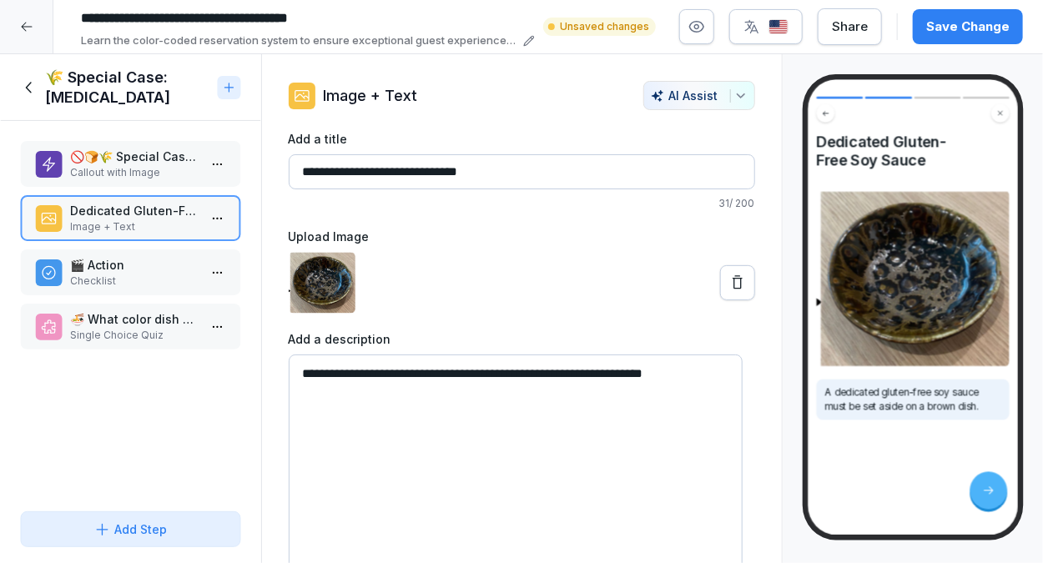
click at [729, 280] on icon at bounding box center [737, 282] width 17 height 17
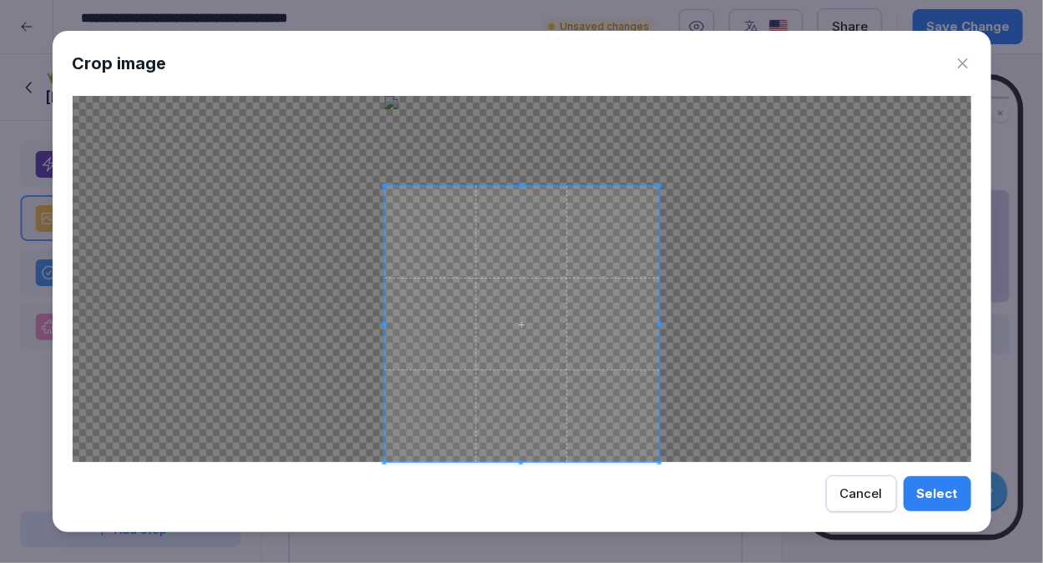
click at [537, 186] on div at bounding box center [521, 324] width 274 height 276
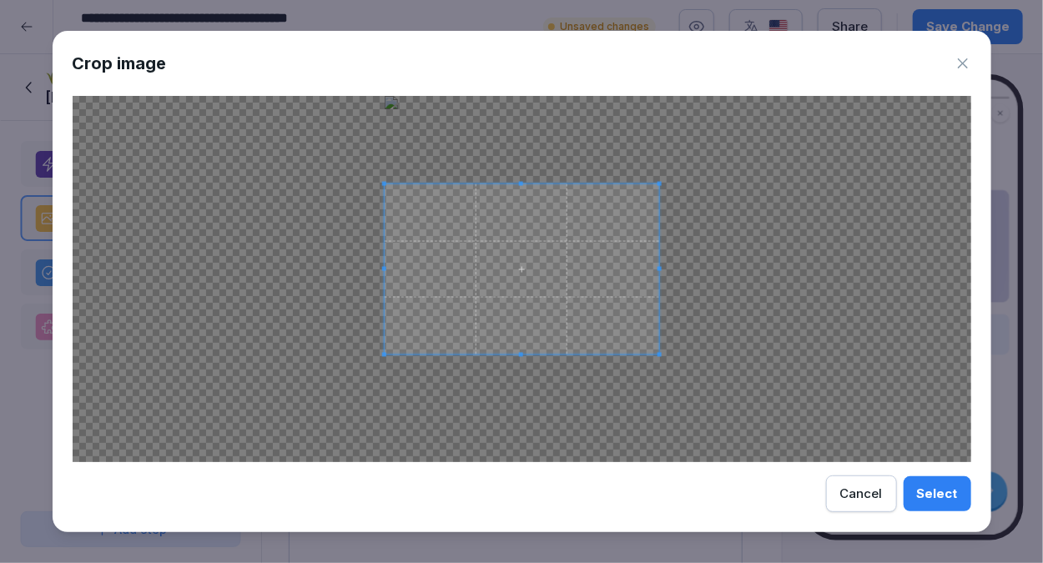
click at [534, 355] on span at bounding box center [521, 355] width 274 height 4
click at [958, 496] on button "Select" at bounding box center [937, 493] width 68 height 35
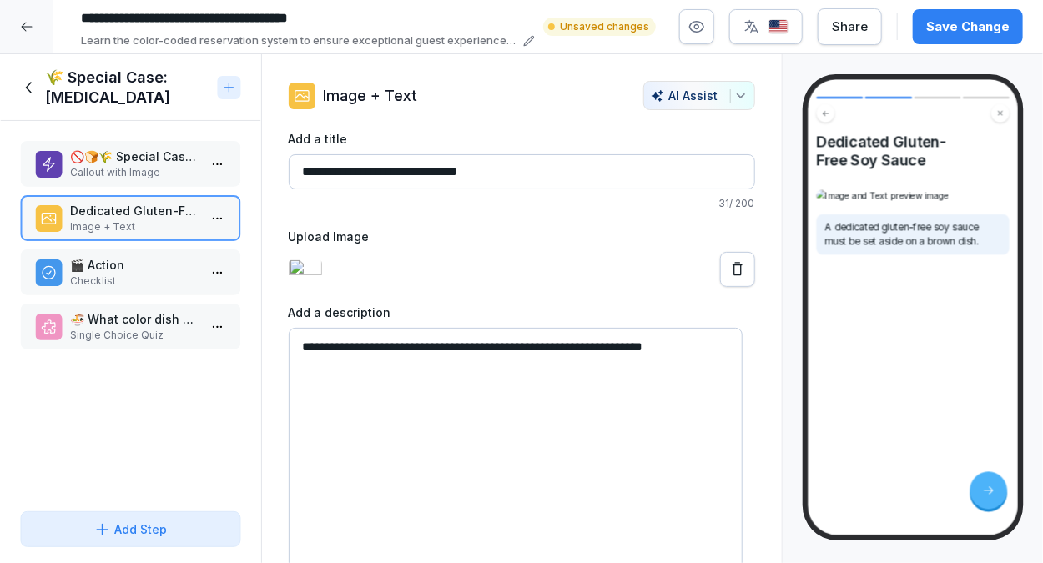
click at [135, 270] on p "🎬 Action" at bounding box center [134, 265] width 128 height 18
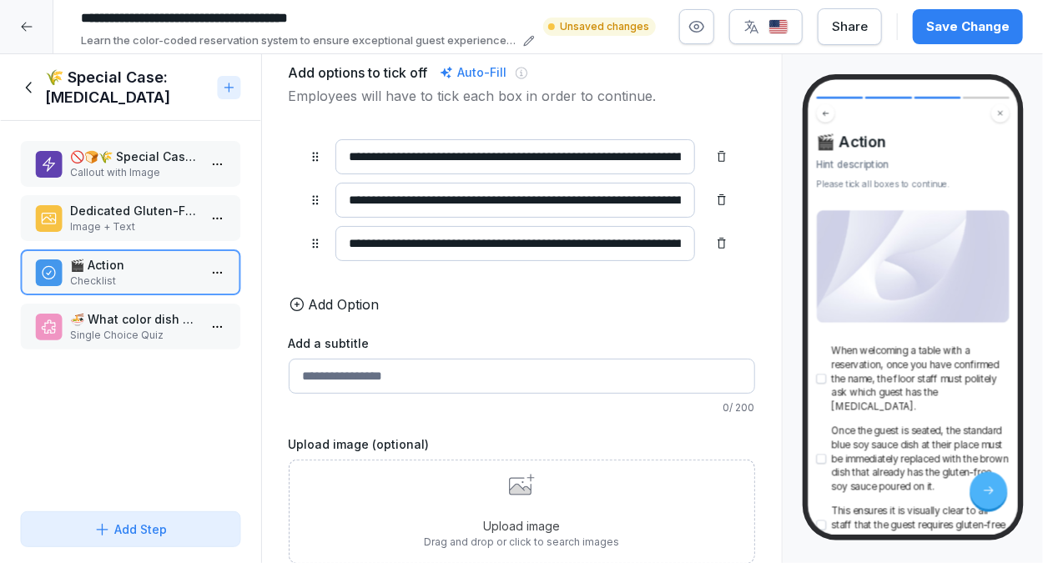
scroll to position [190, 0]
click at [511, 490] on div "Upload image Drag and drop or click to search images" at bounding box center [521, 512] width 195 height 76
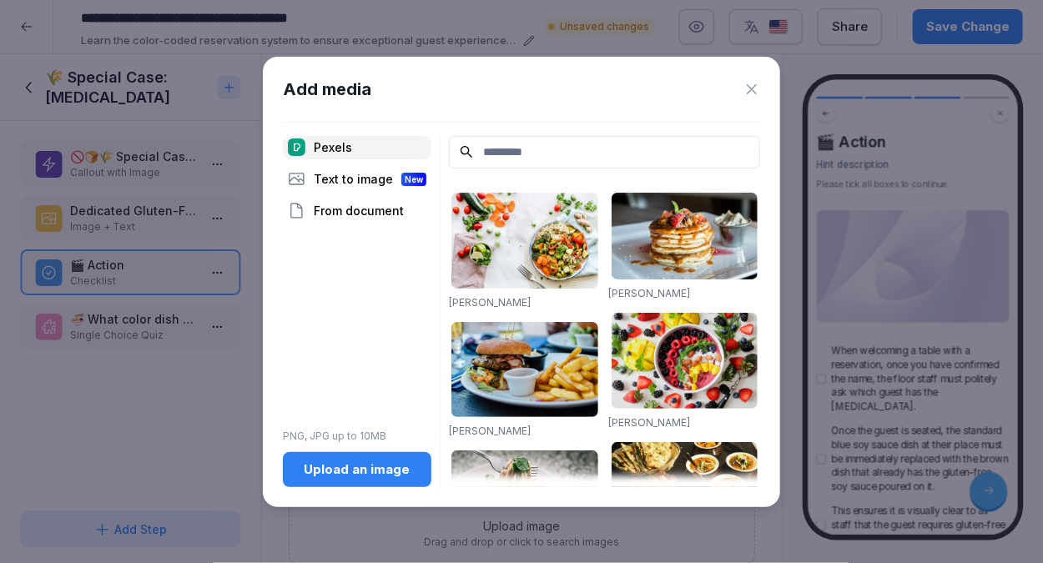
click at [482, 156] on input at bounding box center [604, 152] width 311 height 33
click at [320, 176] on div "Text to image New" at bounding box center [357, 179] width 148 height 23
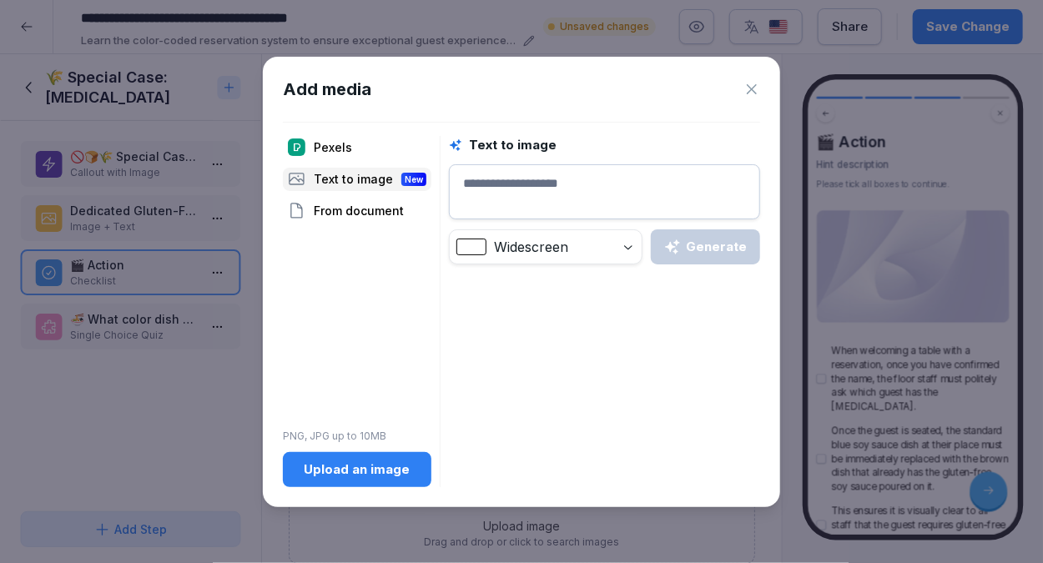
click at [481, 193] on textarea at bounding box center [604, 191] width 311 height 55
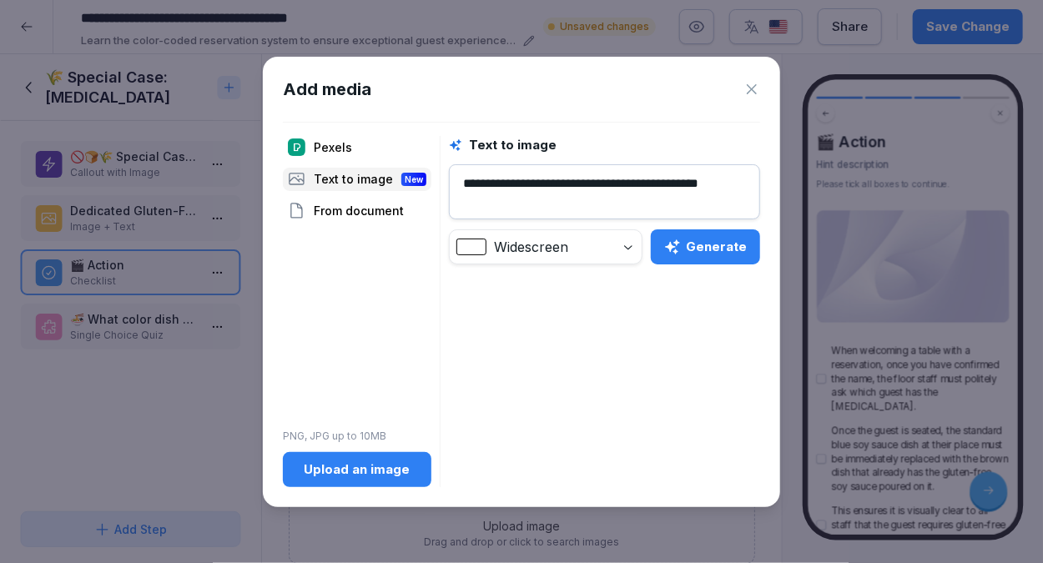
click at [714, 251] on div "Generate" at bounding box center [705, 247] width 83 height 18
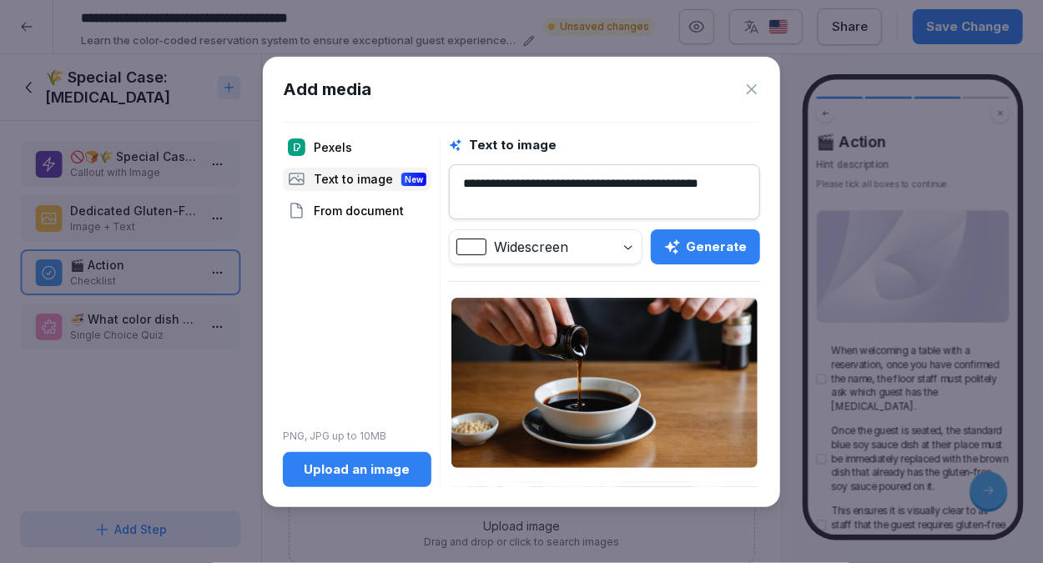
scroll to position [2, 0]
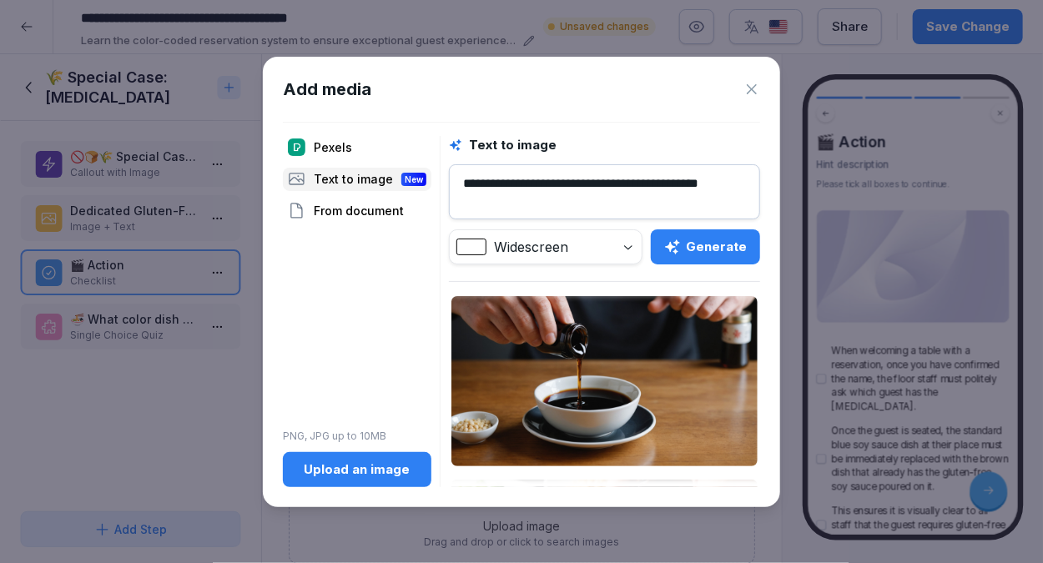
click at [718, 183] on textarea "**********" at bounding box center [604, 191] width 311 height 55
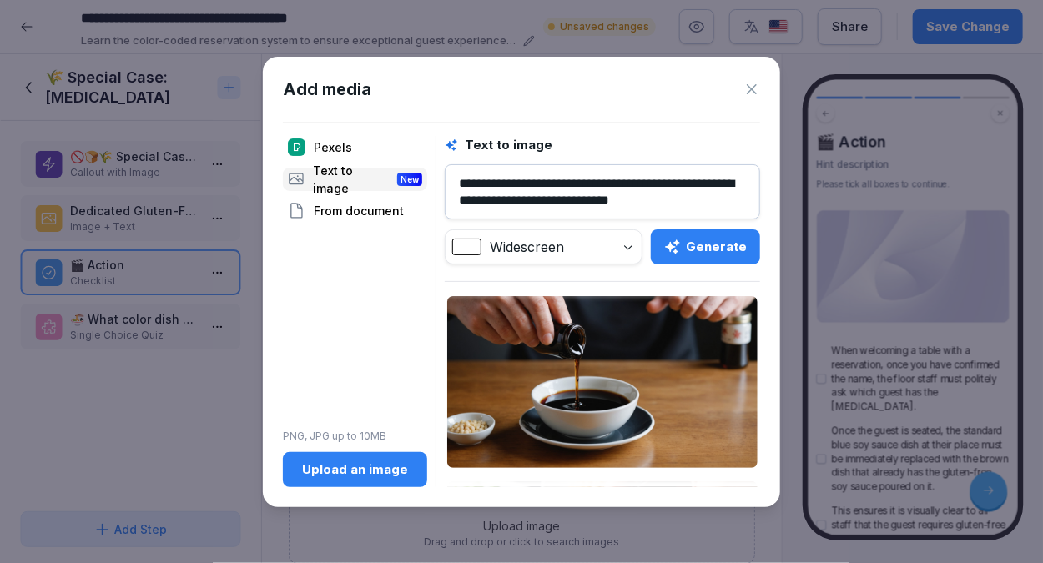
type textarea "**********"
click at [747, 248] on button "Generate" at bounding box center [705, 246] width 109 height 35
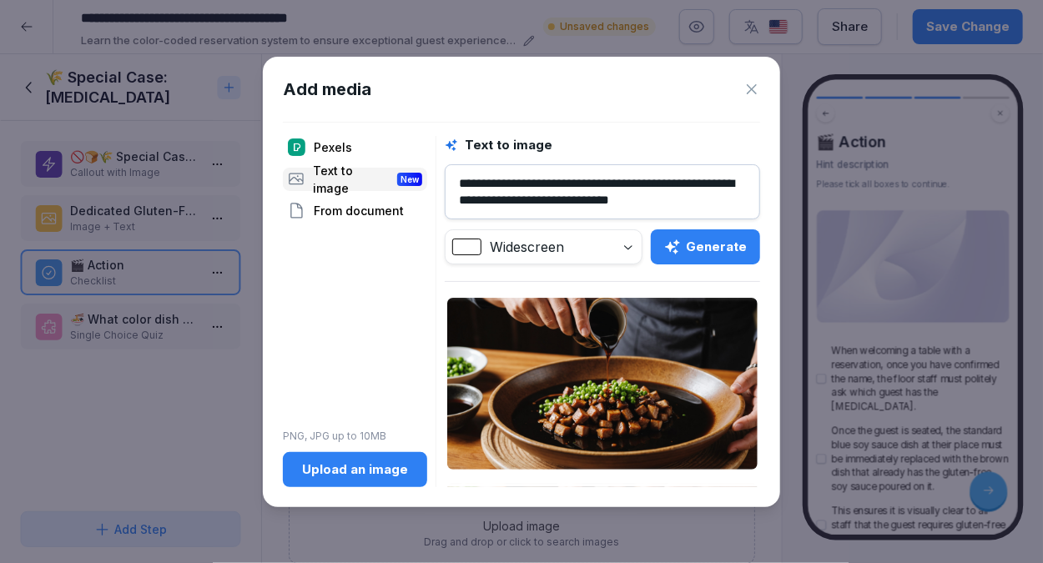
scroll to position [0, 0]
click at [639, 196] on textarea "**********" at bounding box center [602, 191] width 315 height 55
click at [747, 83] on icon at bounding box center [751, 89] width 17 height 17
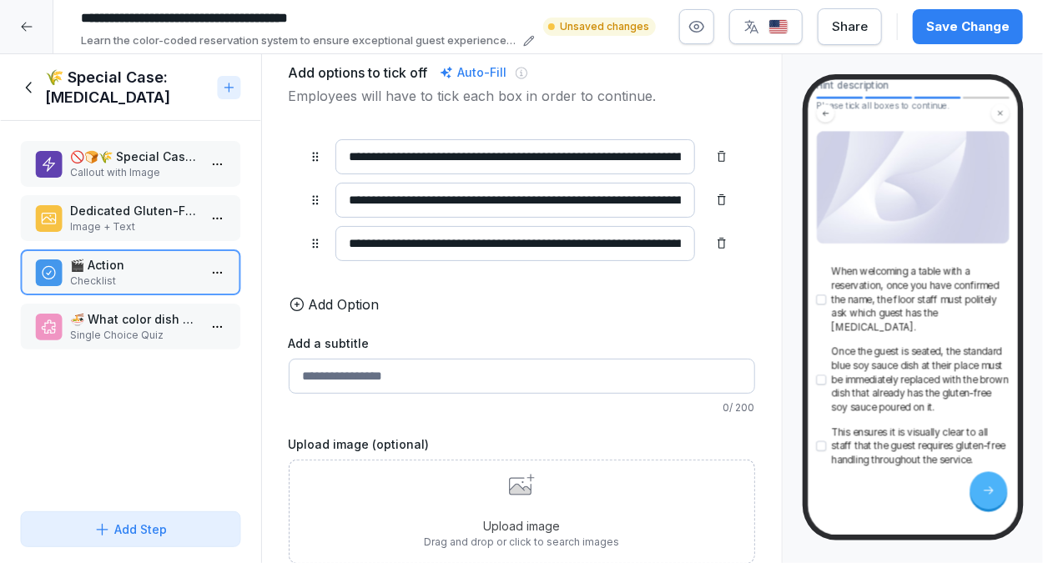
scroll to position [123, 0]
click at [135, 332] on p "Single Choice Quiz" at bounding box center [134, 335] width 128 height 15
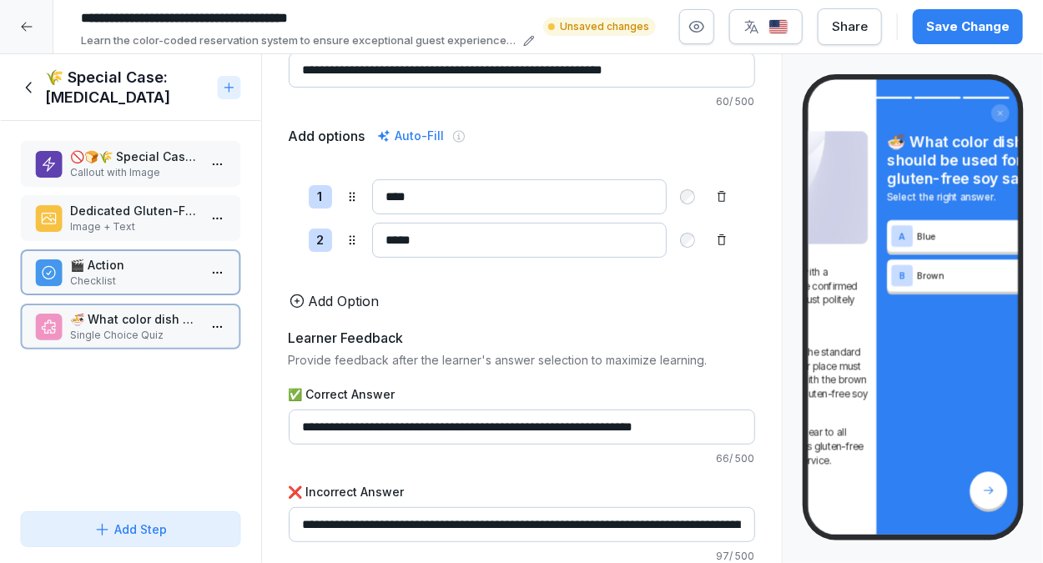
scroll to position [124, 0]
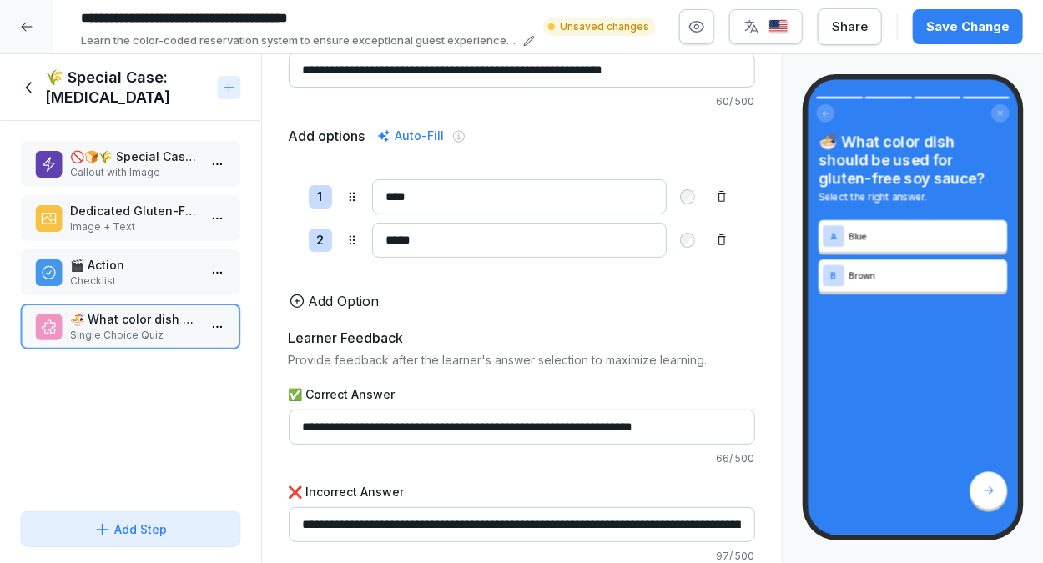
click at [126, 211] on p "Dedicated Gluten-Free Soy Sauce" at bounding box center [134, 211] width 128 height 18
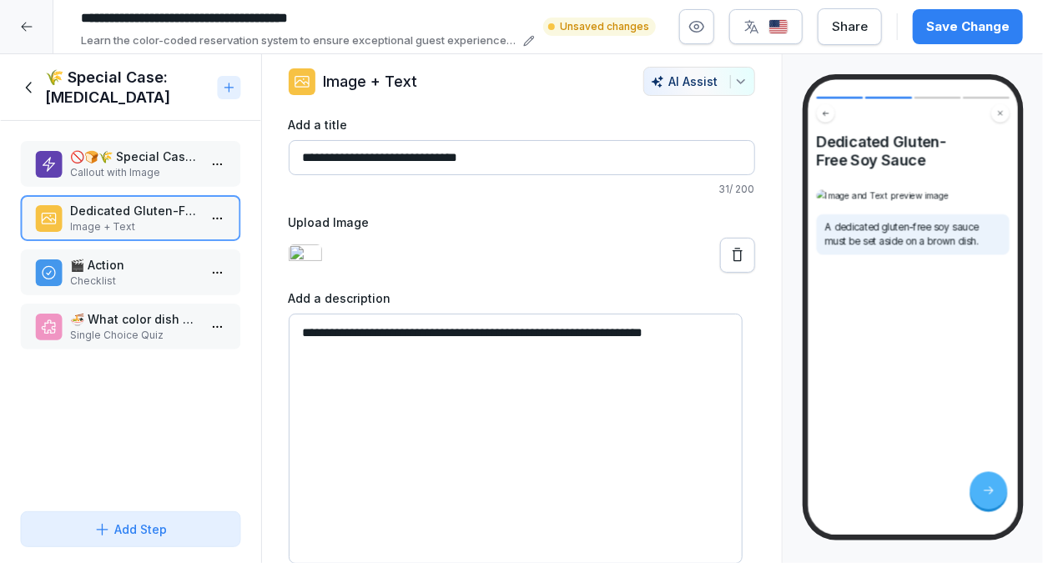
click at [90, 152] on p "🚫🍞🌾 Special Case - [MEDICAL_DATA]" at bounding box center [134, 157] width 128 height 18
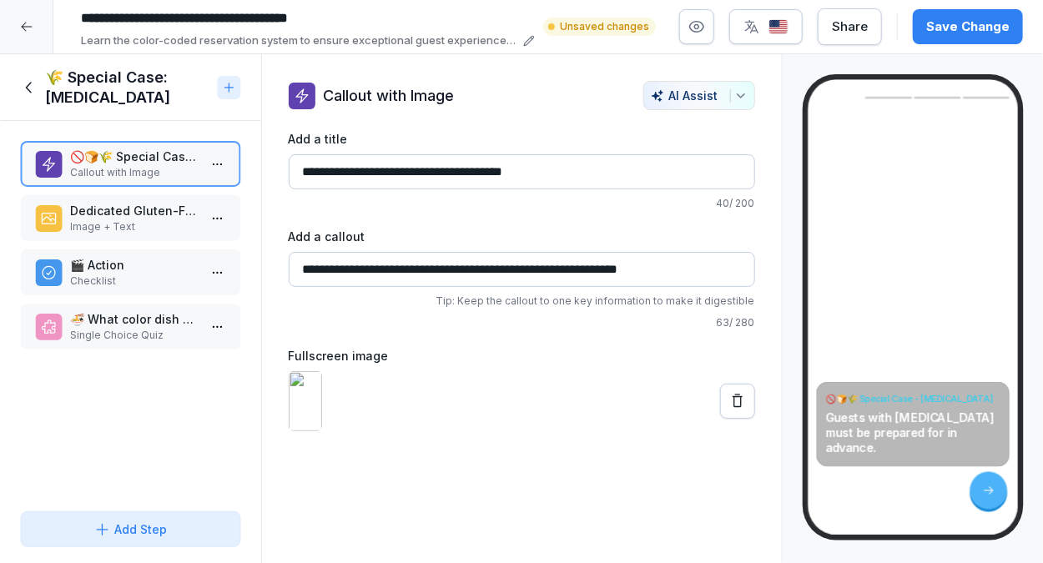
click at [112, 269] on p "🎬 Action" at bounding box center [134, 265] width 128 height 18
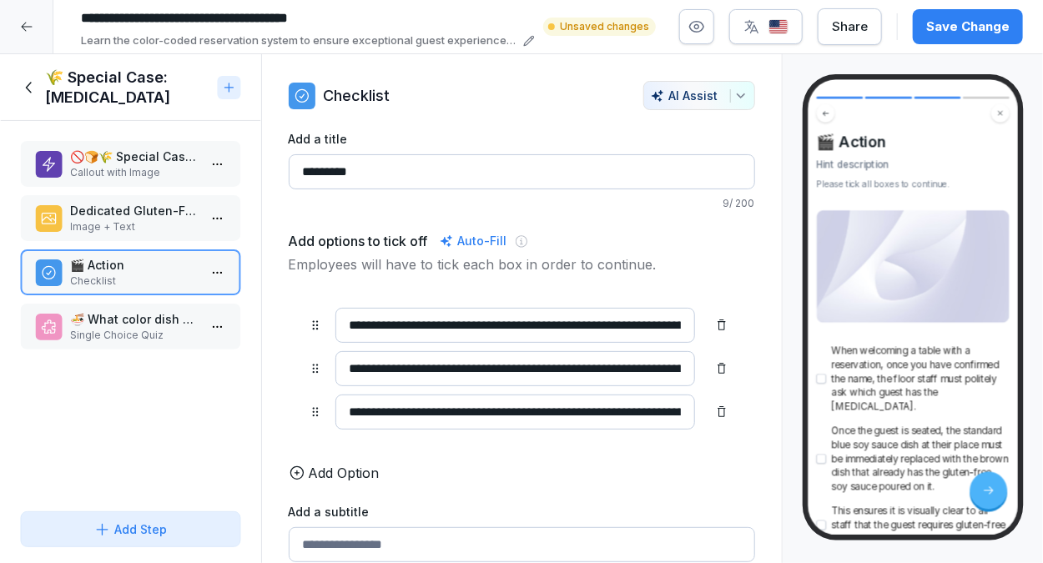
click at [26, 86] on icon at bounding box center [29, 87] width 18 height 18
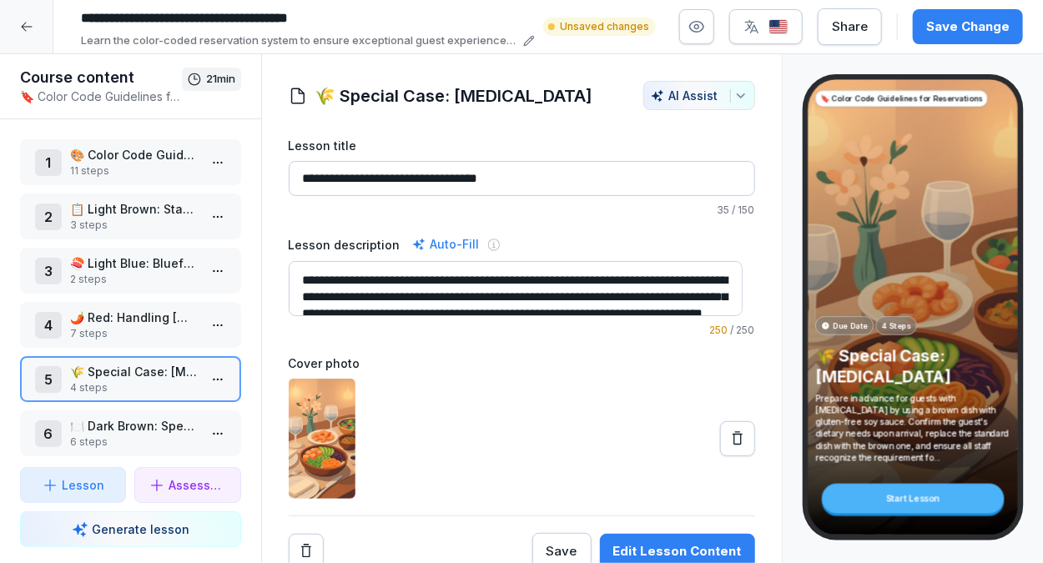
click at [464, 370] on div "Cover photo" at bounding box center [522, 427] width 466 height 144
click at [735, 450] on button at bounding box center [737, 438] width 35 height 35
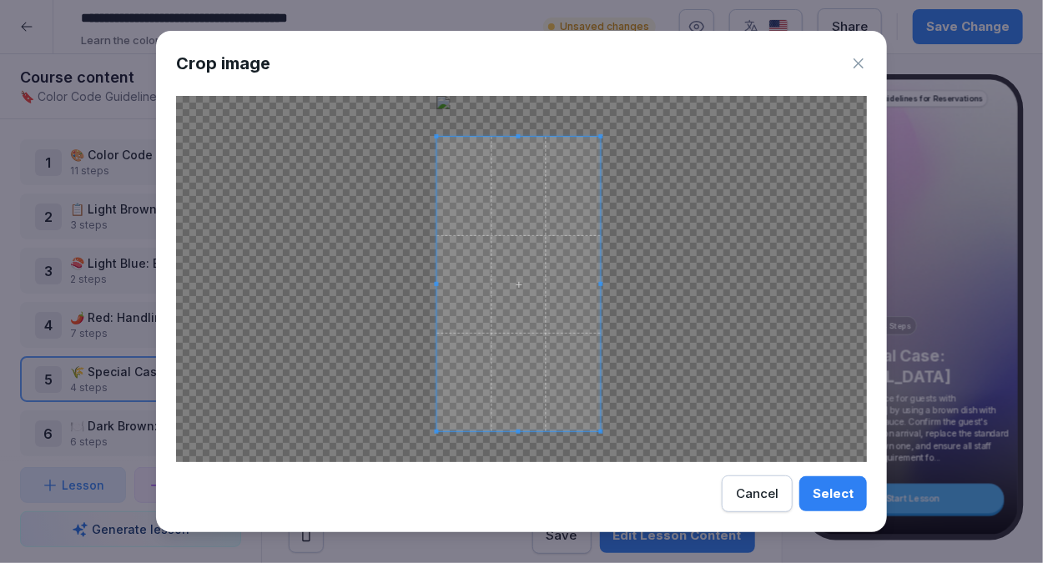
click at [594, 137] on div at bounding box center [519, 284] width 164 height 294
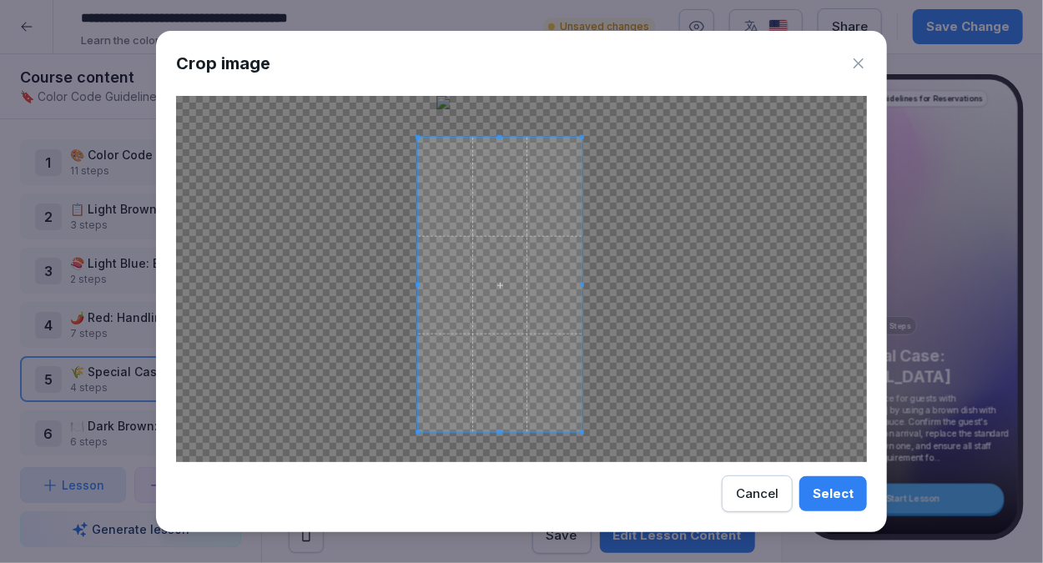
click at [521, 236] on span at bounding box center [500, 285] width 164 height 294
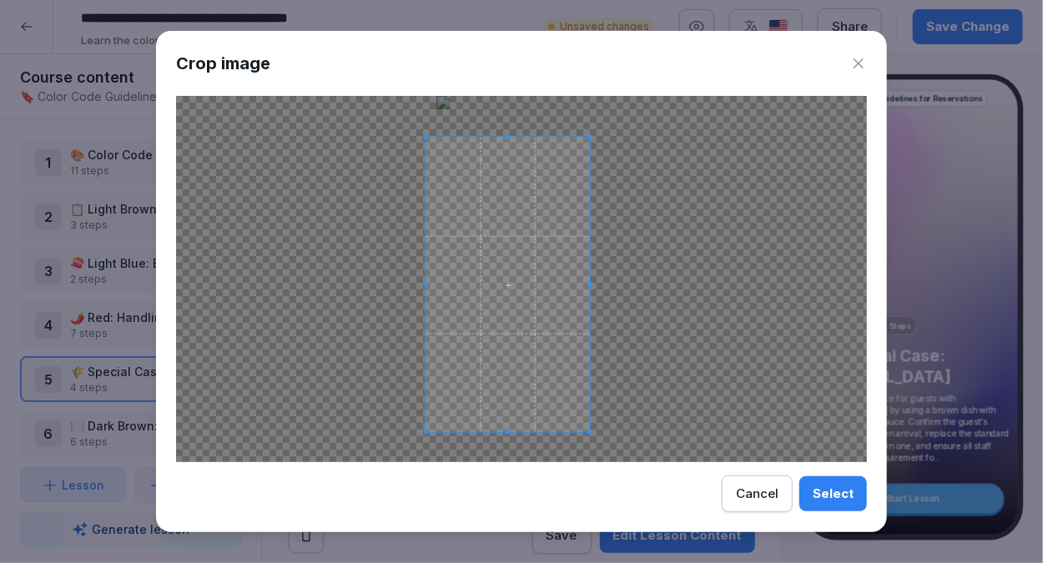
click at [566, 360] on span at bounding box center [508, 285] width 164 height 294
click at [842, 494] on div "Select" at bounding box center [833, 494] width 41 height 18
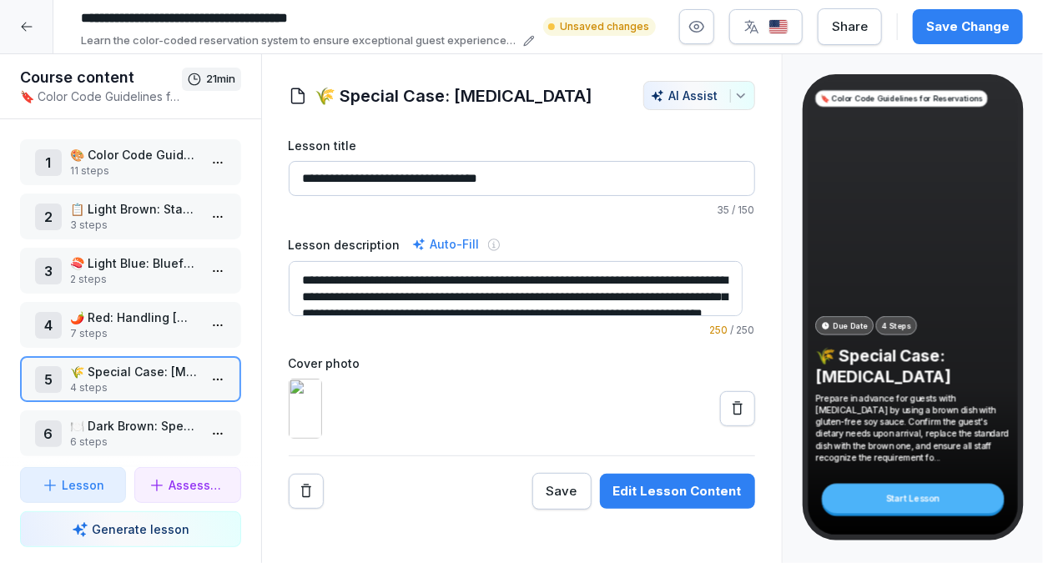
drag, startPoint x: 580, startPoint y: 299, endPoint x: 299, endPoint y: 264, distance: 283.4
click at [299, 264] on textarea "**********" at bounding box center [516, 288] width 454 height 55
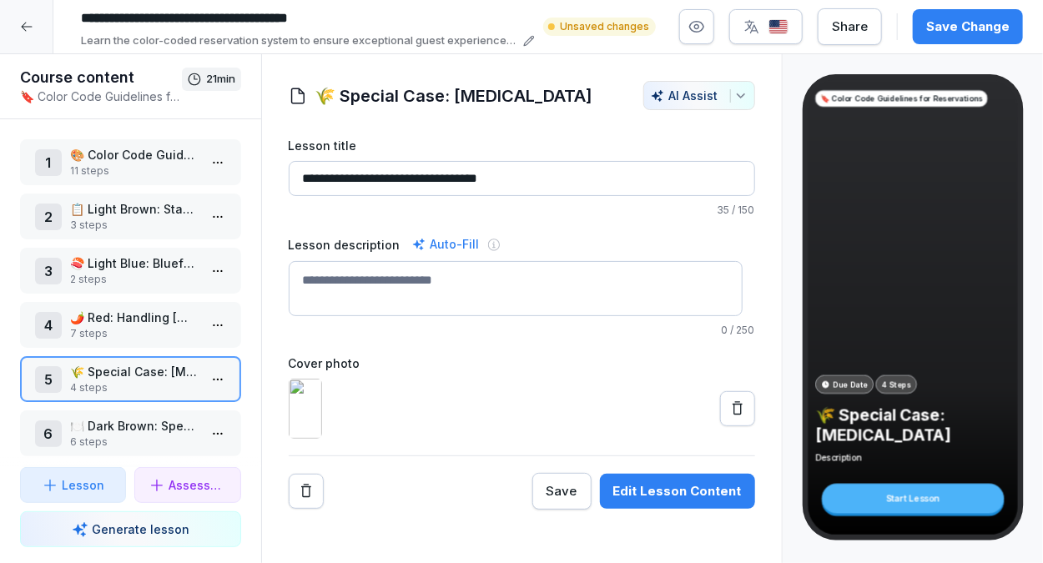
click at [434, 375] on div "Cover photo" at bounding box center [522, 397] width 466 height 84
click at [166, 323] on p "🌶️ Red: Handling [MEDICAL_DATA] and Food Preferences" at bounding box center [134, 318] width 128 height 18
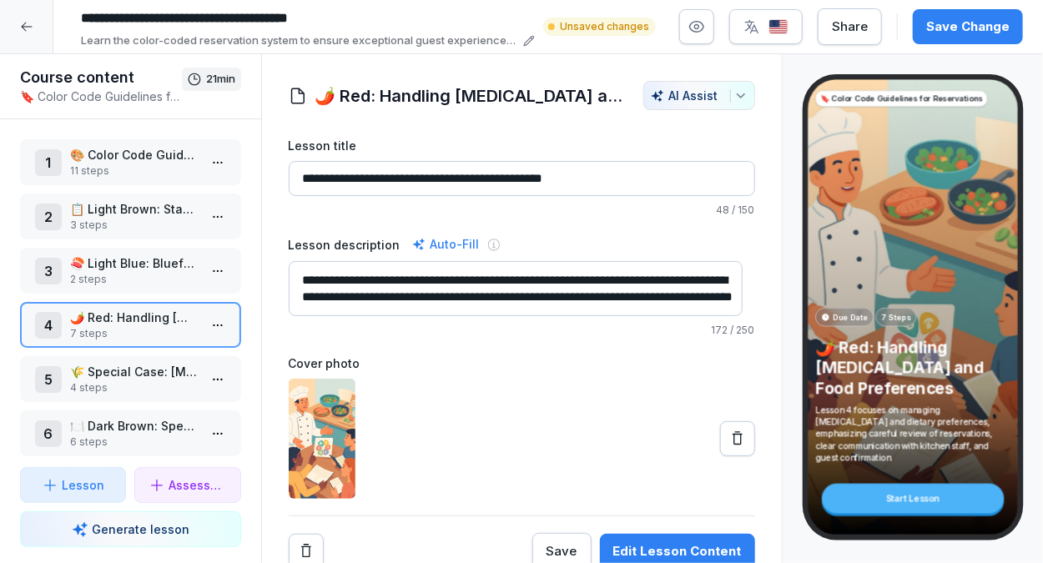
click at [159, 329] on p "7 steps" at bounding box center [134, 333] width 128 height 15
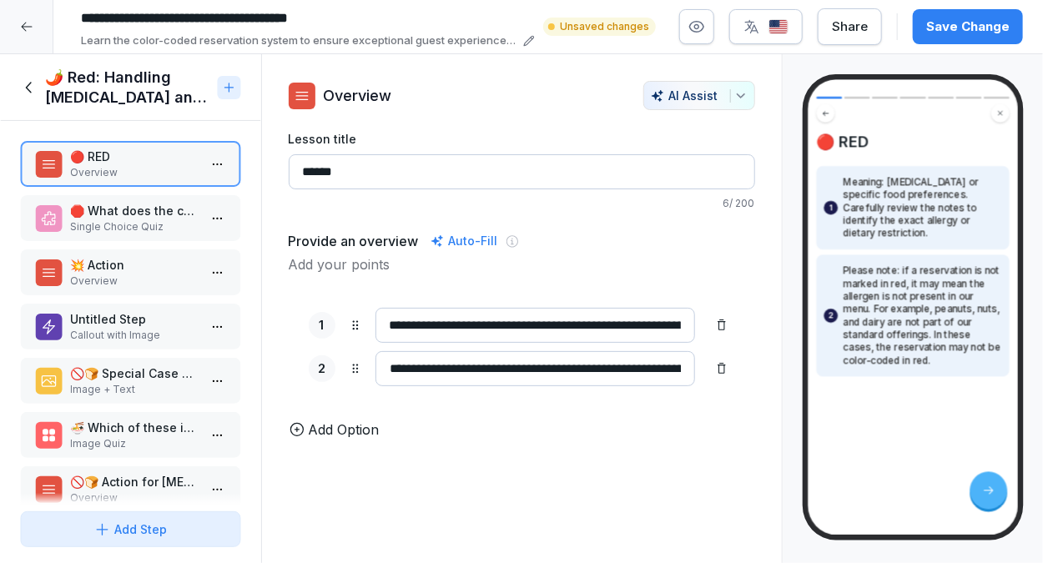
scroll to position [34, 0]
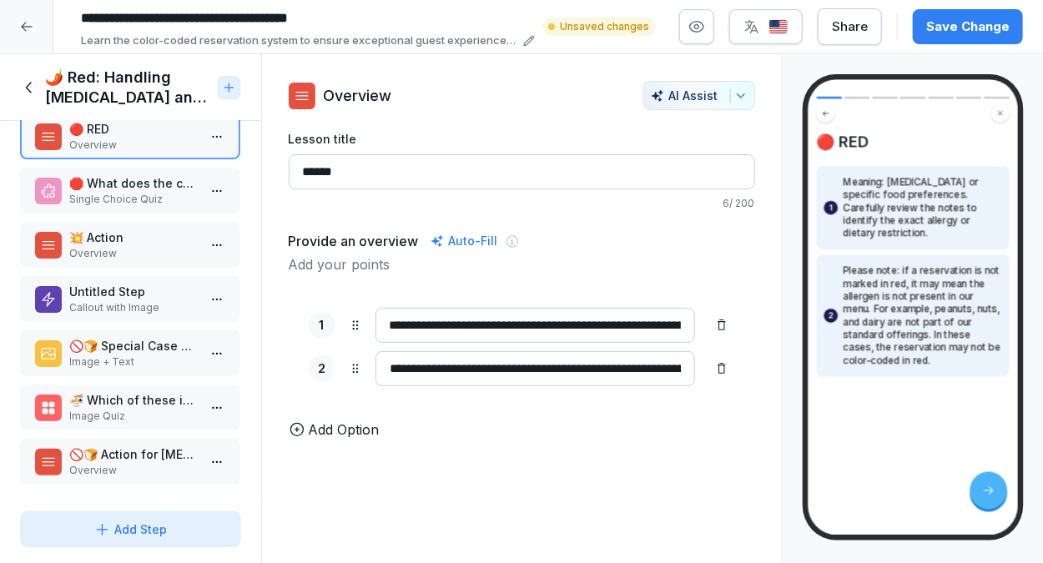
click at [157, 355] on p "Image + Text" at bounding box center [134, 362] width 128 height 15
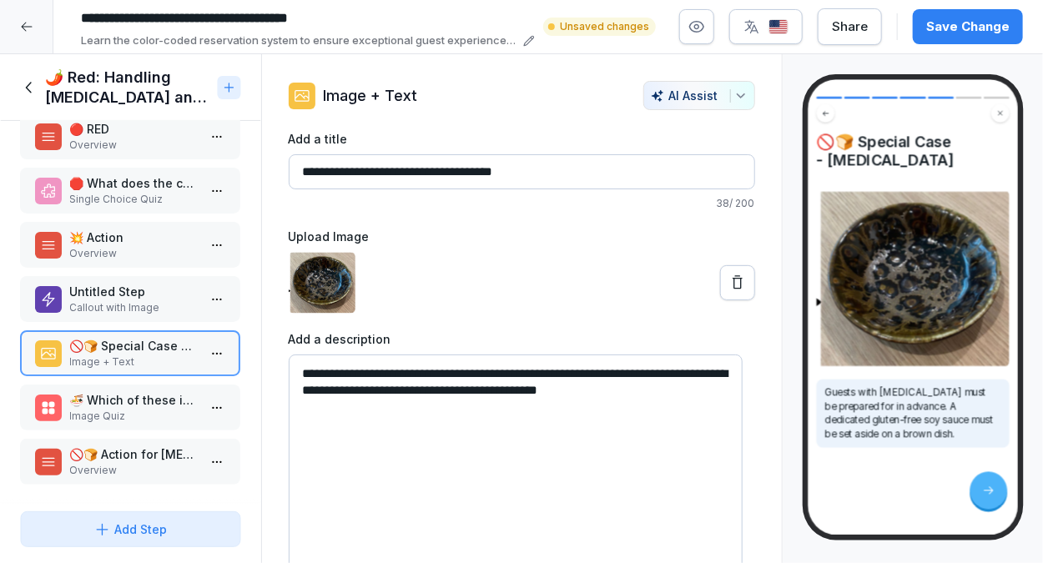
click at [167, 409] on p "Image Quiz" at bounding box center [134, 416] width 128 height 15
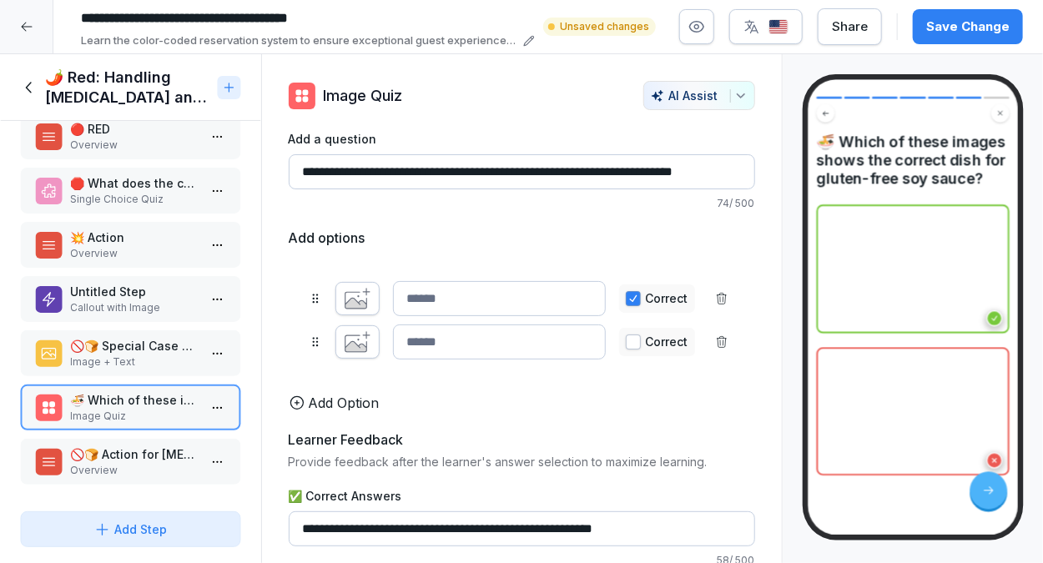
click at [210, 396] on html "**********" at bounding box center [521, 281] width 1043 height 563
click at [166, 430] on div "Copy ⌘C" at bounding box center [143, 429] width 128 height 18
click at [31, 79] on icon at bounding box center [29, 87] width 18 height 18
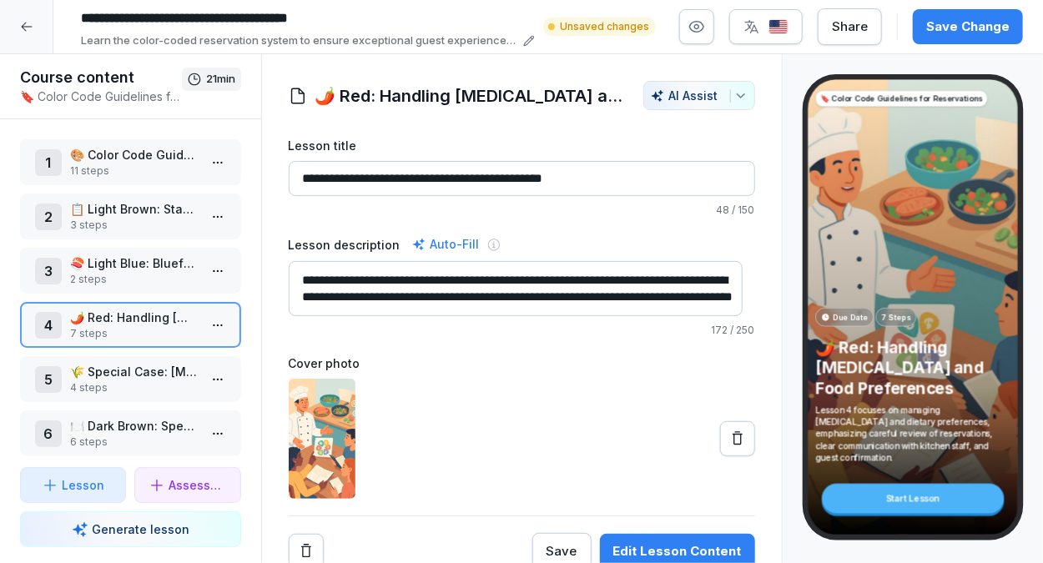
click at [113, 376] on p "🌾 Special Case: [MEDICAL_DATA]" at bounding box center [134, 372] width 128 height 18
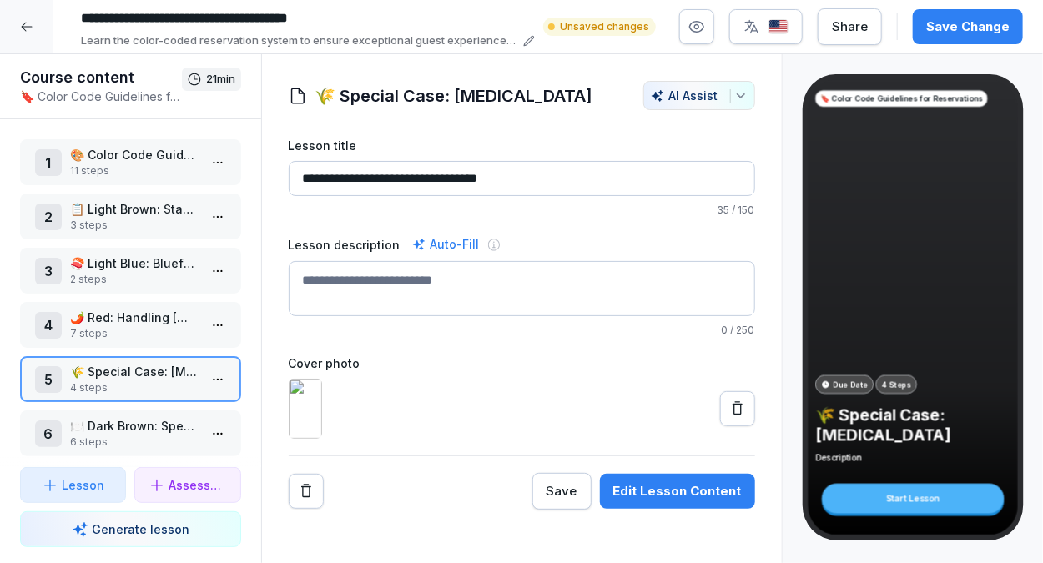
click at [113, 376] on p "🌾 Special Case: [MEDICAL_DATA]" at bounding box center [134, 372] width 128 height 18
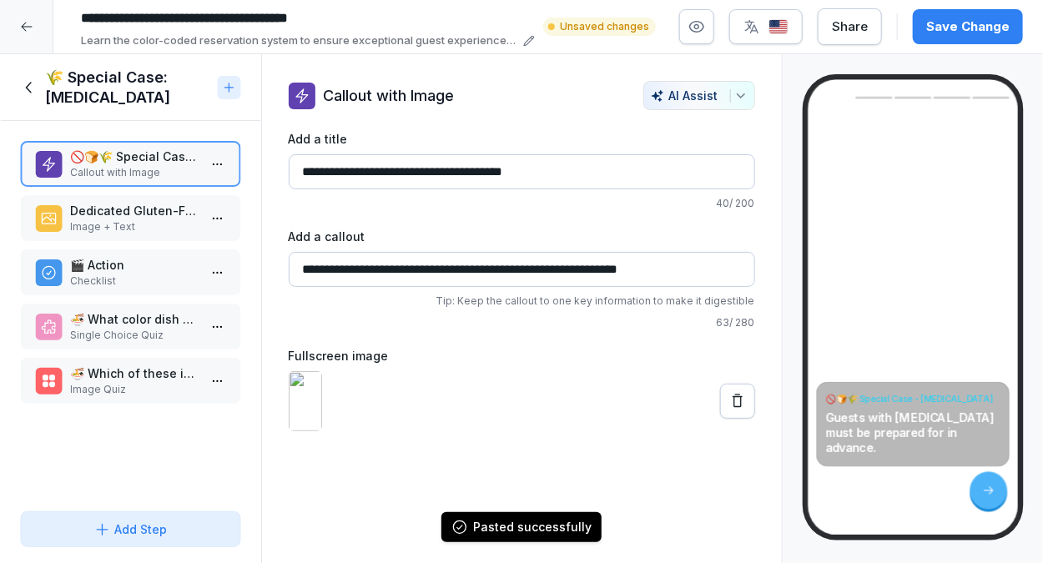
click at [167, 393] on p "Image Quiz" at bounding box center [134, 389] width 128 height 15
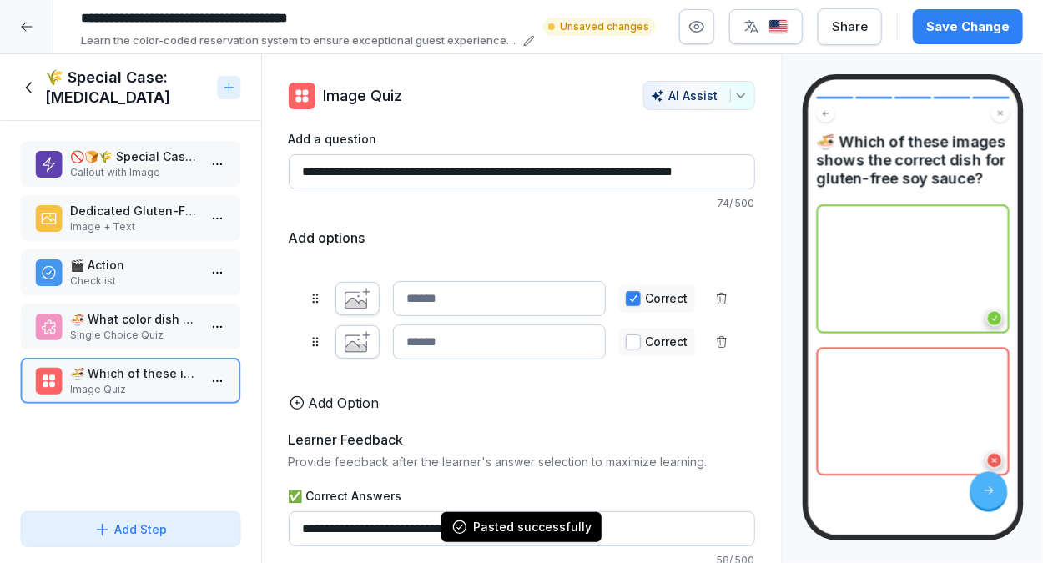
click at [128, 332] on p "Single Choice Quiz" at bounding box center [134, 335] width 128 height 15
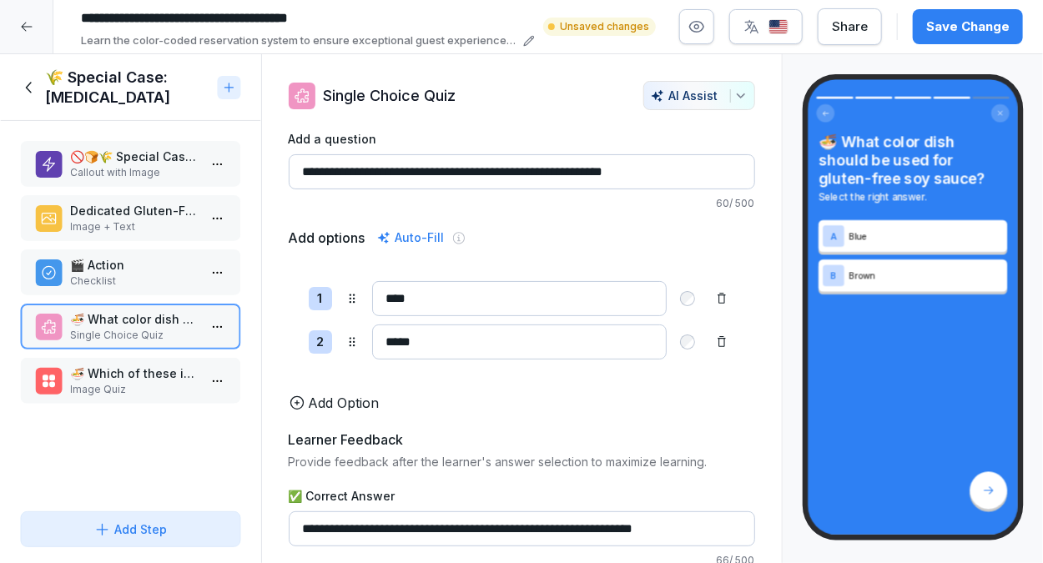
click at [146, 385] on p "Image Quiz" at bounding box center [134, 389] width 128 height 15
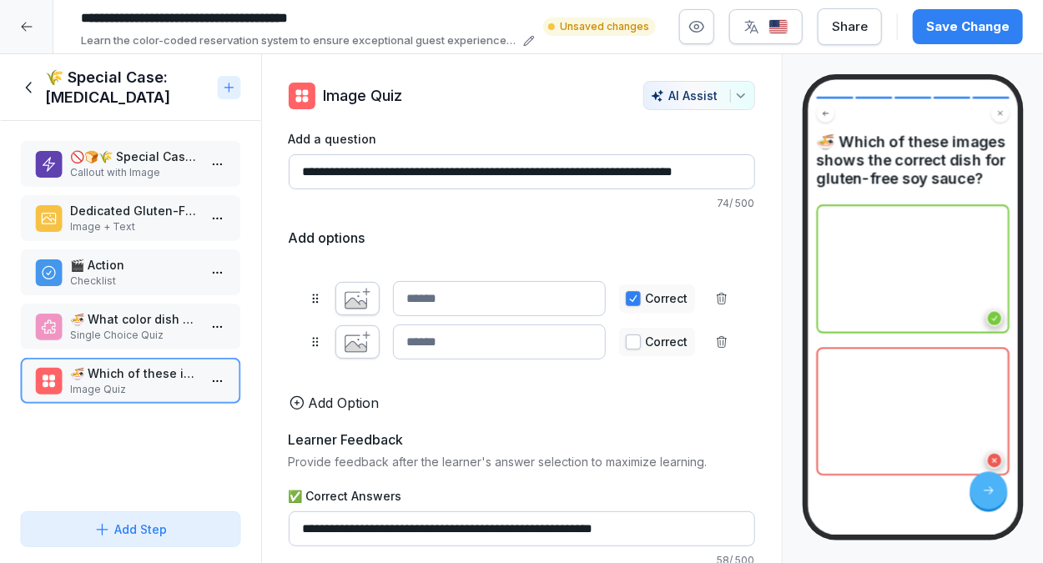
click at [119, 313] on p "🍜 What color dish should be used for gluten-free soy sauce?" at bounding box center [134, 319] width 128 height 18
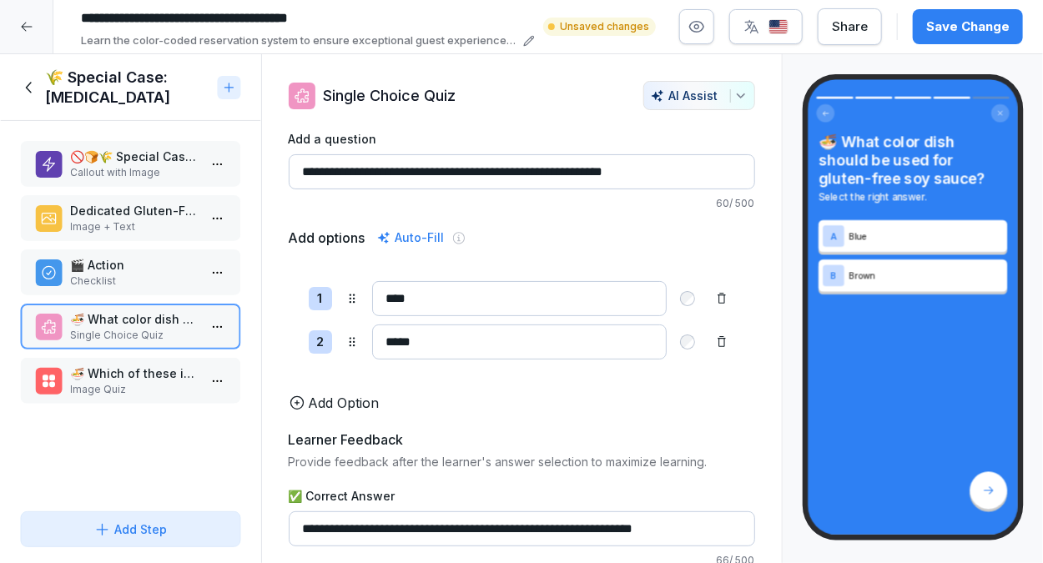
click at [124, 375] on p "🍜 Which of these images shows the correct dish for gluten-free soy sauce?" at bounding box center [134, 374] width 128 height 18
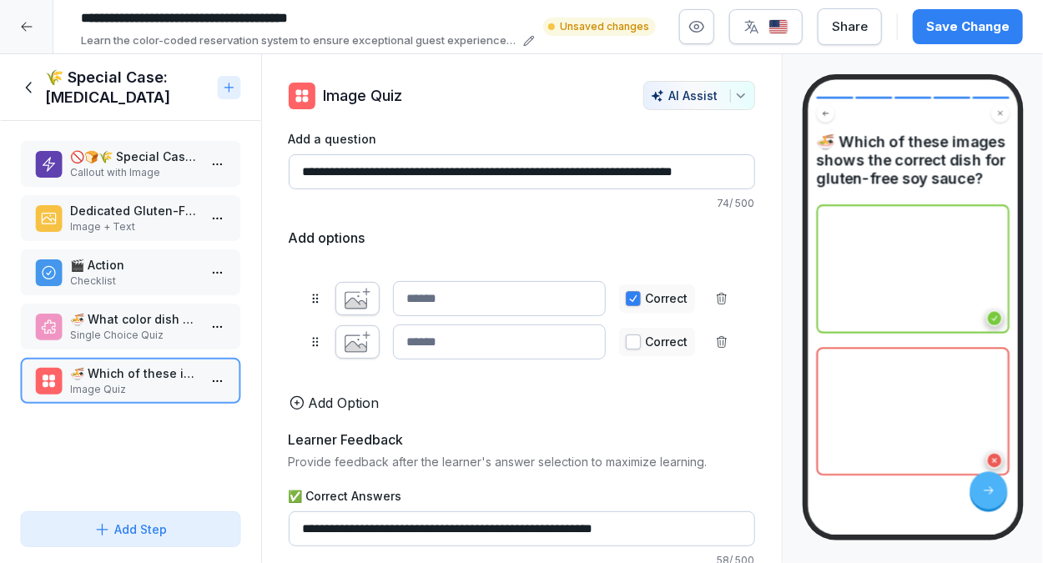
click at [484, 393] on div "Add options Correct Correct To pick up a draggable item, press the space bar. W…" at bounding box center [522, 320] width 466 height 185
click at [360, 350] on icon "button" at bounding box center [356, 346] width 22 height 11
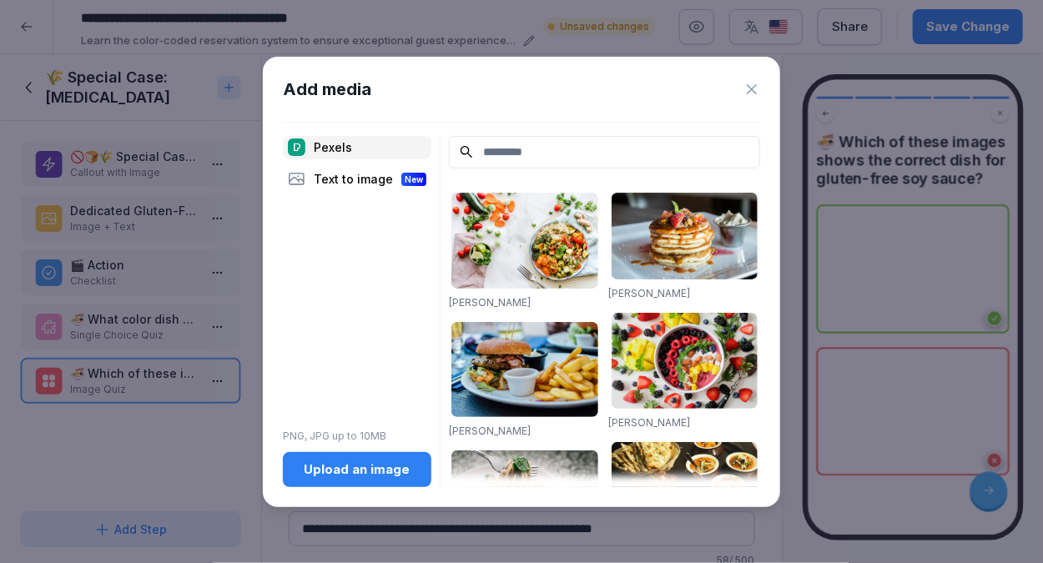
click at [745, 93] on icon at bounding box center [751, 89] width 17 height 17
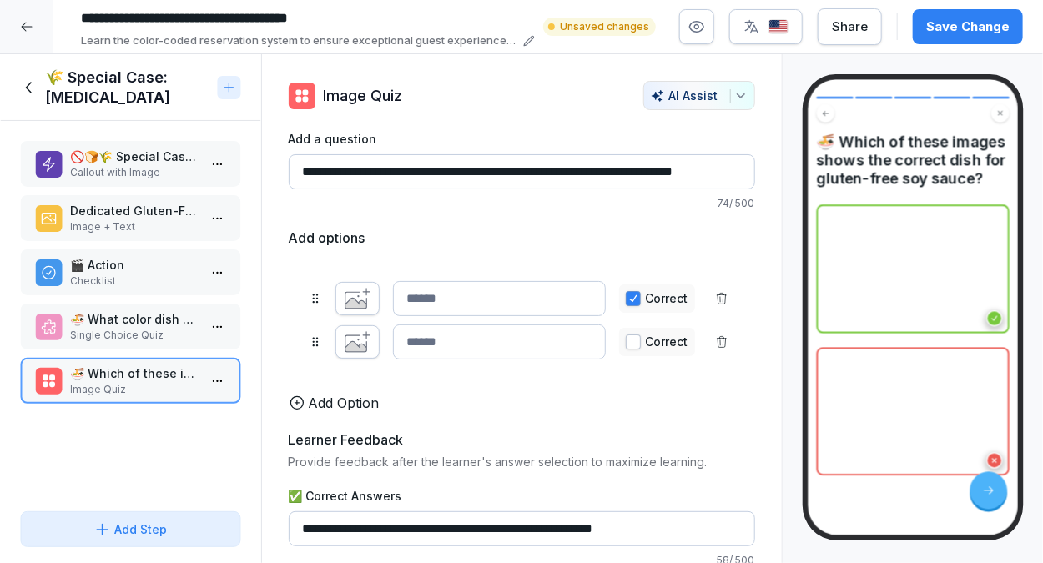
click at [359, 348] on icon "button" at bounding box center [356, 346] width 22 height 11
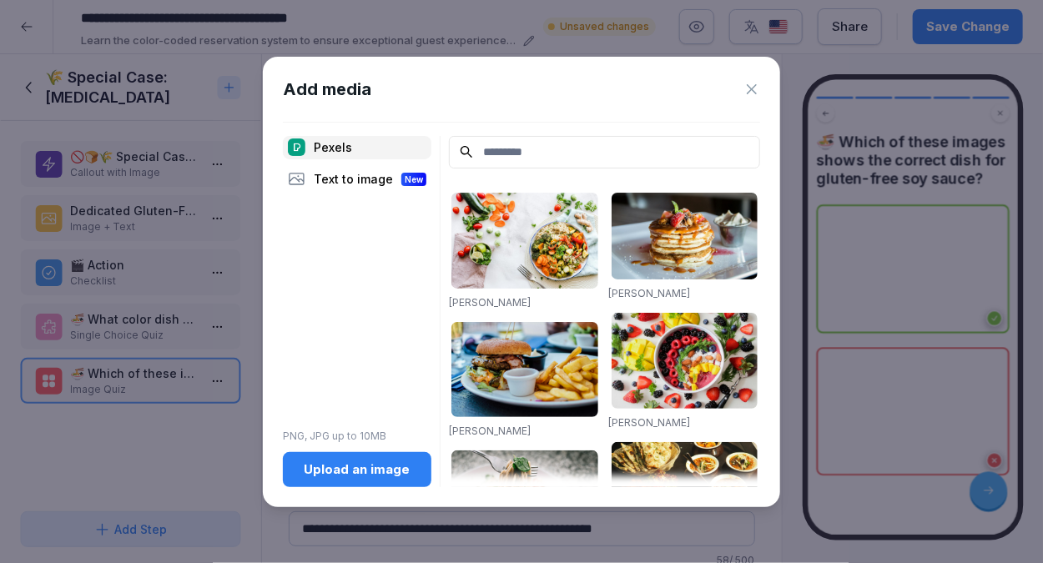
click at [358, 470] on div "Upload an image" at bounding box center [357, 469] width 122 height 18
click at [752, 89] on icon at bounding box center [752, 89] width 10 height 10
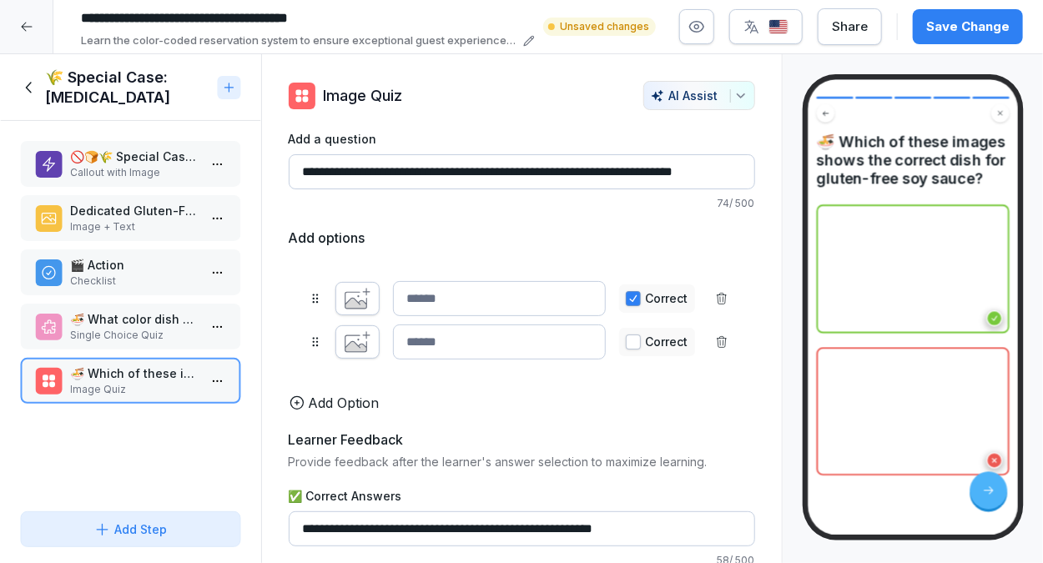
click at [358, 340] on icon "button" at bounding box center [358, 342] width 26 height 22
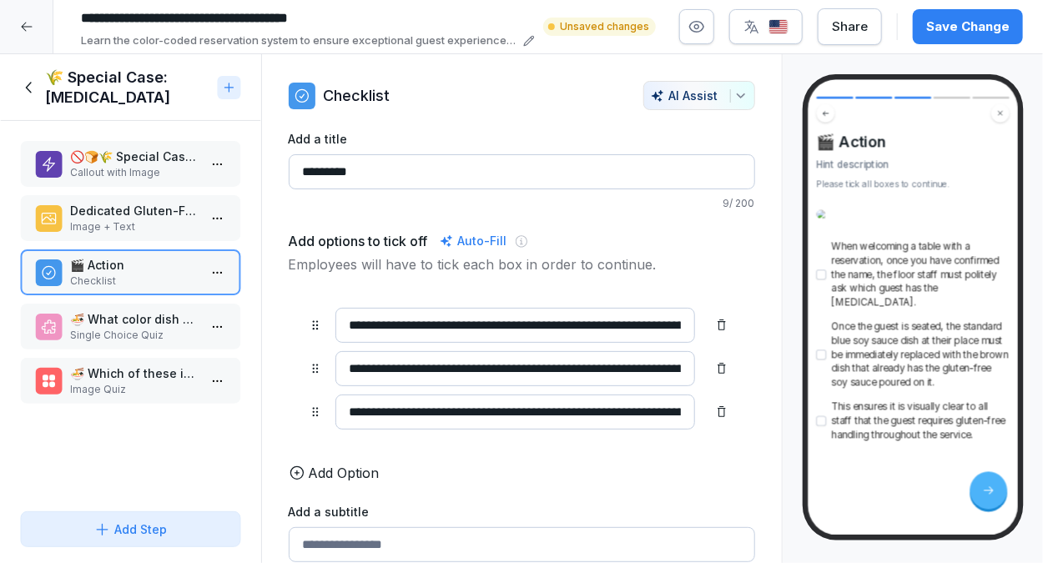
scroll to position [133, 0]
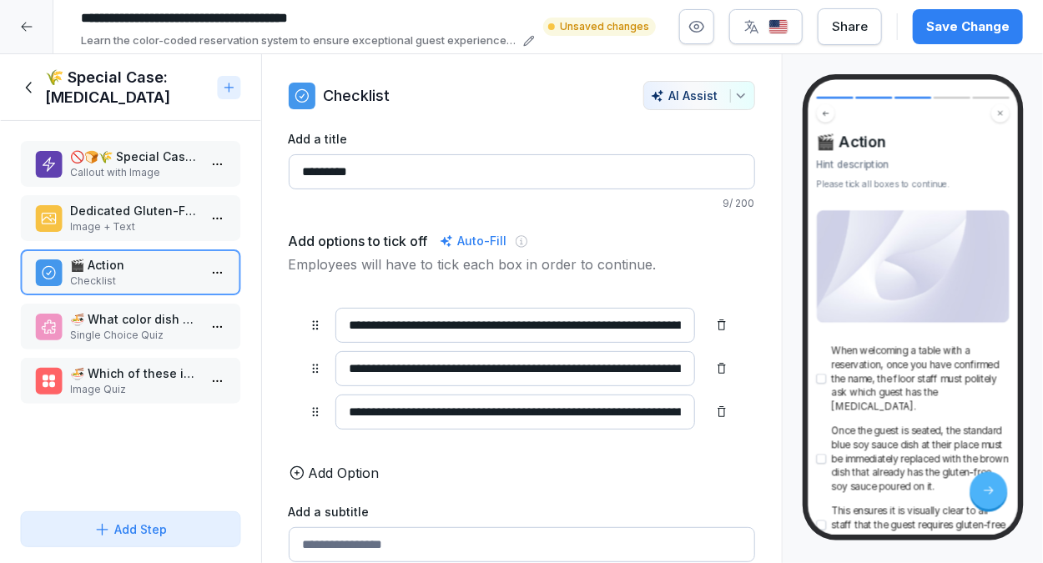
scroll to position [191, 0]
